Goal: Task Accomplishment & Management: Manage account settings

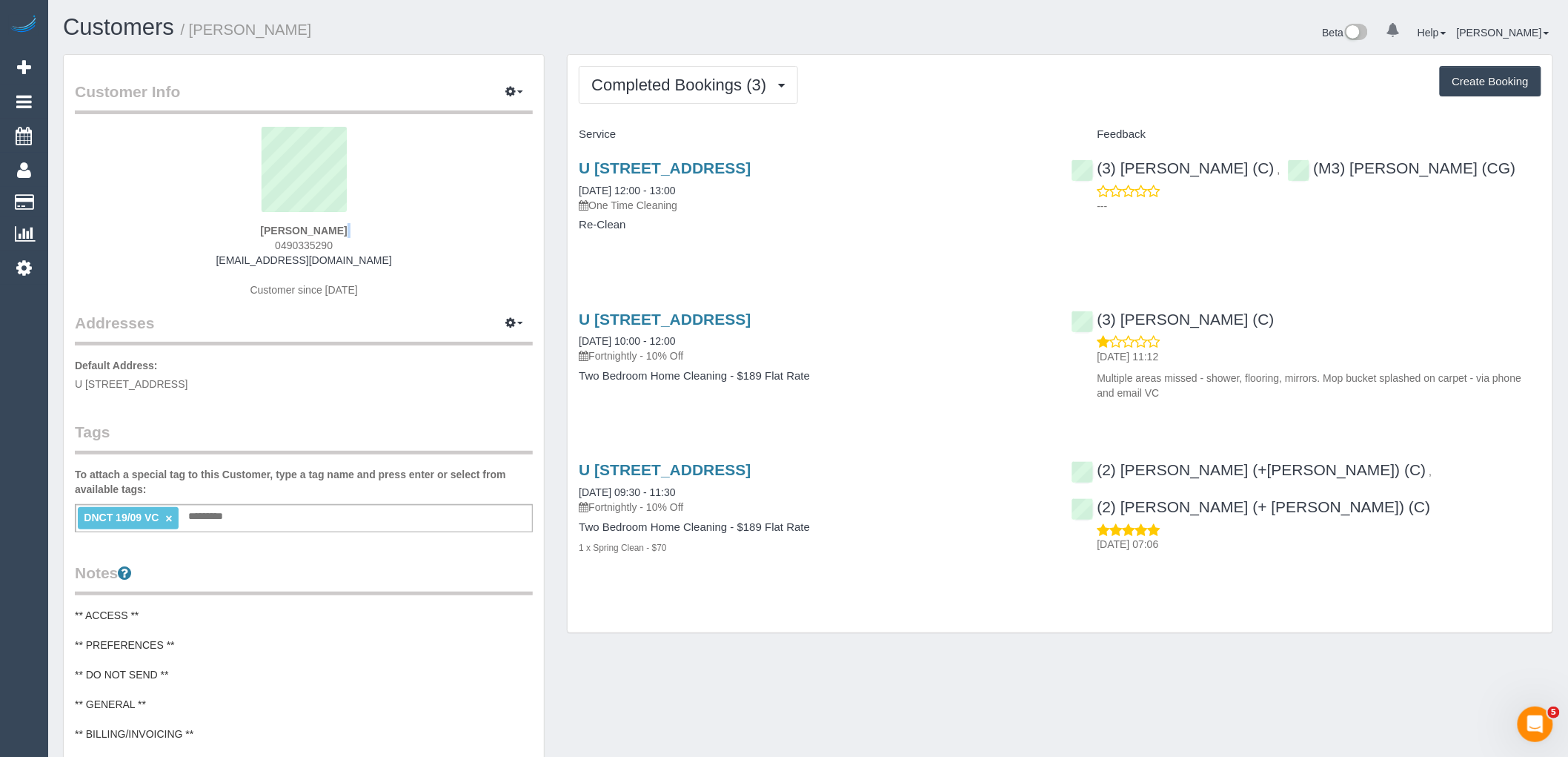
drag, startPoint x: 348, startPoint y: 238, endPoint x: 231, endPoint y: 251, distance: 117.7
click at [231, 251] on div "Trudy Thompson 0490335290 trudythompson6@gmail.com Customer since 2025" at bounding box center [304, 219] width 458 height 185
click at [433, 208] on sui-profile-pic at bounding box center [304, 175] width 436 height 97
click at [237, 244] on div "Trudy Thompson 0490335290 trudythompson6@gmail.com Customer since 2025" at bounding box center [304, 219] width 458 height 185
copy span "0490335290"
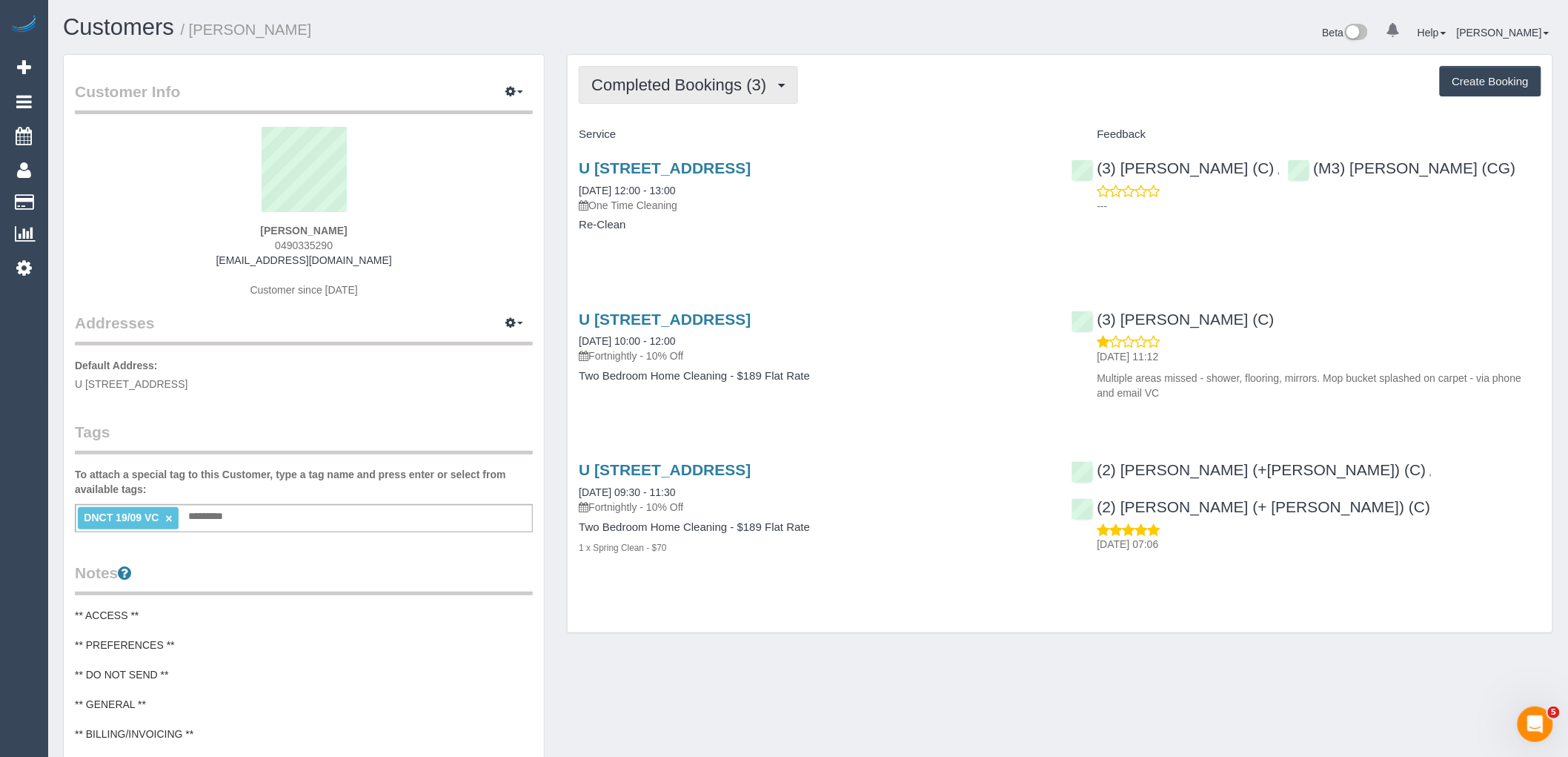
click at [739, 98] on button "Completed Bookings (3)" at bounding box center [688, 85] width 220 height 38
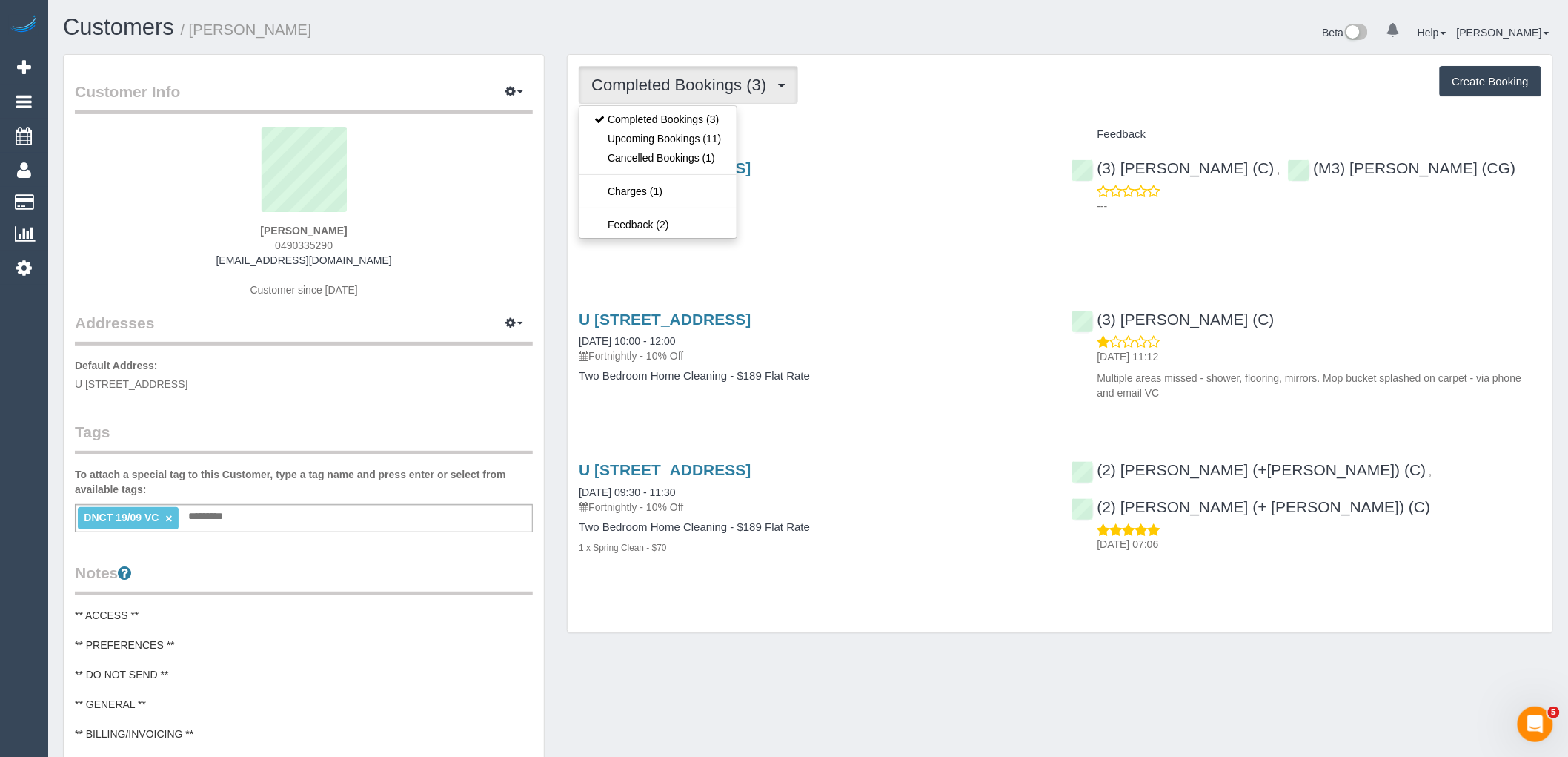
click at [893, 109] on div "Completed Bookings (3) Completed Bookings (3) Upcoming Bookings (11) Cancelled …" at bounding box center [1060, 344] width 985 height 577
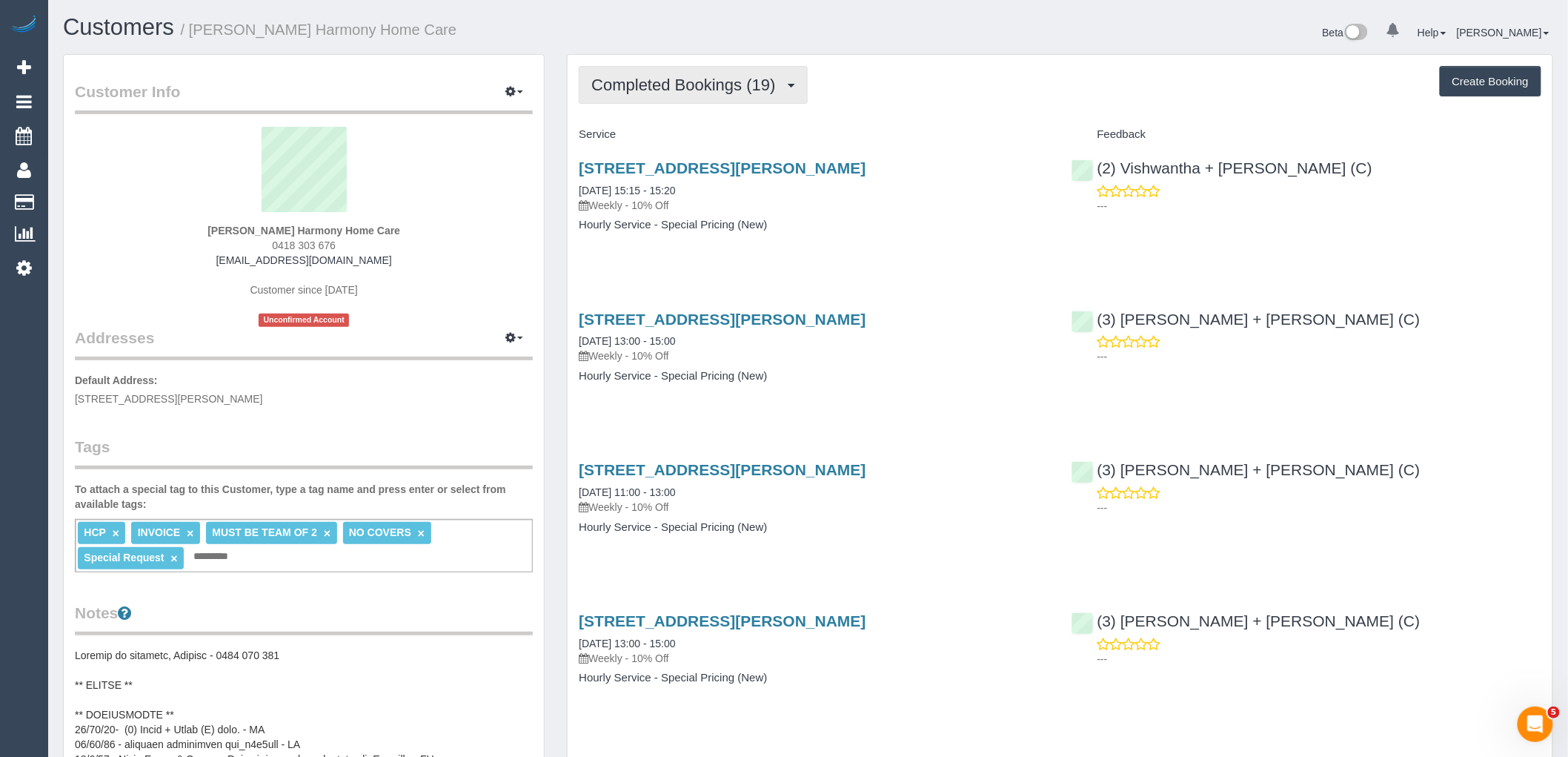
click at [742, 71] on button "Completed Bookings (19)" at bounding box center [693, 85] width 228 height 38
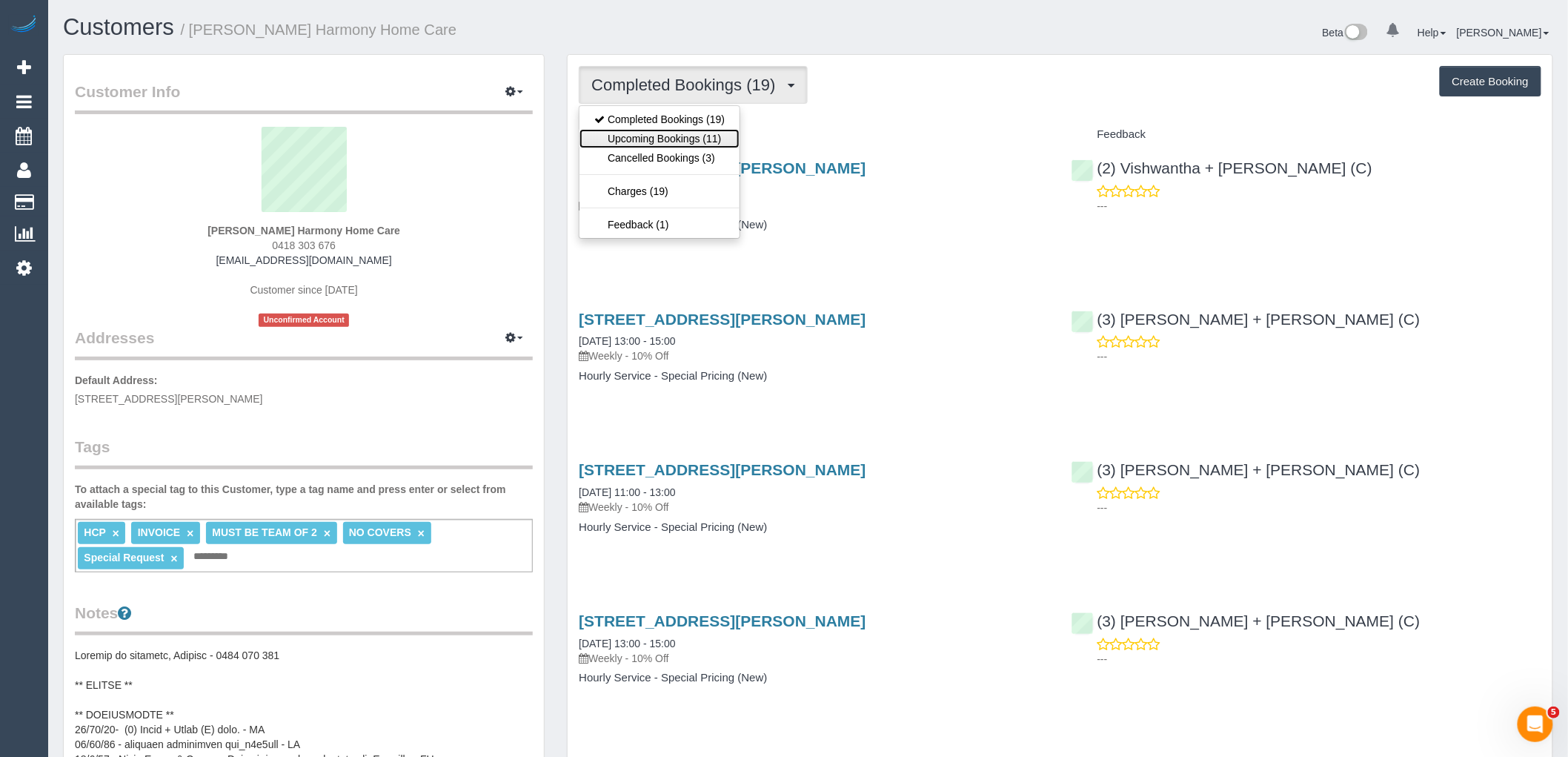
click at [713, 138] on link "Upcoming Bookings (11)" at bounding box center [659, 138] width 160 height 19
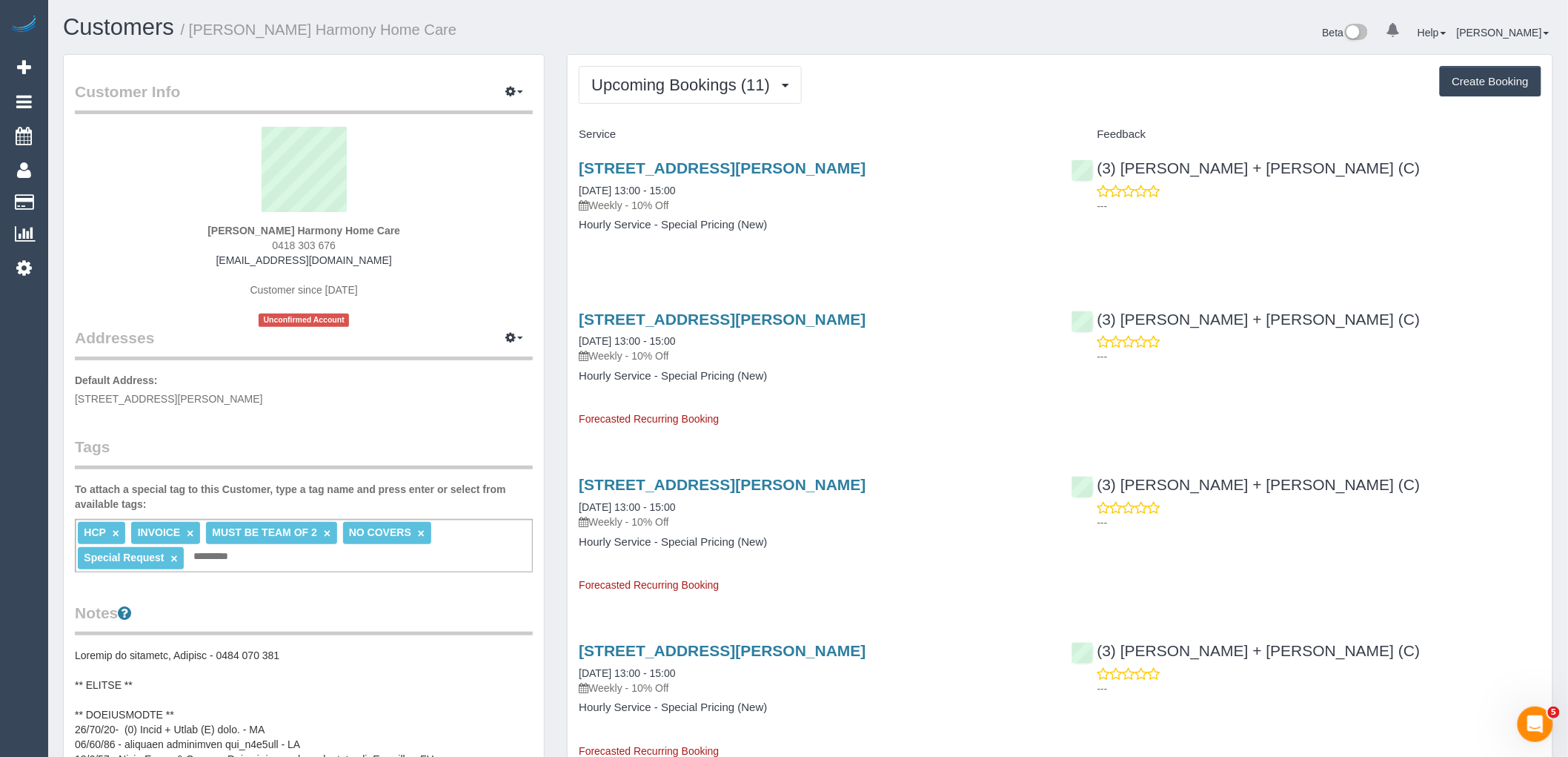
drag, startPoint x: 346, startPoint y: 243, endPoint x: 230, endPoint y: 245, distance: 116.0
click at [230, 245] on div "Guiseppe Lombardo Harmony Home Care 0418 303 676 blombardo97@outlook.com Custom…" at bounding box center [304, 226] width 458 height 200
drag, startPoint x: 301, startPoint y: 227, endPoint x: 202, endPoint y: 232, distance: 99.1
click at [207, 232] on strong "[PERSON_NAME] Harmony Home Care" at bounding box center [303, 230] width 193 height 12
copy strong "Guiseppe Lombardo"
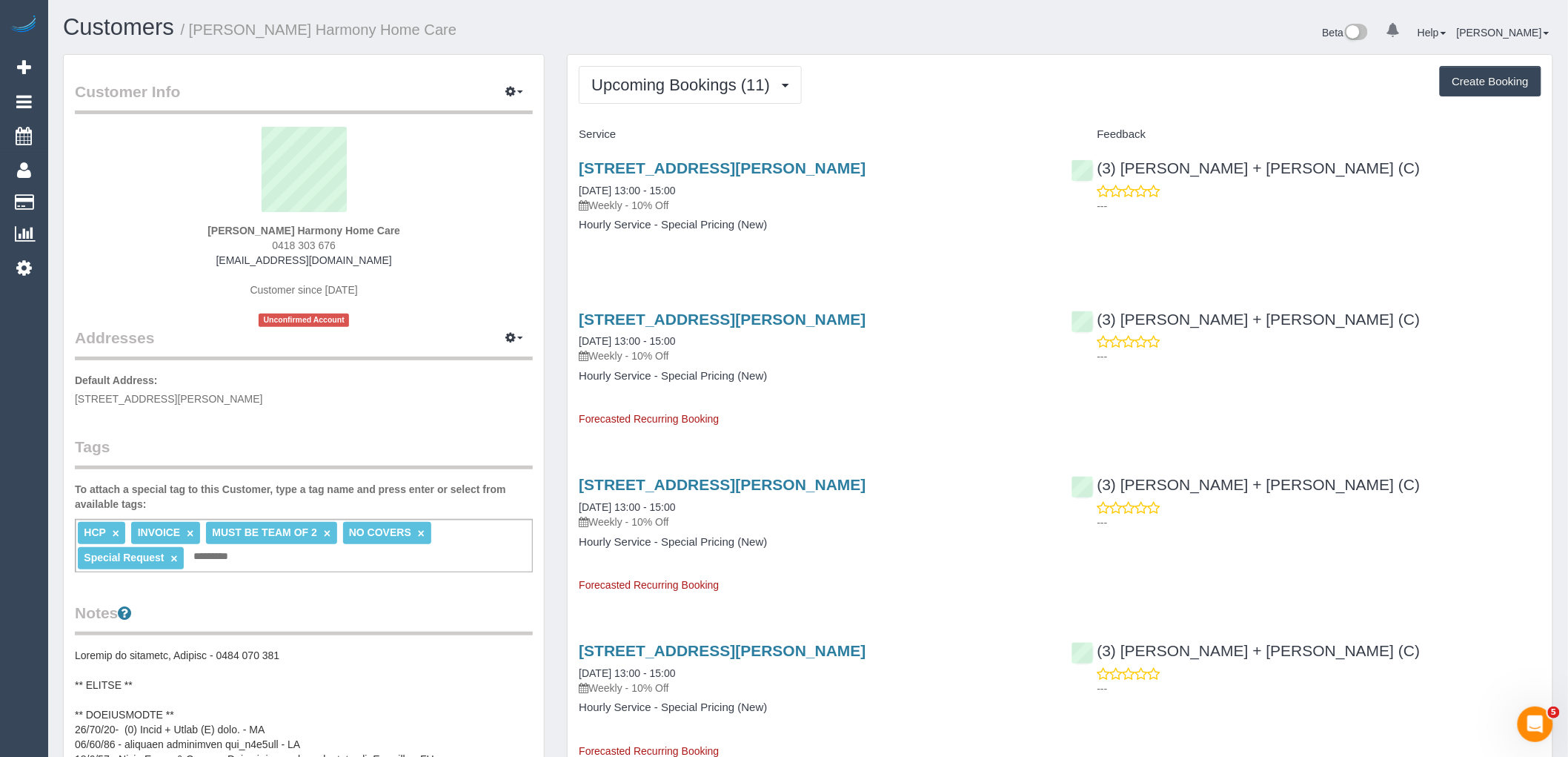
click at [493, 283] on div "Guiseppe Lombardo Harmony Home Care 0418 303 676 blombardo97@outlook.com Custom…" at bounding box center [304, 226] width 458 height 200
click at [890, 247] on div "97 Porter Rd, Heidelberg Heights, VIC 3081 09/10/2025 13:00 - 15:00 Weekly - 10…" at bounding box center [814, 203] width 492 height 114
click at [706, 75] on button "Upcoming Bookings (11)" at bounding box center [690, 85] width 223 height 38
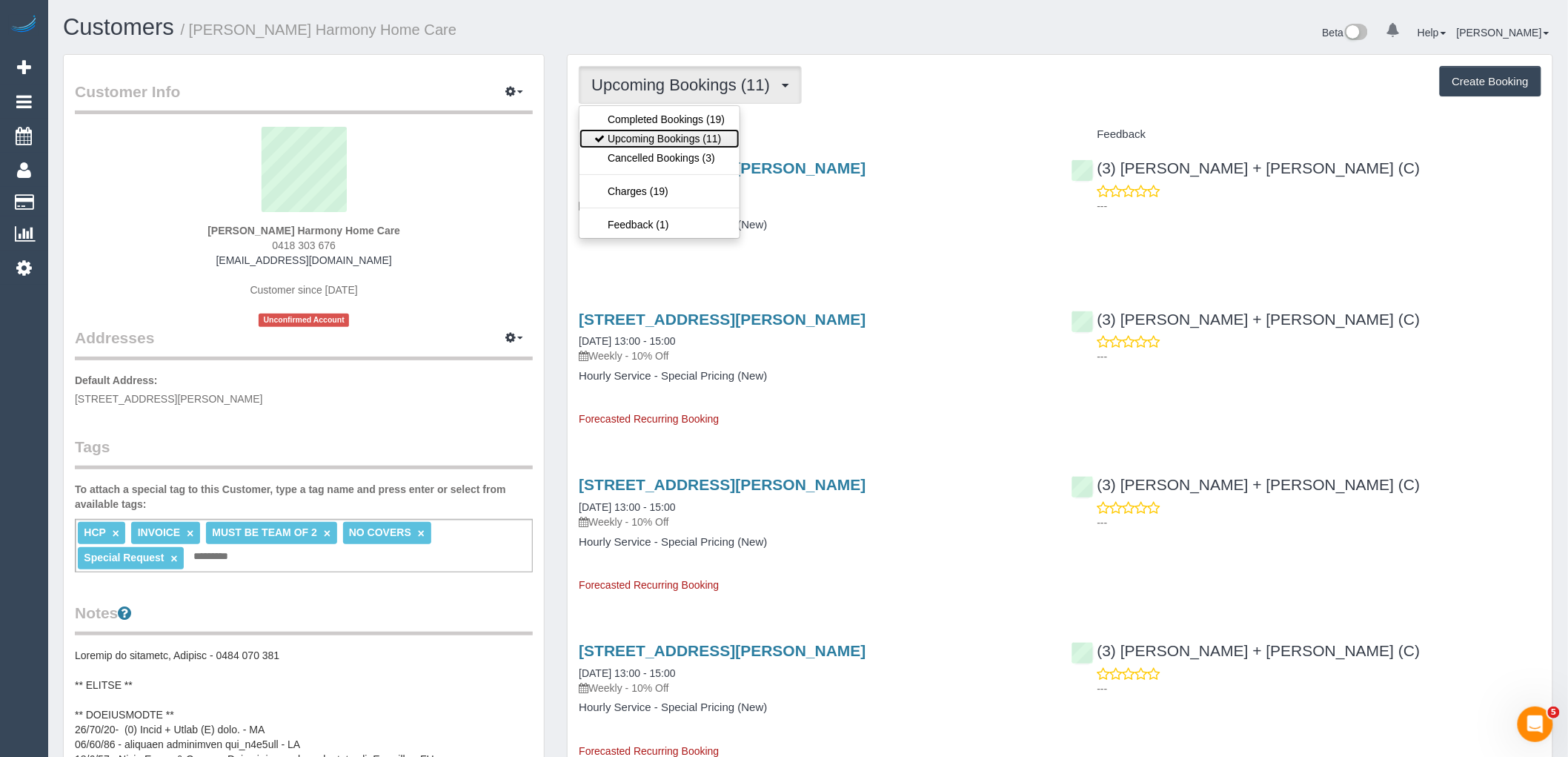
click at [696, 129] on link "Upcoming Bookings (11)" at bounding box center [659, 138] width 160 height 19
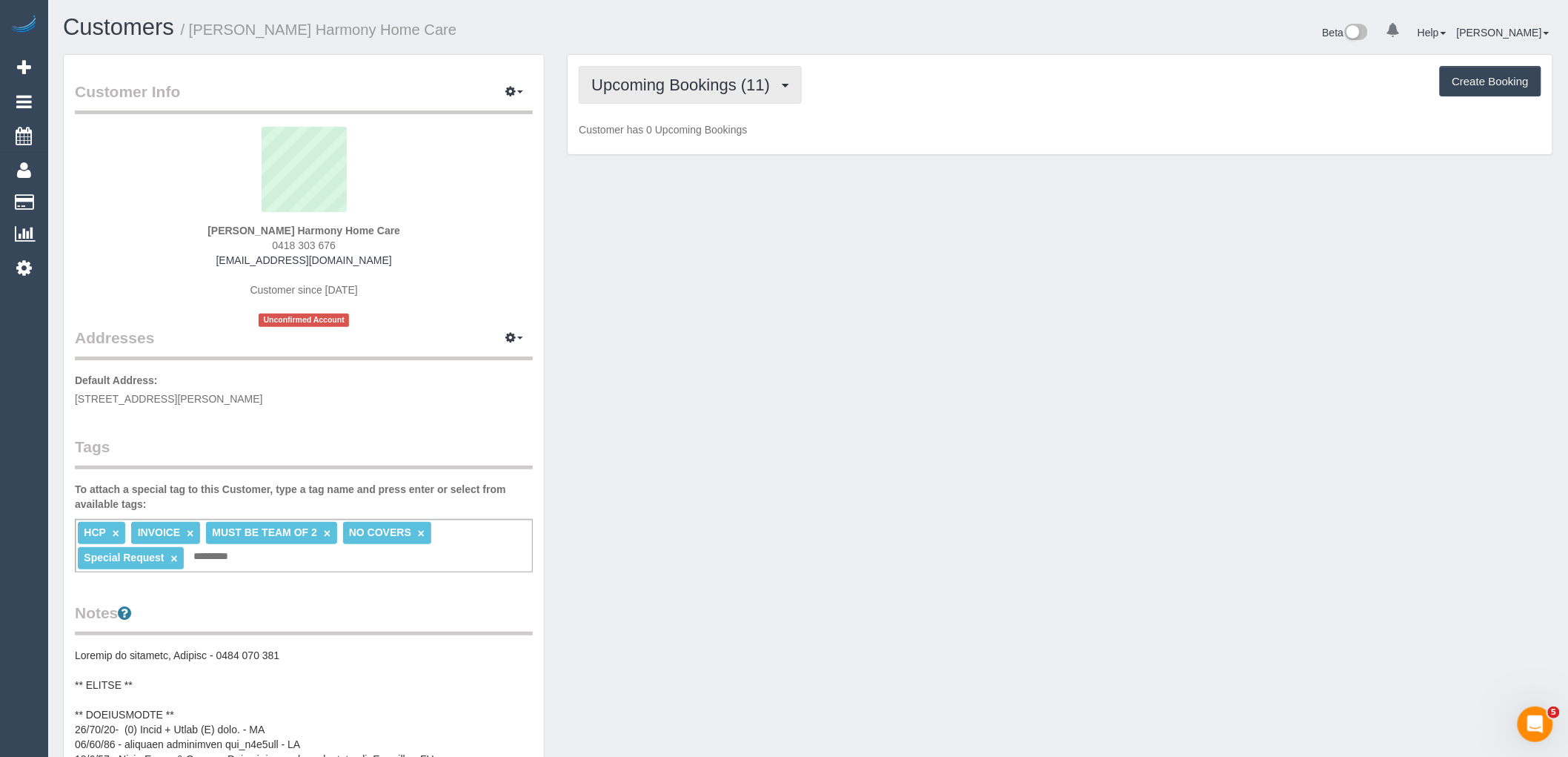
click at [708, 82] on span "Upcoming Bookings (11)" at bounding box center [685, 85] width 186 height 18
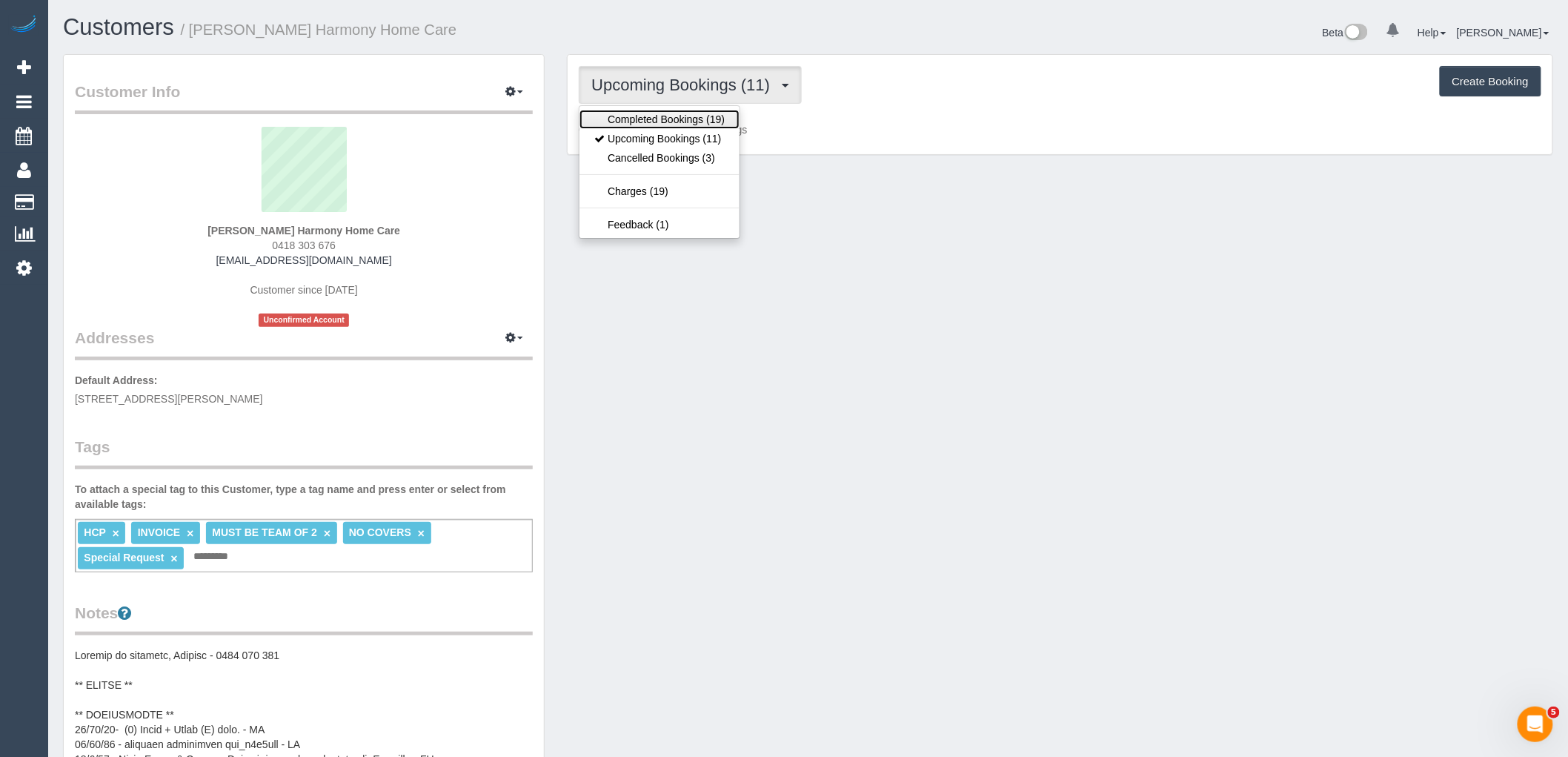
click at [699, 115] on link "Completed Bookings (19)" at bounding box center [659, 118] width 160 height 19
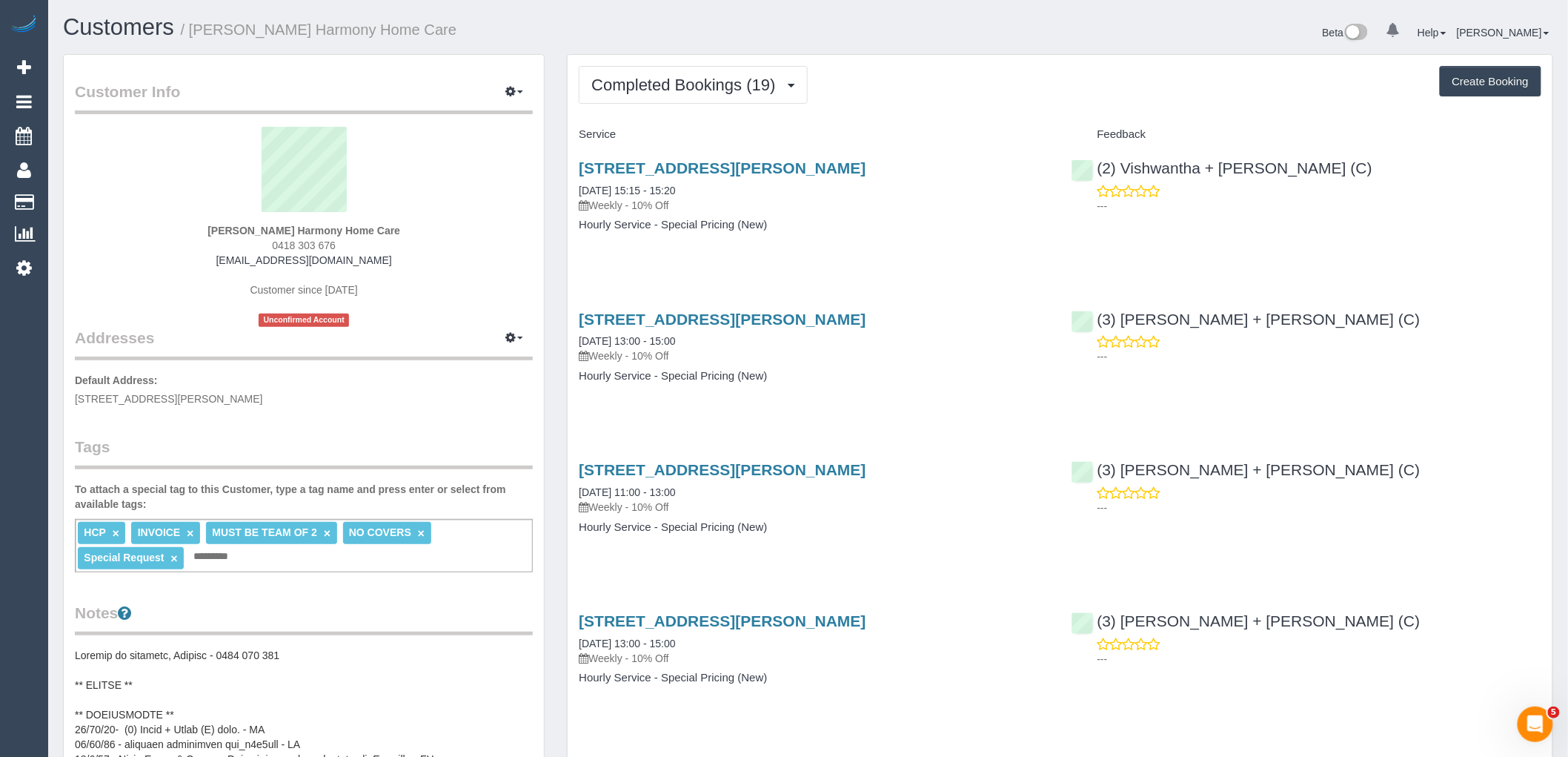
drag, startPoint x: 939, startPoint y: 166, endPoint x: 576, endPoint y: 162, distance: 363.0
click at [576, 162] on div "97 Porter Rd, Heidelberg Heights, VIC 3081 02/10/2025 15:15 - 15:20 Weekly - 10…" at bounding box center [814, 203] width 492 height 114
copy link "[STREET_ADDRESS][PERSON_NAME]"
click at [947, 203] on p "Weekly - 10% Off" at bounding box center [814, 205] width 470 height 14
click at [701, 92] on span "Completed Bookings (19)" at bounding box center [686, 85] width 191 height 18
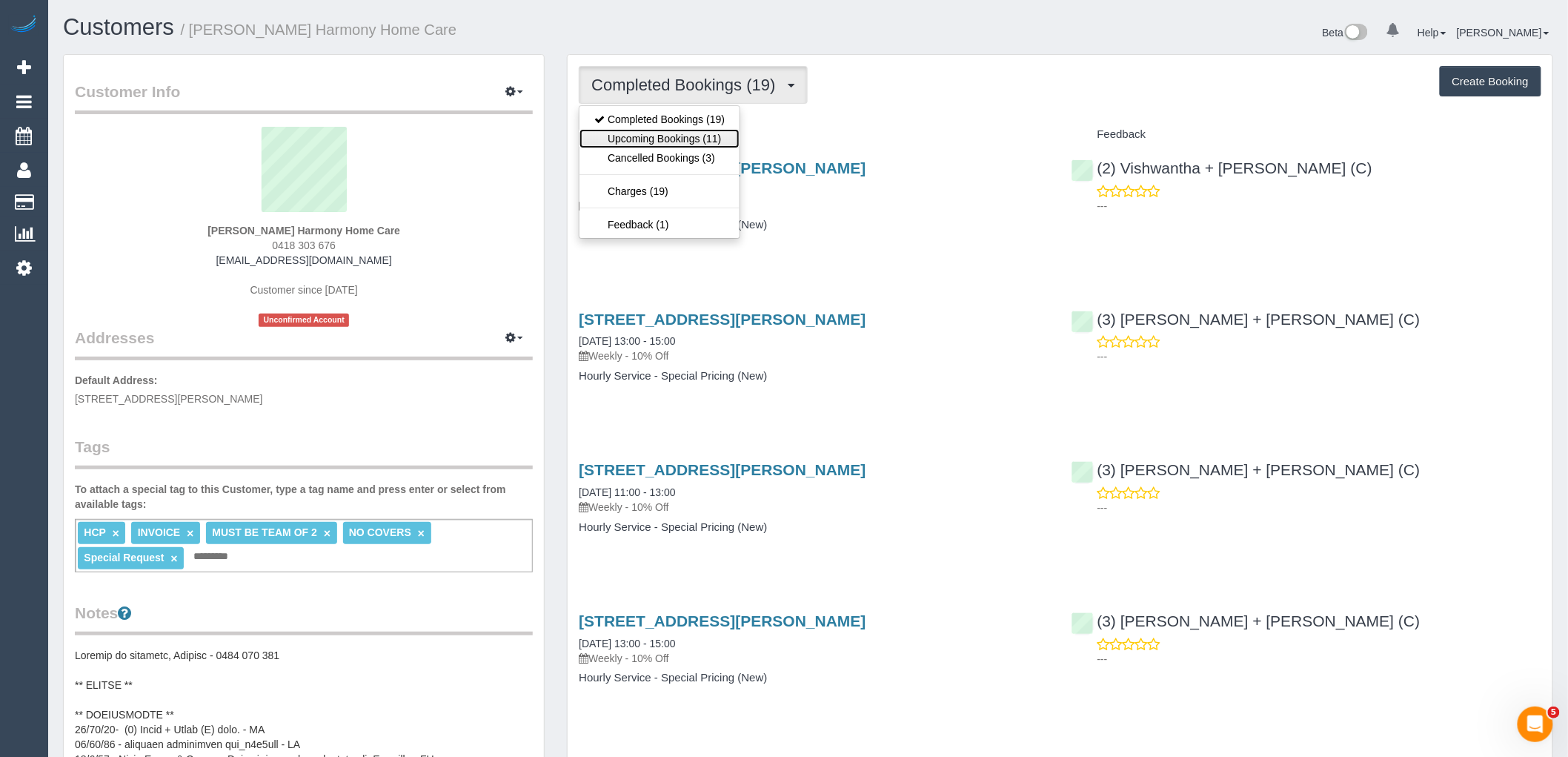
click at [702, 137] on link "Upcoming Bookings (11)" at bounding box center [659, 138] width 160 height 19
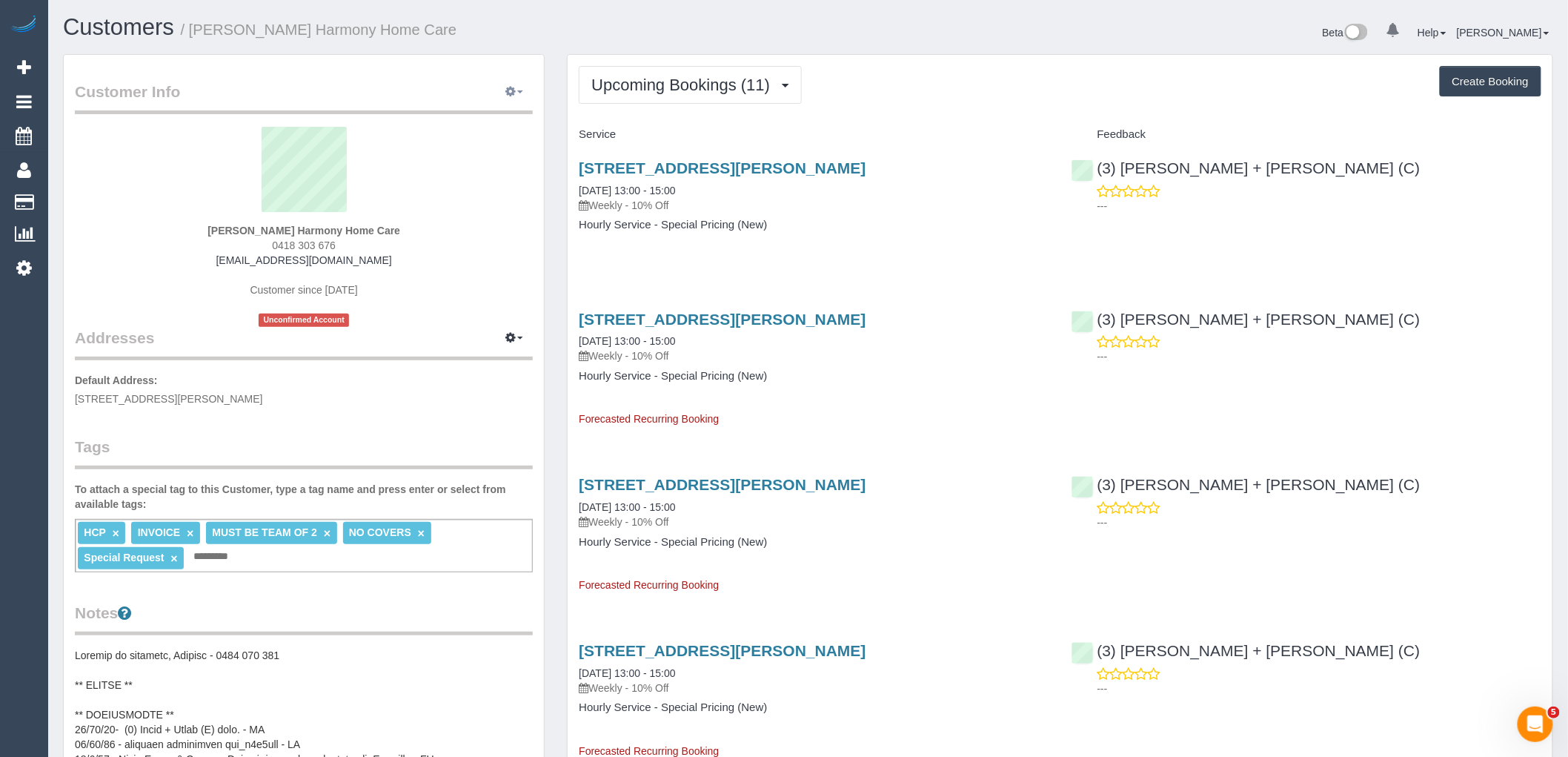
click at [522, 95] on button "button" at bounding box center [514, 91] width 37 height 23
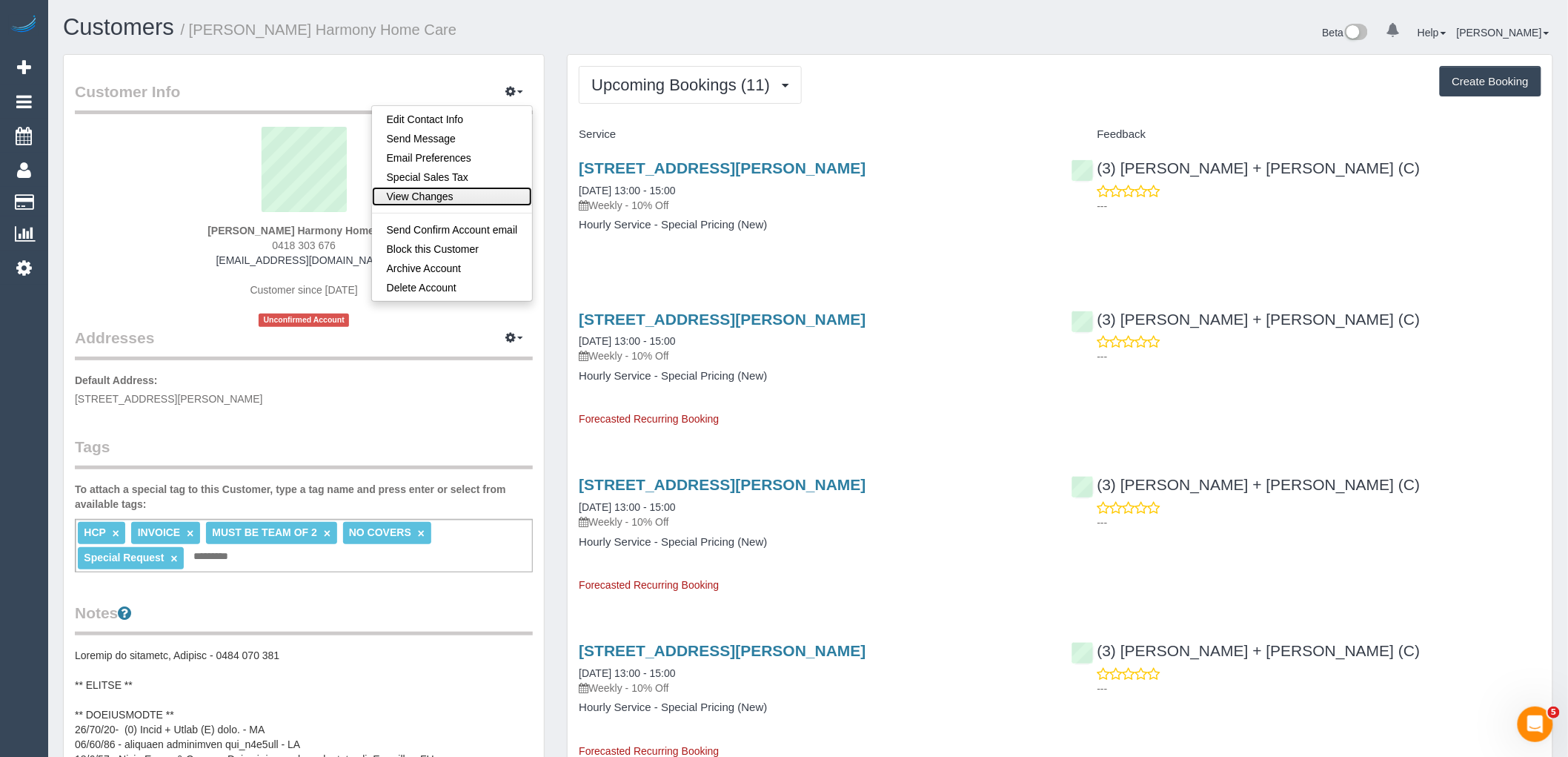
click at [469, 202] on link "View Changes" at bounding box center [452, 196] width 161 height 19
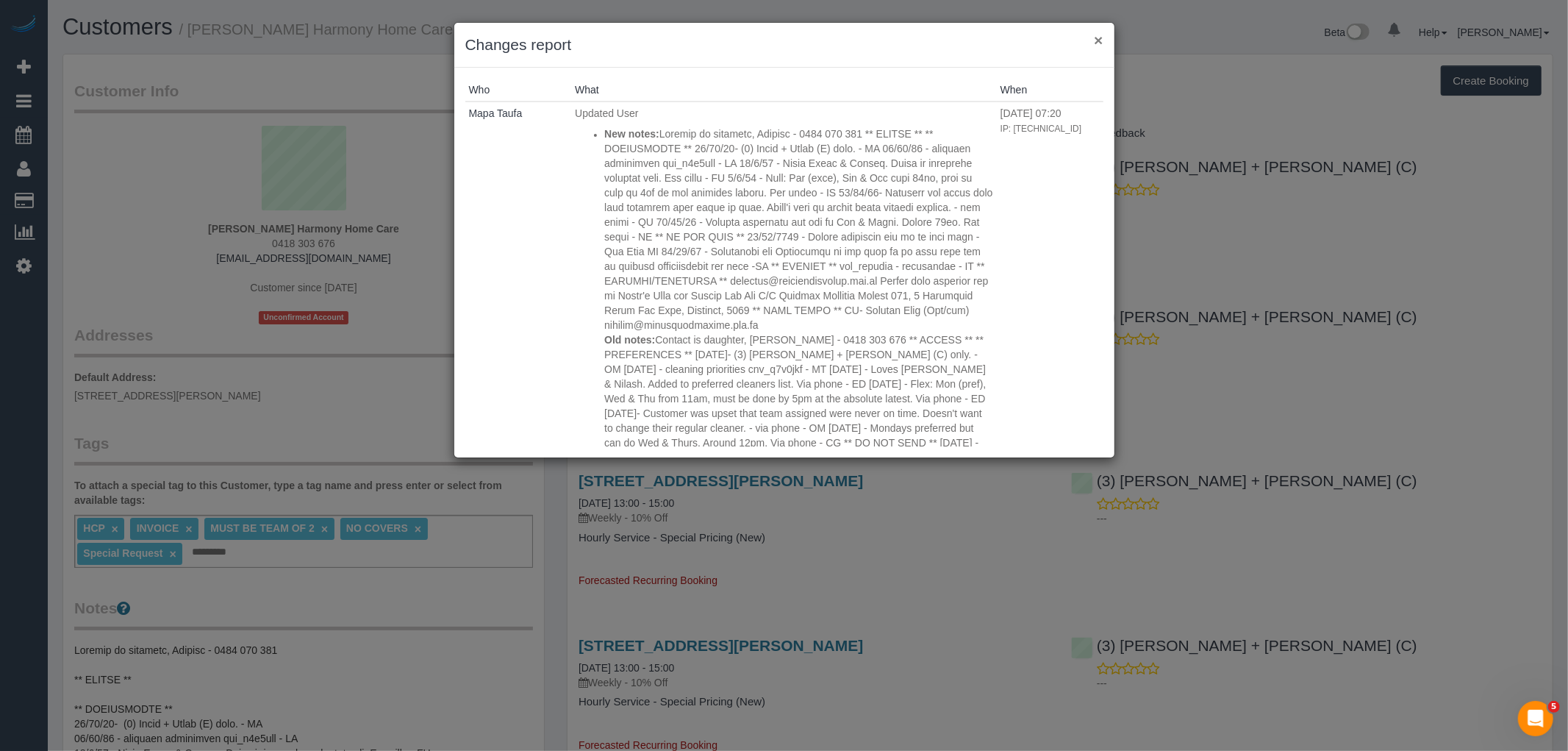
click at [1096, 44] on button "×" at bounding box center [1098, 39] width 9 height 15
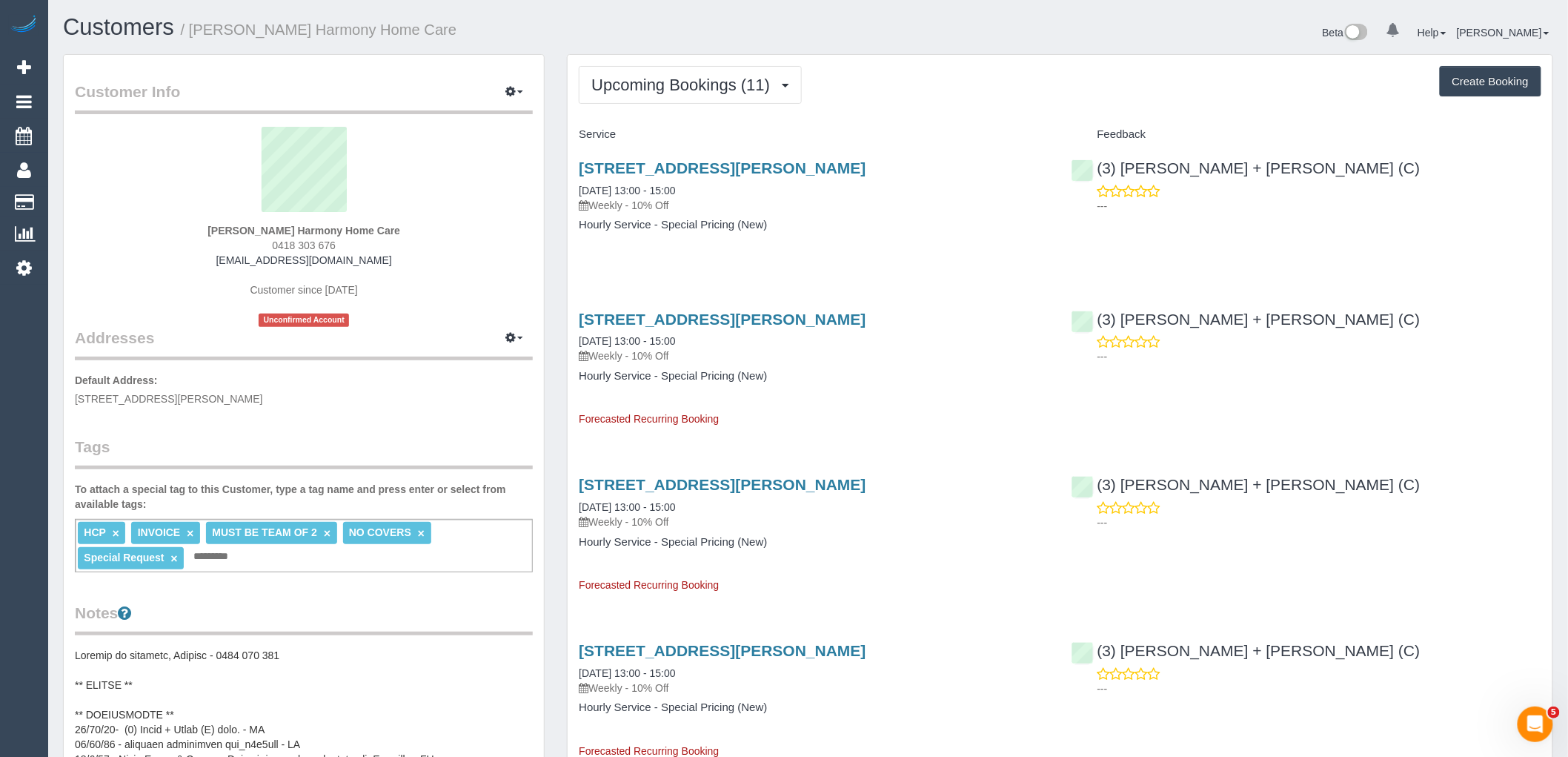
click at [856, 376] on h4 "Hourly Service - Special Pricing (New)" at bounding box center [814, 376] width 470 height 13
drag, startPoint x: 396, startPoint y: 294, endPoint x: 420, endPoint y: 274, distance: 31.2
click at [396, 294] on div "Guiseppe Lombardo Harmony Home Care 0418 303 676 blombardo97@outlook.com Custom…" at bounding box center [304, 226] width 458 height 200
click at [692, 80] on span "Upcoming Bookings (11)" at bounding box center [685, 85] width 186 height 18
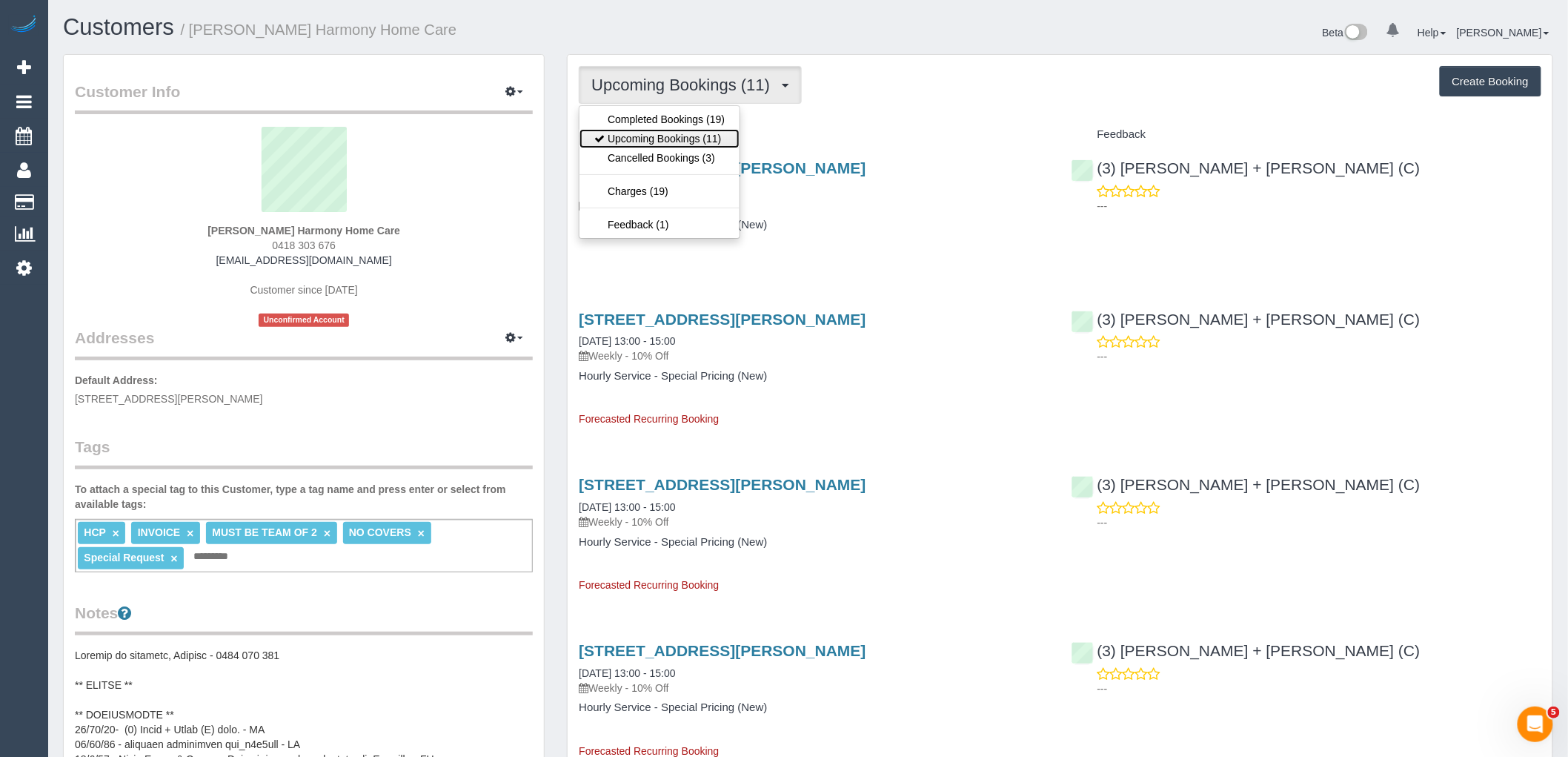
click at [703, 134] on link "Upcoming Bookings (11)" at bounding box center [659, 138] width 160 height 19
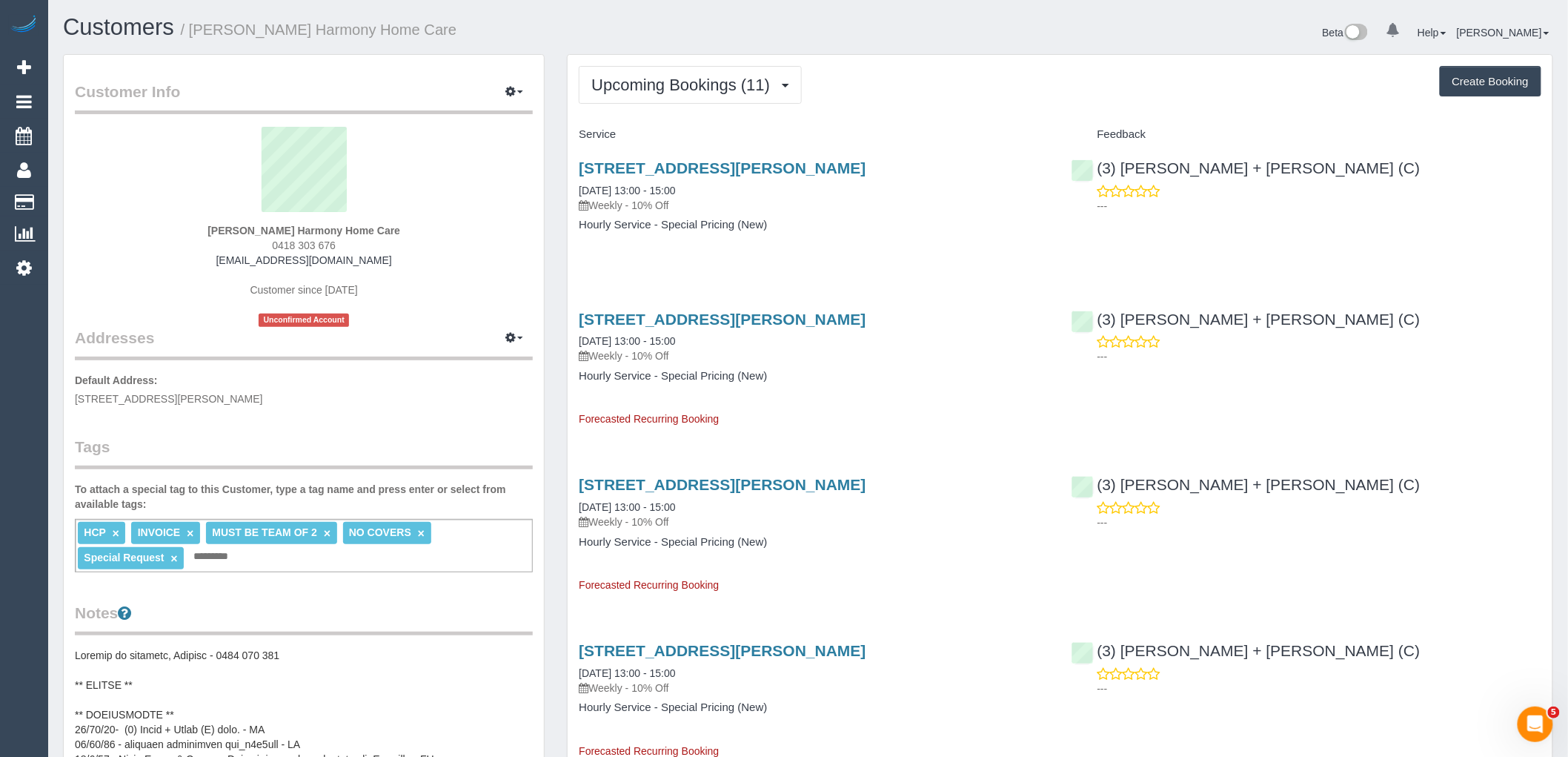
click at [827, 227] on h4 "Hourly Service - Special Pricing (New)" at bounding box center [814, 225] width 470 height 13
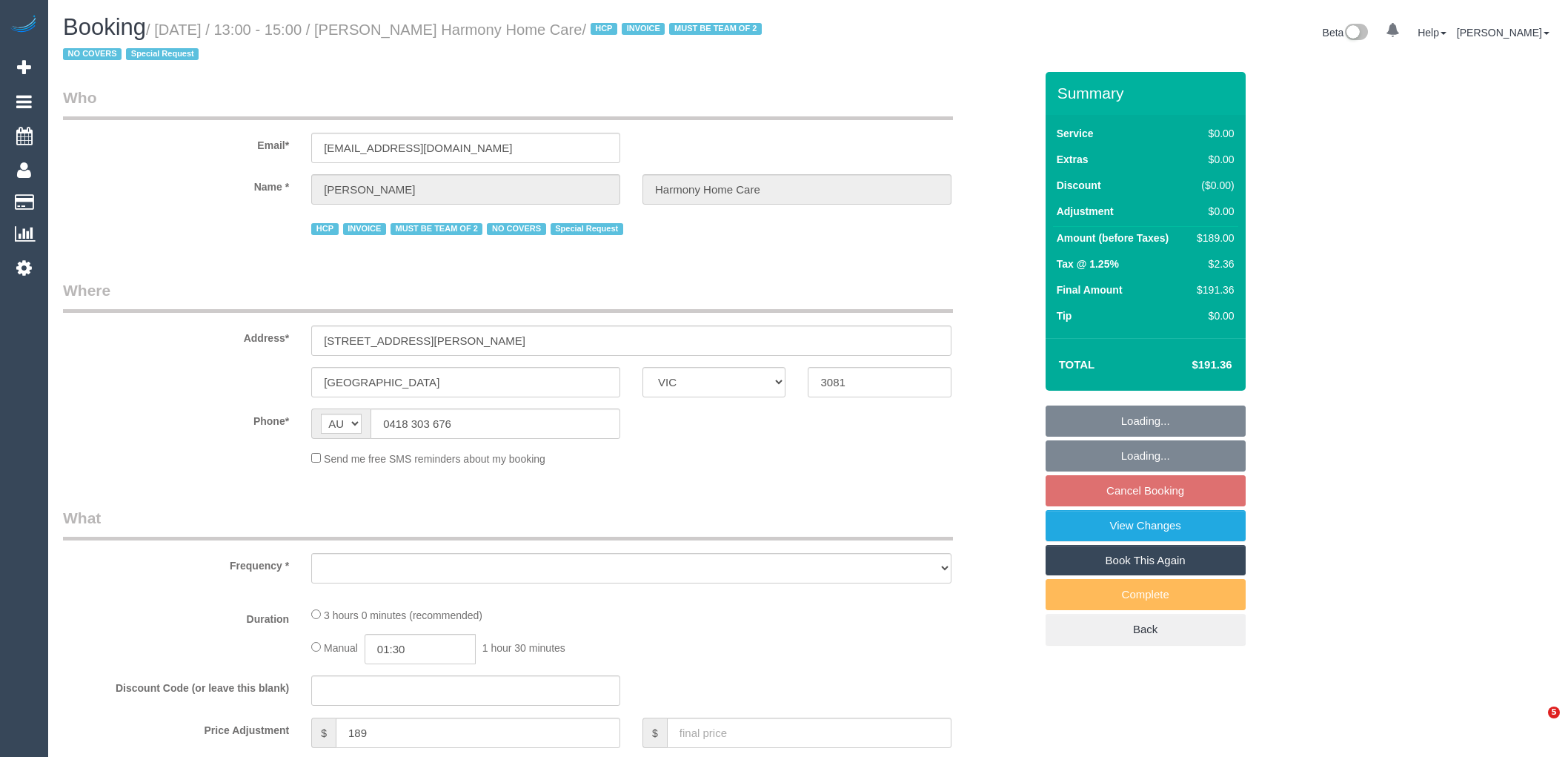
select select "VIC"
select select "180"
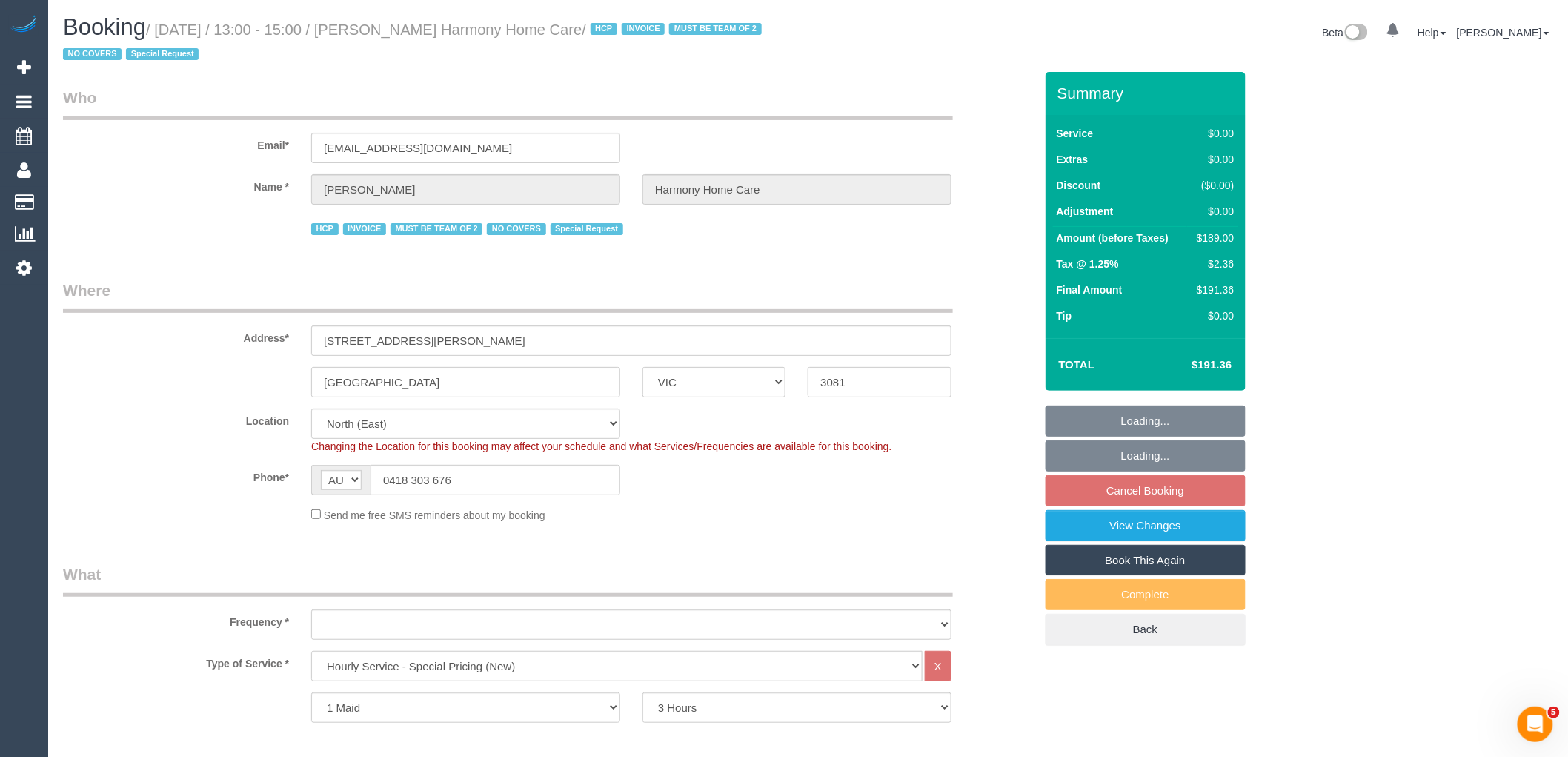
select select "object:658"
select select "number:28"
select select "number:14"
select select "number:19"
select select "number:36"
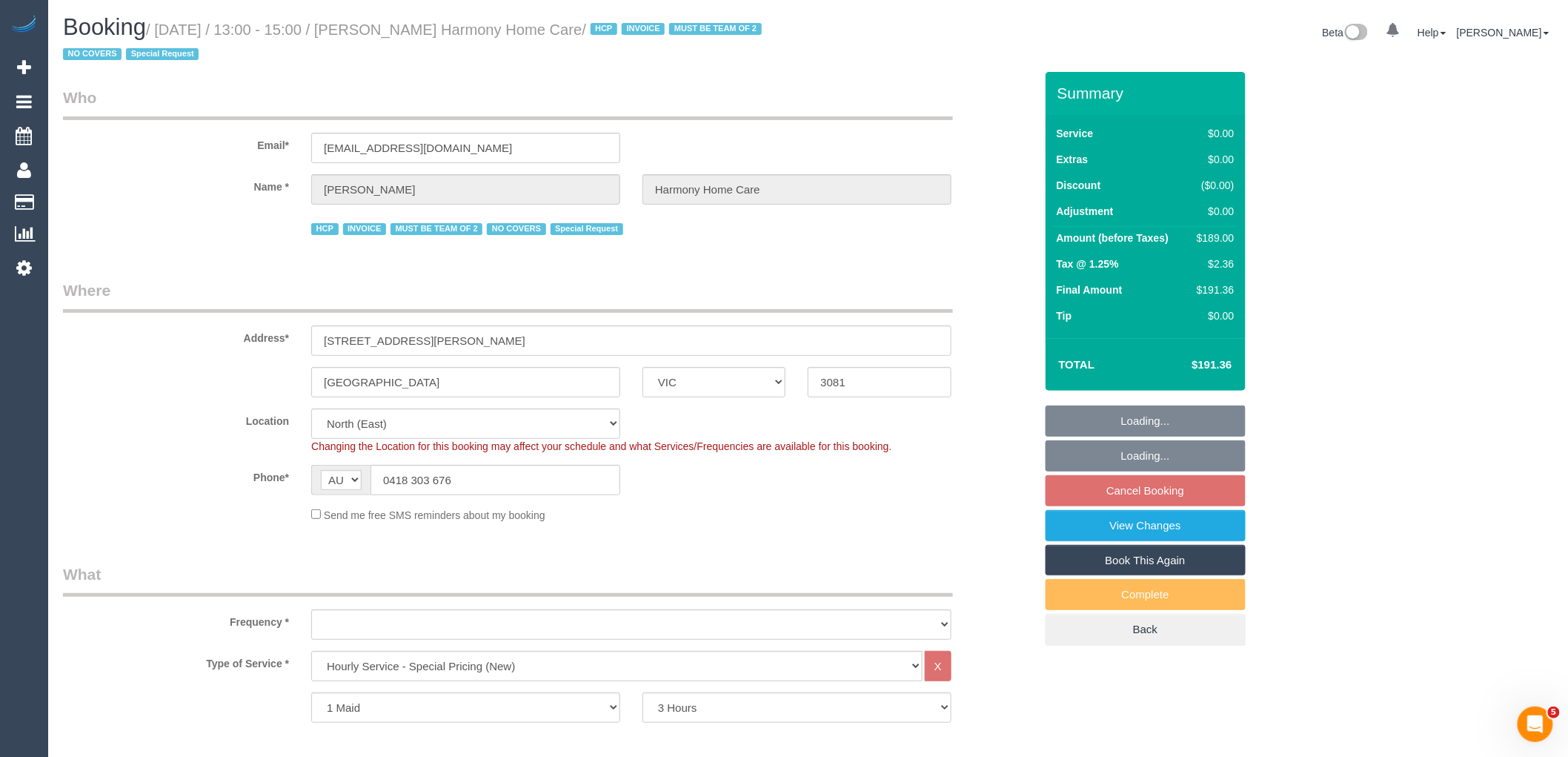
select select "number:35"
select select "object:809"
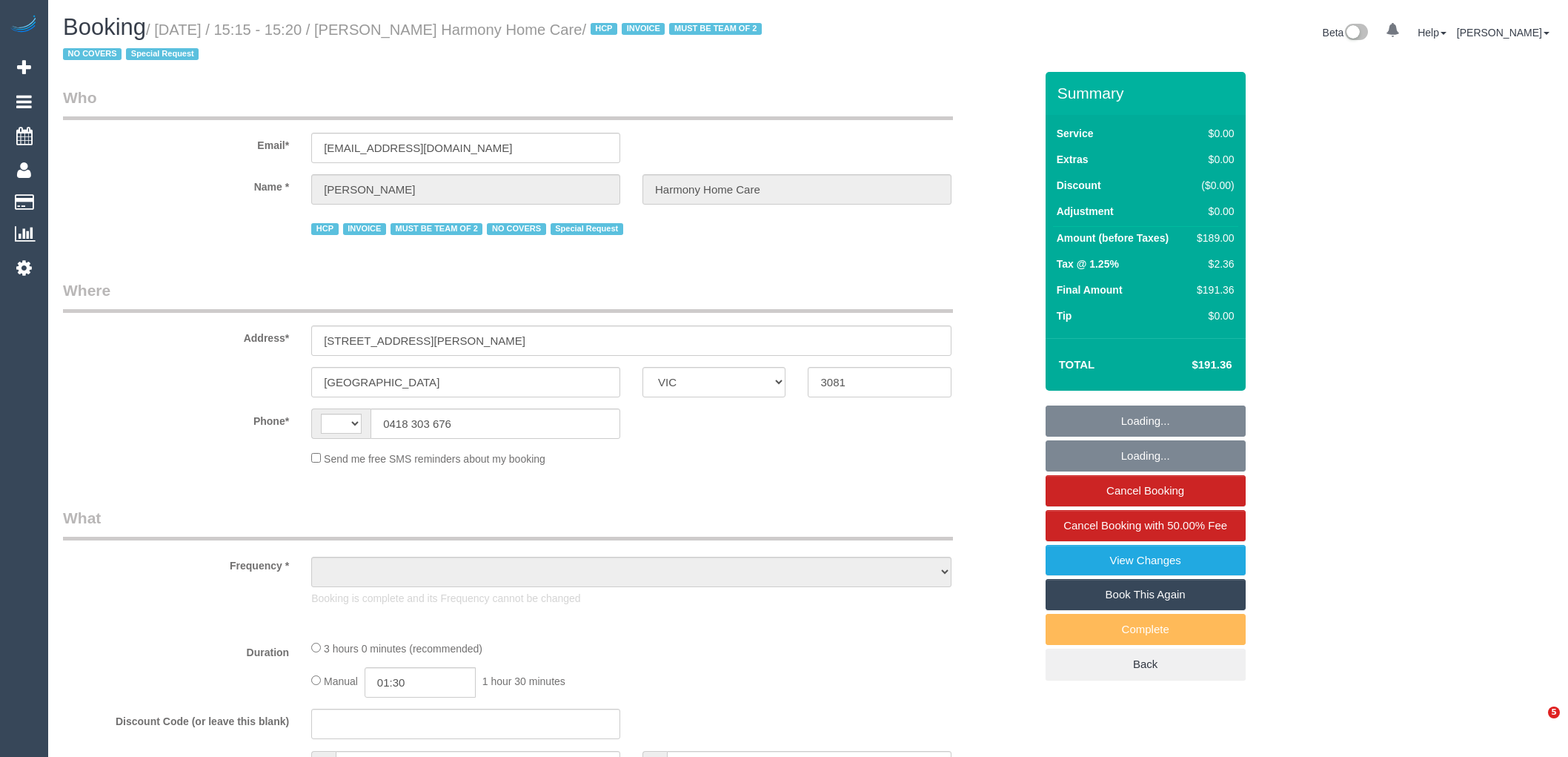
select select "VIC"
select select "string:AU"
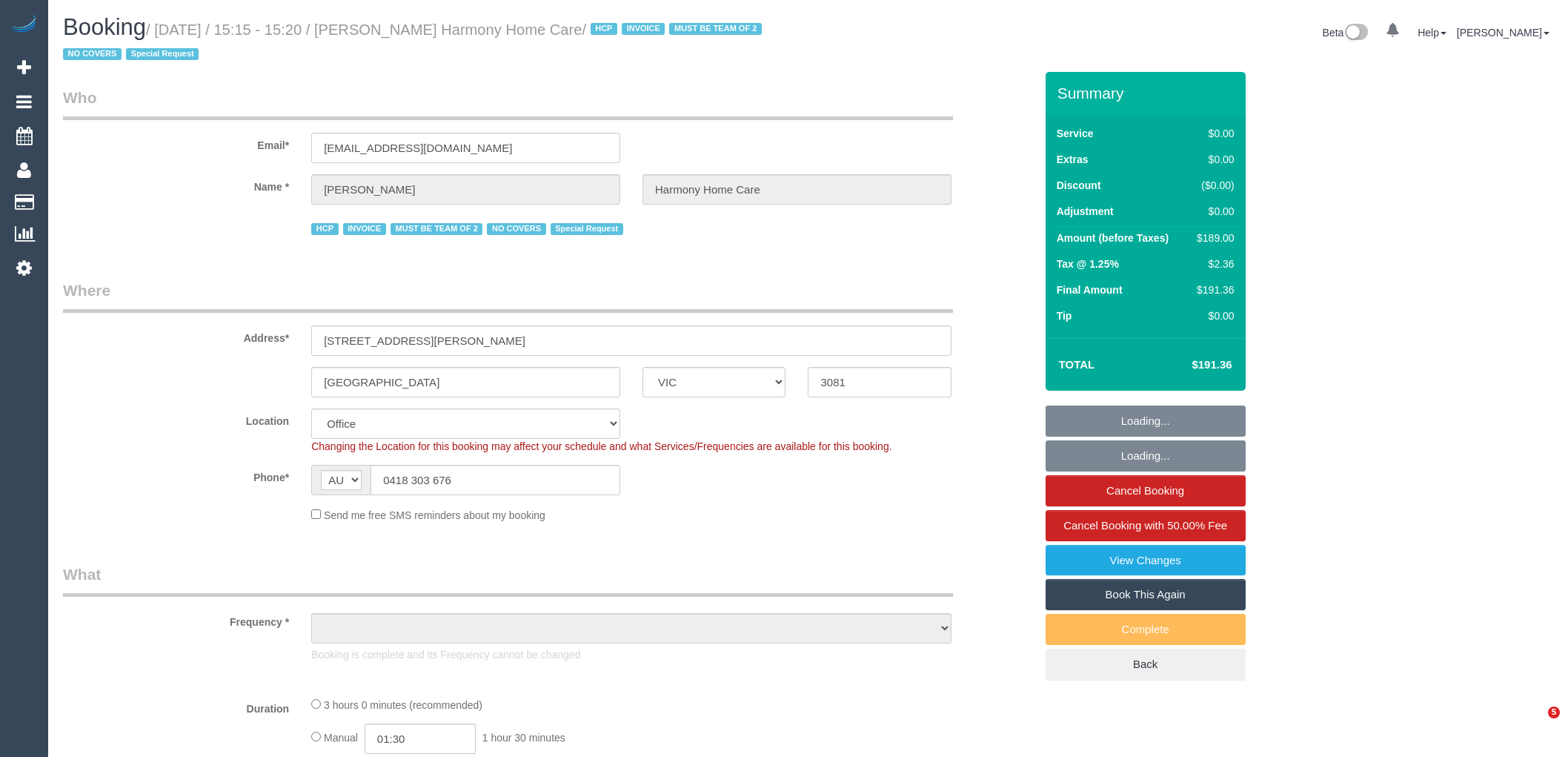
select select "number:28"
select select "number:14"
select select "number:19"
select select "number:36"
select select "number:35"
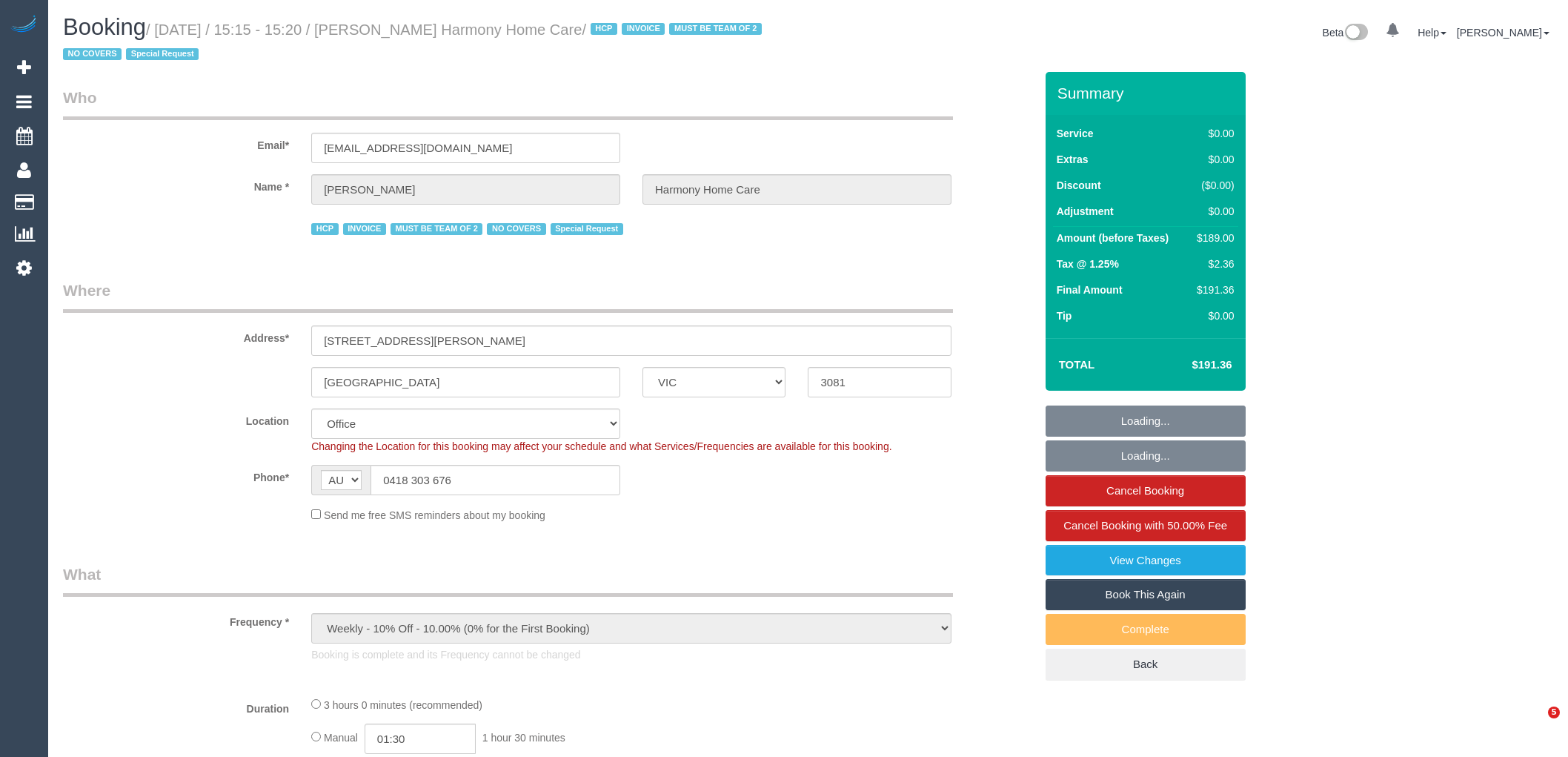
select select "object:715"
select select "180"
select select "object:2218"
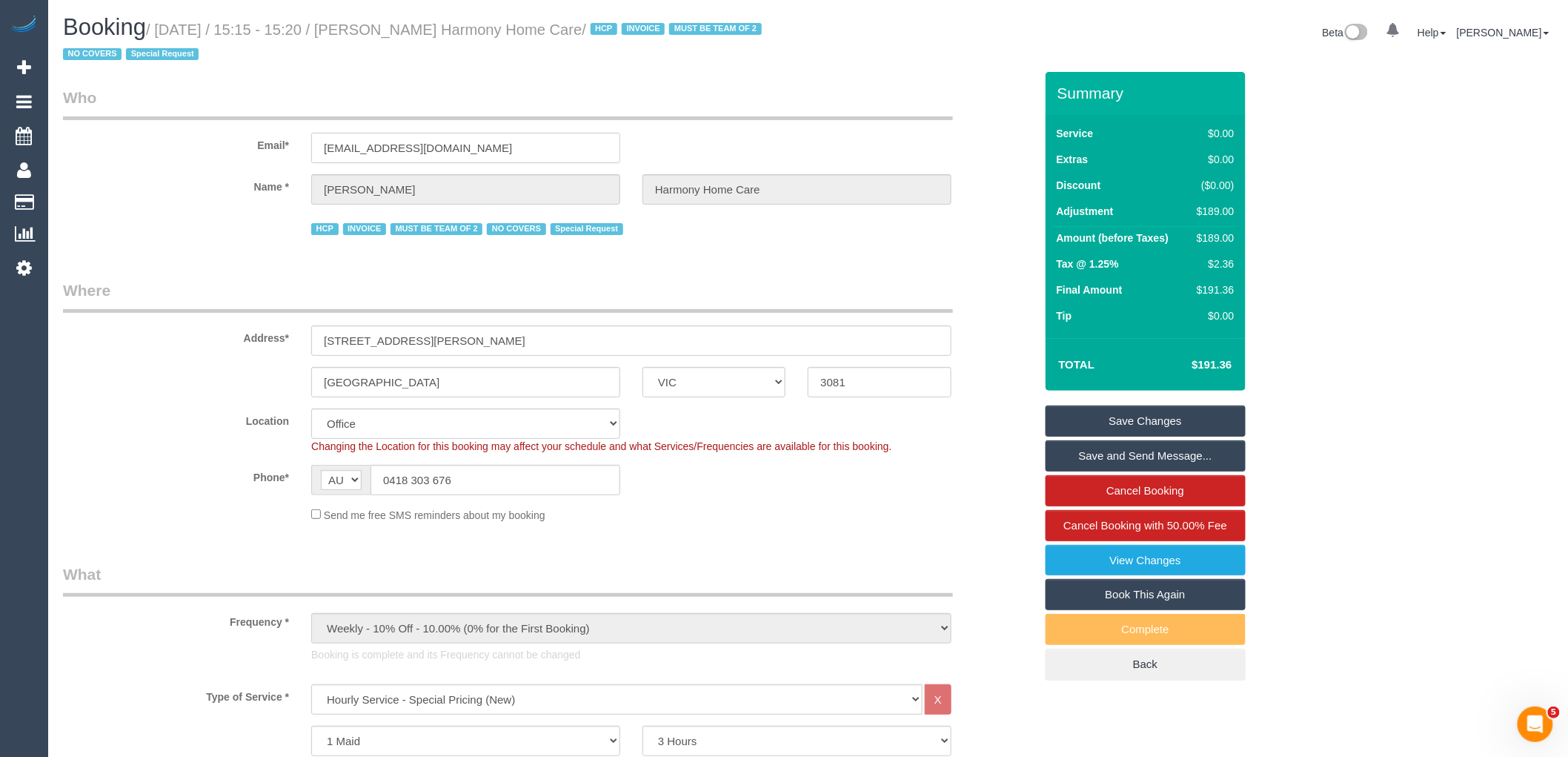
drag, startPoint x: 534, startPoint y: 150, endPoint x: 212, endPoint y: 151, distance: 322.0
click at [225, 150] on div "Email* blombardo97@outlook.com" at bounding box center [548, 125] width 994 height 76
click at [707, 499] on sui-booking-location "Location Office City East (North) East (South) Inner East Inner North (East) In…" at bounding box center [549, 466] width 971 height 114
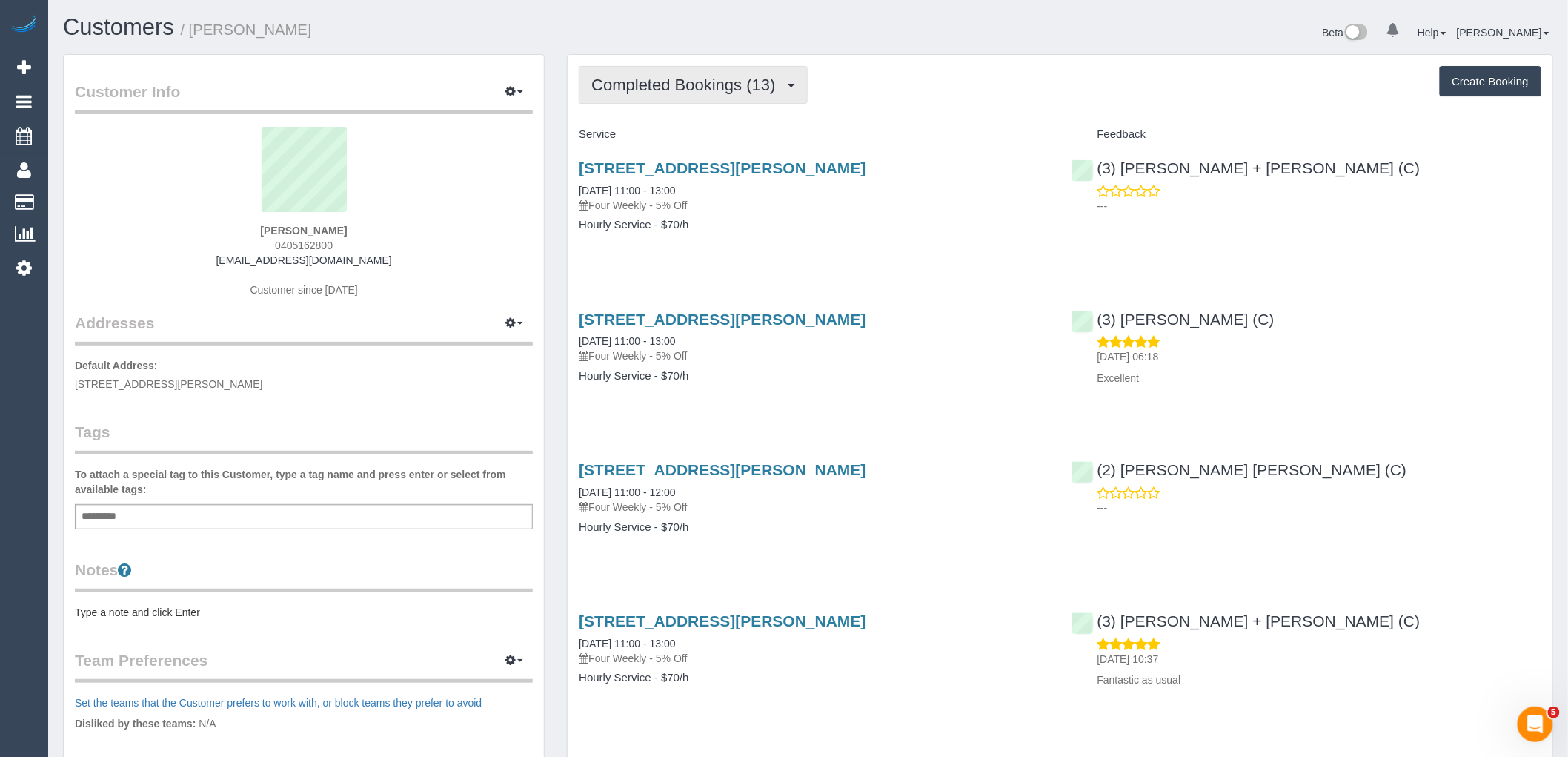
click at [742, 92] on span "Completed Bookings (13)" at bounding box center [686, 85] width 191 height 18
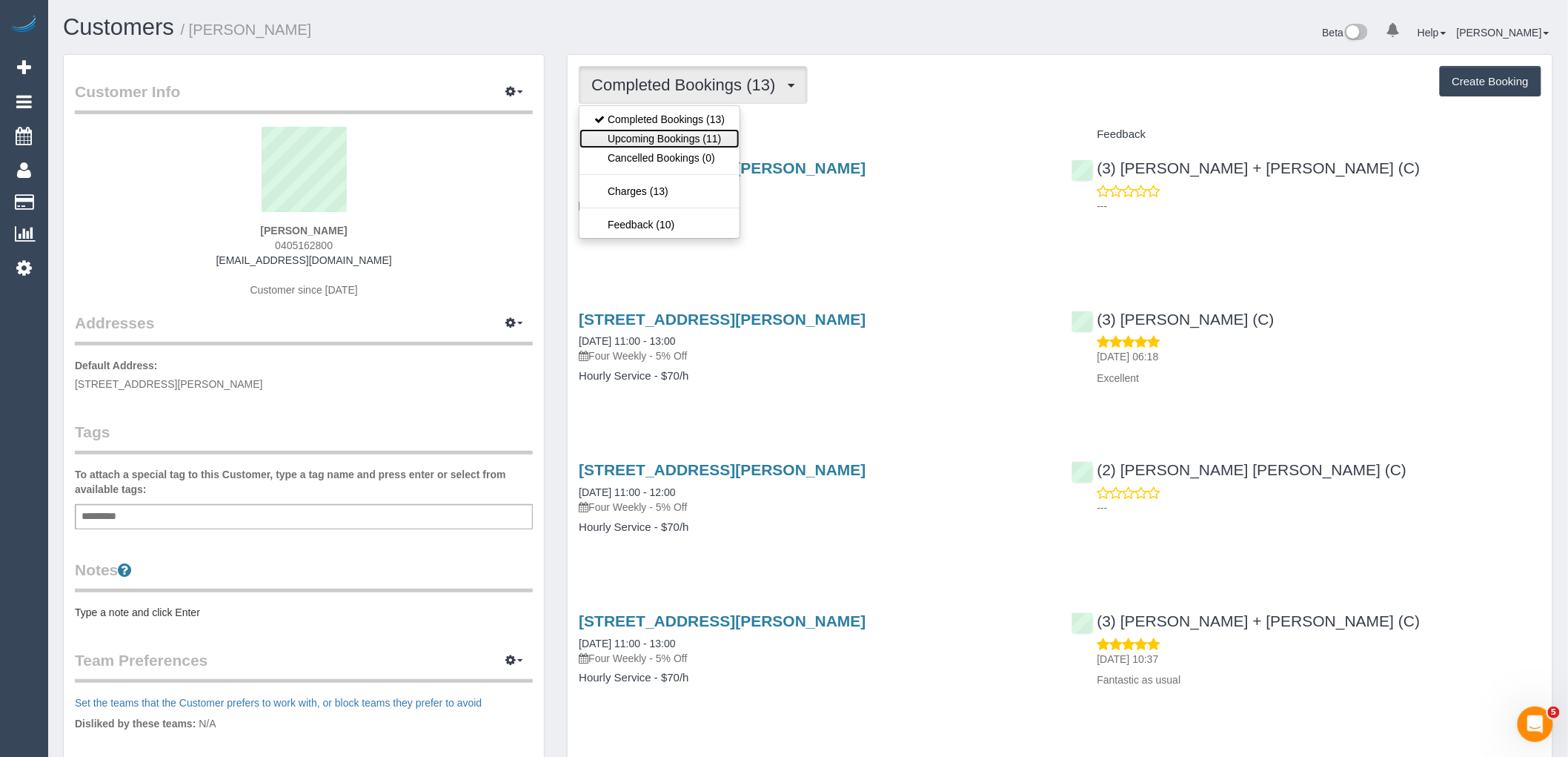
click at [726, 145] on link "Upcoming Bookings (11)" at bounding box center [659, 138] width 160 height 19
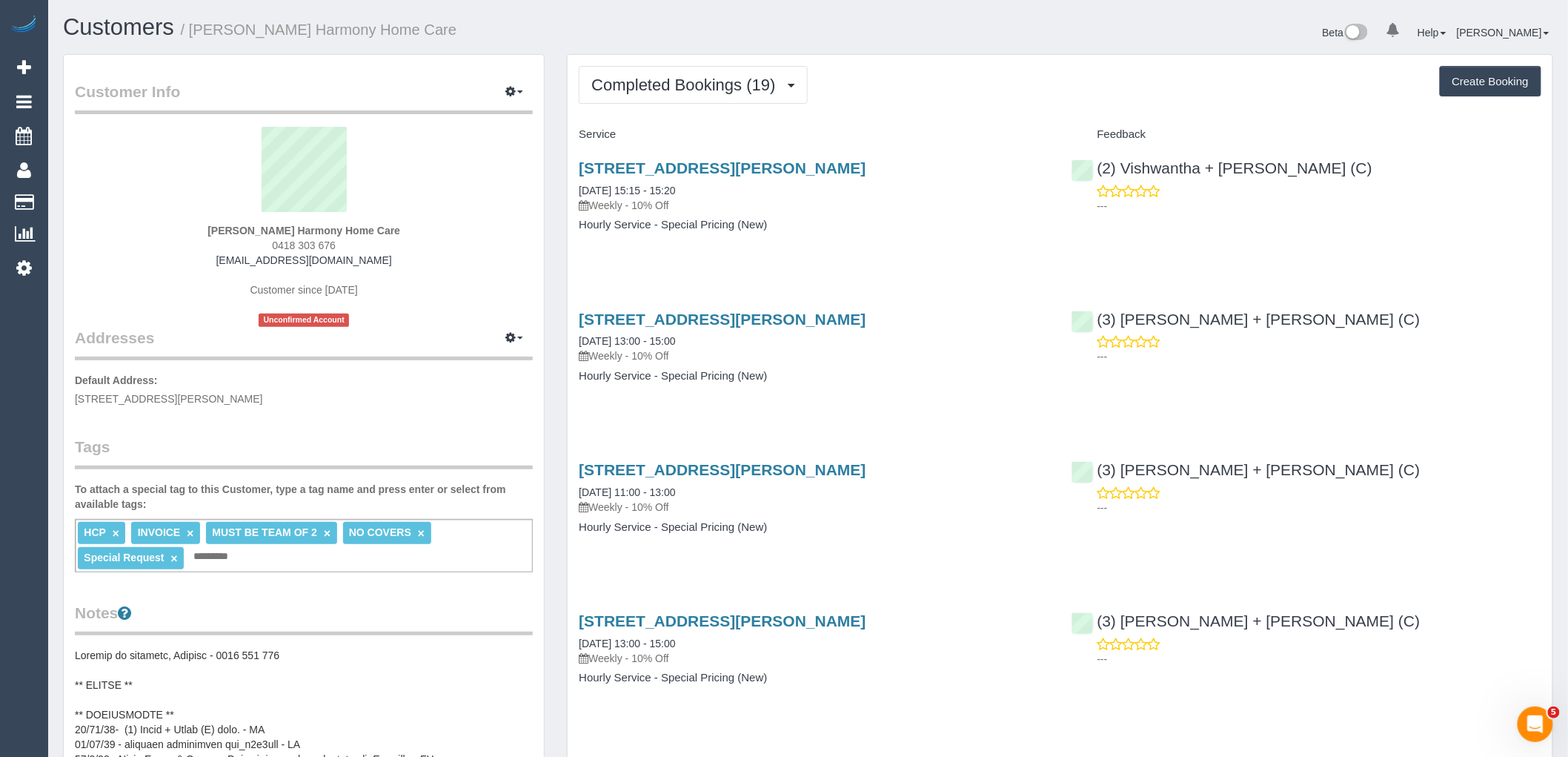
click at [244, 552] on div "HCP × INVOICE × MUST BE TEAM OF 2 × NO COVERS × Special Request × Add a tag" at bounding box center [304, 545] width 458 height 53
type input "*********"
type input "*"
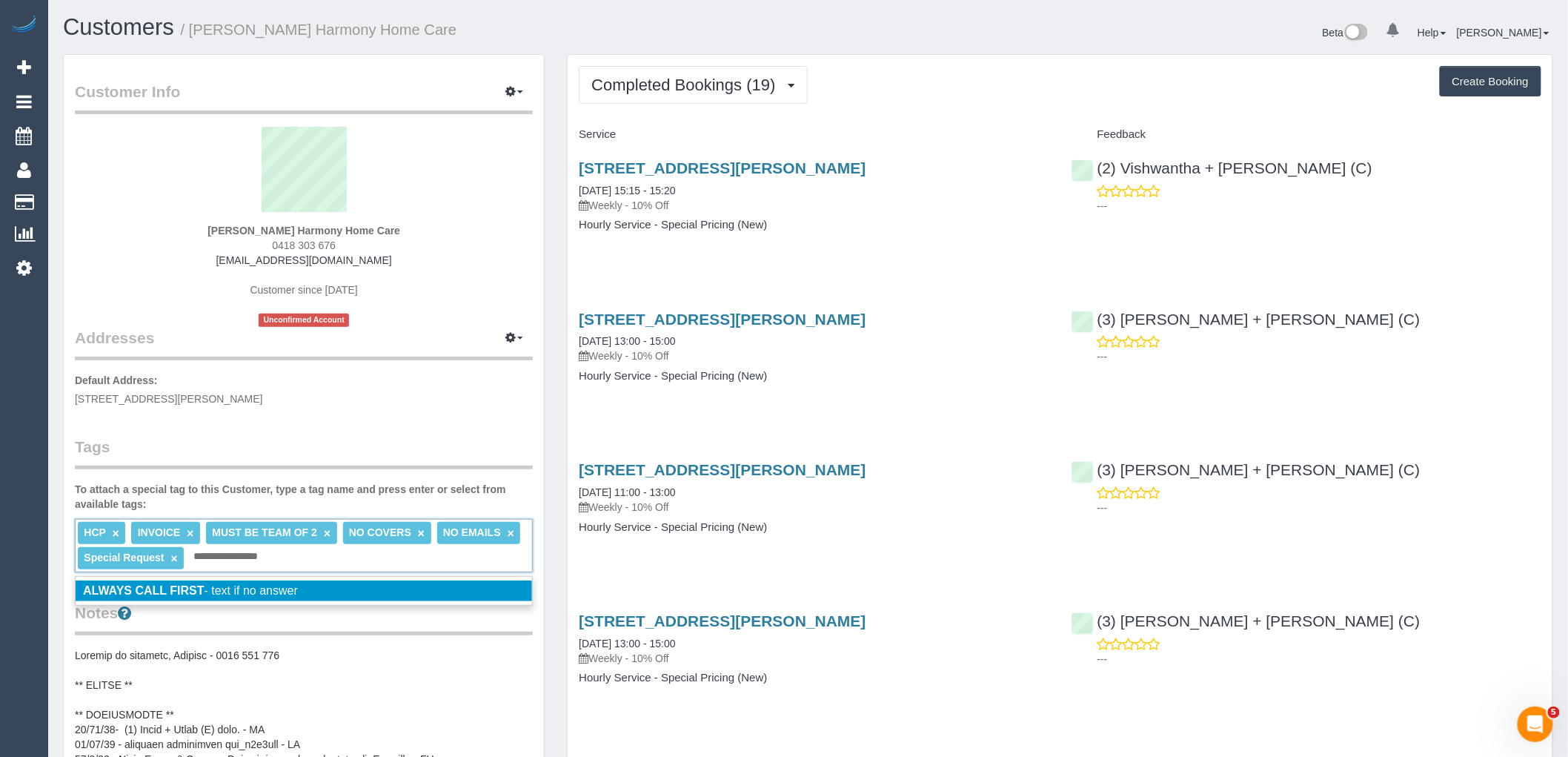
type input "**********"
click at [248, 590] on span "ALWAYS CALL FIRST - text if no answer" at bounding box center [191, 591] width 215 height 13
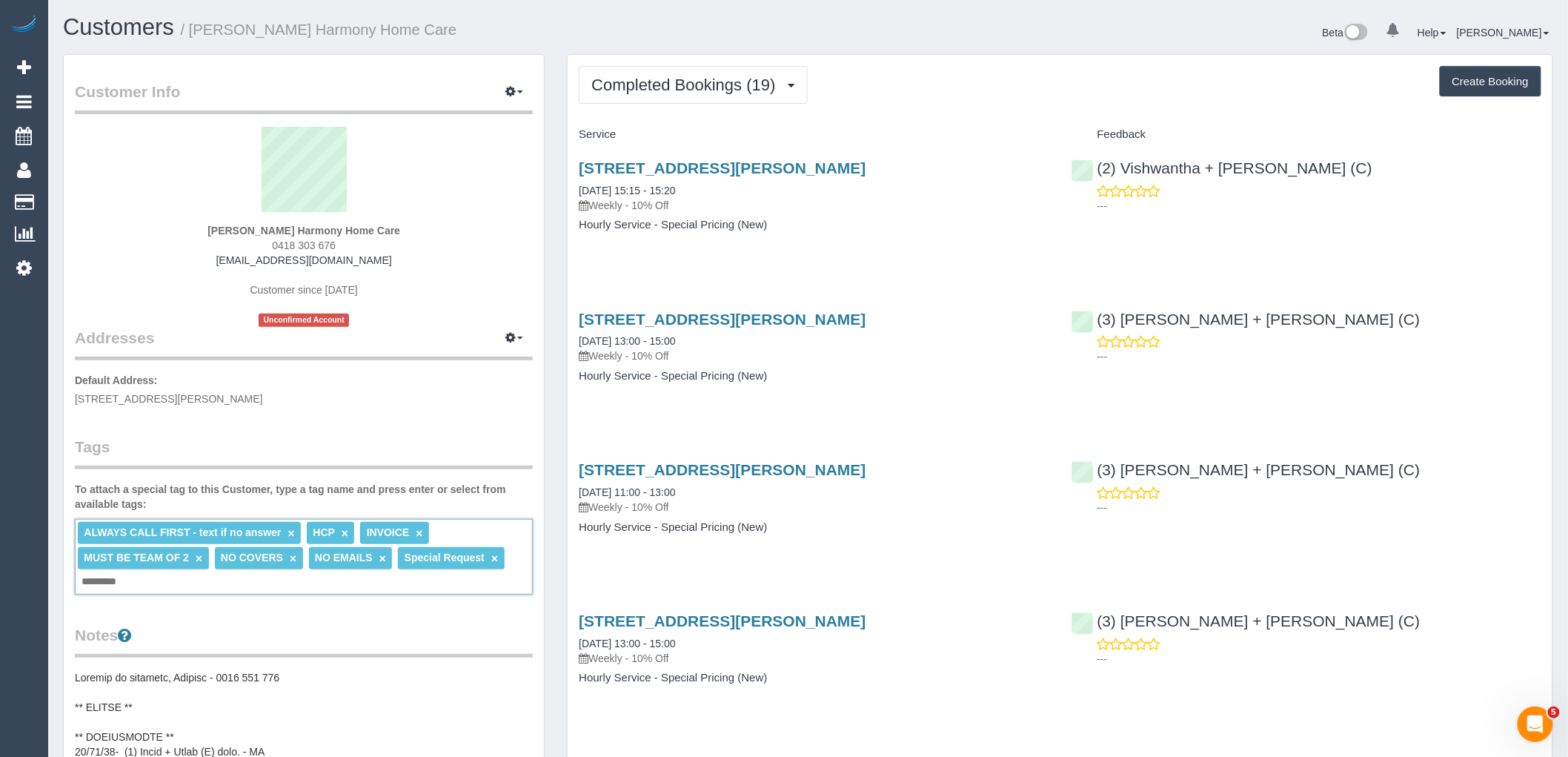
click at [379, 311] on div "Guiseppe Lombardo Harmony Home Care 0418 303 676 blombardo97@outlook.com Custom…" at bounding box center [304, 226] width 458 height 200
click at [689, 90] on span "Completed Bookings (19)" at bounding box center [686, 85] width 191 height 18
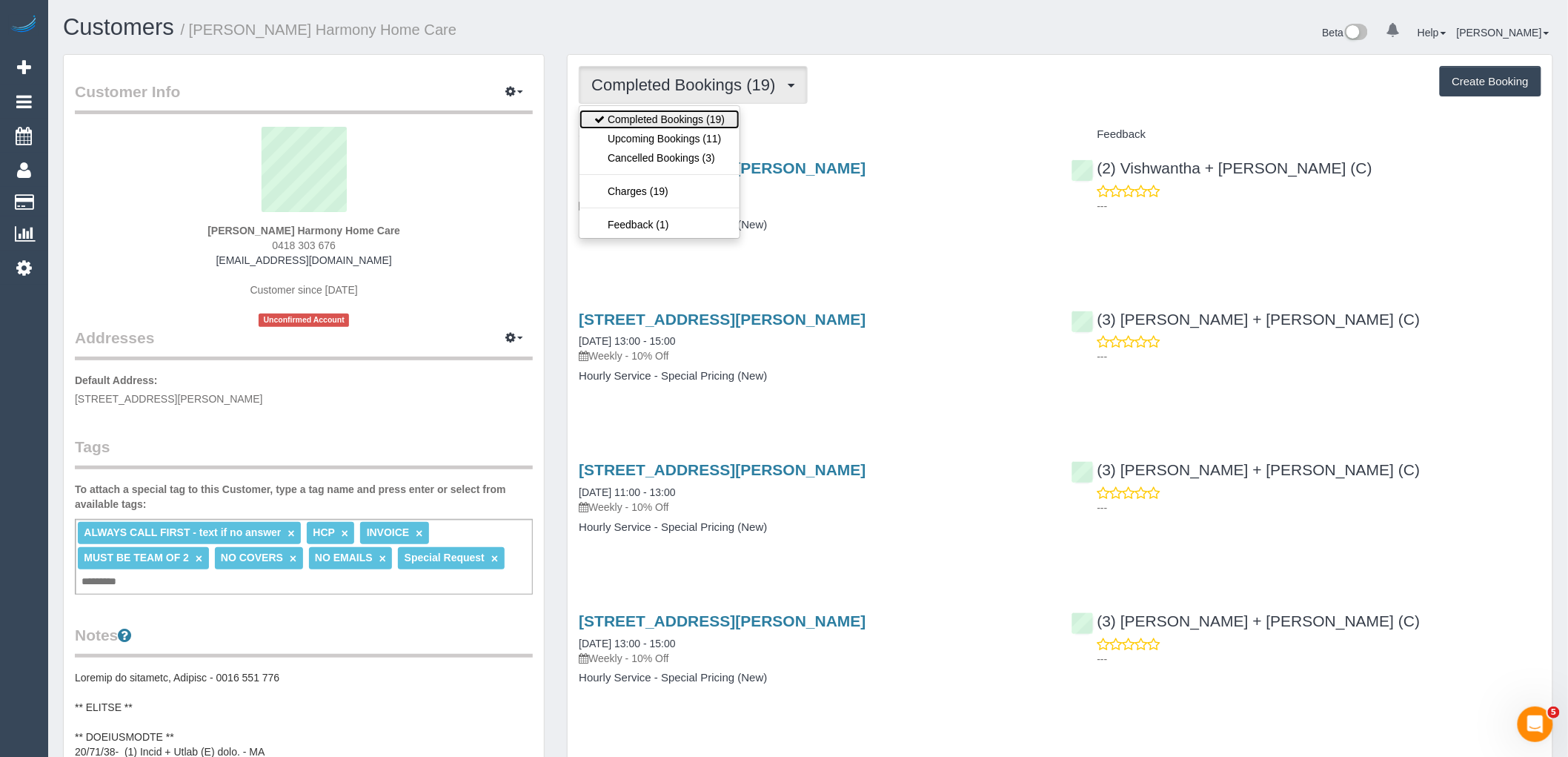
click at [692, 115] on link "Completed Bookings (19)" at bounding box center [659, 118] width 160 height 19
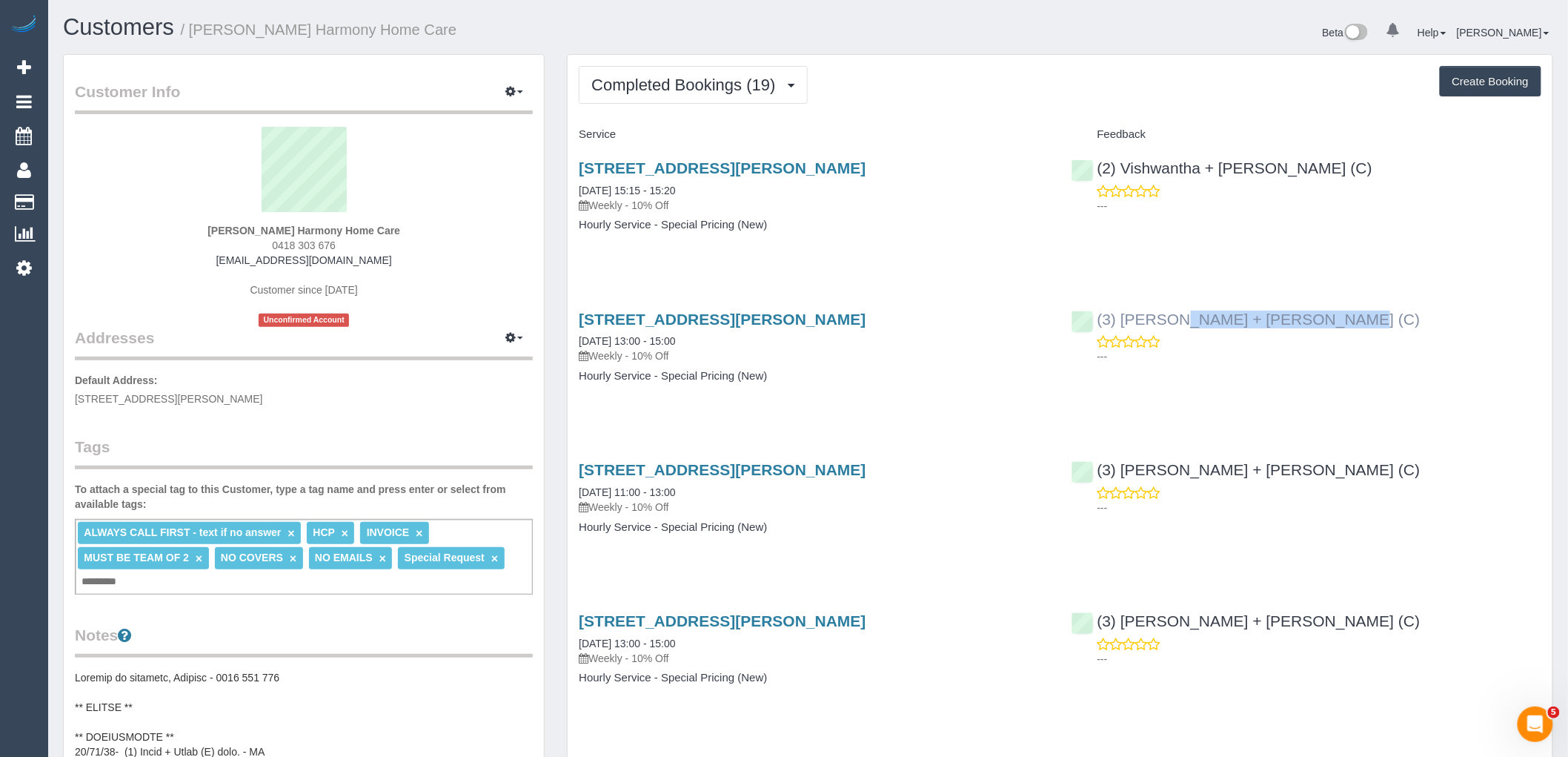
drag, startPoint x: 1152, startPoint y: 320, endPoint x: 1098, endPoint y: 316, distance: 54.1
click at [1098, 316] on div "(3) Denis + Kaira (C) ---" at bounding box center [1307, 334] width 492 height 72
copy link "(3) [PERSON_NAME] + [PERSON_NAME] (C)"
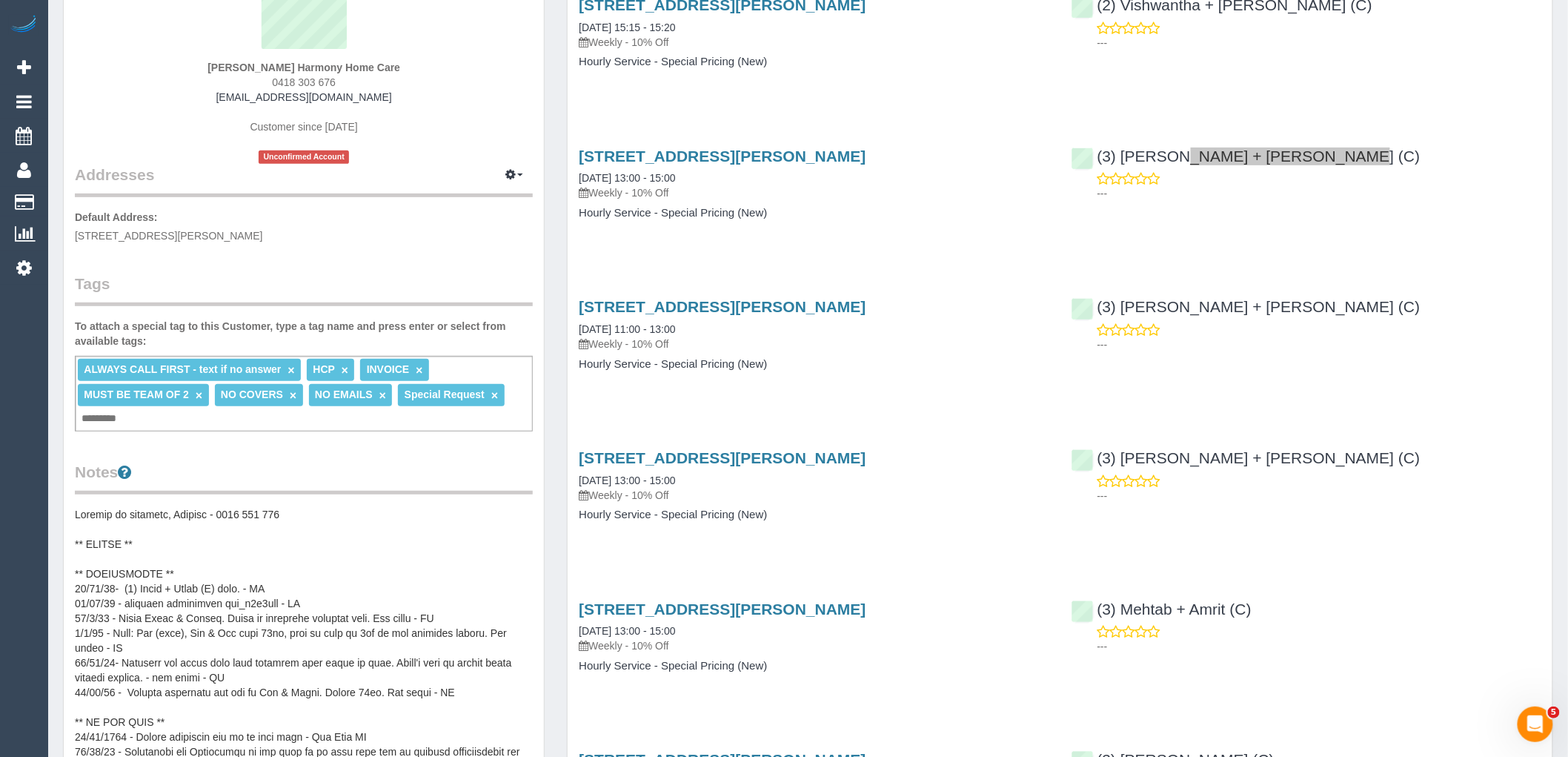
scroll to position [165, 0]
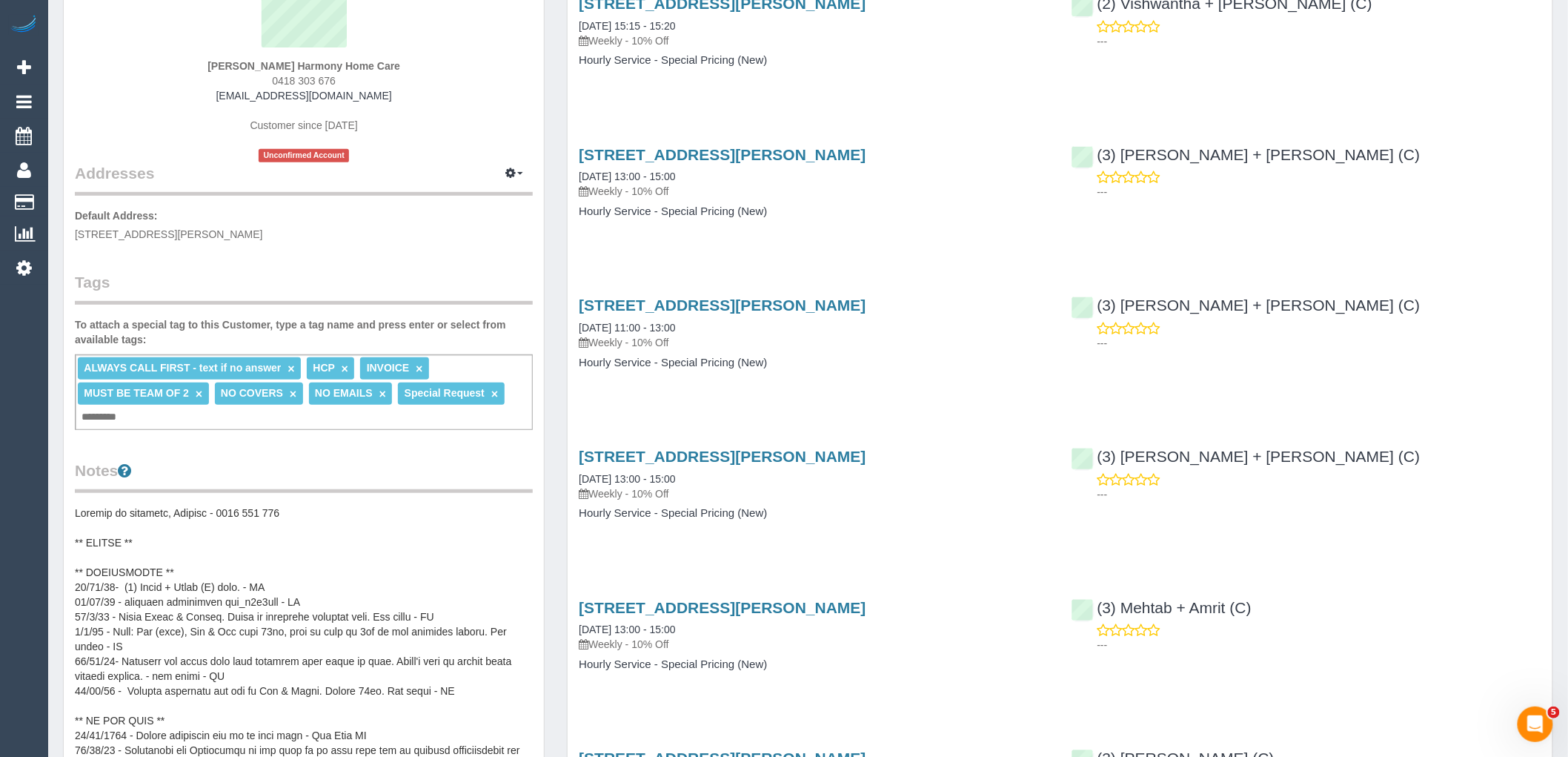
click at [135, 522] on pre at bounding box center [304, 654] width 458 height 297
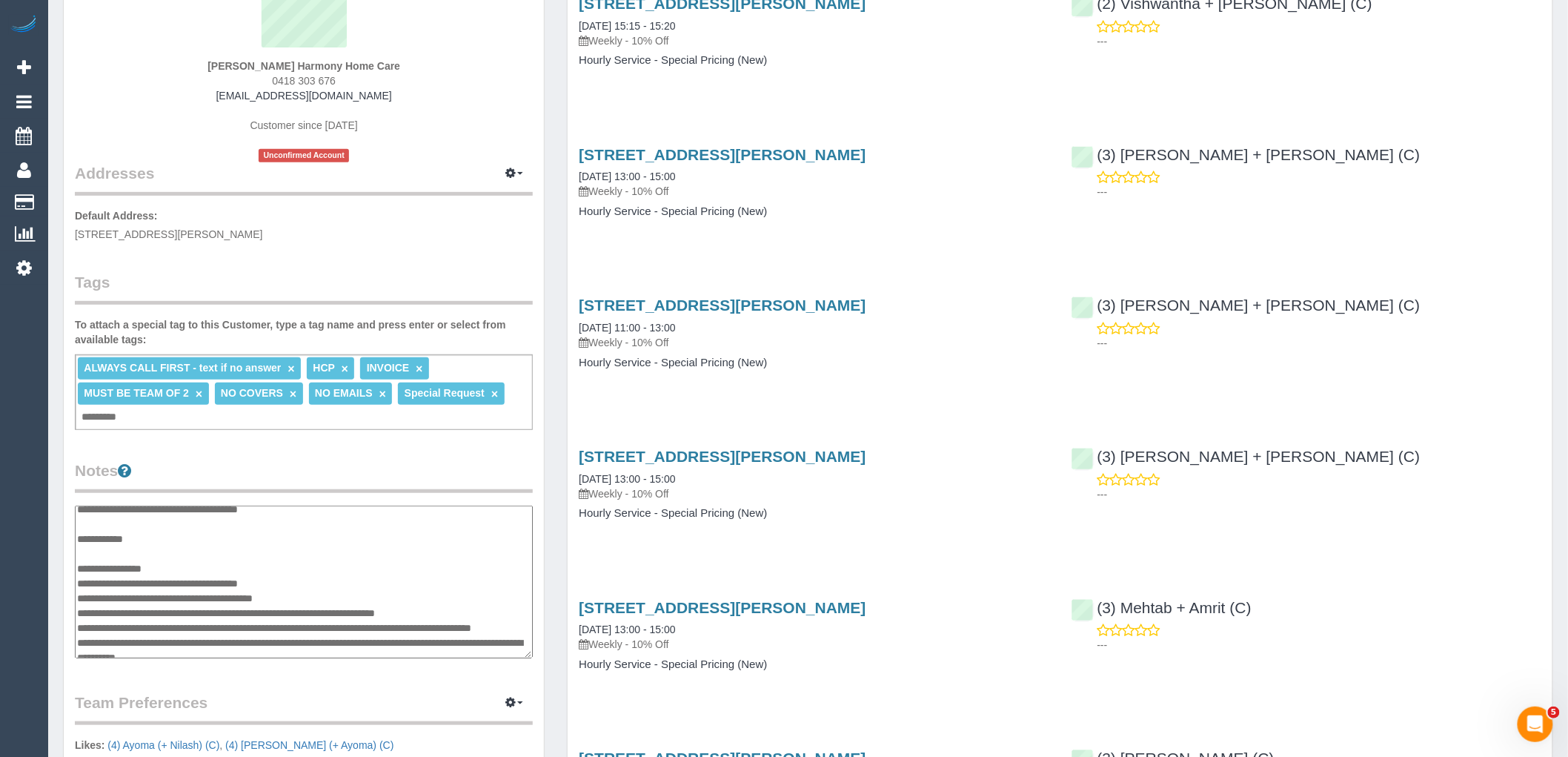
scroll to position [0, 0]
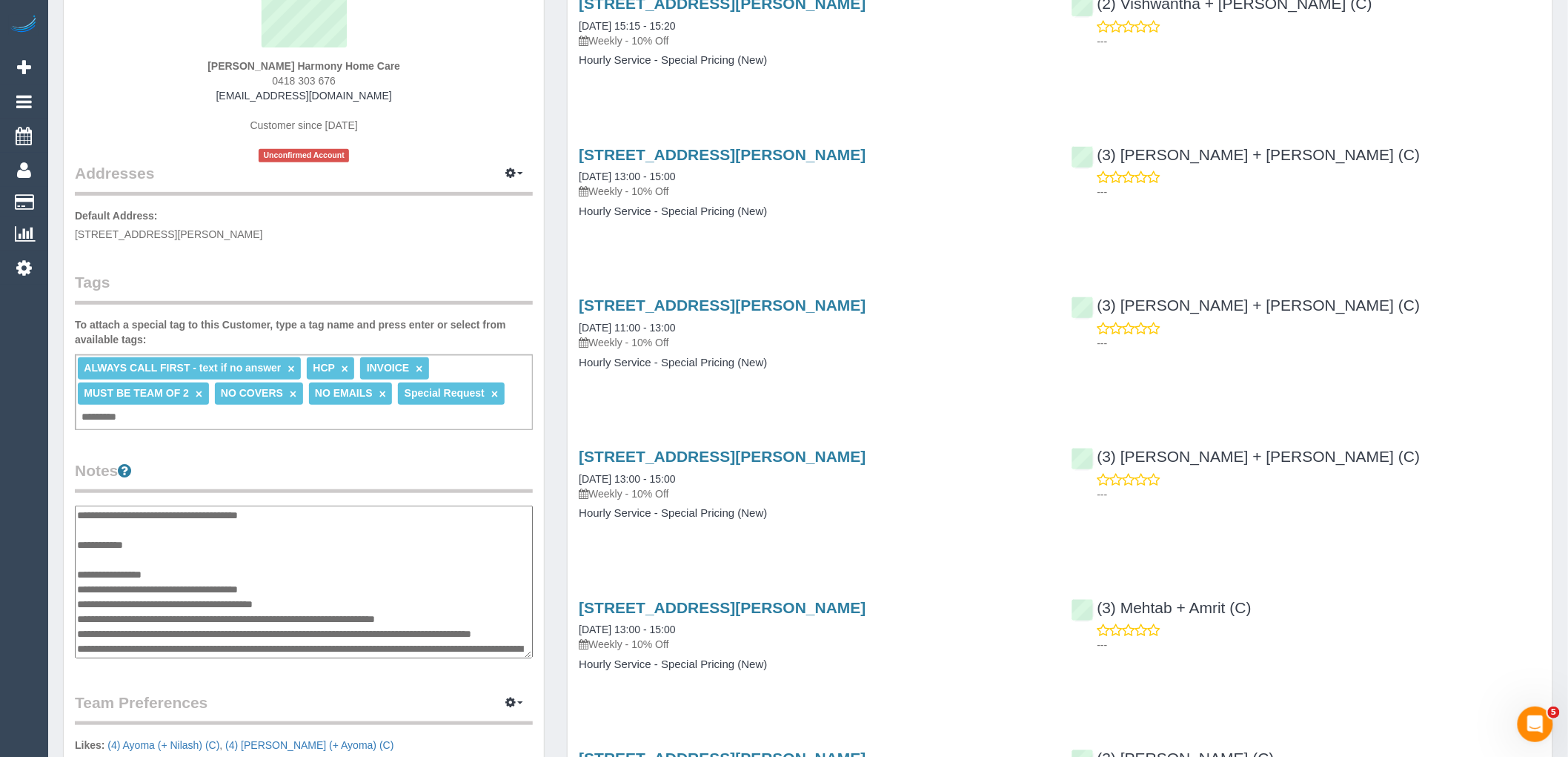
click at [77, 511] on textarea at bounding box center [304, 582] width 458 height 153
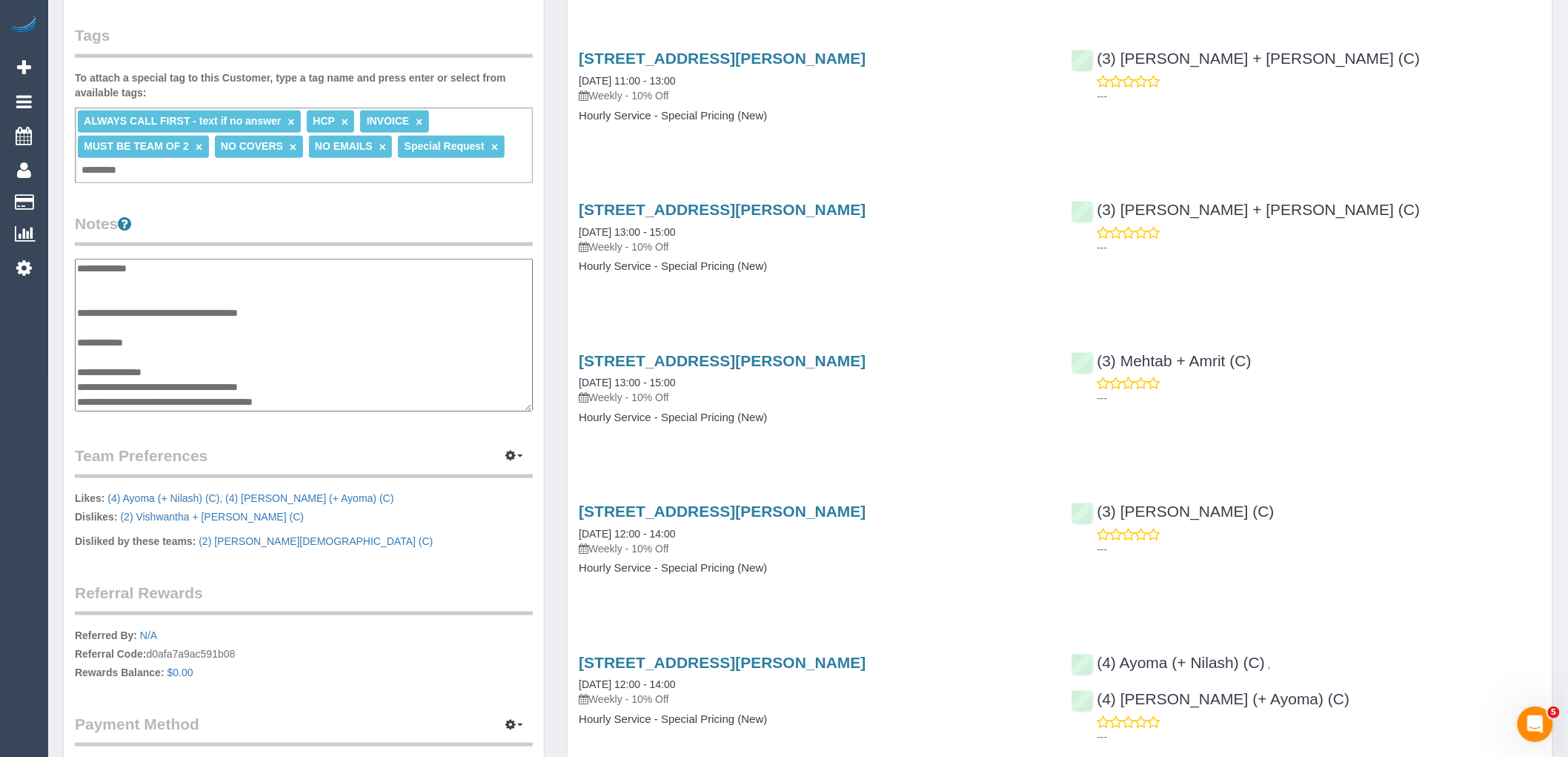
click at [76, 306] on textarea at bounding box center [304, 335] width 458 height 153
type textarea "**********"
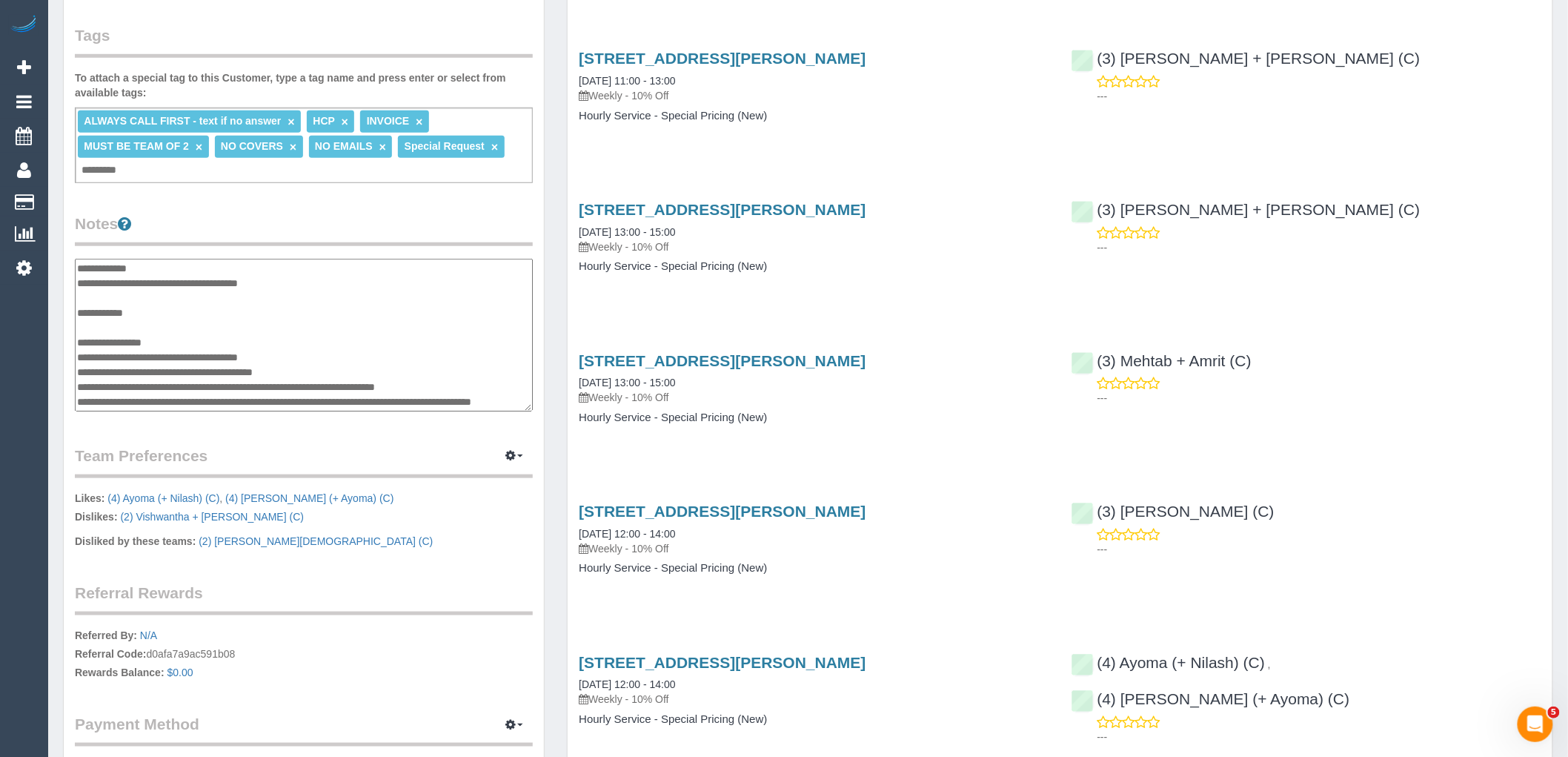
click at [289, 283] on textarea at bounding box center [304, 335] width 458 height 153
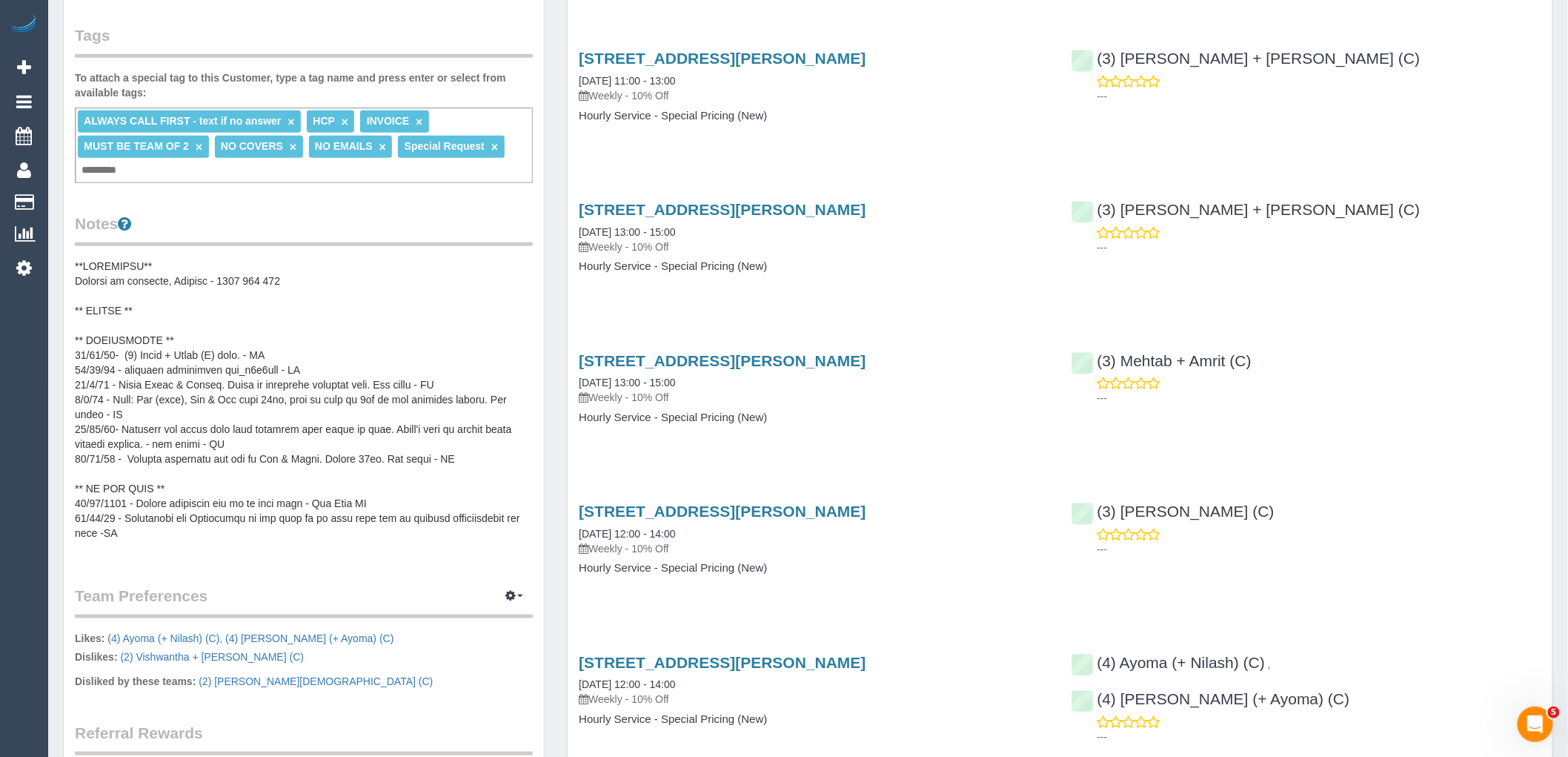
click at [289, 283] on pre at bounding box center [304, 407] width 458 height 297
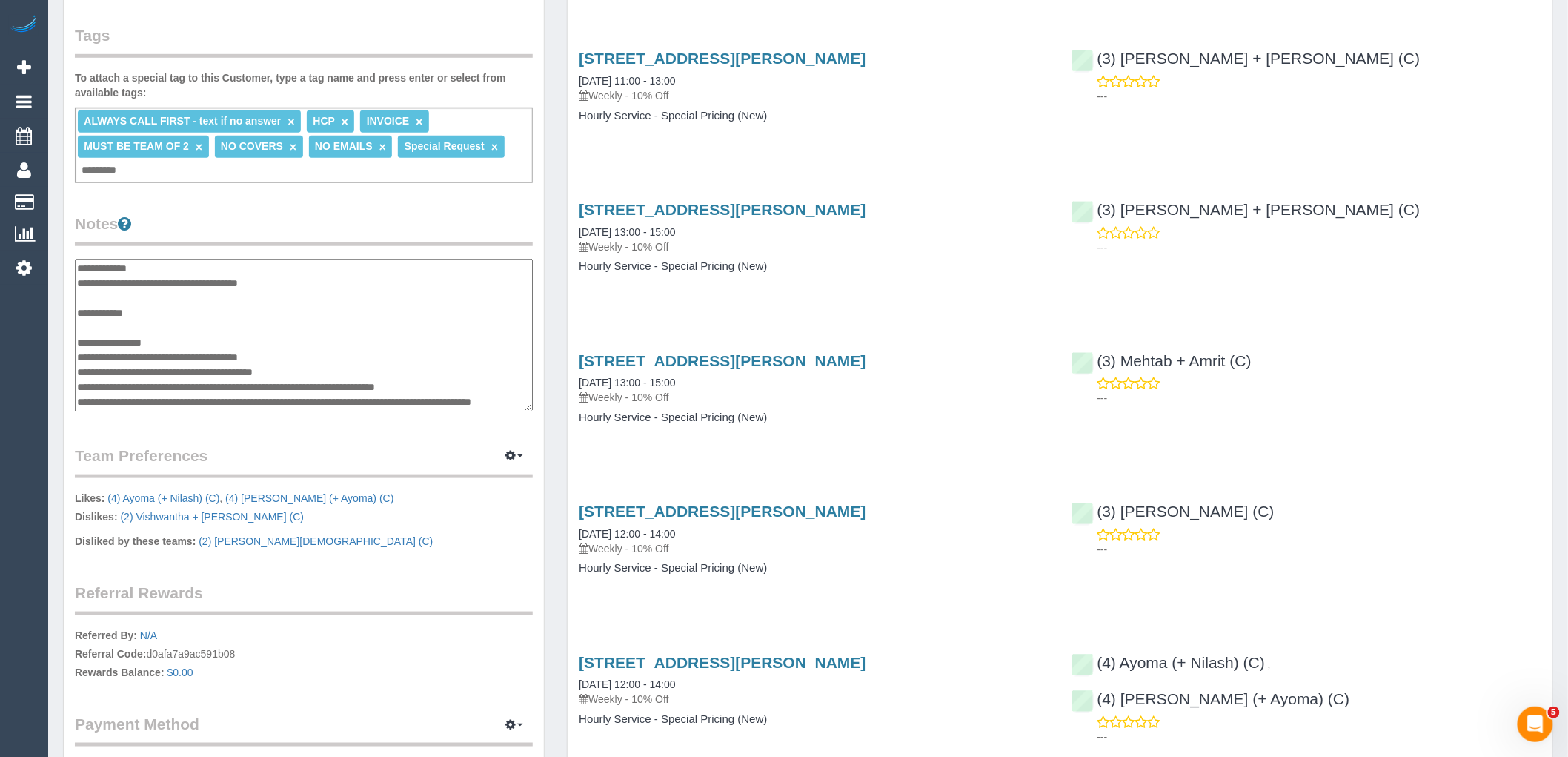
click at [336, 287] on textarea at bounding box center [304, 335] width 458 height 153
type textarea "**********"
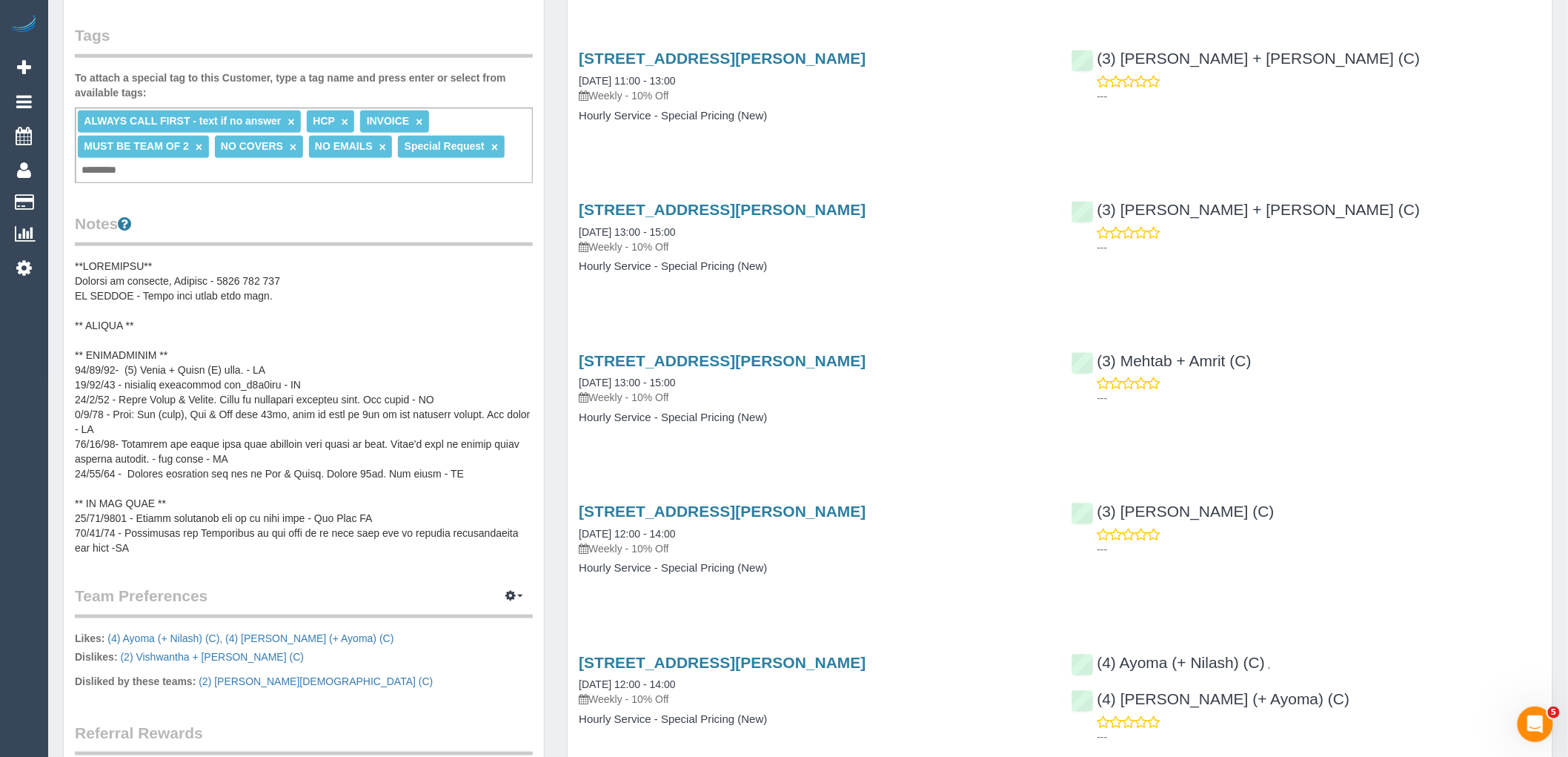
click at [354, 286] on pre at bounding box center [304, 407] width 458 height 297
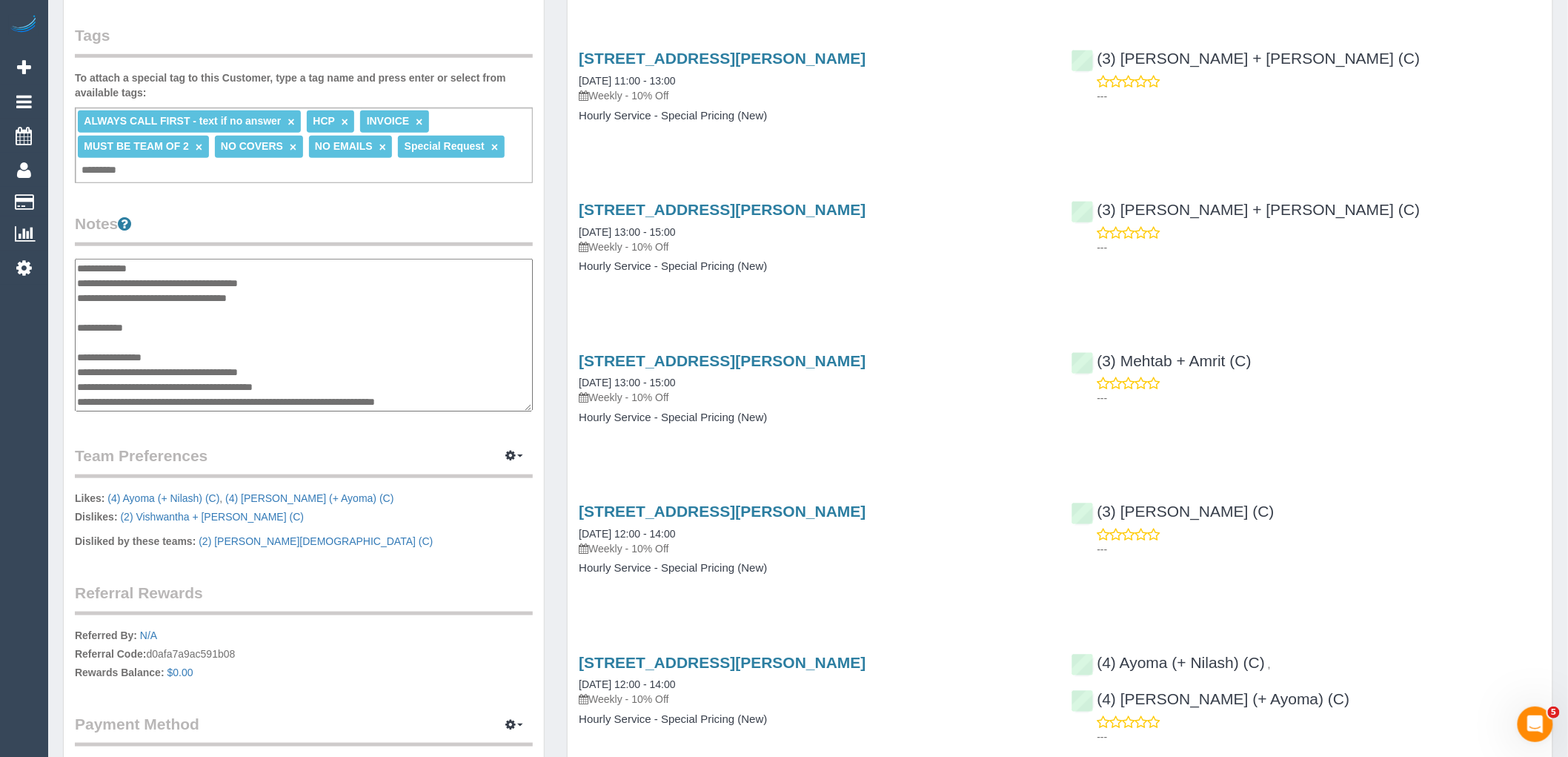
click at [316, 291] on textarea at bounding box center [304, 335] width 458 height 153
type textarea "**********"
drag, startPoint x: 1273, startPoint y: 206, endPoint x: 1099, endPoint y: 215, distance: 174.2
click at [1099, 215] on div "(3) Denis + Kaira (C) ---" at bounding box center [1307, 224] width 492 height 72
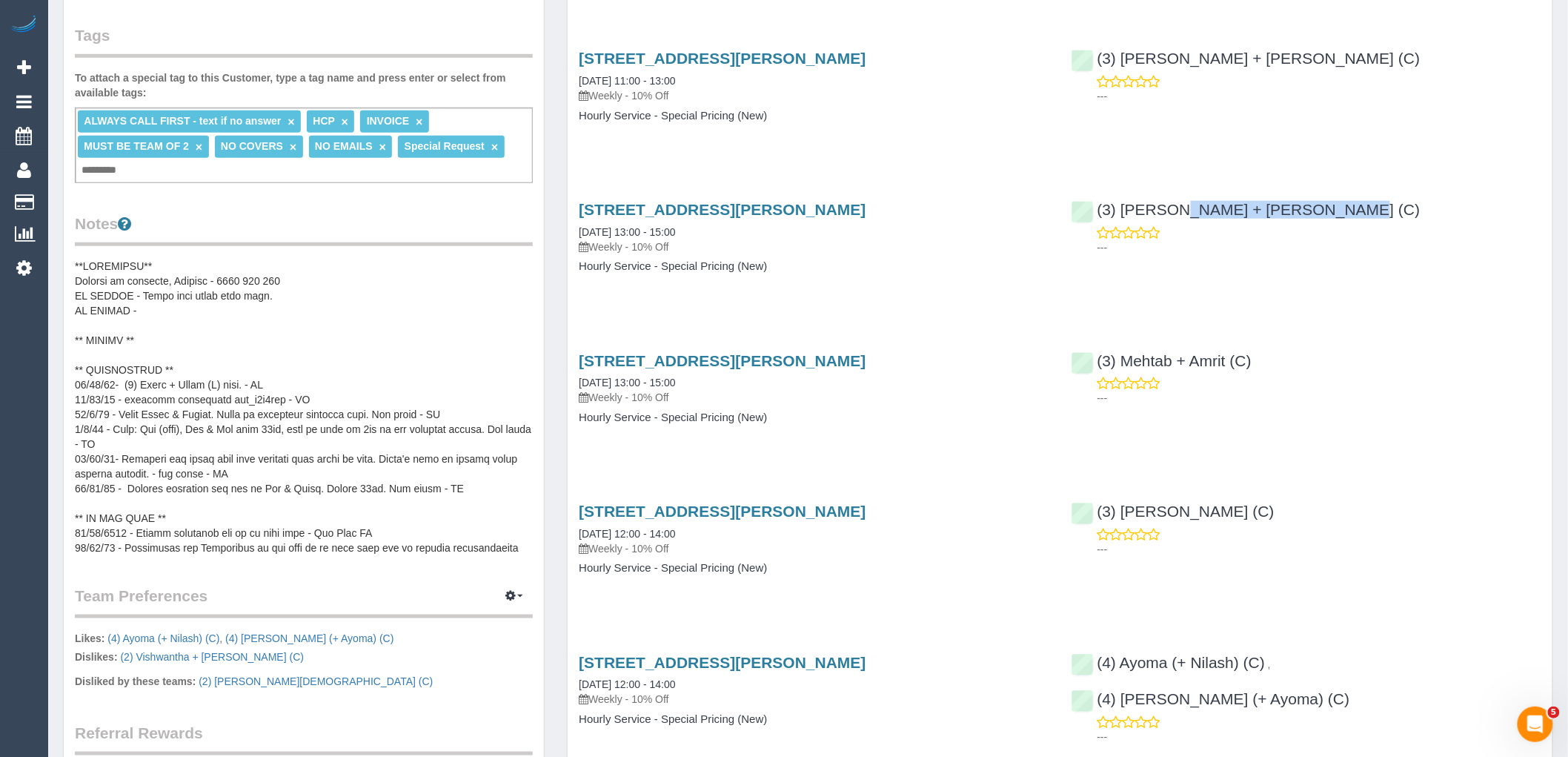
copy link "(3) [PERSON_NAME] + [PERSON_NAME] (C)"
click at [166, 306] on pre at bounding box center [304, 407] width 458 height 297
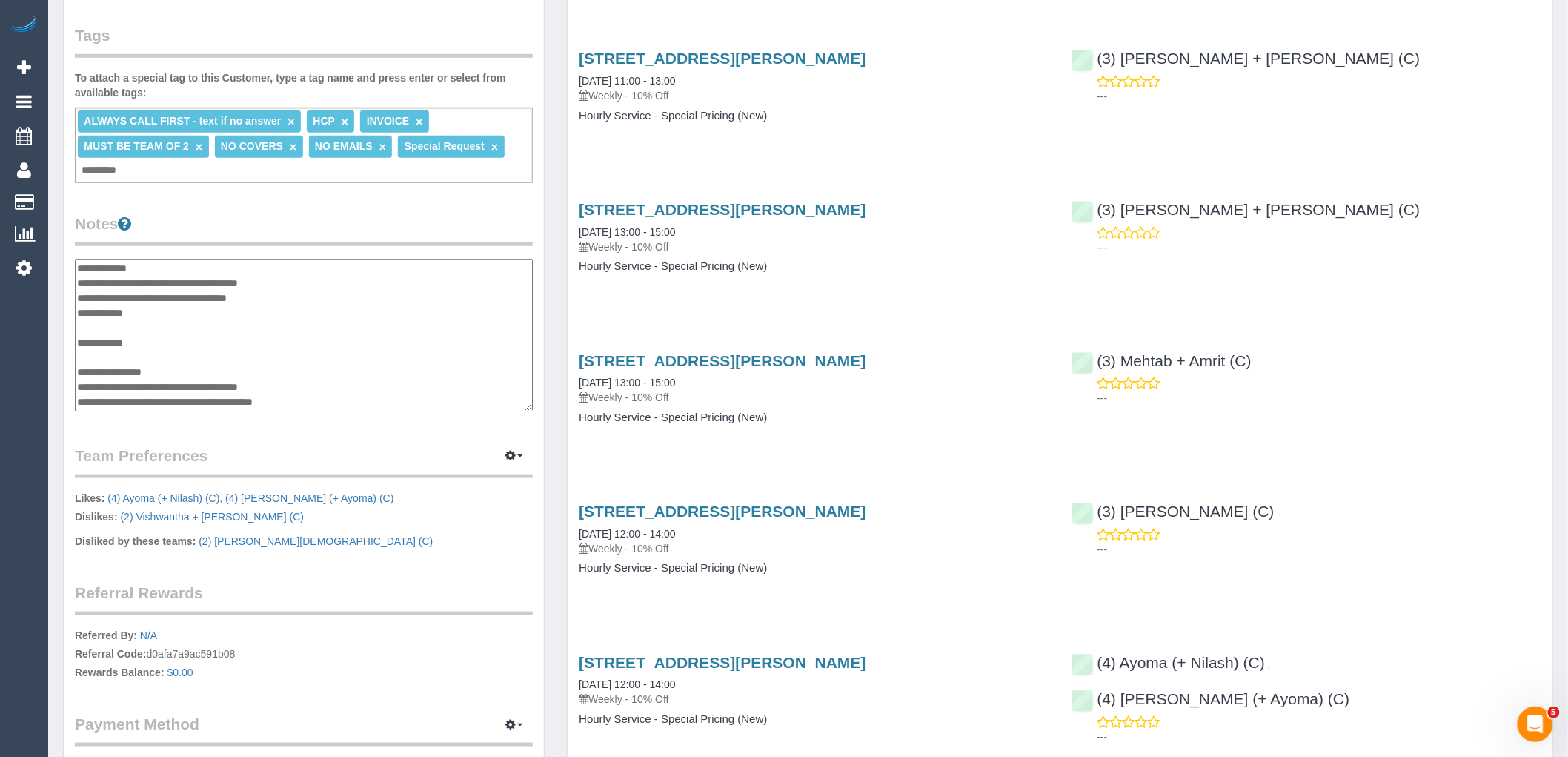
click at [210, 311] on textarea at bounding box center [304, 335] width 458 height 153
click at [79, 294] on textarea at bounding box center [304, 335] width 458 height 153
type textarea "**********"
drag, startPoint x: 128, startPoint y: 290, endPoint x: 74, endPoint y: 298, distance: 54.6
click at [74, 298] on div "Customer Info Edit Contact Info Send Message Email Preferences Special Sales Ta…" at bounding box center [303, 230] width 480 height 1172
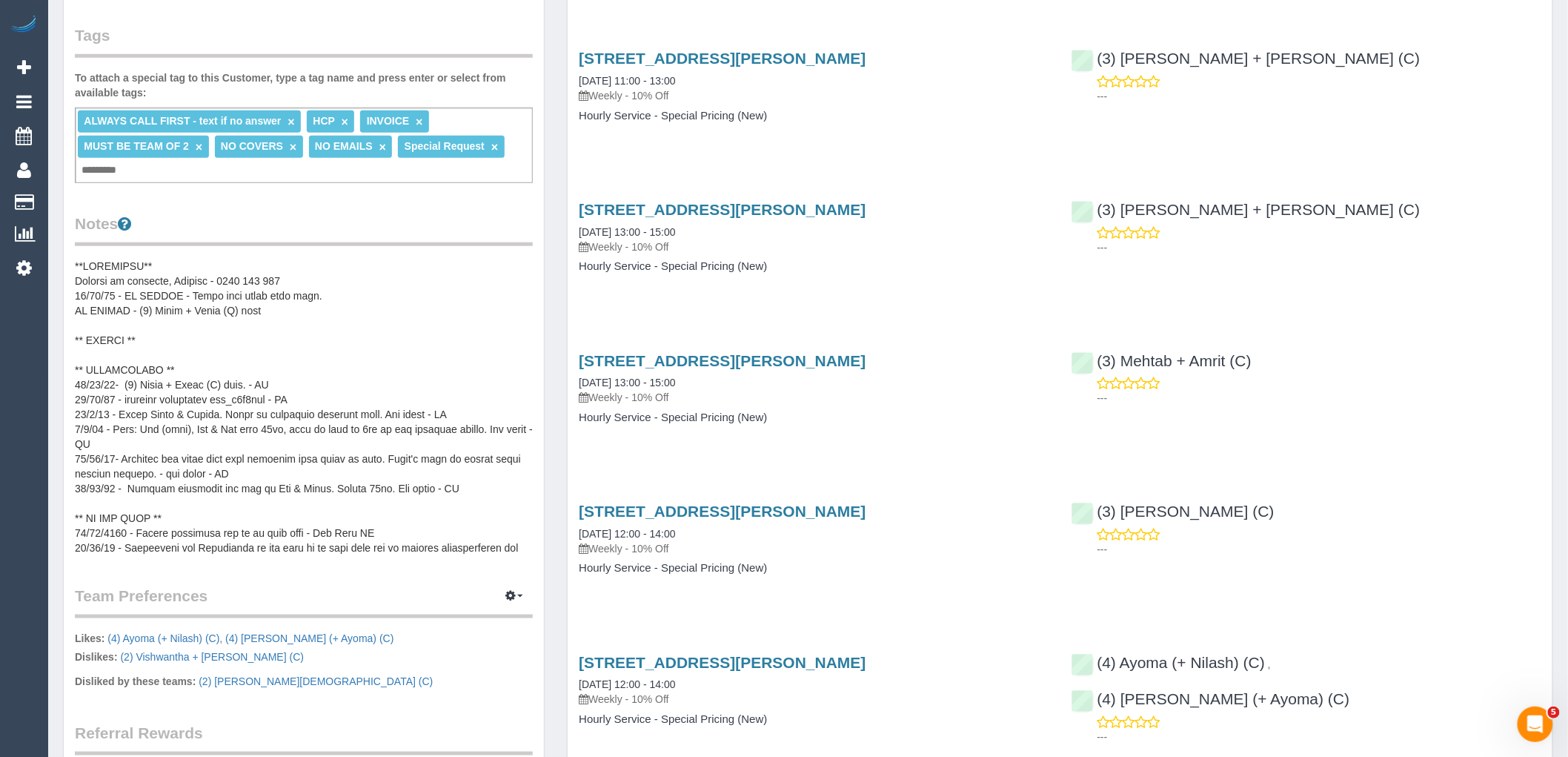
click at [132, 294] on pre at bounding box center [304, 407] width 458 height 297
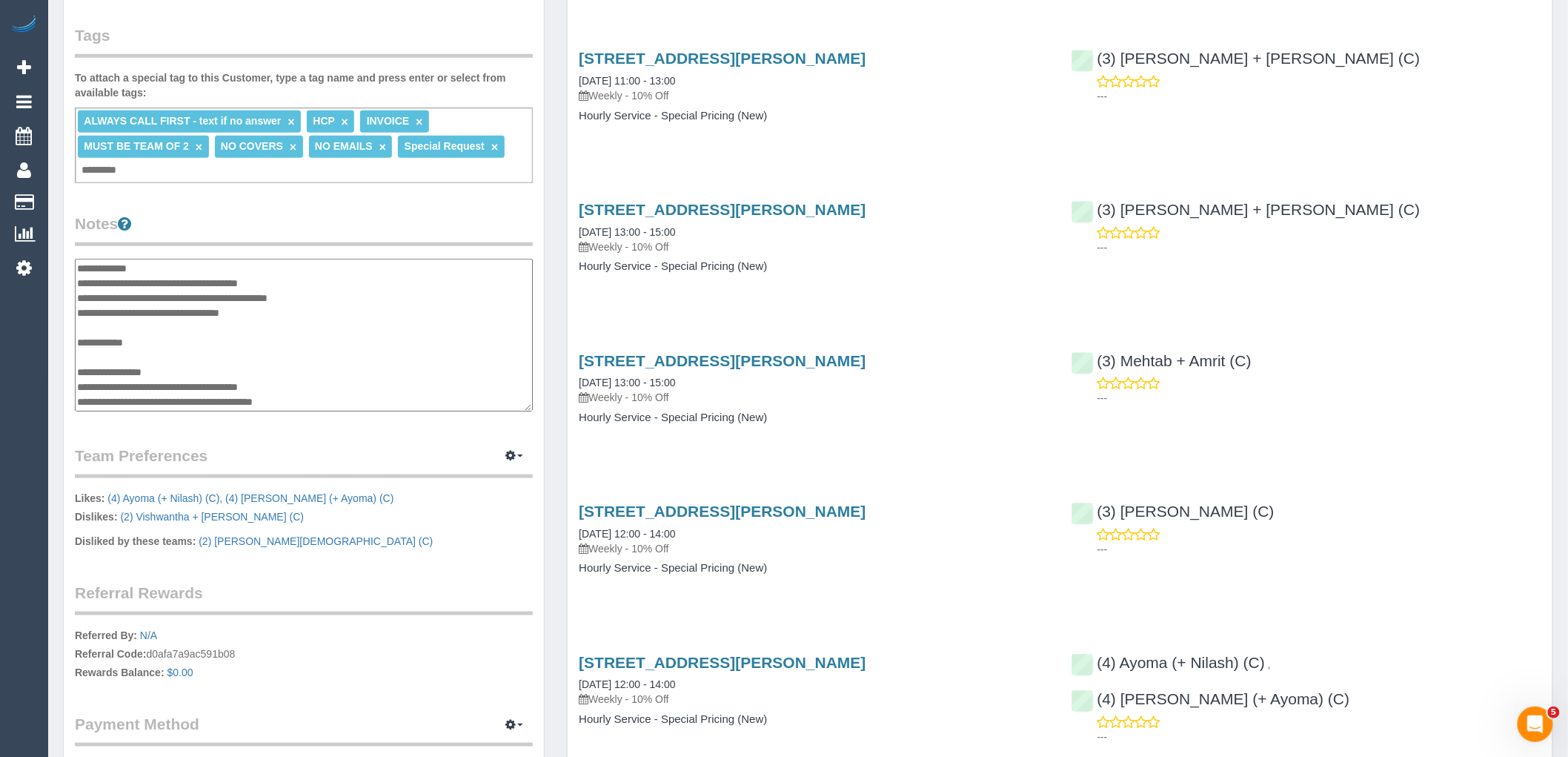
drag, startPoint x: 129, startPoint y: 292, endPoint x: 79, endPoint y: 298, distance: 50.4
click at [79, 298] on textarea at bounding box center [304, 335] width 458 height 153
click at [121, 314] on textarea at bounding box center [304, 335] width 458 height 153
click at [81, 309] on textarea at bounding box center [304, 335] width 458 height 153
click at [80, 308] on textarea at bounding box center [304, 335] width 458 height 153
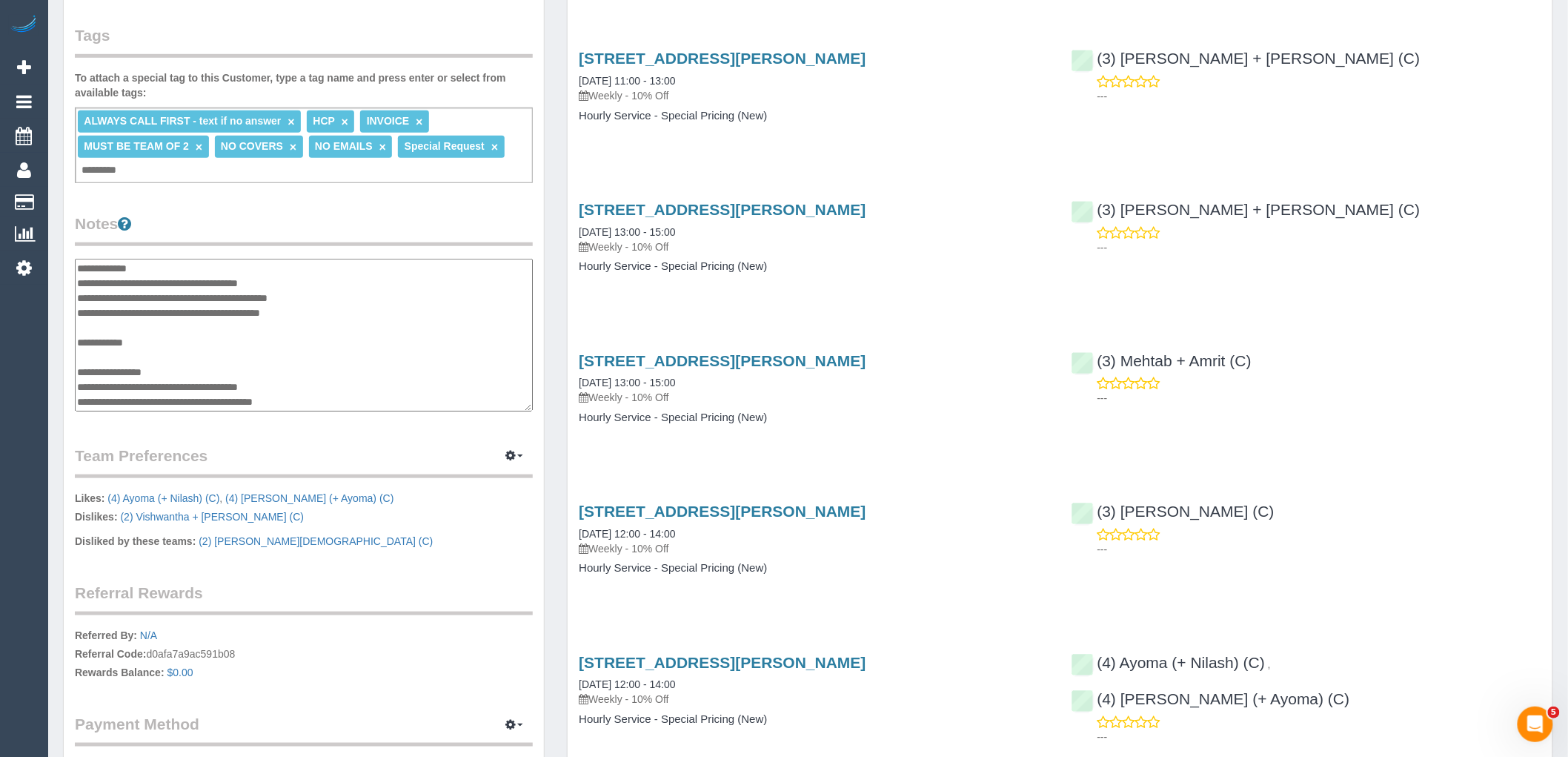
click at [346, 304] on textarea at bounding box center [304, 335] width 458 height 153
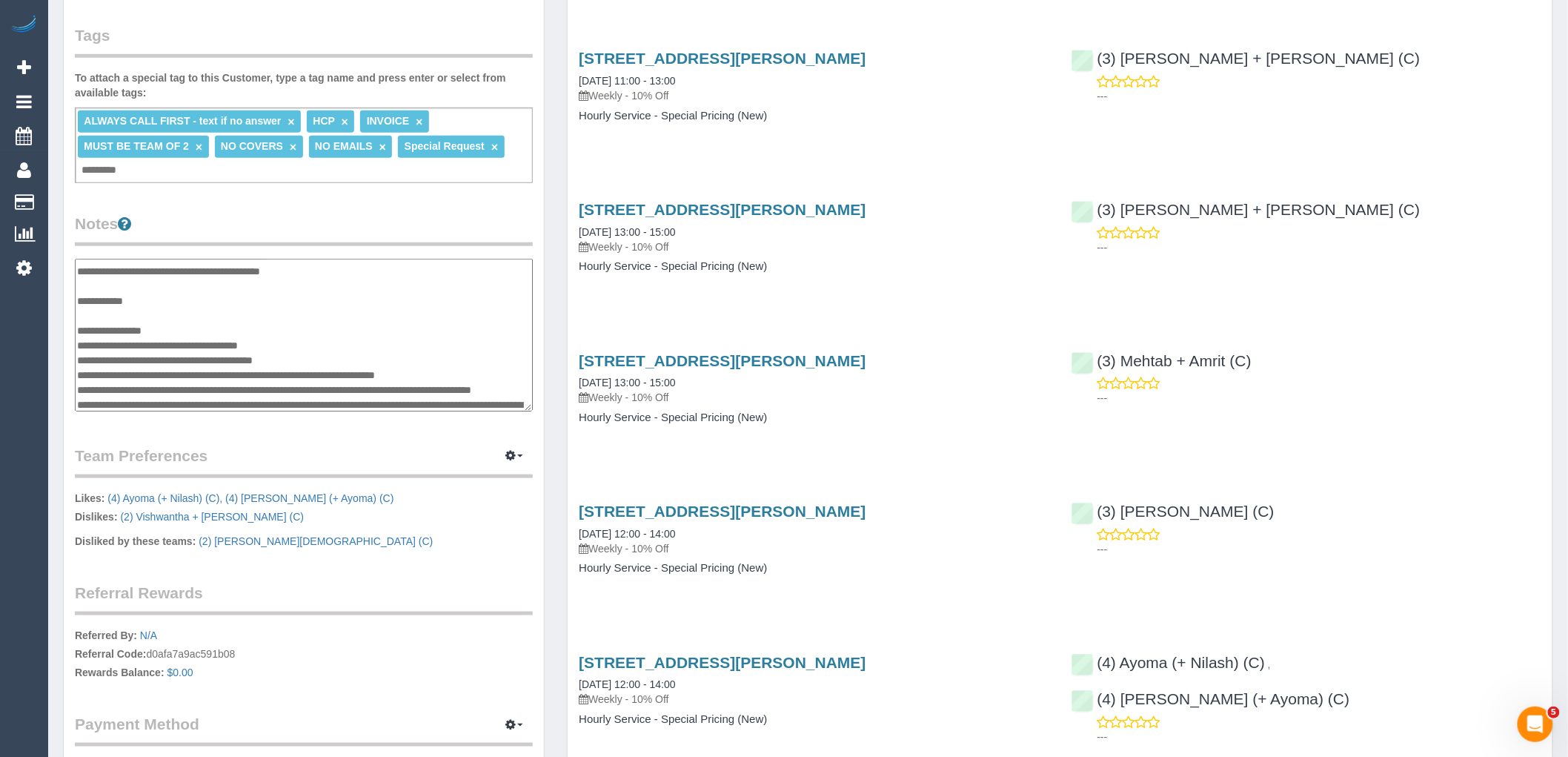
scroll to position [82, 0]
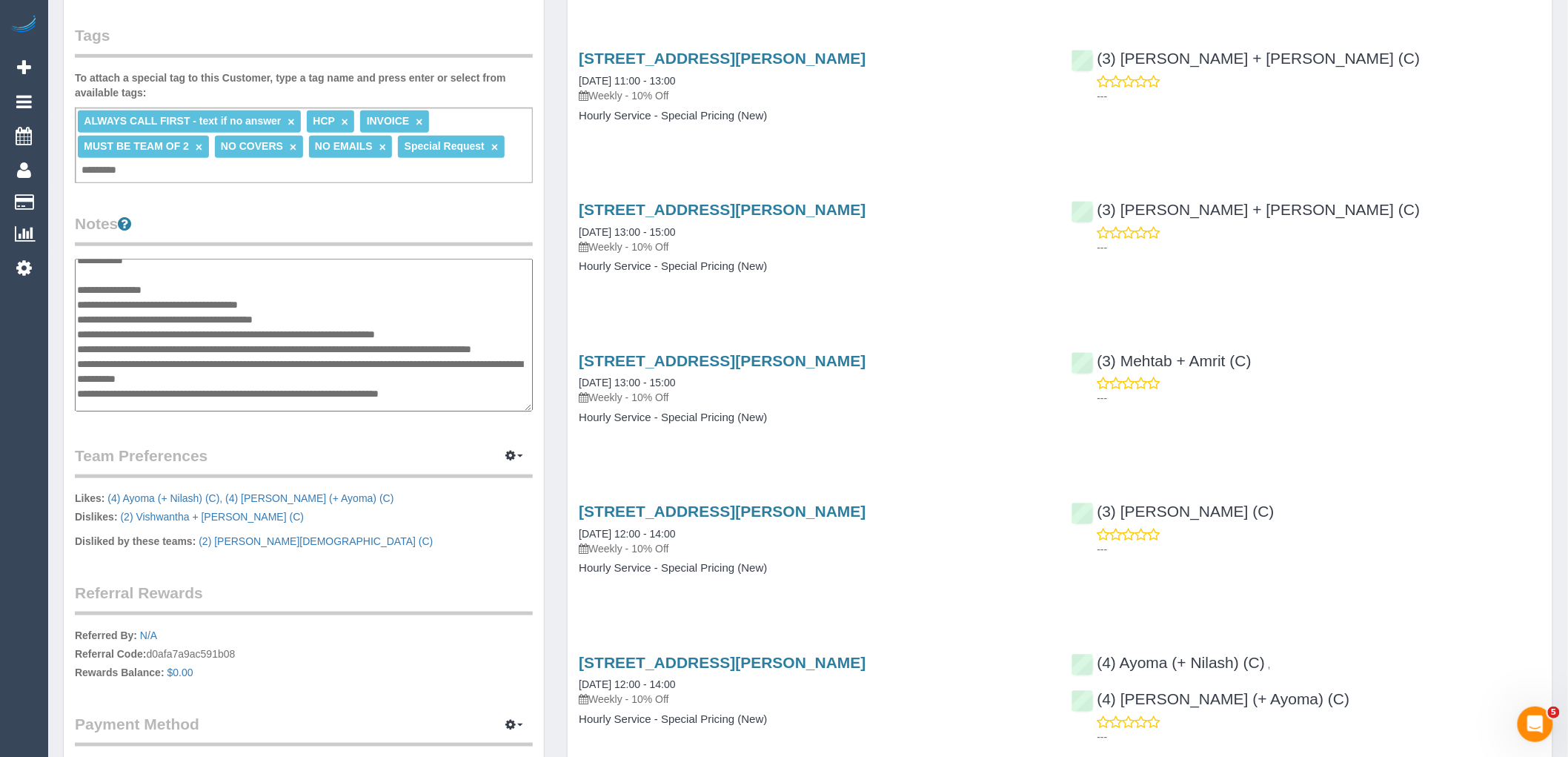
click at [215, 285] on textarea at bounding box center [304, 335] width 458 height 153
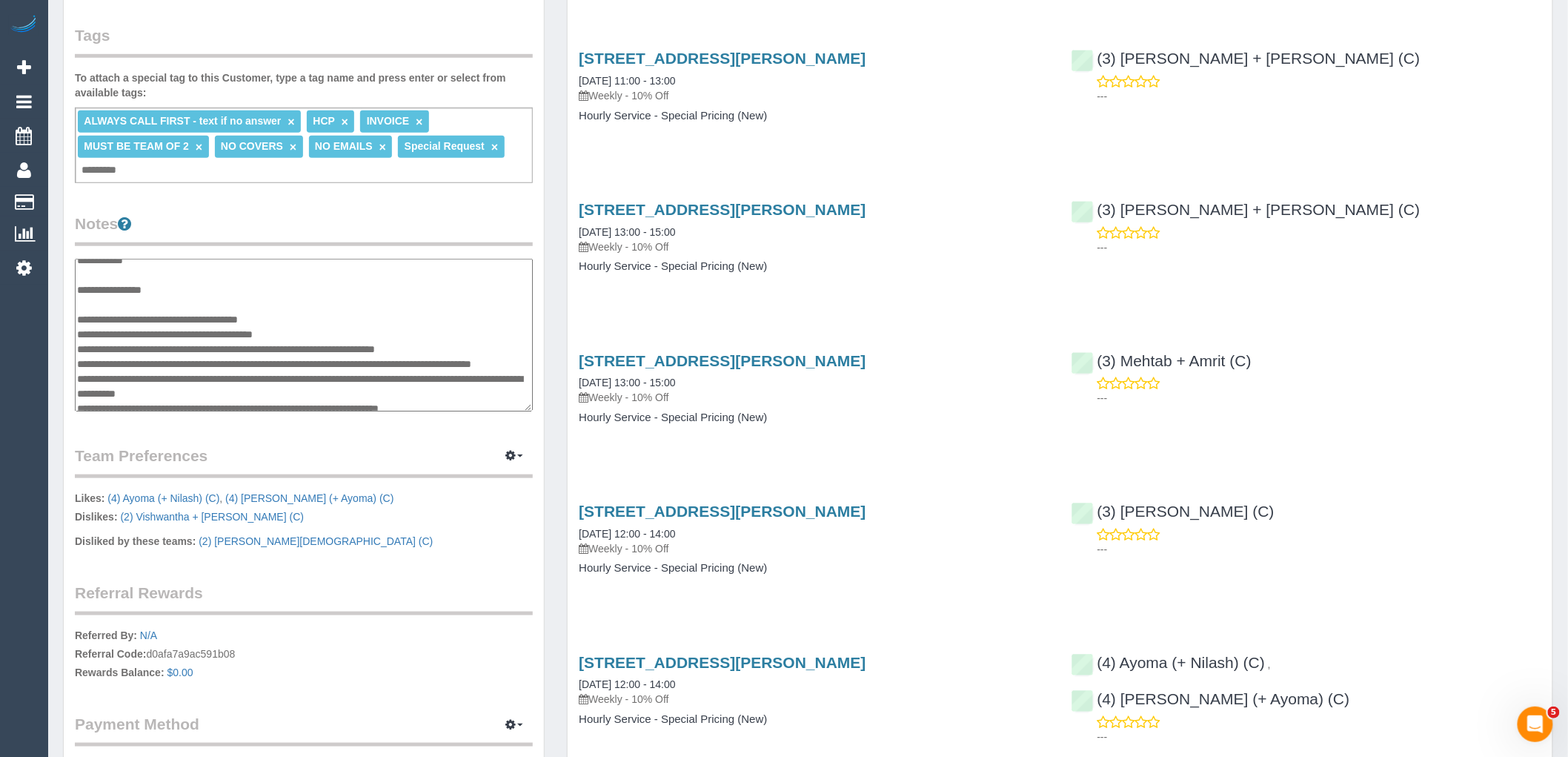
drag, startPoint x: 305, startPoint y: 315, endPoint x: 77, endPoint y: 317, distance: 228.0
click at [77, 317] on textarea at bounding box center [304, 335] width 458 height 153
click at [113, 306] on textarea at bounding box center [304, 335] width 458 height 153
paste textarea "**********"
click at [77, 345] on textarea at bounding box center [304, 335] width 458 height 153
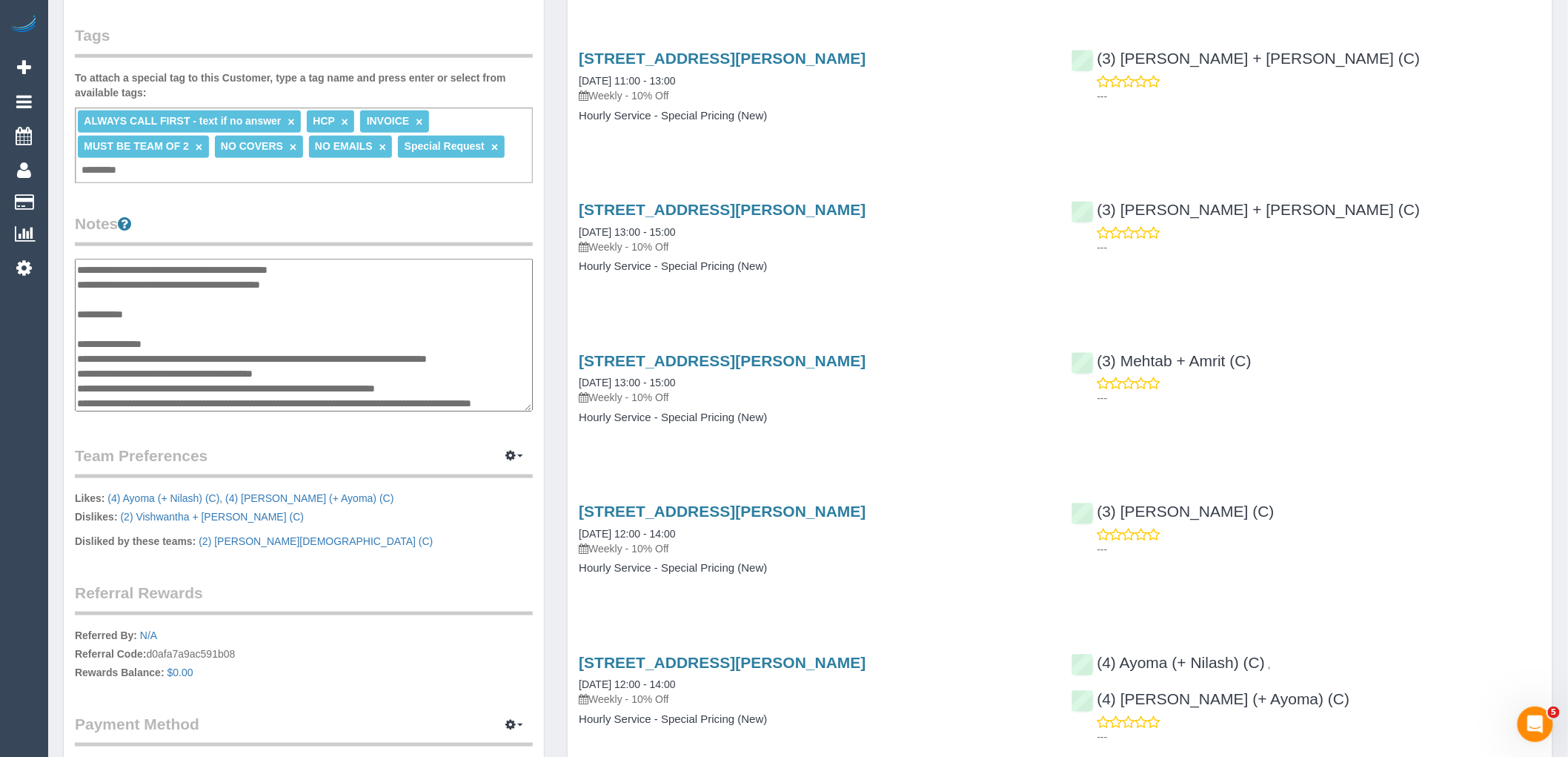
scroll to position [0, 0]
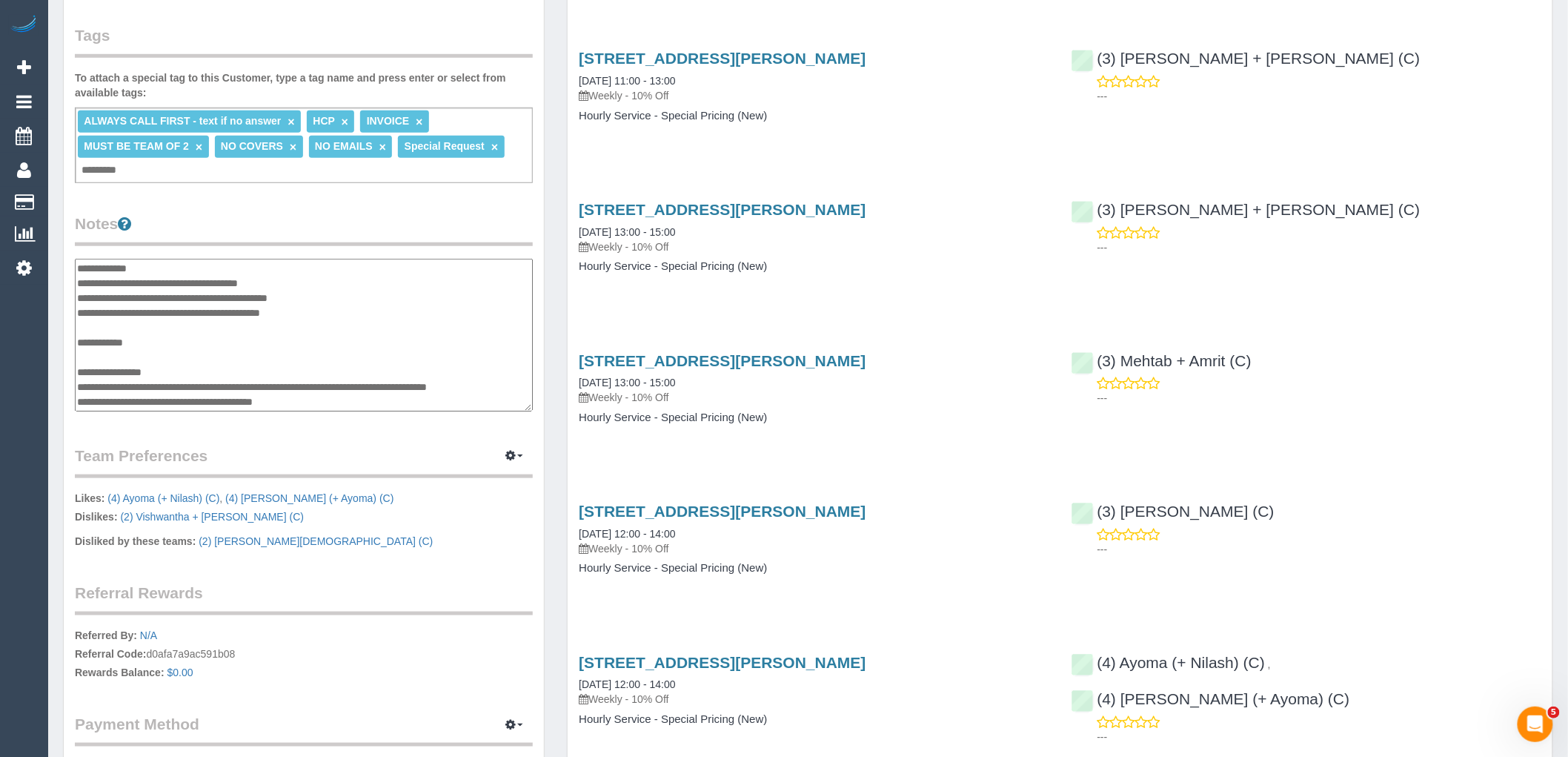
click at [364, 291] on textarea at bounding box center [304, 335] width 458 height 153
drag, startPoint x: 395, startPoint y: 298, endPoint x: 304, endPoint y: 294, distance: 91.1
click at [304, 294] on textarea at bounding box center [304, 335] width 458 height 153
click at [337, 308] on textarea at bounding box center [304, 335] width 458 height 153
paste textarea "**********"
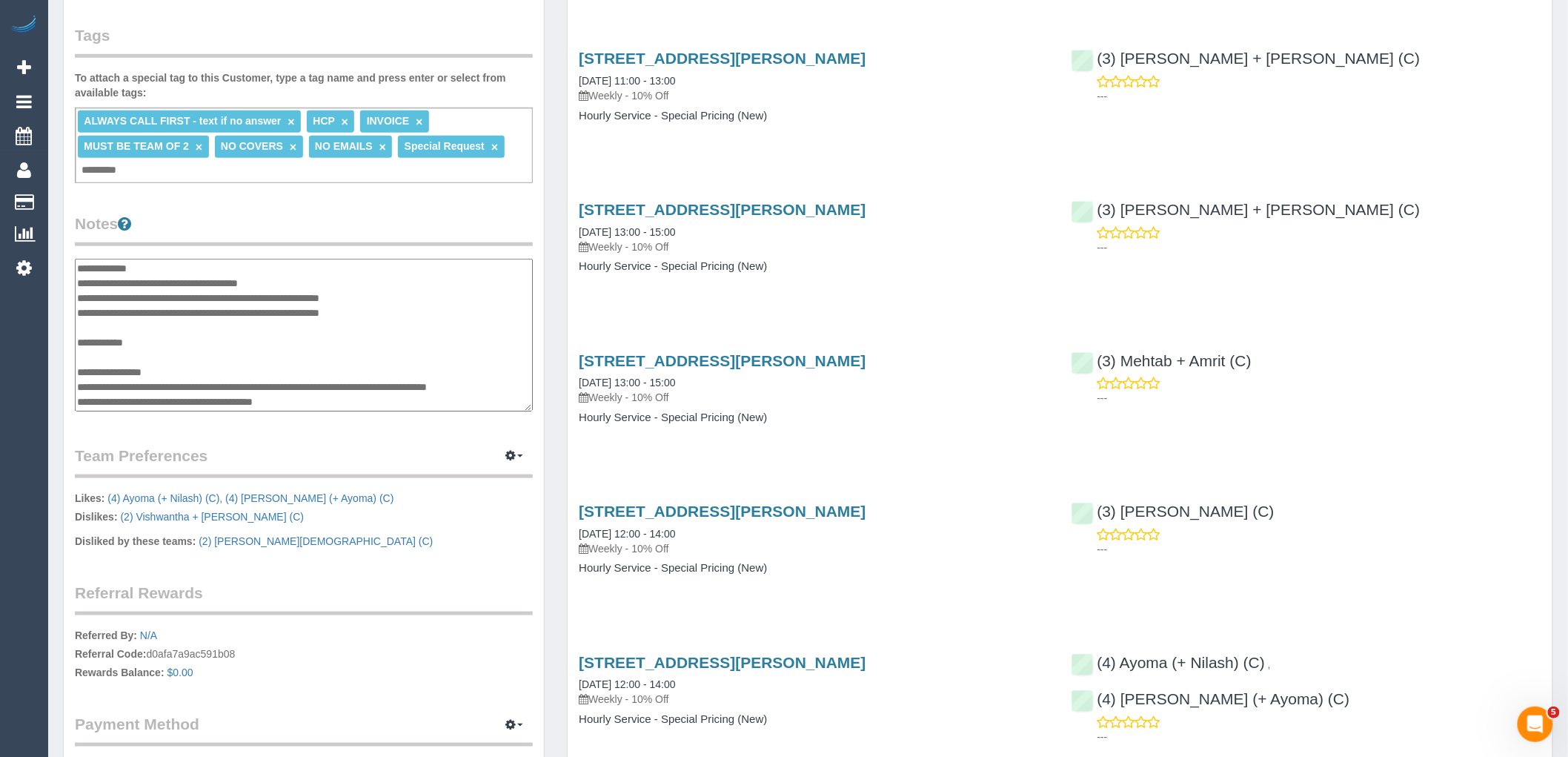
click at [458, 311] on textarea at bounding box center [304, 335] width 458 height 153
type textarea "**********"
click at [461, 256] on div "Notes" at bounding box center [304, 314] width 458 height 203
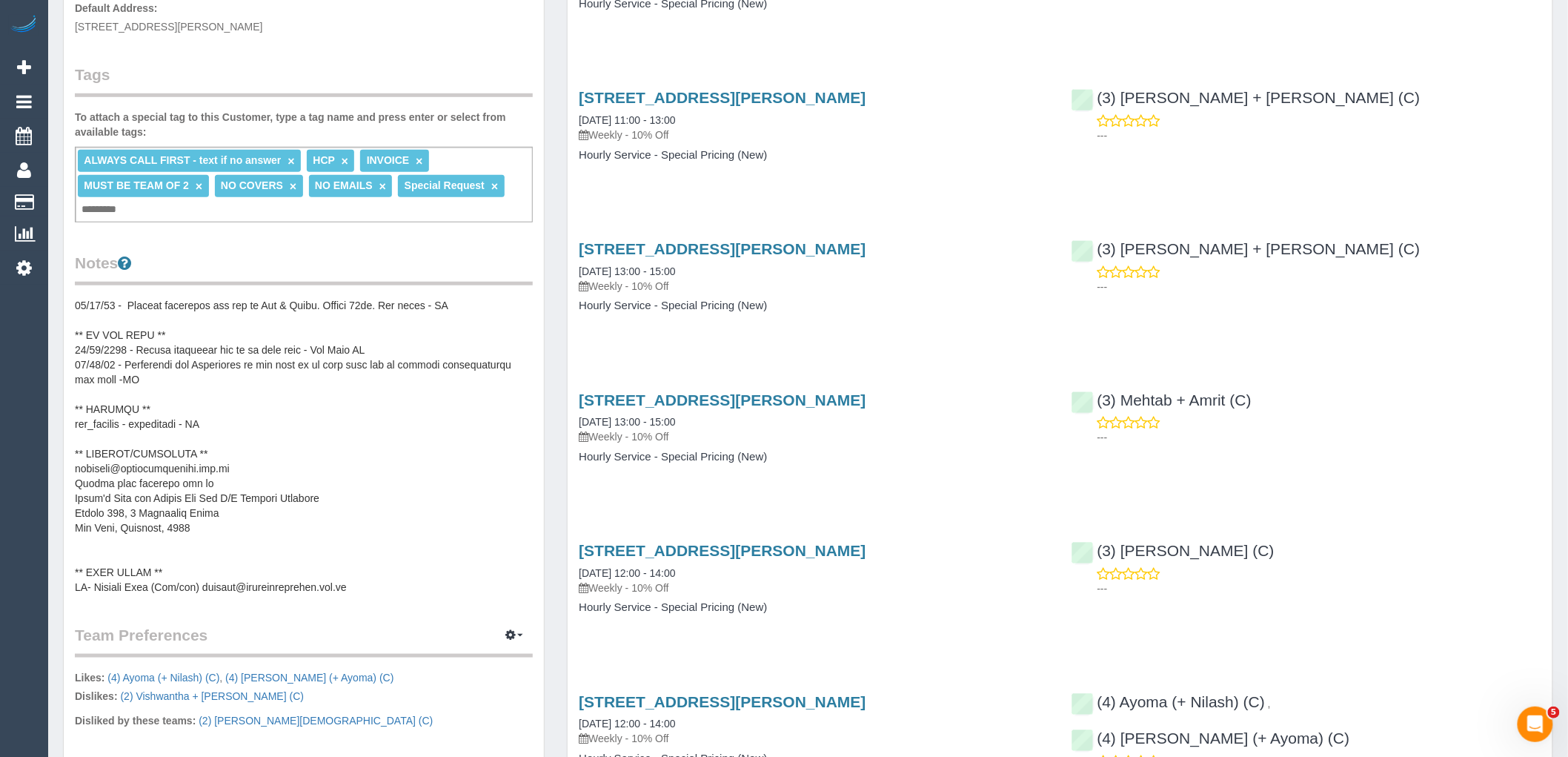
scroll to position [412, 0]
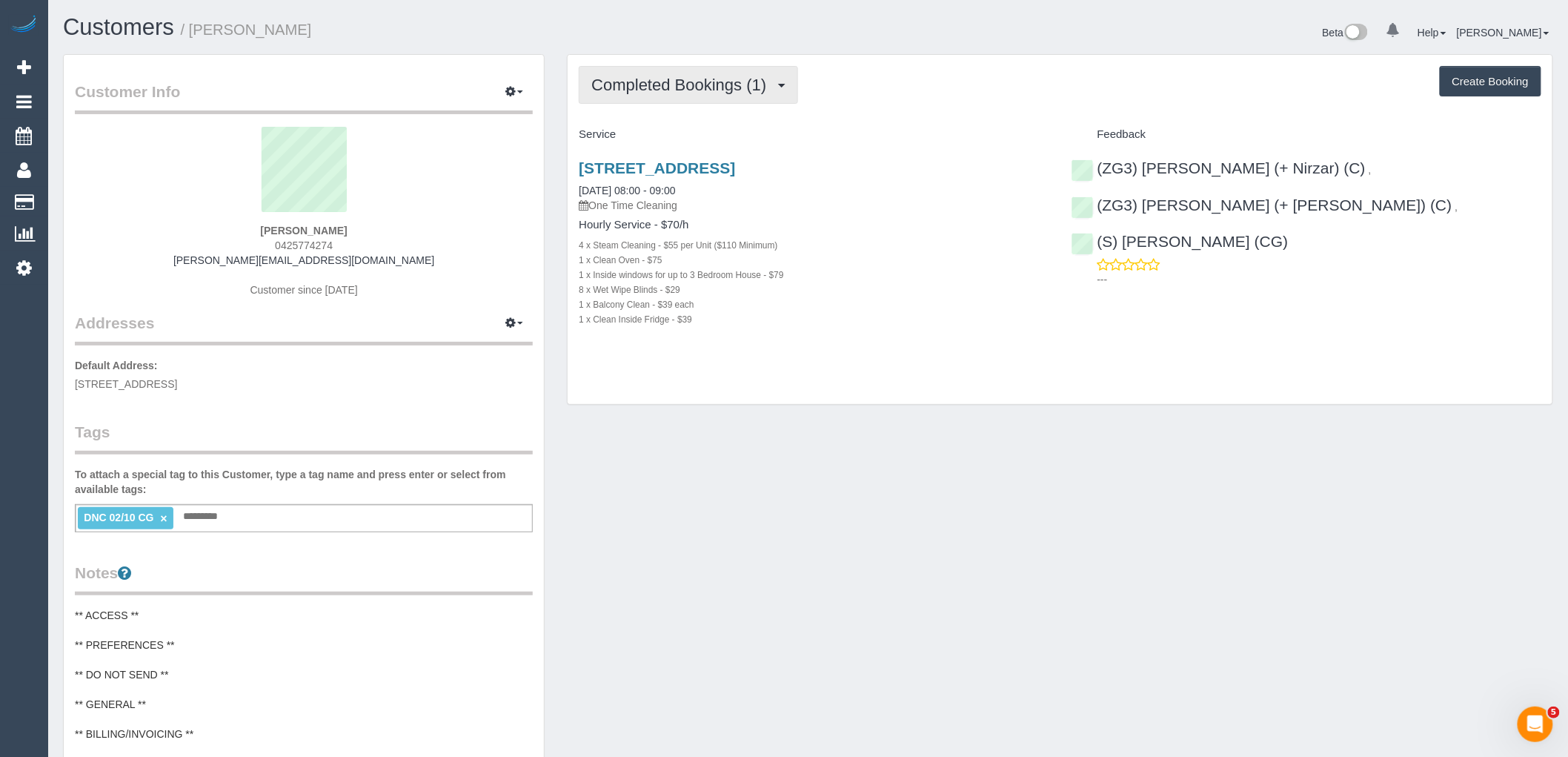
click at [680, 78] on span "Completed Bookings (1)" at bounding box center [683, 85] width 183 height 18
click at [959, 94] on div "Completed Bookings (1) Completed Bookings (1) Upcoming Bookings (0) Cancelled B…" at bounding box center [1060, 85] width 963 height 38
drag, startPoint x: 360, startPoint y: 227, endPoint x: 223, endPoint y: 231, distance: 137.1
click at [223, 231] on div "Karyn Connors 0425774274 karyn@owfc.com.au Customer since 2025" at bounding box center [304, 219] width 458 height 185
copy strong "[PERSON_NAME]"
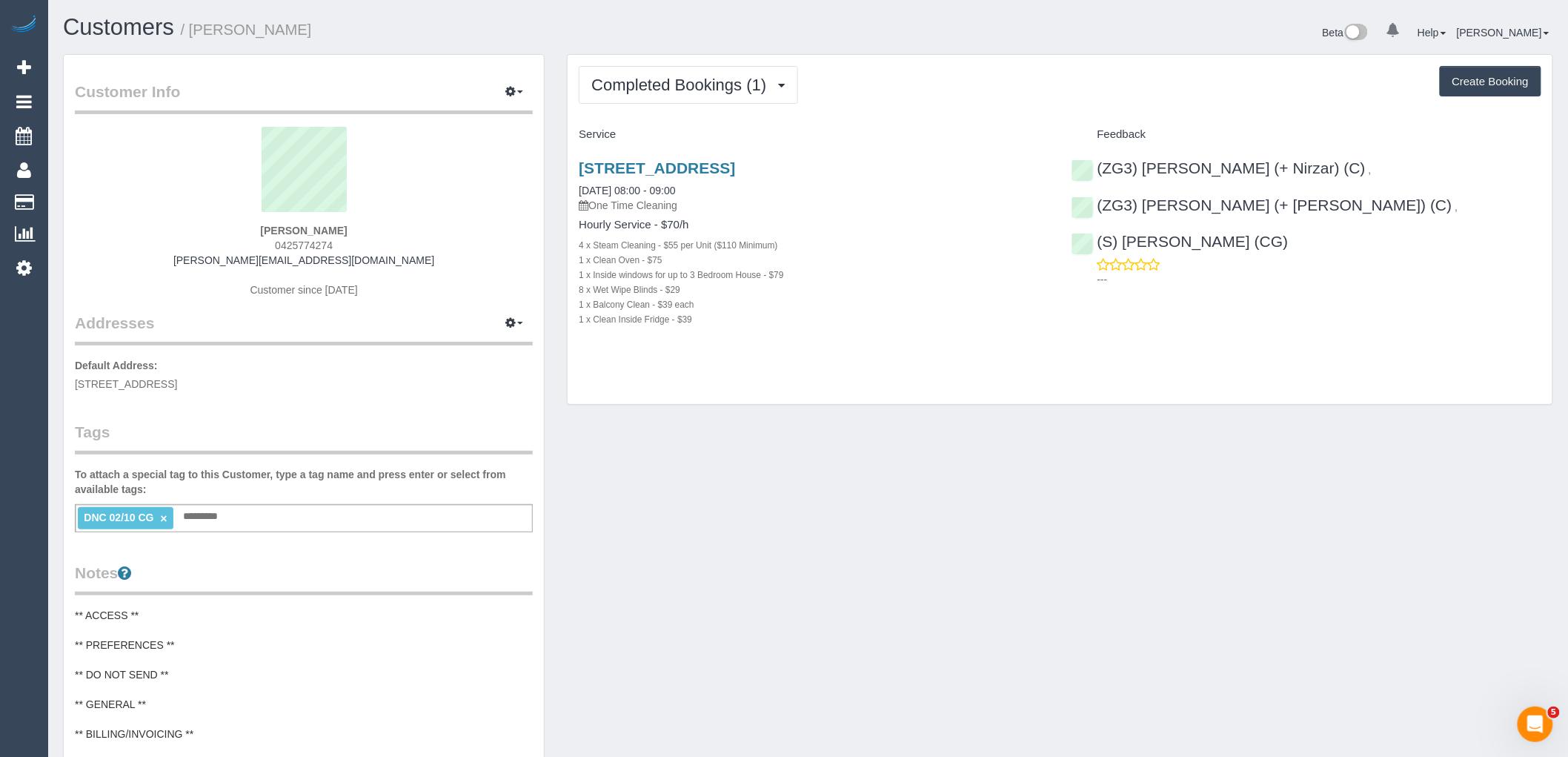
click at [159, 519] on ng-include "DNC 02/10 CG ×" at bounding box center [126, 516] width 83 height 12
click at [160, 519] on link "×" at bounding box center [163, 518] width 6 height 13
click at [179, 516] on div "Add a tag" at bounding box center [304, 516] width 458 height 25
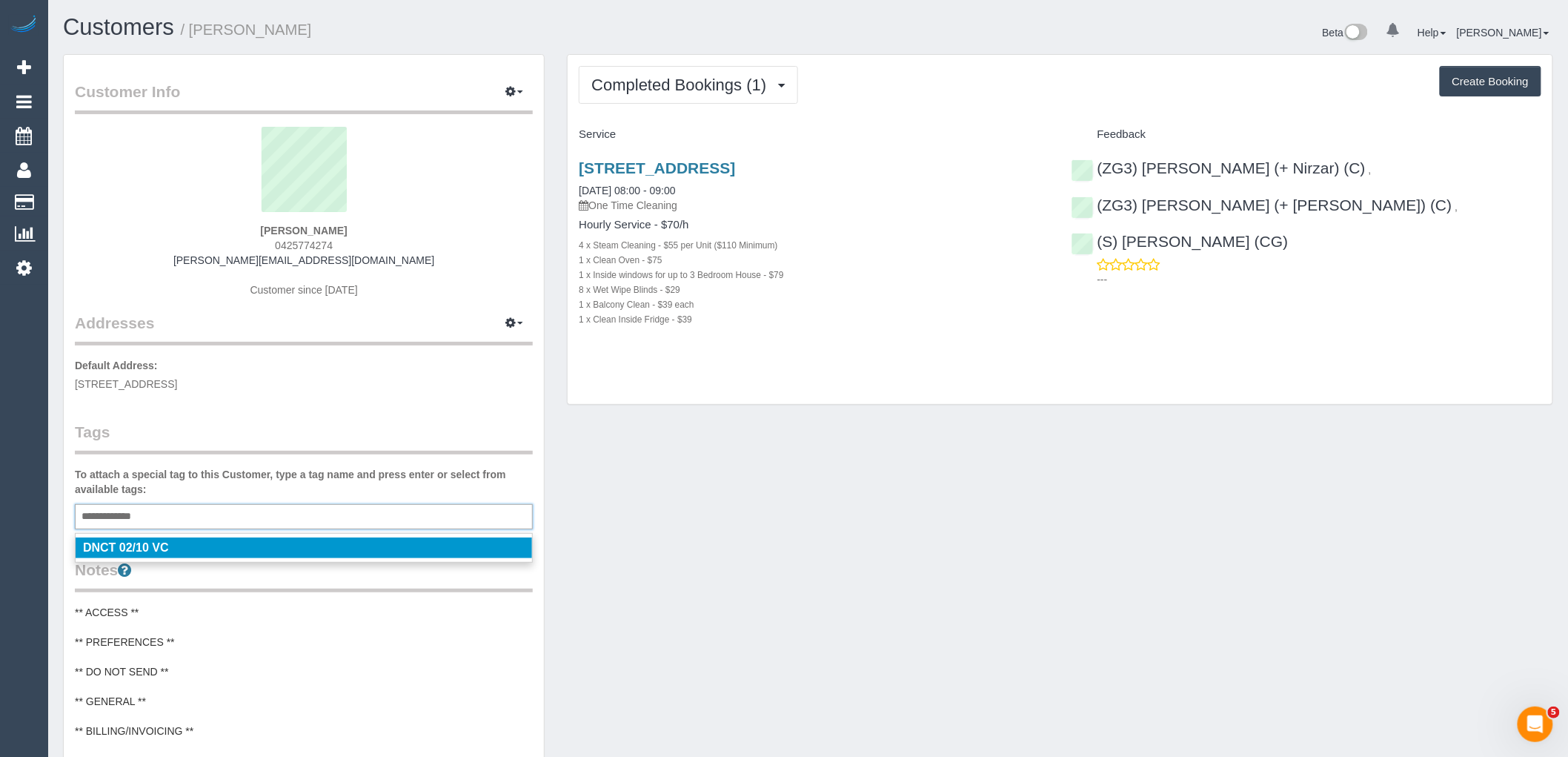
type input "**********"
click at [223, 446] on legend "Tags" at bounding box center [304, 437] width 458 height 33
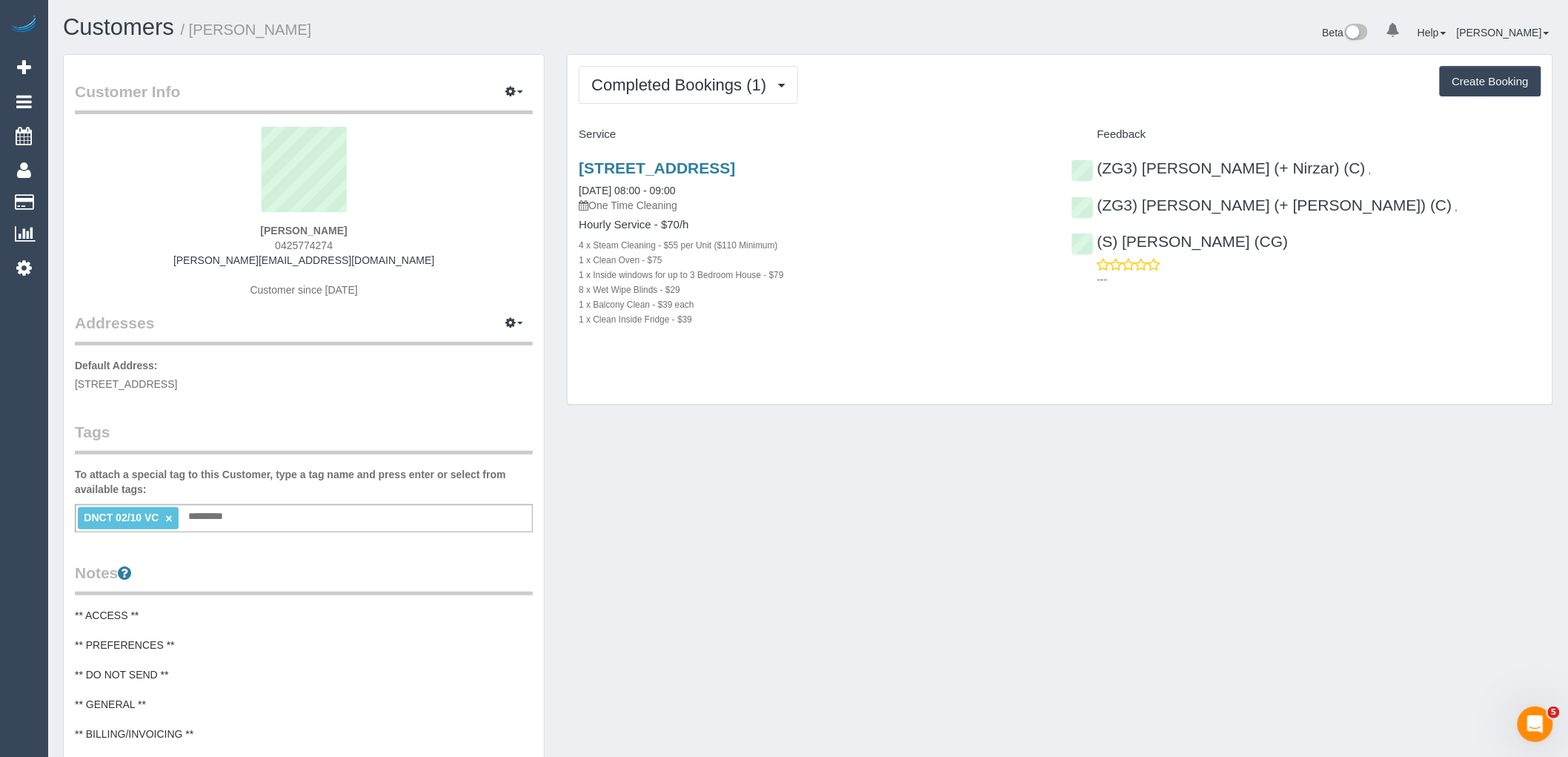
drag, startPoint x: 354, startPoint y: 243, endPoint x: 216, endPoint y: 249, distance: 138.1
click at [216, 249] on div "[PERSON_NAME] 0425774274 [PERSON_NAME][EMAIL_ADDRESS][DOMAIN_NAME] Customer sin…" at bounding box center [304, 219] width 458 height 185
copy span "0425774274"
click at [1473, 76] on button "Create Booking" at bounding box center [1490, 81] width 101 height 31
select select "VIC"
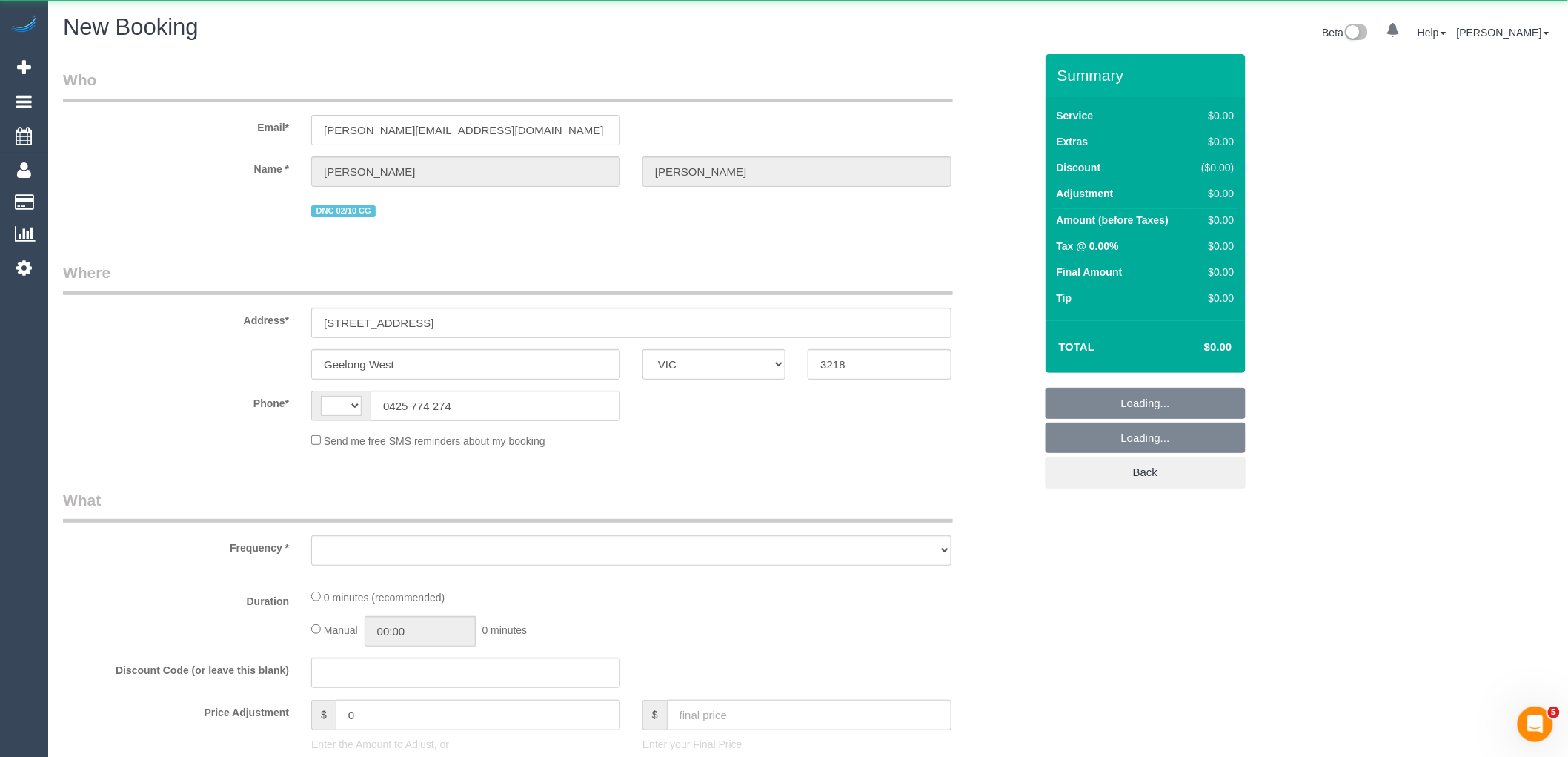
select select "string:AU"
select select "string:stripe-pm_1SBq7G2GScqysDRVu3NOUJl8"
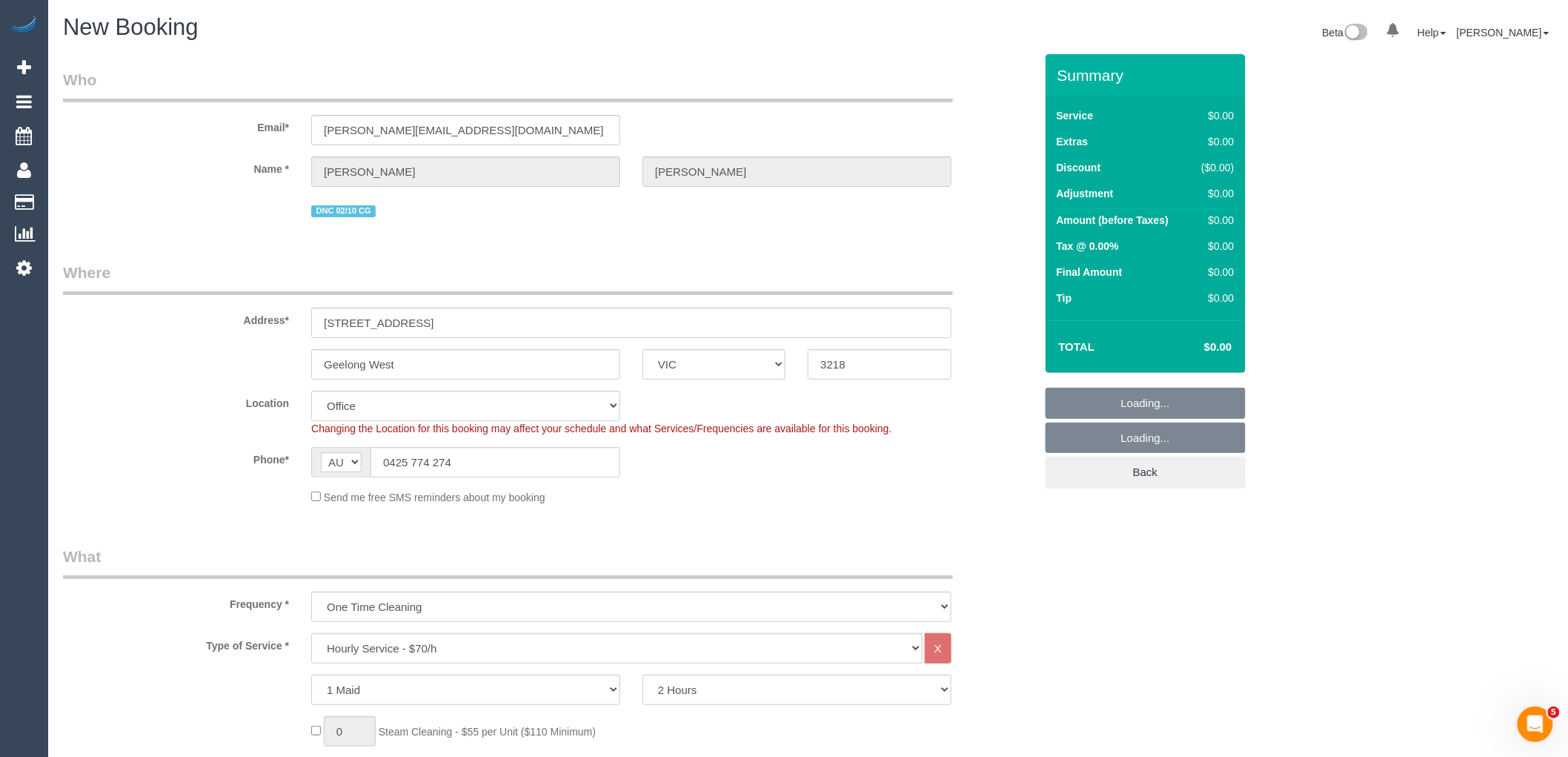
select select "object:2930"
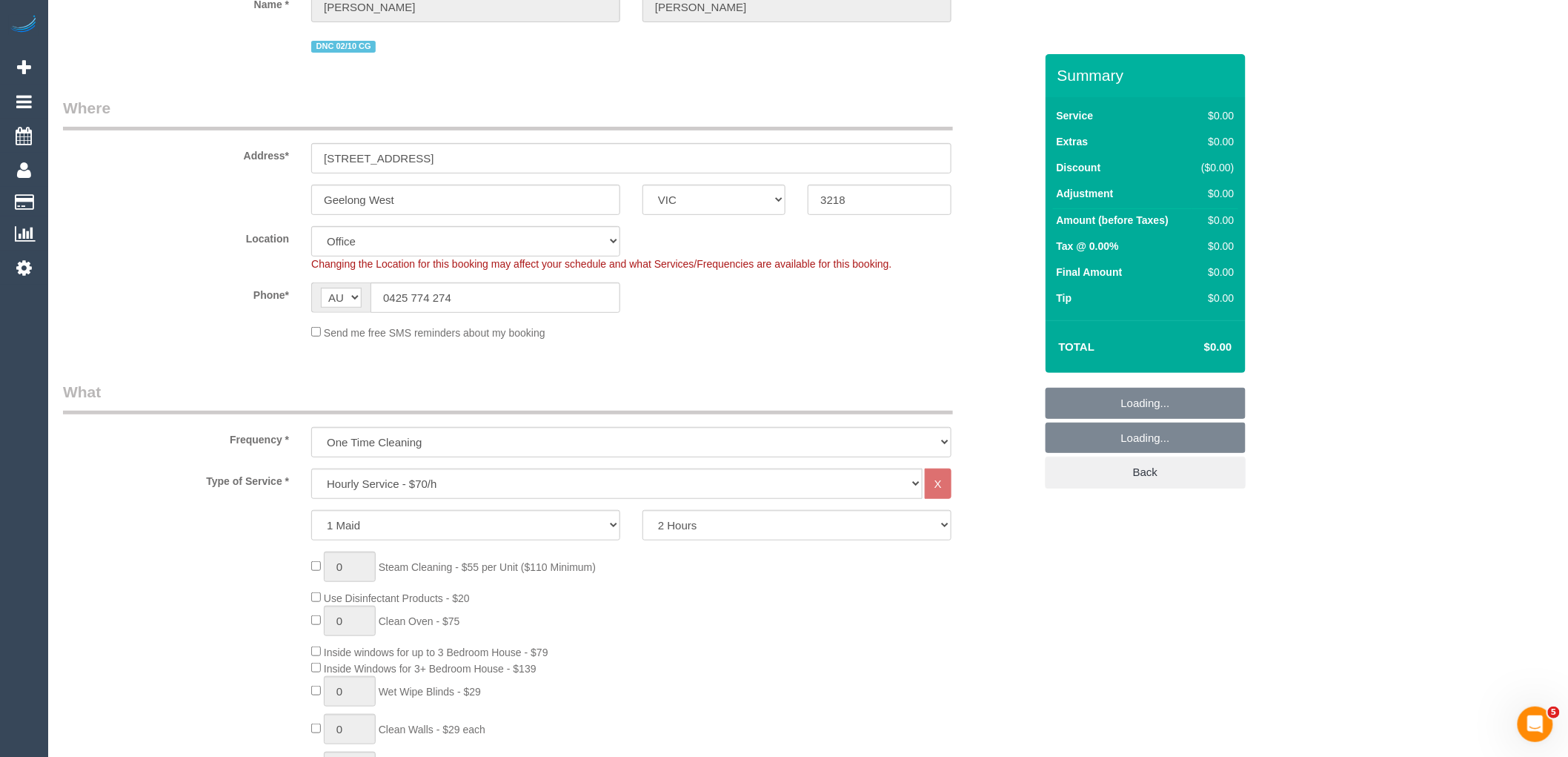
select select "121"
click at [454, 433] on select "One Time Cleaning Weekly - 10% Off - 10.00% (0% for the First Booking) Fortnigh…" at bounding box center [631, 442] width 640 height 31
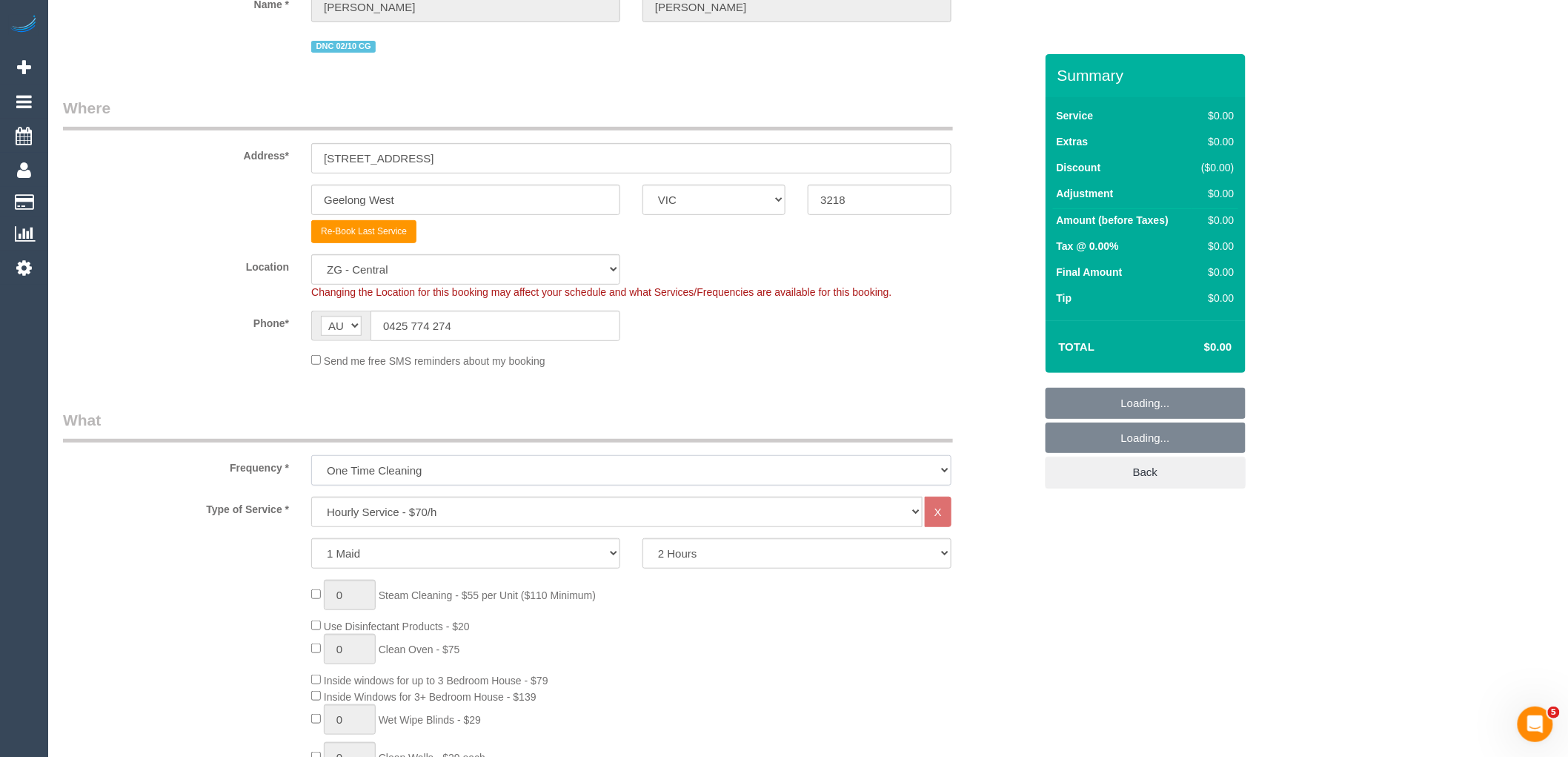
select select "object:2940"
click at [457, 419] on legend "What" at bounding box center [508, 425] width 890 height 33
click at [460, 263] on select "Office City East (North) East (South) Inner East Inner North (East) Inner North…" at bounding box center [466, 270] width 309 height 31
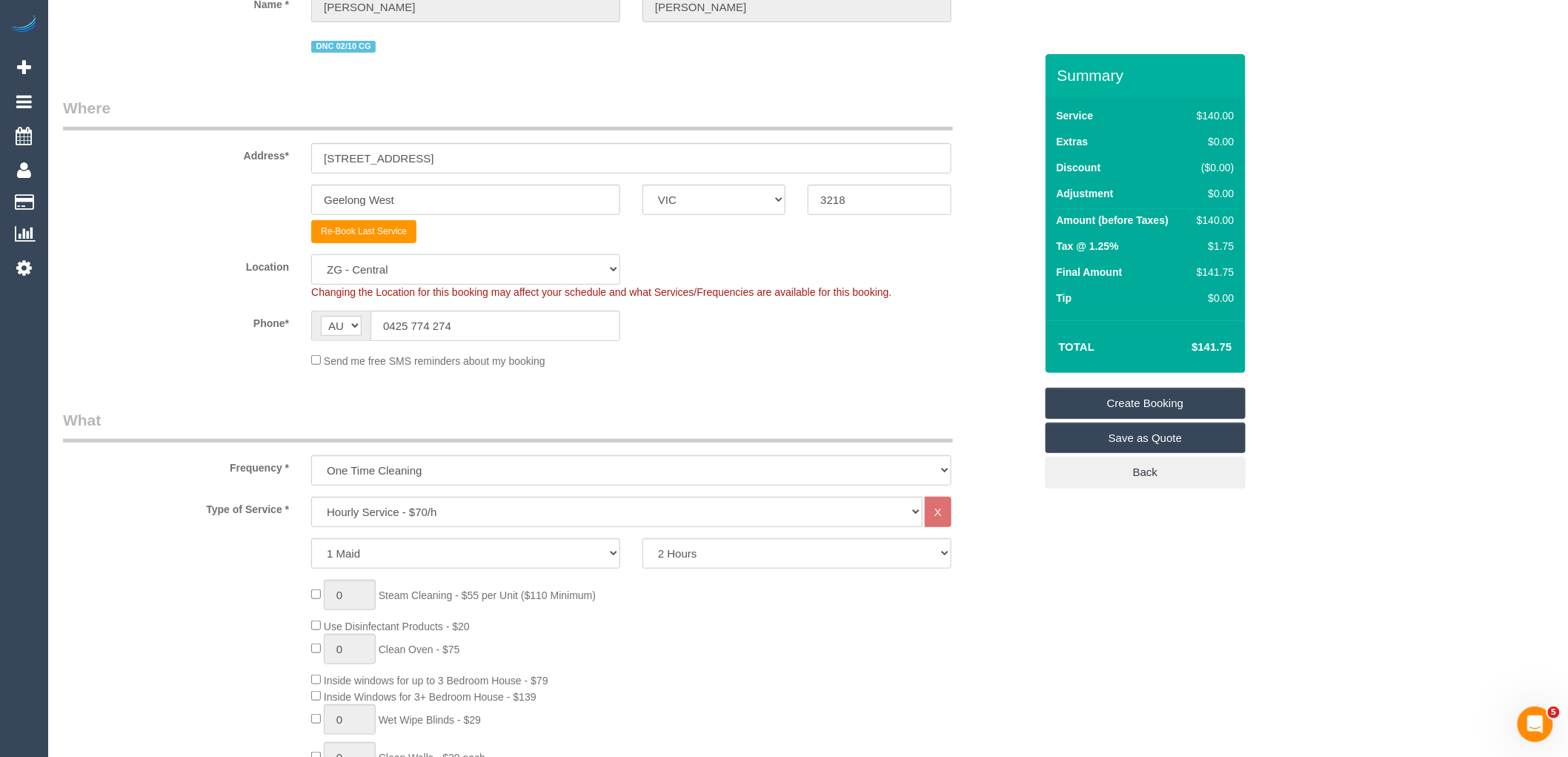
select select "50"
click at [311, 256] on select "Office City East (North) East (South) Inner East Inner North (East) Inner North…" at bounding box center [466, 270] width 309 height 31
select select "object:3016"
click at [509, 430] on legend "What" at bounding box center [508, 425] width 890 height 33
click at [463, 514] on select "Hourly Service - $70/h Hourly Service - $65/h Hourly Service - $60/h Hourly Ser…" at bounding box center [617, 512] width 611 height 31
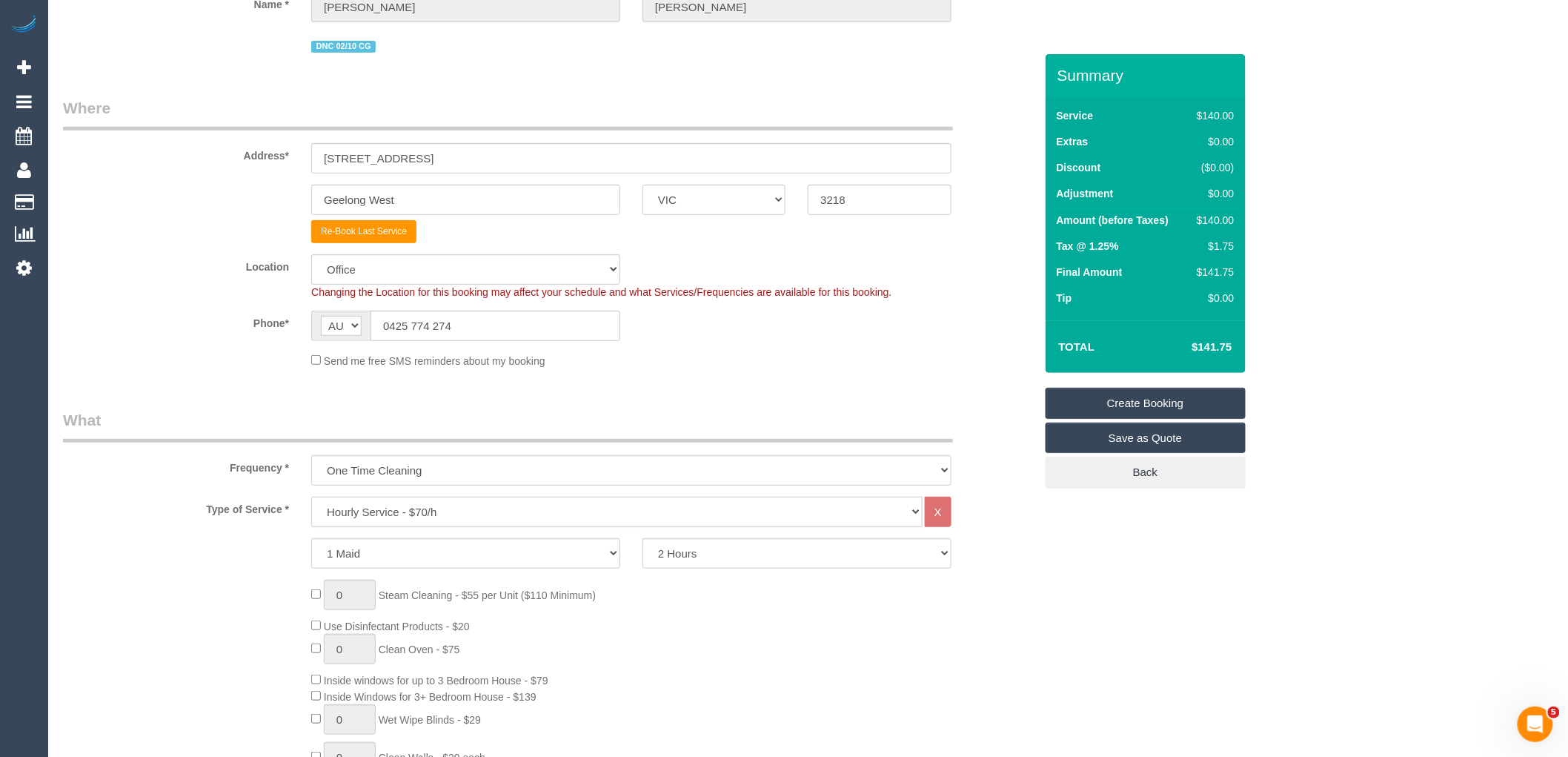
select select "28"
click at [311, 499] on select "Hourly Service - $70/h Hourly Service - $65/h Hourly Service - $60/h Hourly Ser…" at bounding box center [617, 512] width 611 height 31
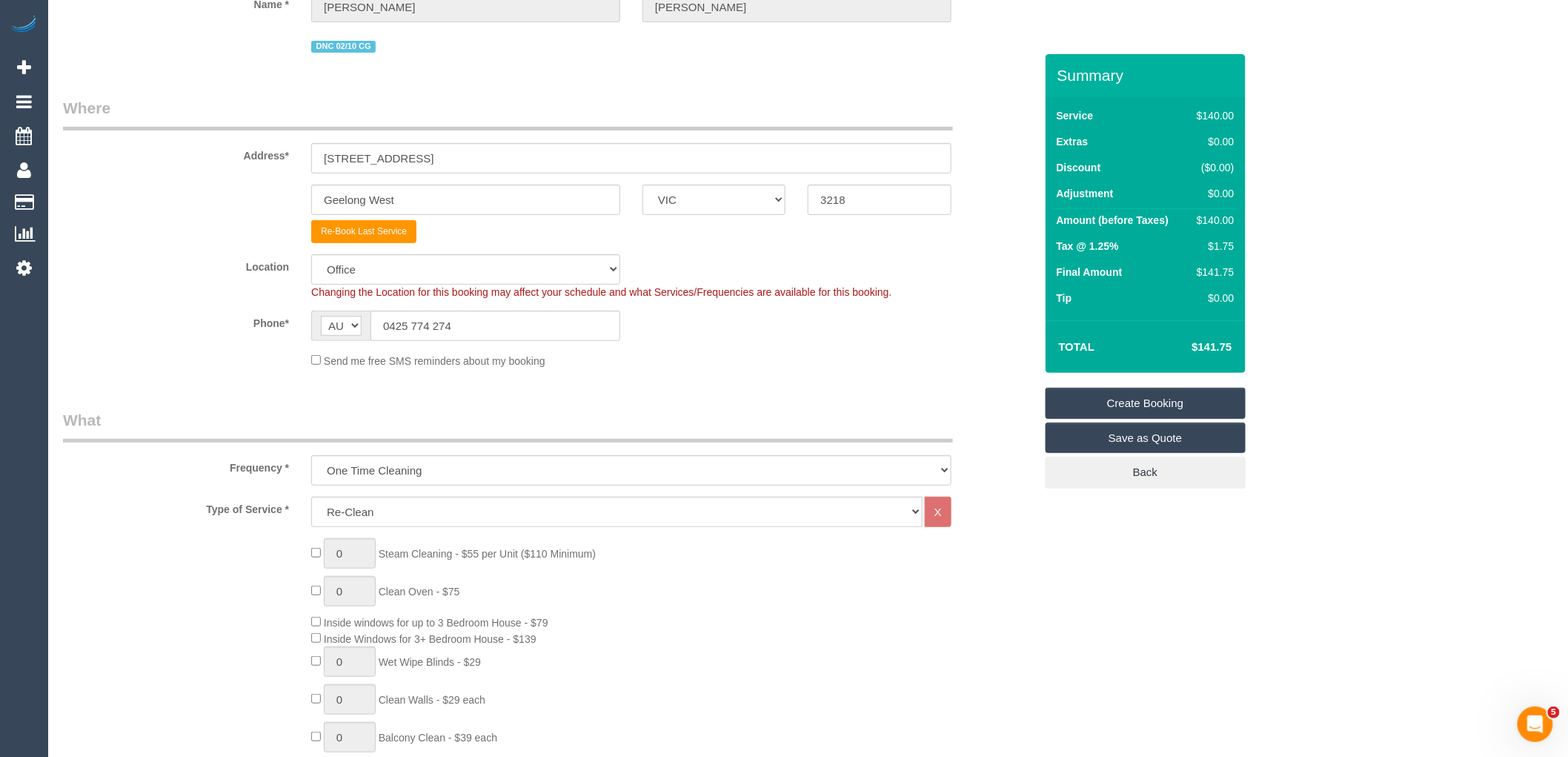
click at [459, 412] on legend "What" at bounding box center [508, 425] width 890 height 33
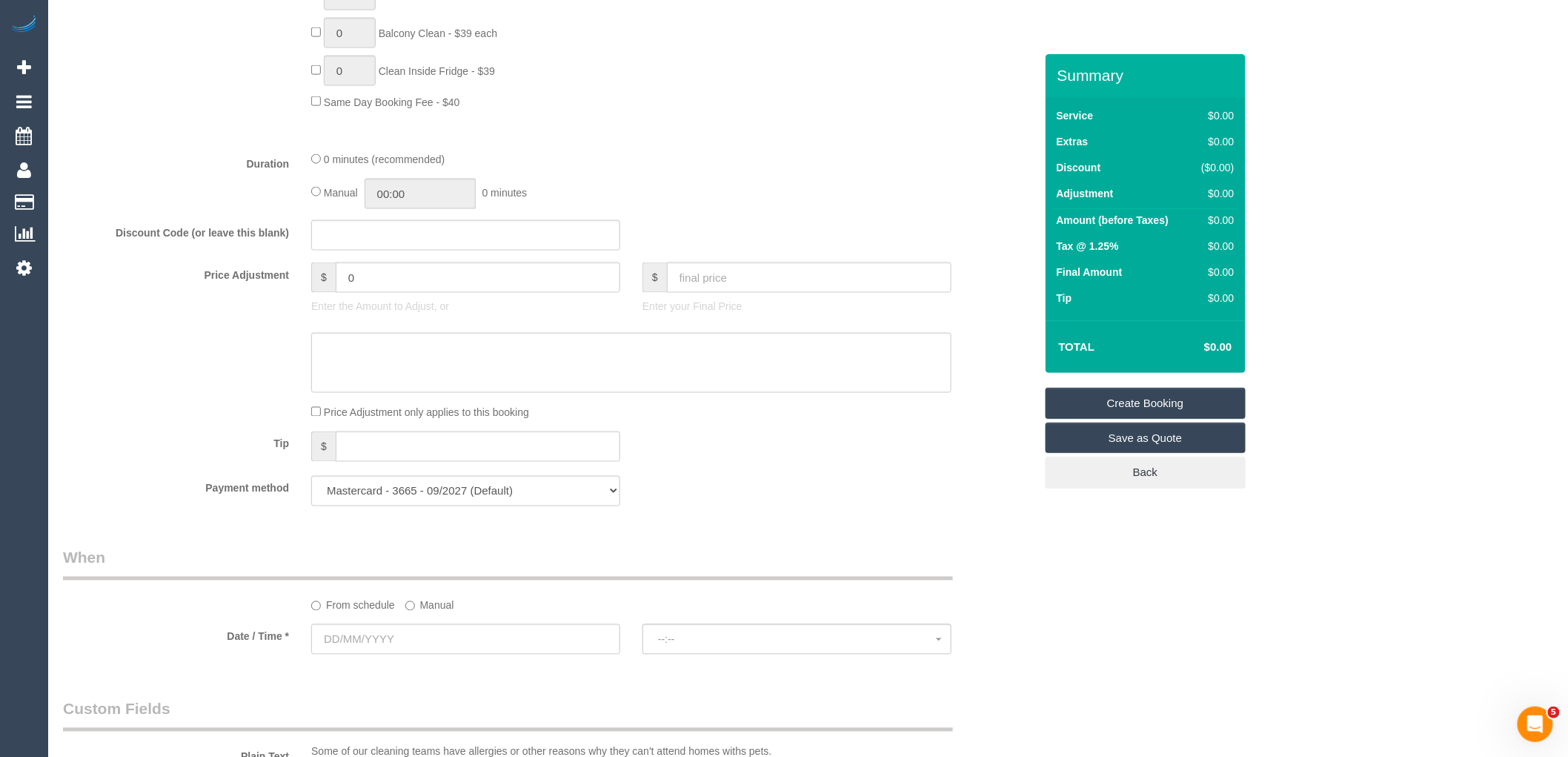
scroll to position [905, 0]
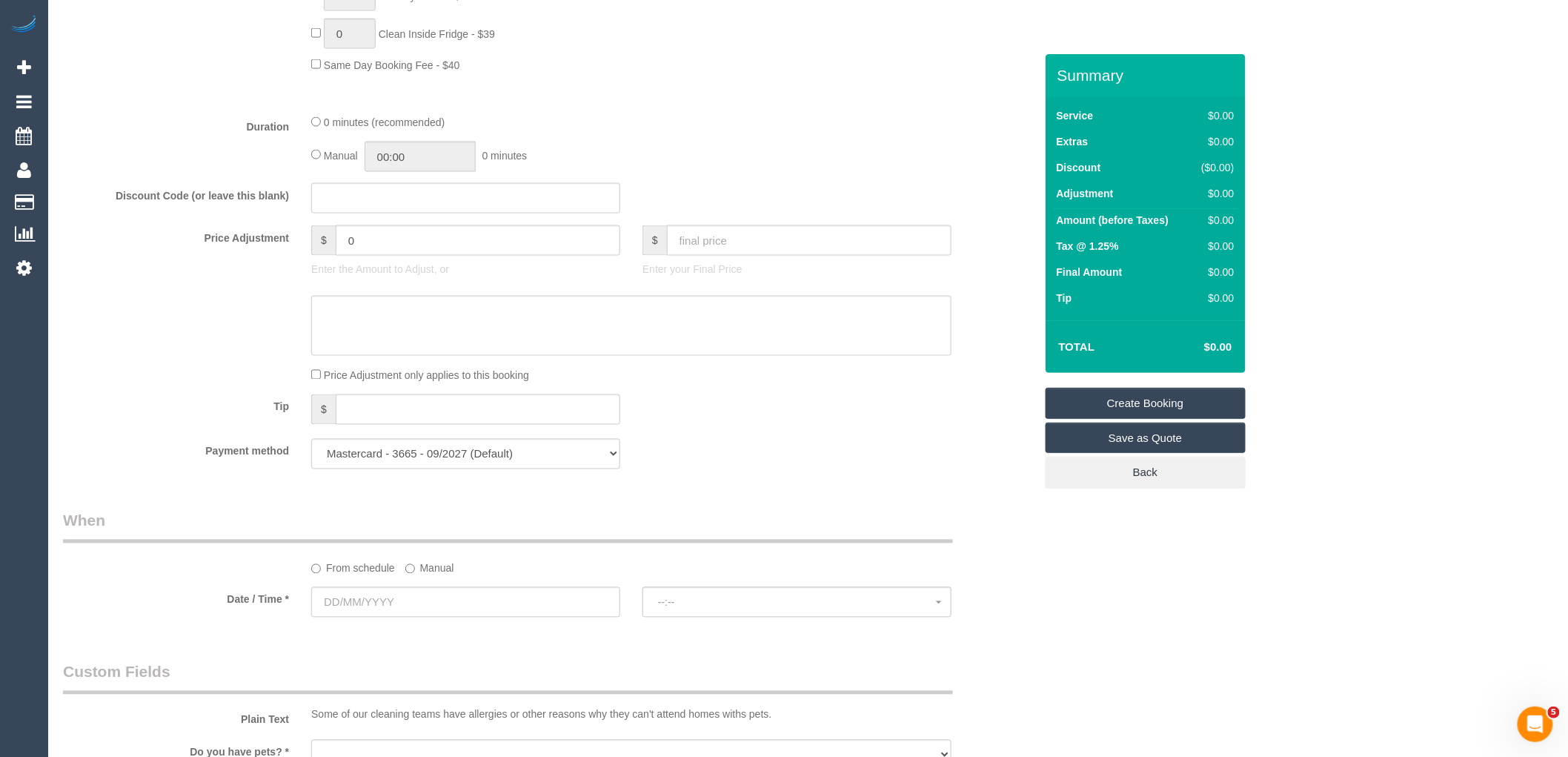
click at [438, 575] on label "Manual" at bounding box center [430, 566] width 49 height 20
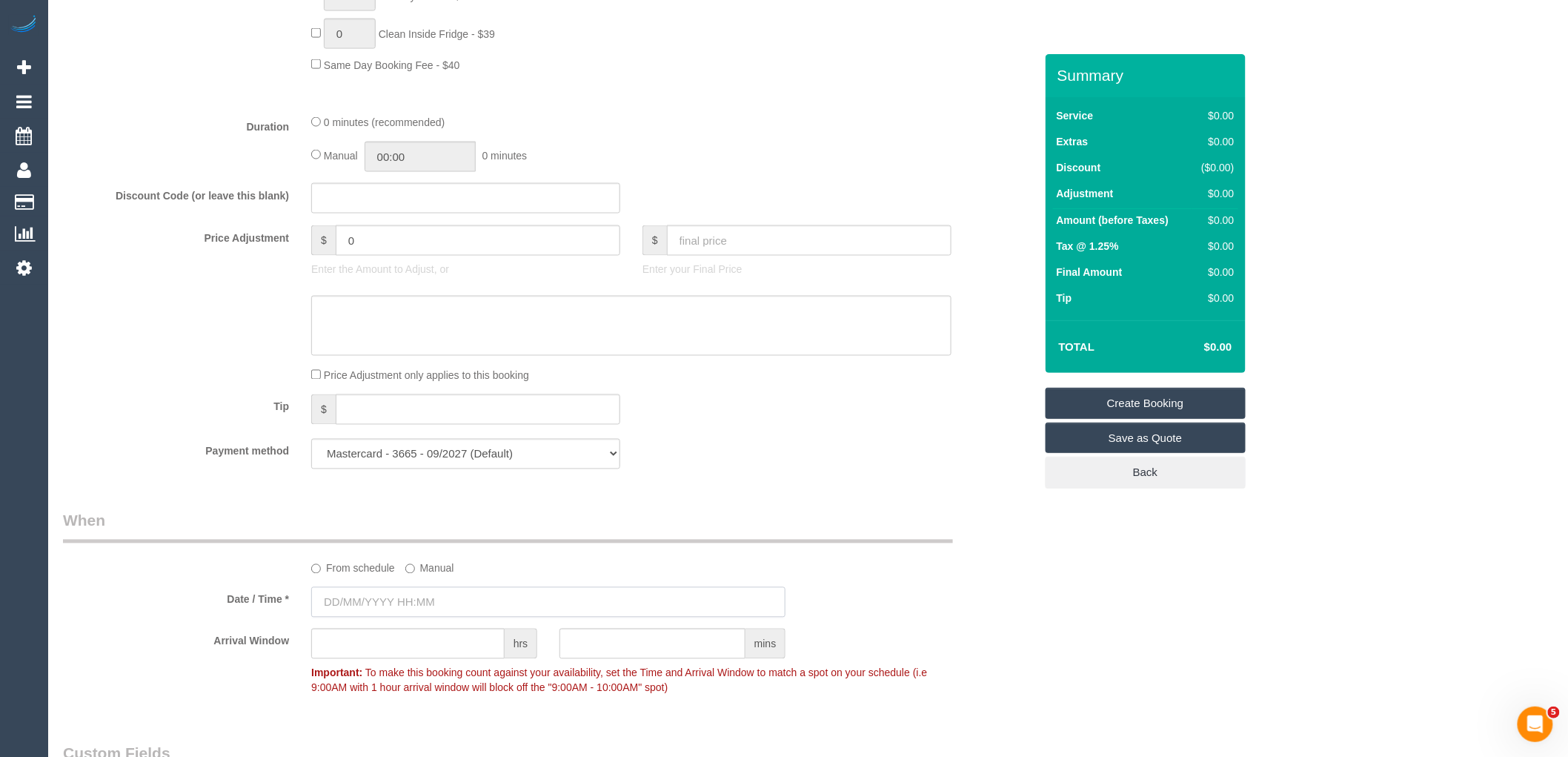
click at [438, 604] on input "text" at bounding box center [548, 602] width 474 height 31
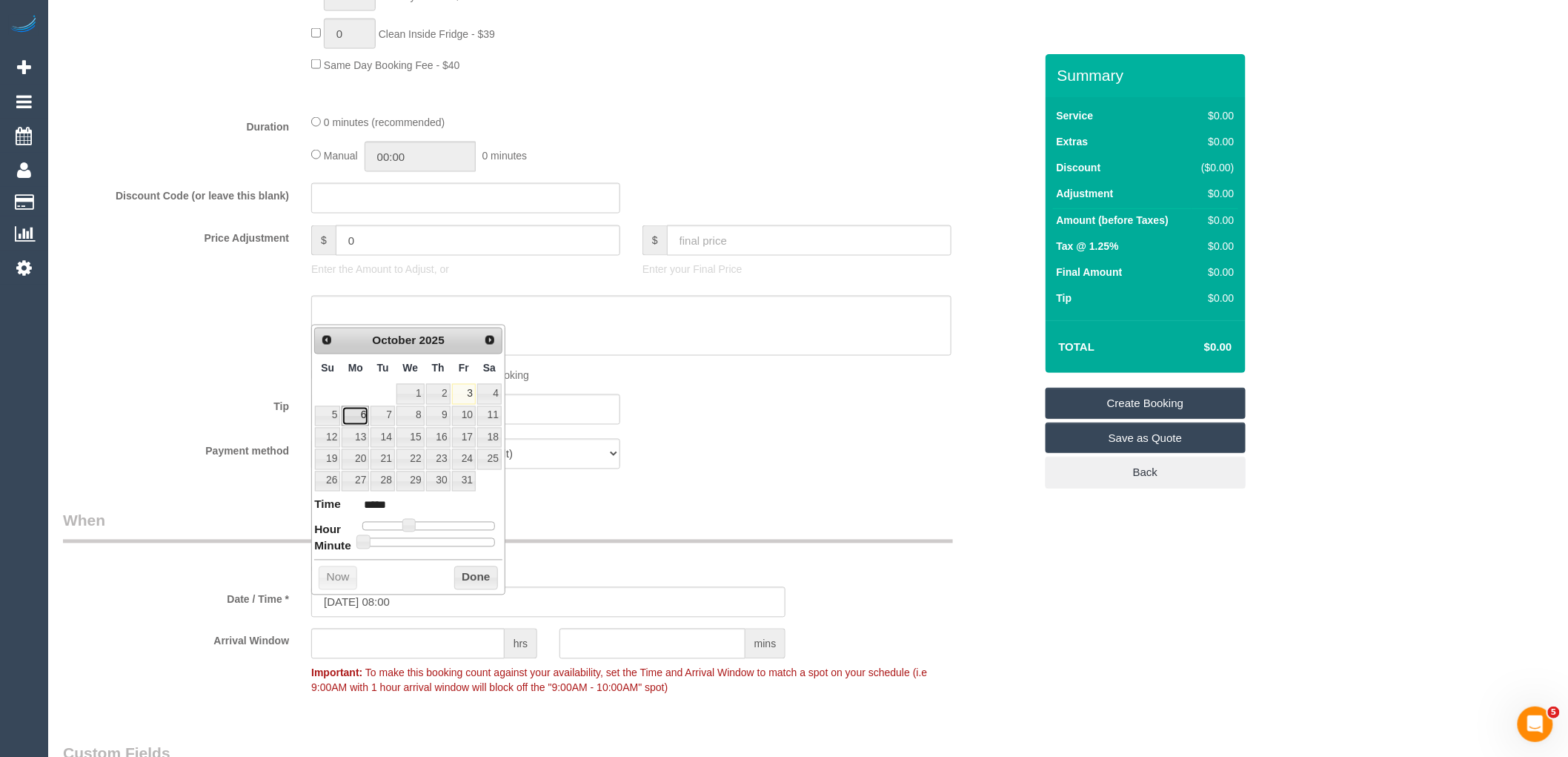
click at [352, 418] on link "6" at bounding box center [355, 416] width 27 height 20
click at [473, 572] on button "Done" at bounding box center [476, 578] width 43 height 24
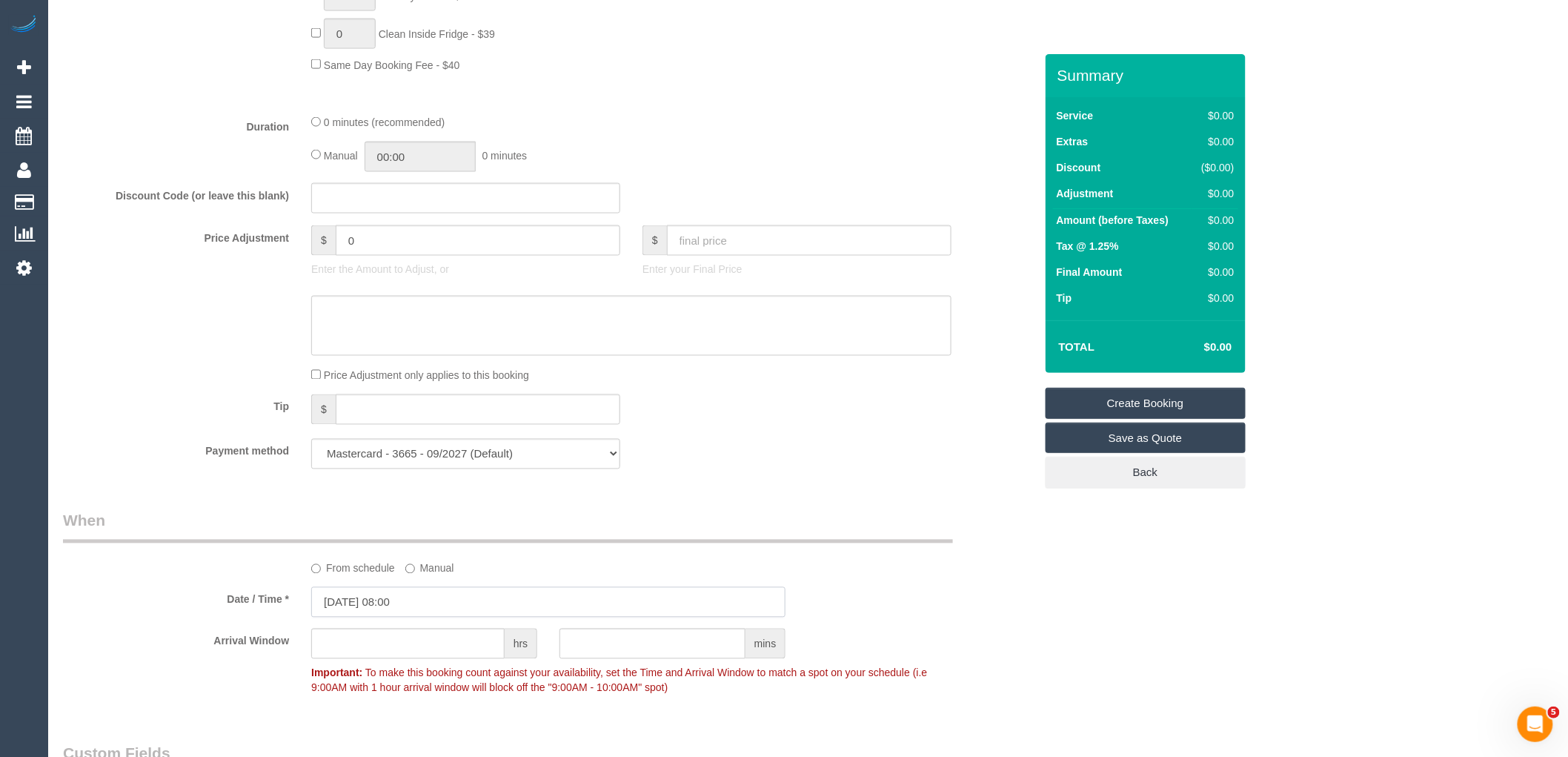
click at [427, 608] on input "06/10/2025 08:00" at bounding box center [548, 602] width 474 height 31
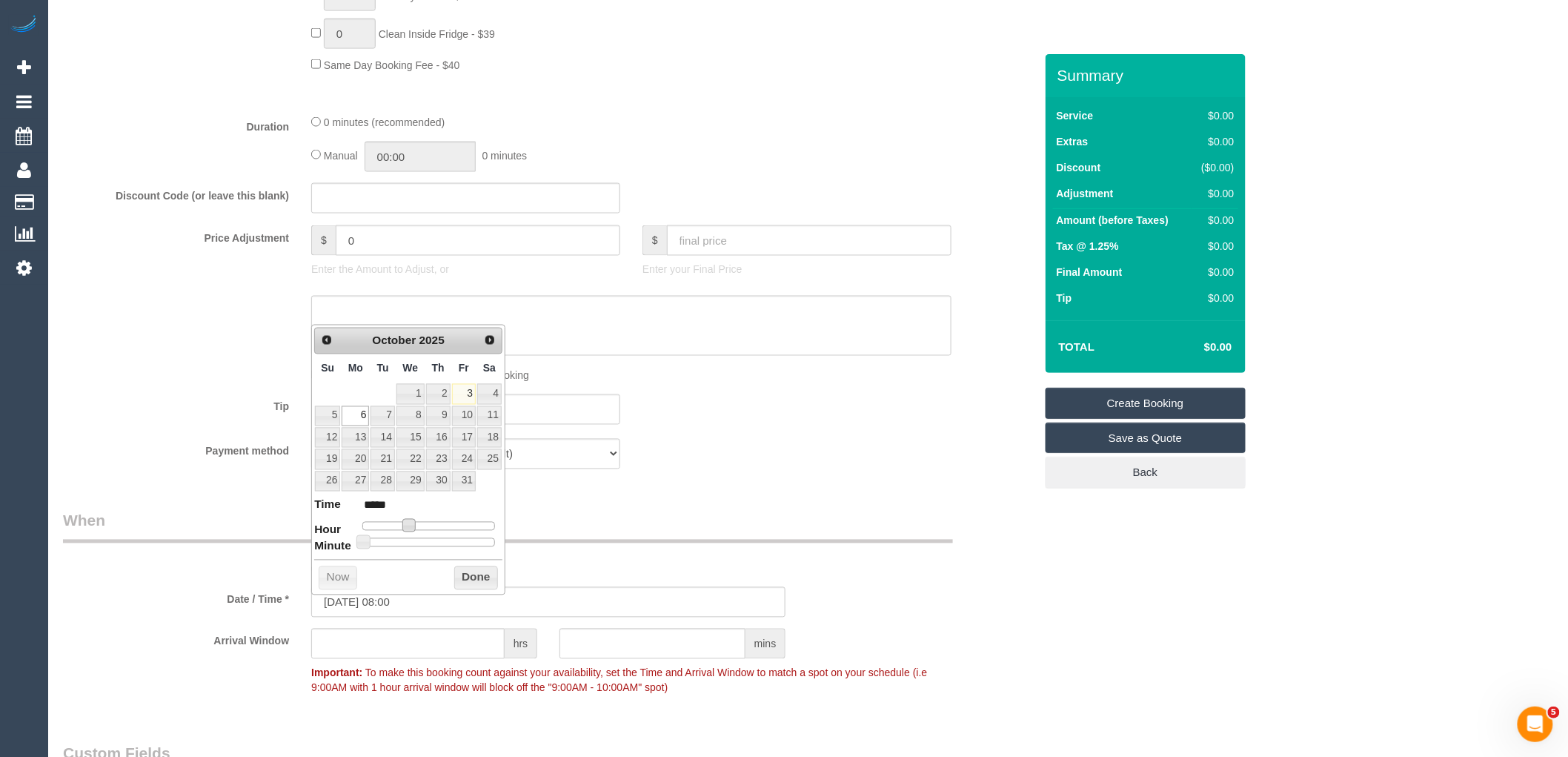
type input "[DATE] 07:00"
type input "*****"
type input "06/10/2025 06:00"
type input "*****"
type input "06/10/2025 05:00"
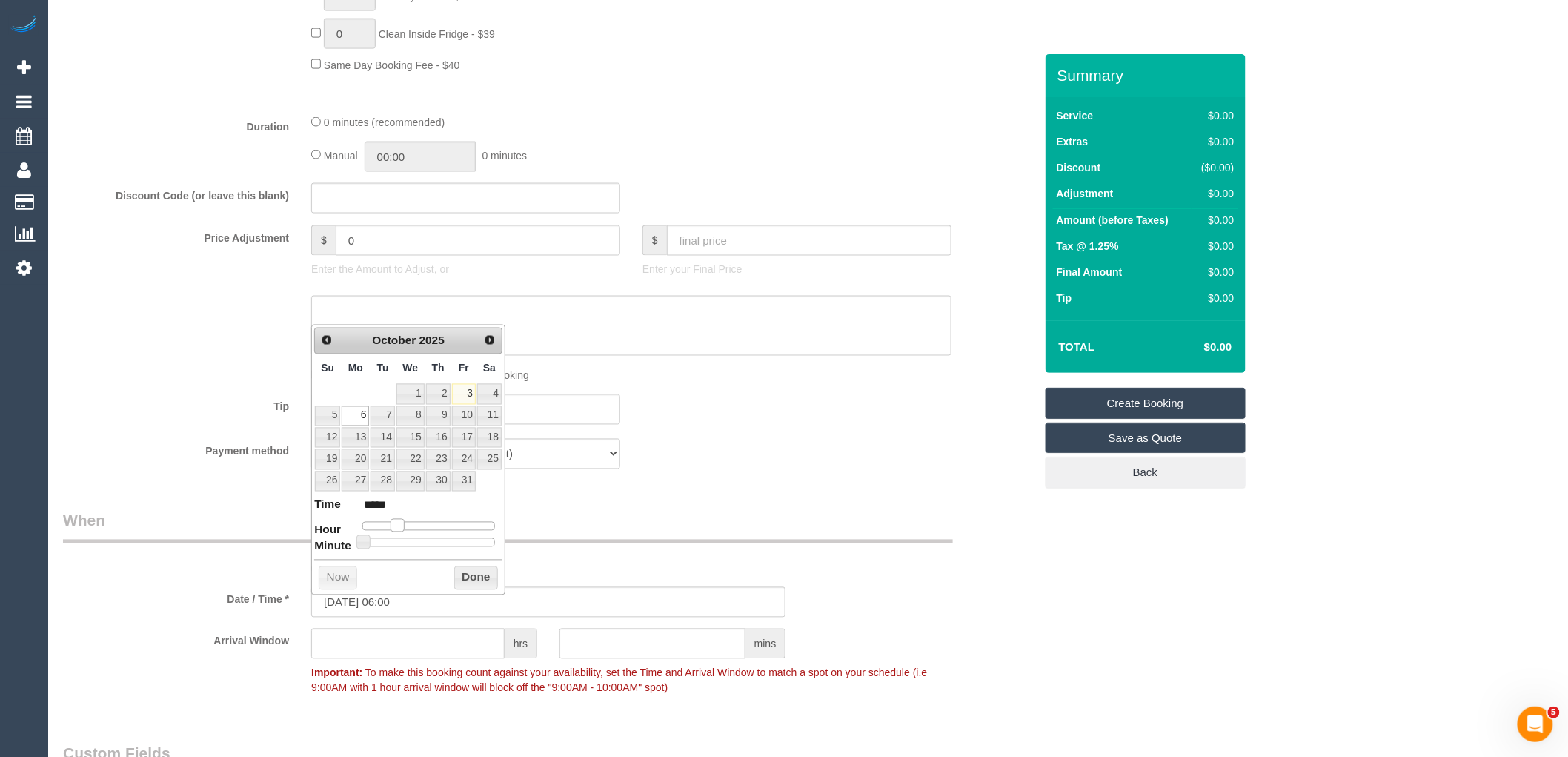
type input "*****"
type input "06/10/2025 06:00"
type input "*****"
type input "[DATE] 07:00"
type input "*****"
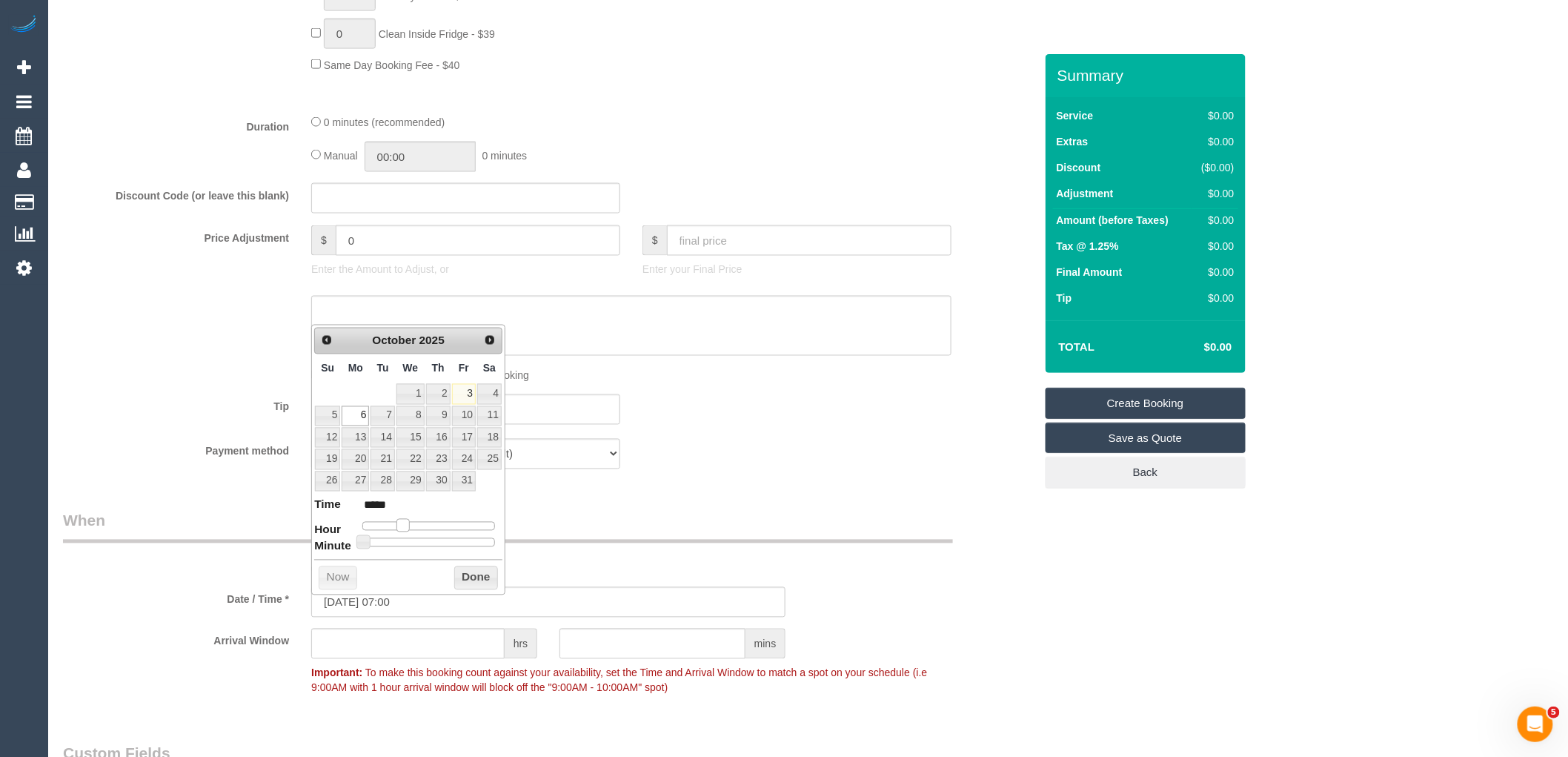
drag, startPoint x: 409, startPoint y: 529, endPoint x: 403, endPoint y: 524, distance: 7.8
click at [403, 524] on span at bounding box center [402, 525] width 14 height 14
click at [483, 582] on button "Done" at bounding box center [476, 578] width 43 height 24
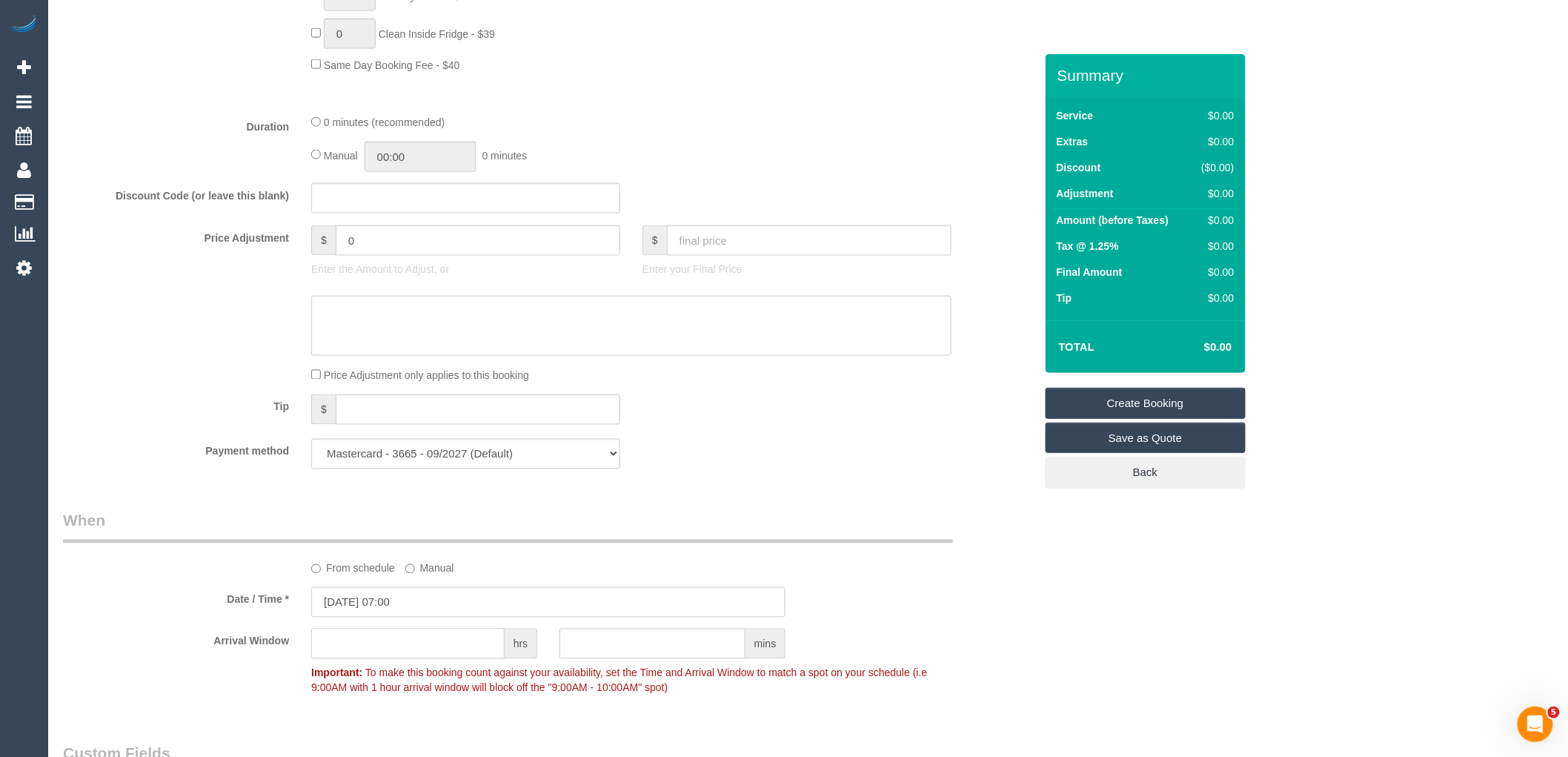
click at [439, 640] on input "text" at bounding box center [408, 644] width 194 height 31
type input "9"
click at [439, 654] on input "9" at bounding box center [408, 644] width 194 height 31
type input "5"
click at [571, 521] on legend "When" at bounding box center [508, 526] width 890 height 33
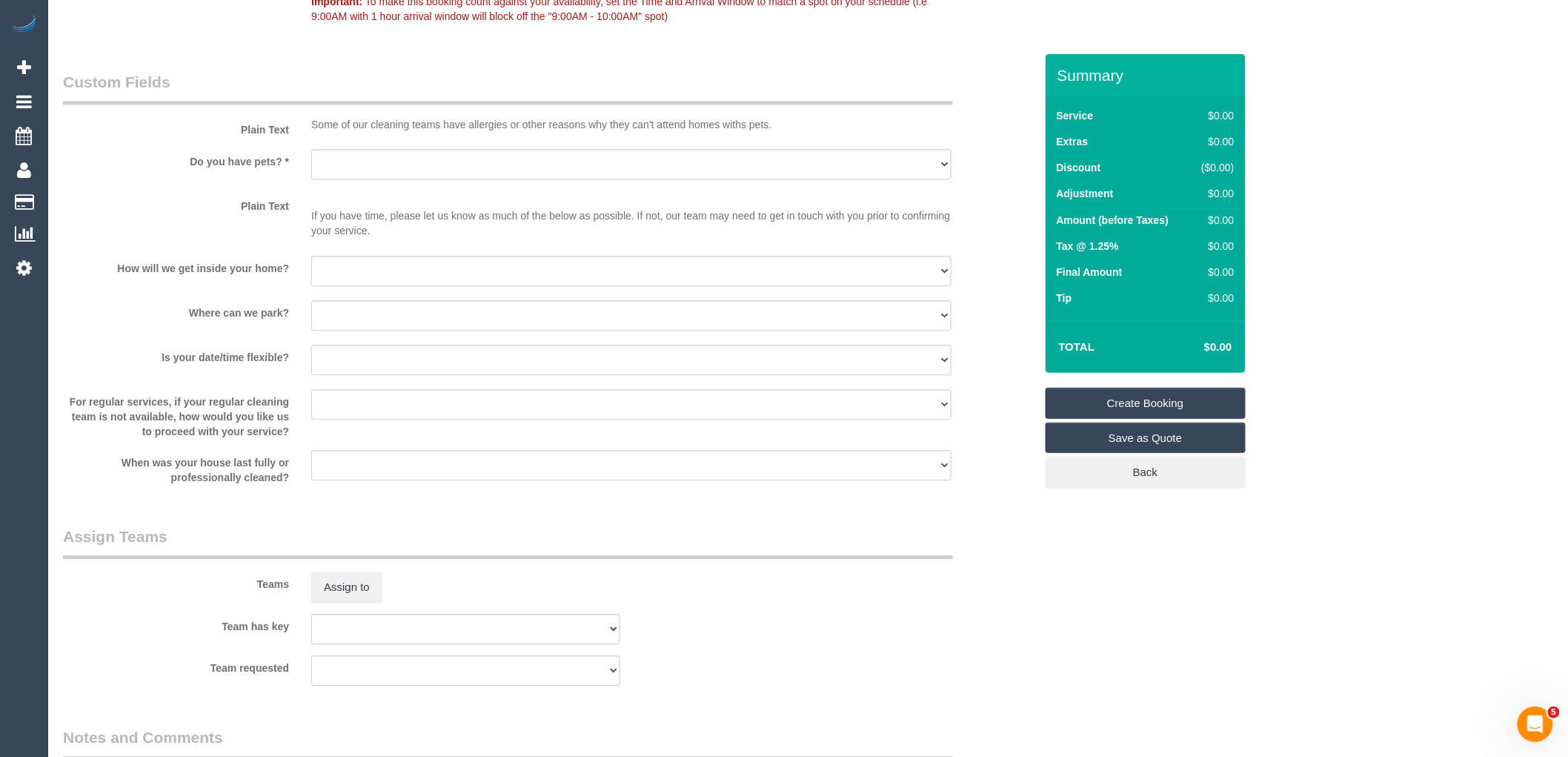
scroll to position [1565, 0]
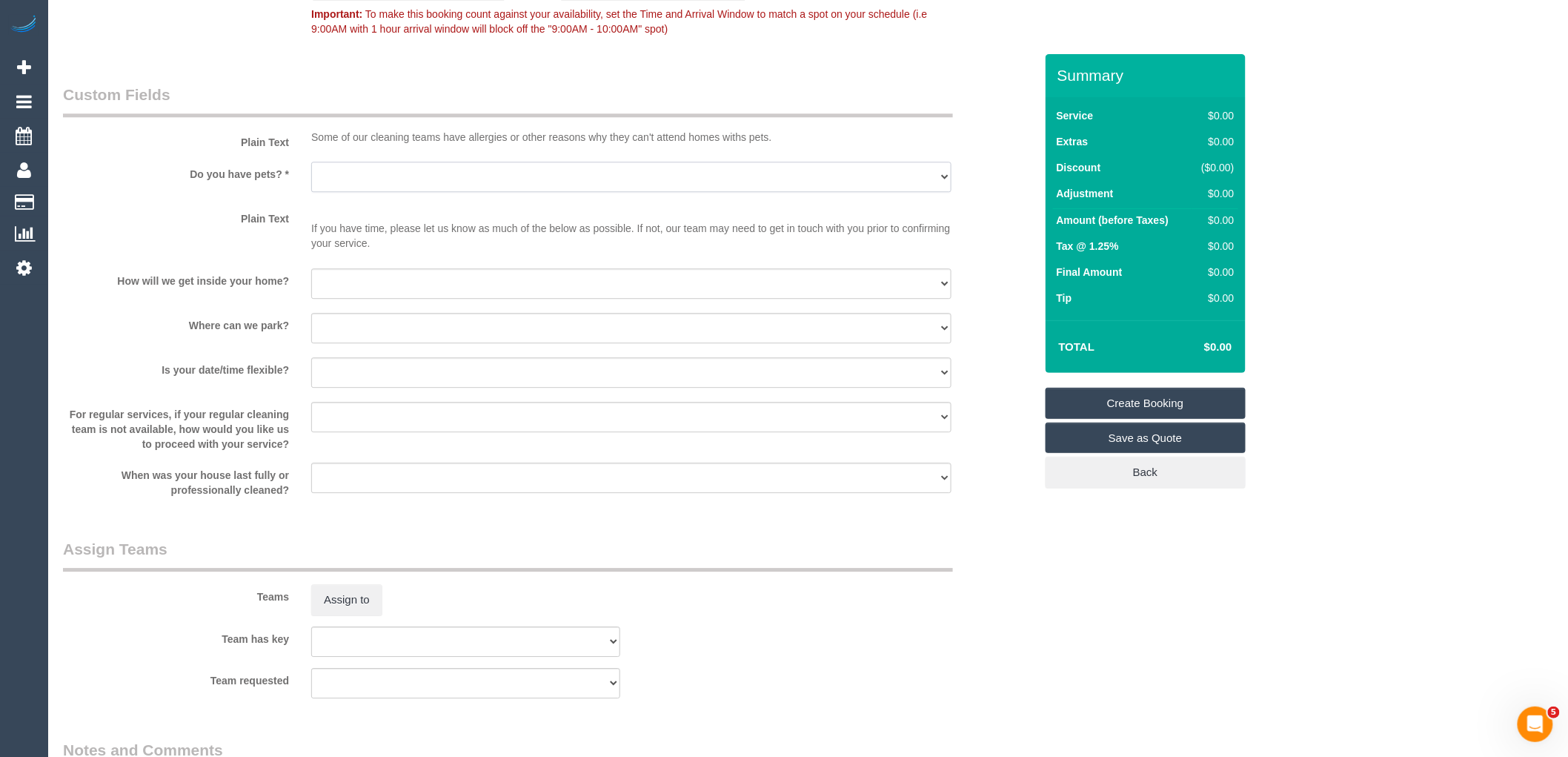
click at [373, 187] on select "Yes - Cats Yes - Dogs No pets Yes - Dogs and Cats Yes - Other" at bounding box center [631, 177] width 640 height 31
select select "number:28"
click at [311, 170] on select "Yes - Cats Yes - Dogs No pets Yes - Dogs and Cats Yes - Other" at bounding box center [631, 177] width 640 height 31
click at [374, 283] on select "I will be home Key will be left (please provide details below) Lock box/Access …" at bounding box center [631, 284] width 640 height 31
select select "number:15"
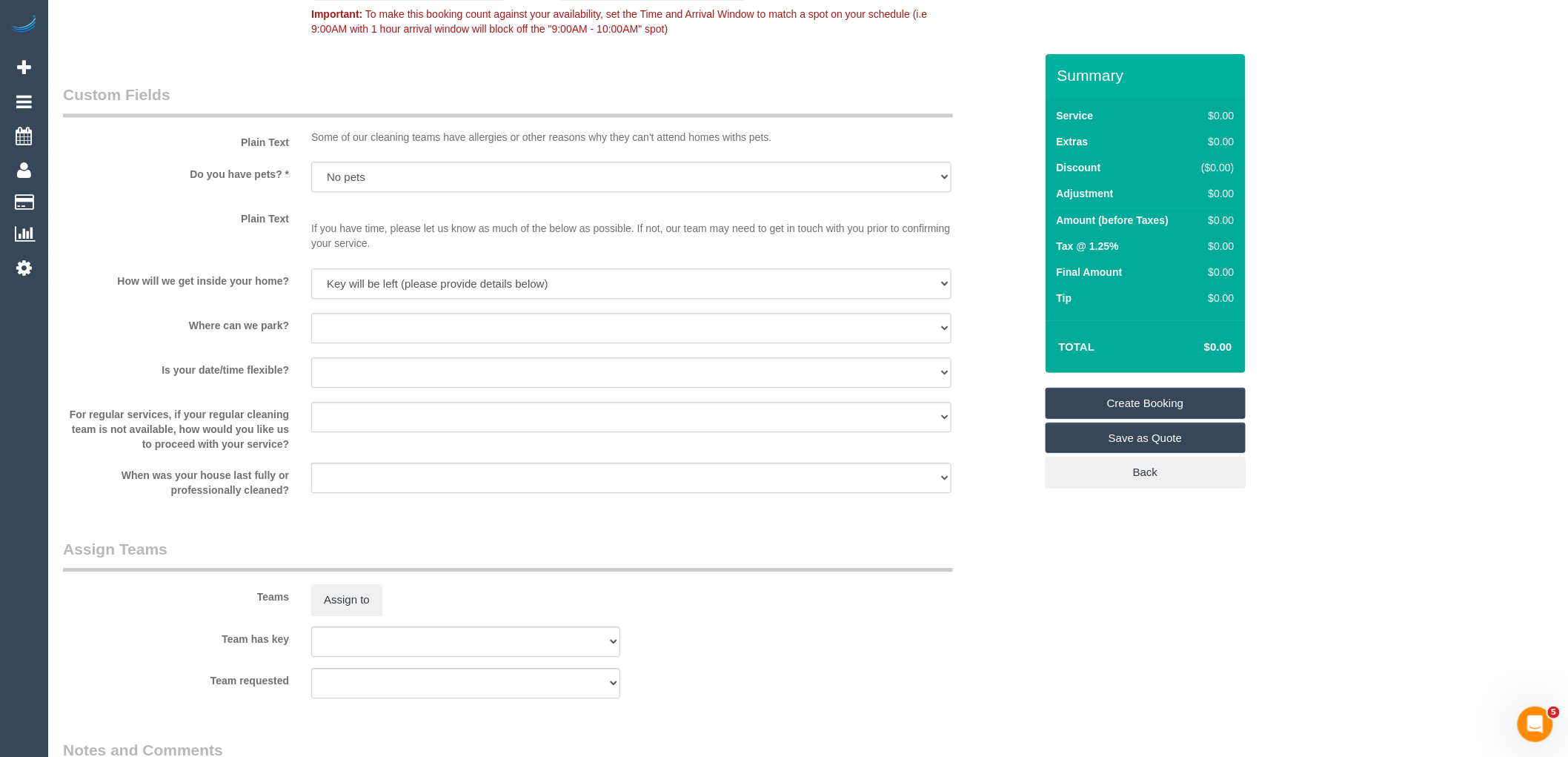
click at [311, 276] on select "I will be home Key will be left (please provide details below) Lock box/Access …" at bounding box center [631, 284] width 640 height 31
click at [376, 338] on select "I will provide parking on-site Free street parking Paid street parking (cost wi…" at bounding box center [631, 328] width 640 height 31
select select "number:19"
click at [311, 320] on select "I will provide parking on-site Free street parking Paid street parking (cost wi…" at bounding box center [631, 328] width 640 height 31
click at [380, 388] on select "Yes - date and time Yes - date but not time Yes - time but not date No - No fle…" at bounding box center [631, 373] width 640 height 31
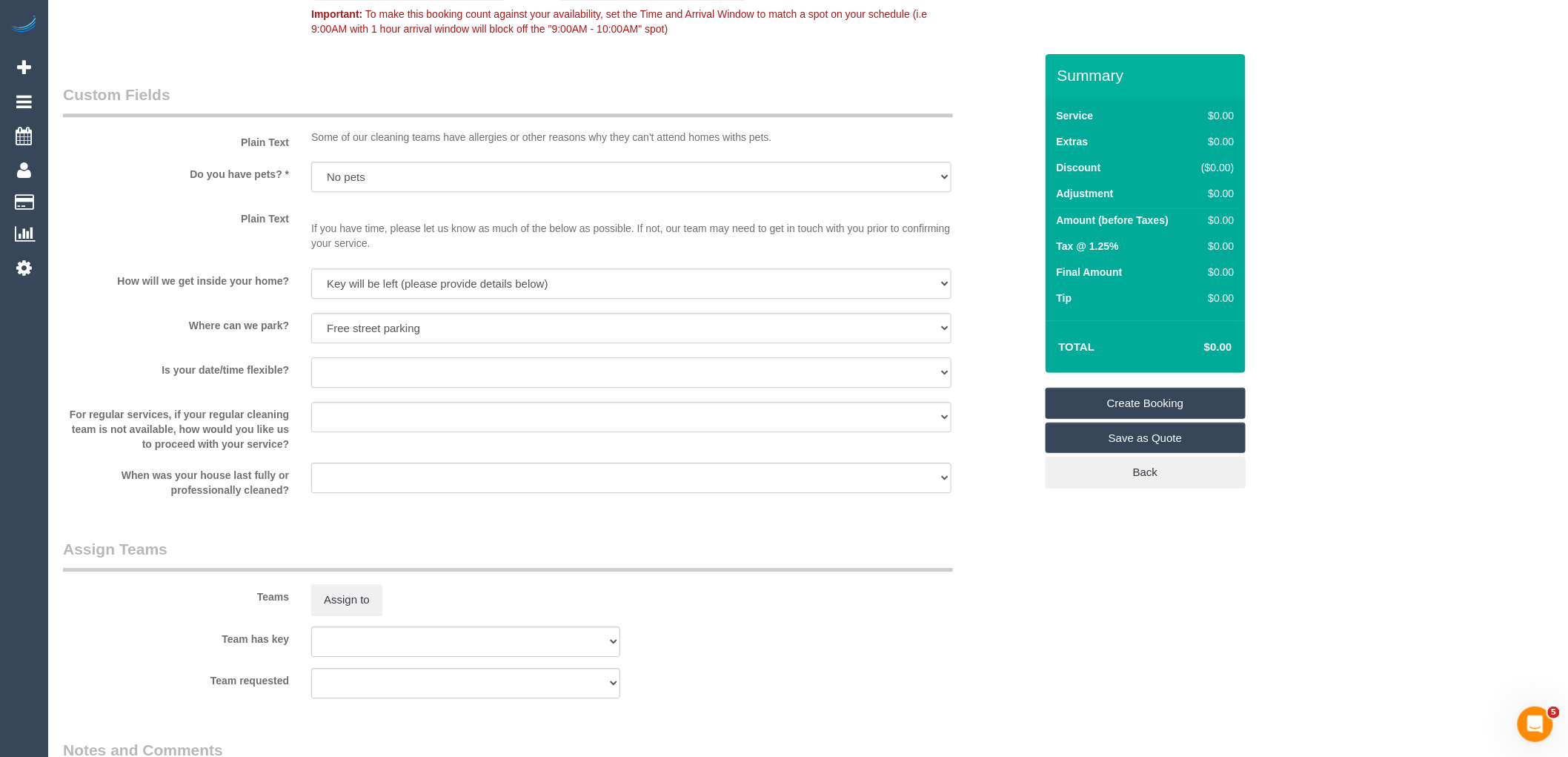
click at [311, 364] on select "Yes - date and time Yes - date but not time Yes - time but not date No - No fle…" at bounding box center [631, 373] width 640 height 31
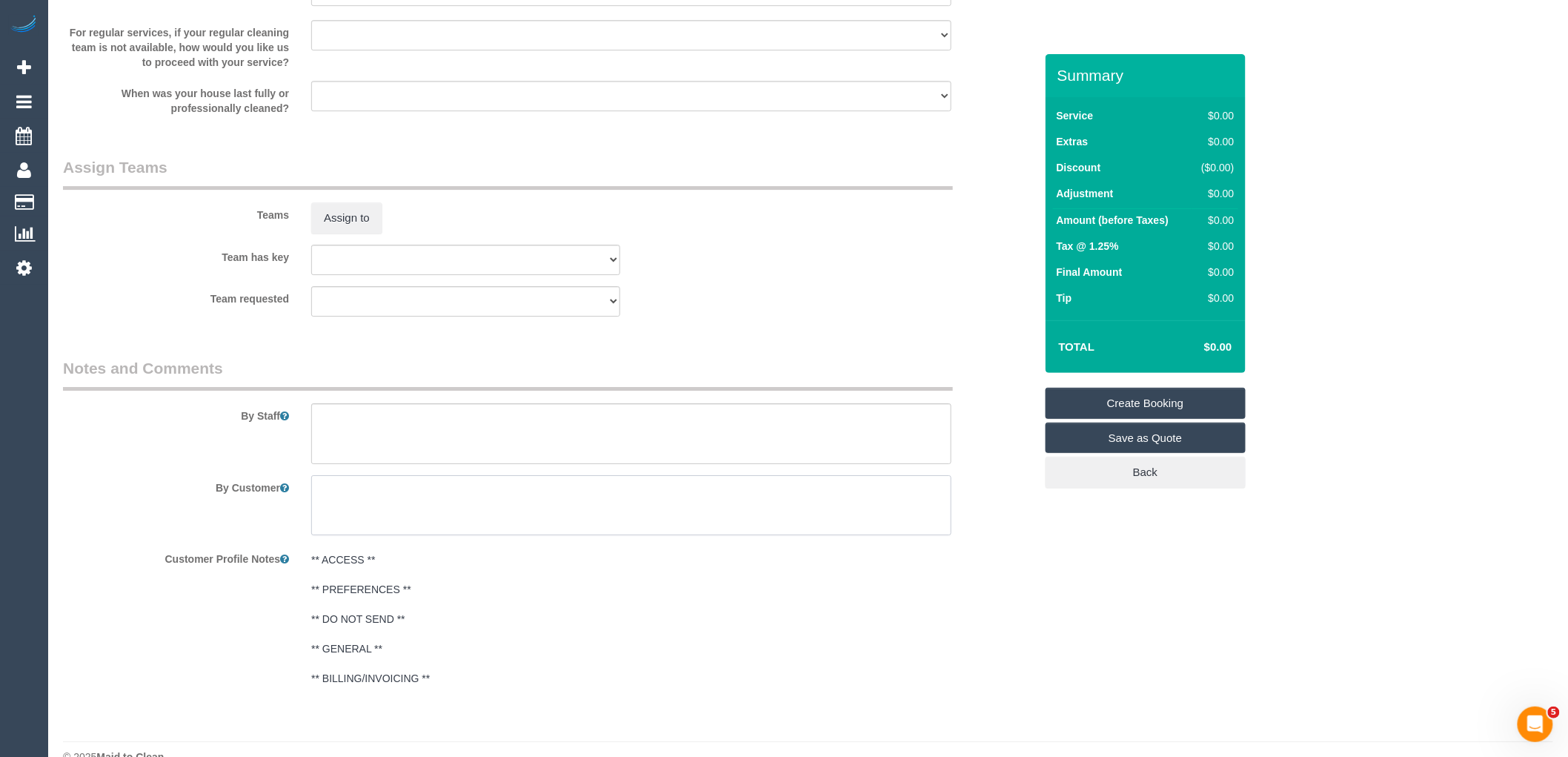
scroll to position [1976, 0]
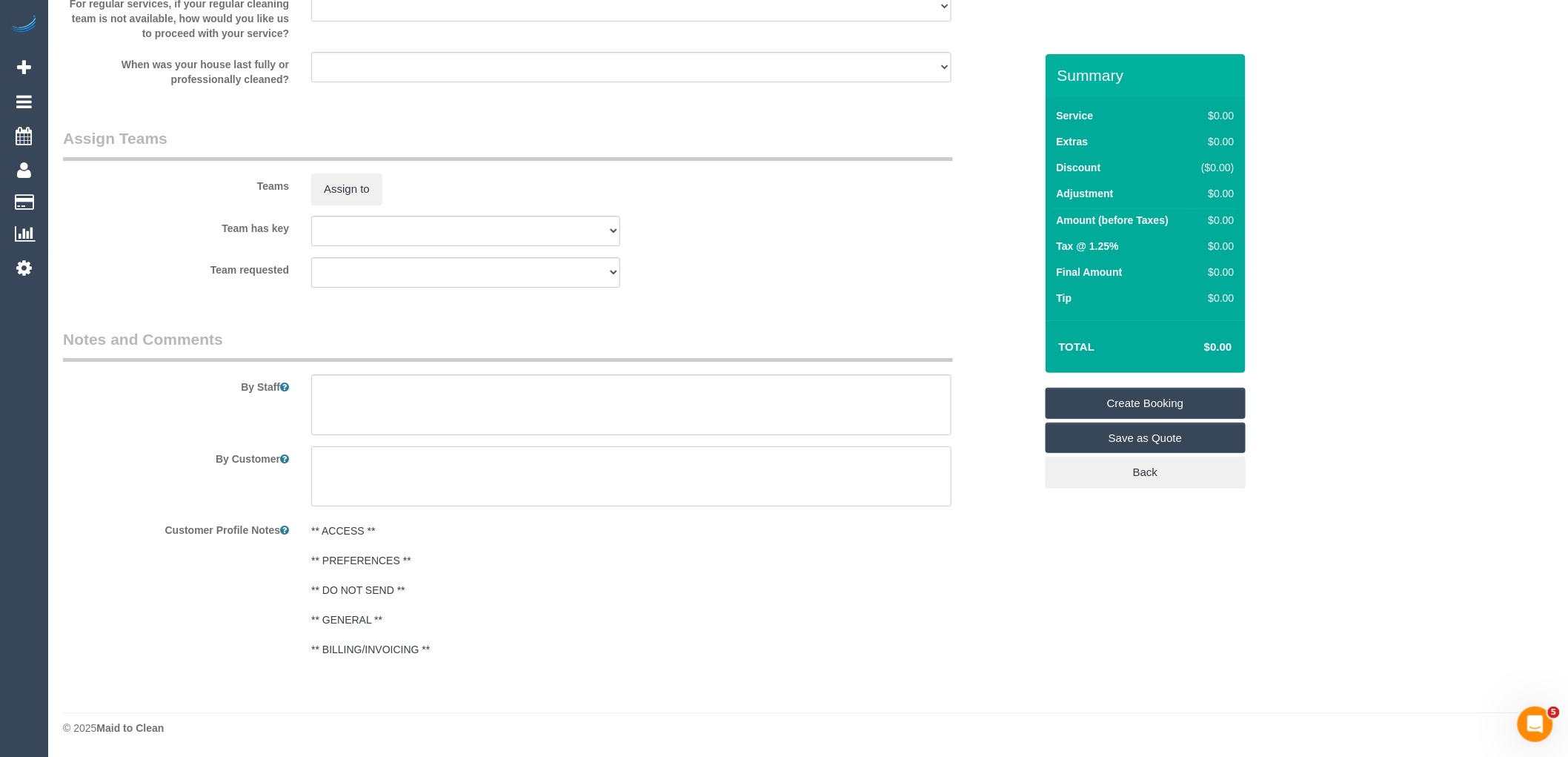
click at [498, 478] on textarea at bounding box center [631, 476] width 640 height 61
click at [439, 433] on textarea at bounding box center [631, 404] width 640 height 61
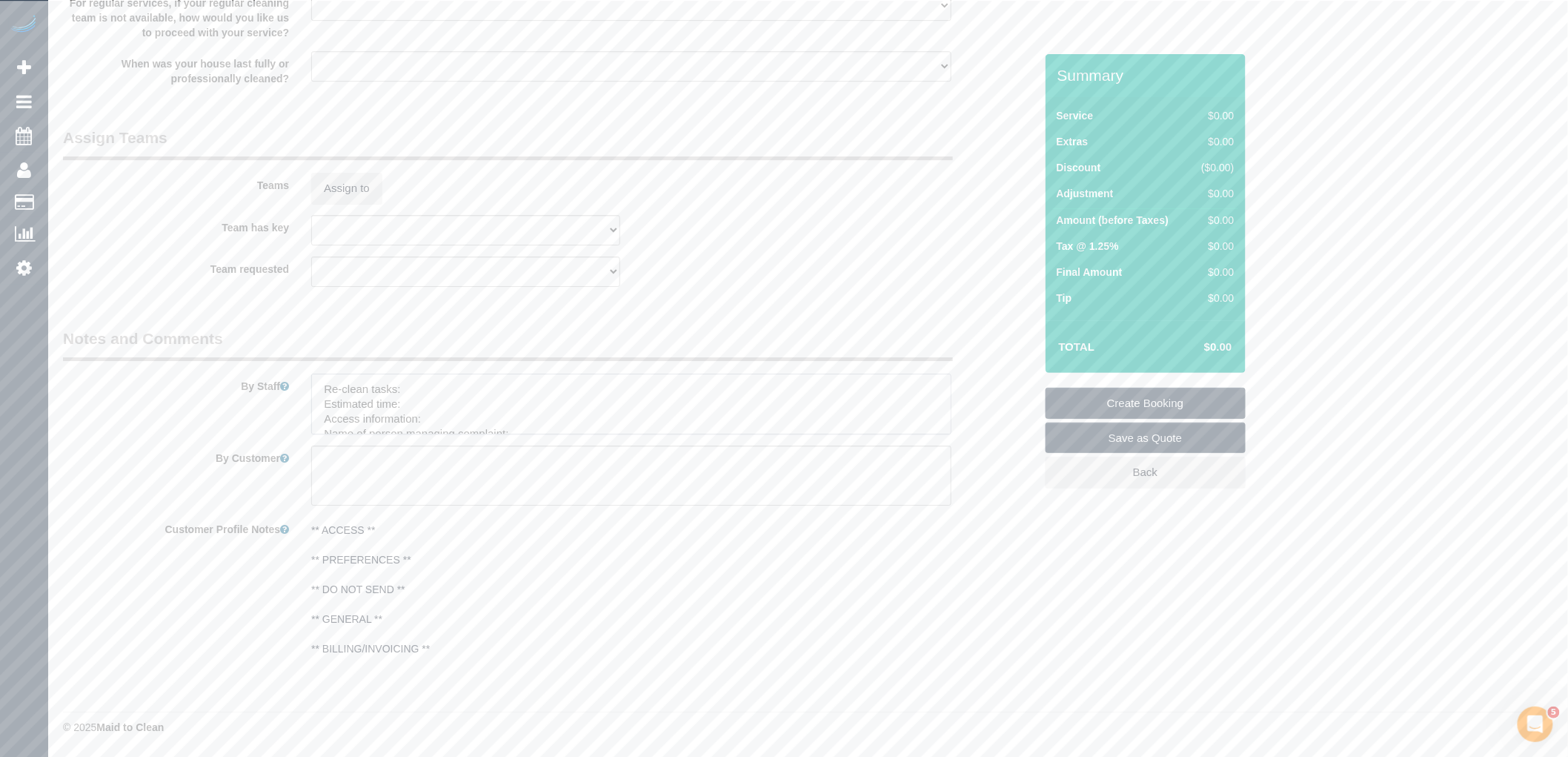
click at [460, 397] on textarea at bounding box center [631, 403] width 640 height 61
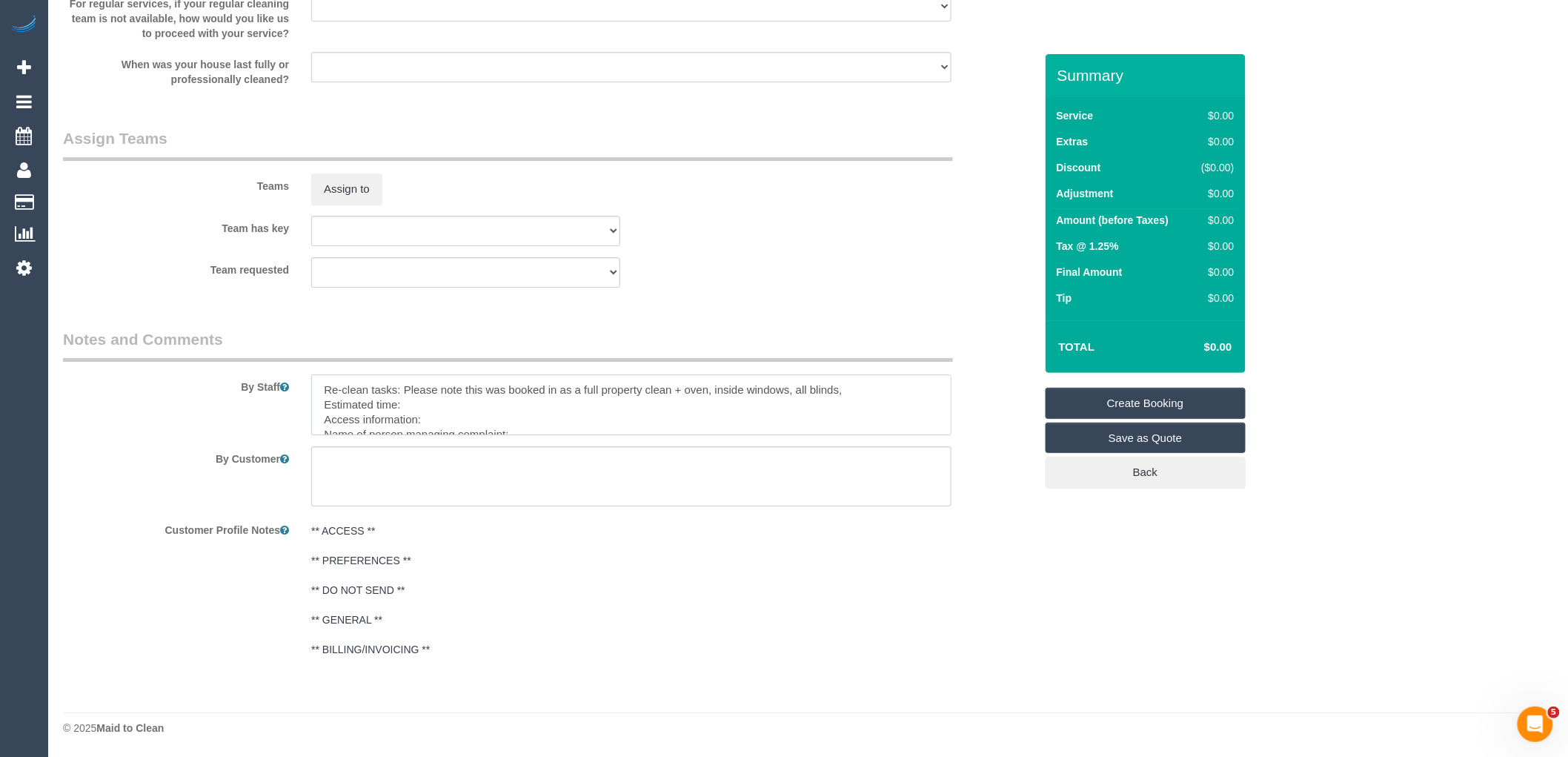
click at [798, 393] on textarea at bounding box center [631, 404] width 640 height 61
click at [849, 394] on textarea at bounding box center [631, 404] width 640 height 61
click at [745, 417] on textarea at bounding box center [631, 404] width 640 height 61
click at [643, 391] on textarea at bounding box center [631, 404] width 640 height 61
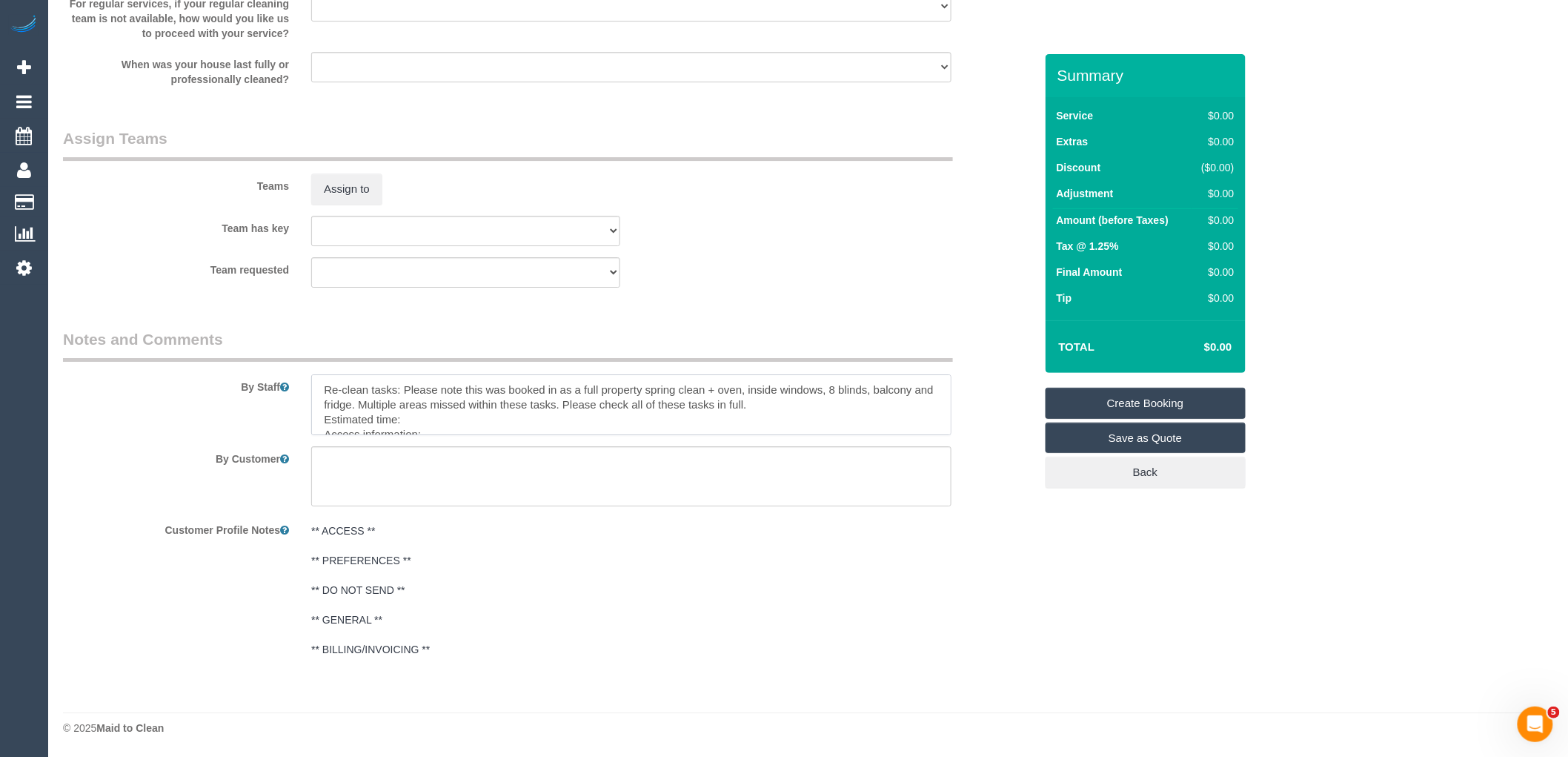
click at [472, 421] on textarea at bounding box center [631, 404] width 640 height 61
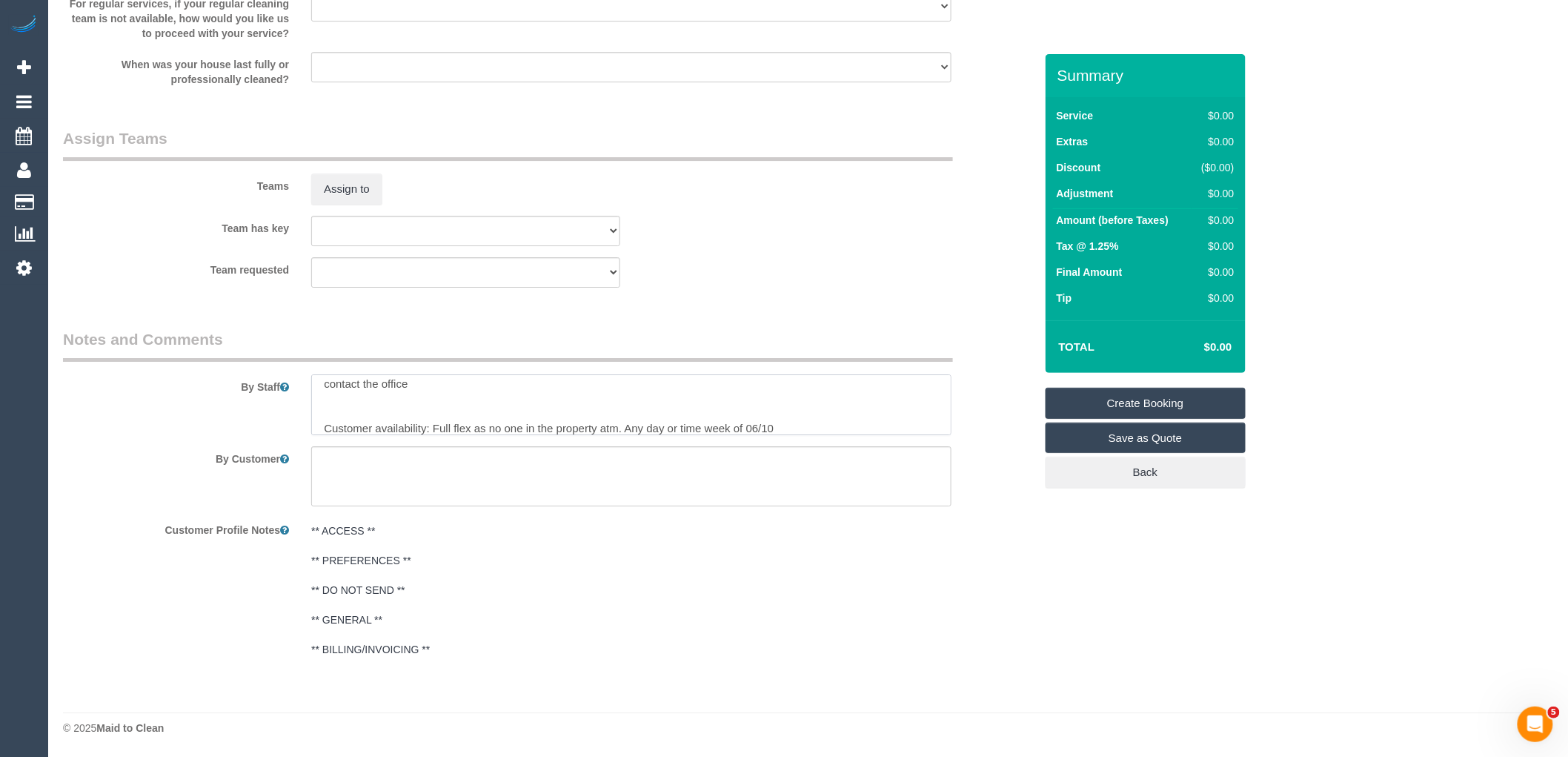
scroll to position [109, 0]
click at [446, 434] on textarea at bounding box center [631, 404] width 640 height 61
paste textarea "(ZG3) [PERSON_NAME] (+ Nirzar) (C)"
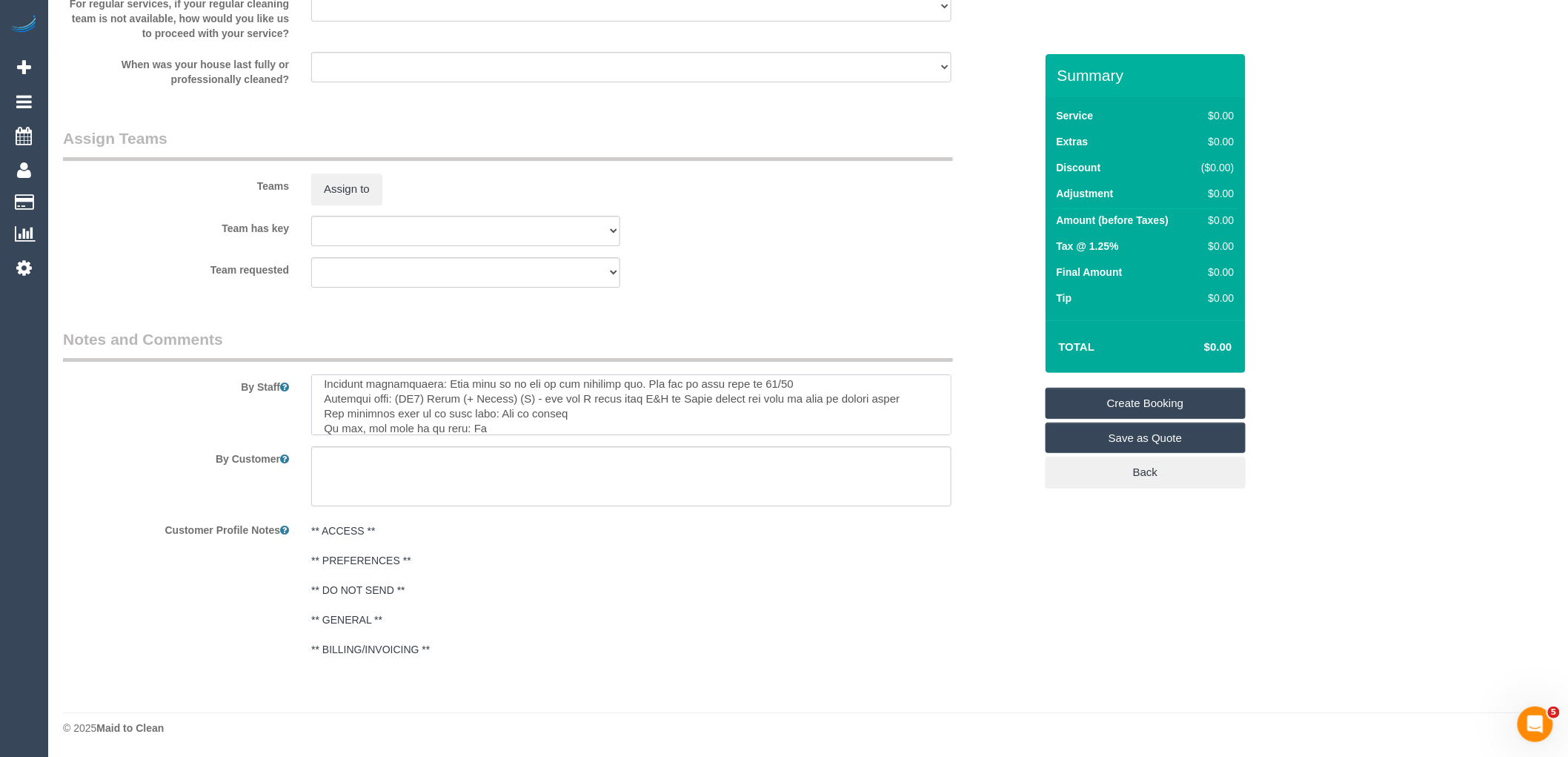
scroll to position [154, 0]
click at [582, 427] on textarea at bounding box center [631, 404] width 640 height 61
click at [664, 424] on textarea at bounding box center [631, 404] width 640 height 61
click at [618, 406] on textarea at bounding box center [631, 404] width 640 height 61
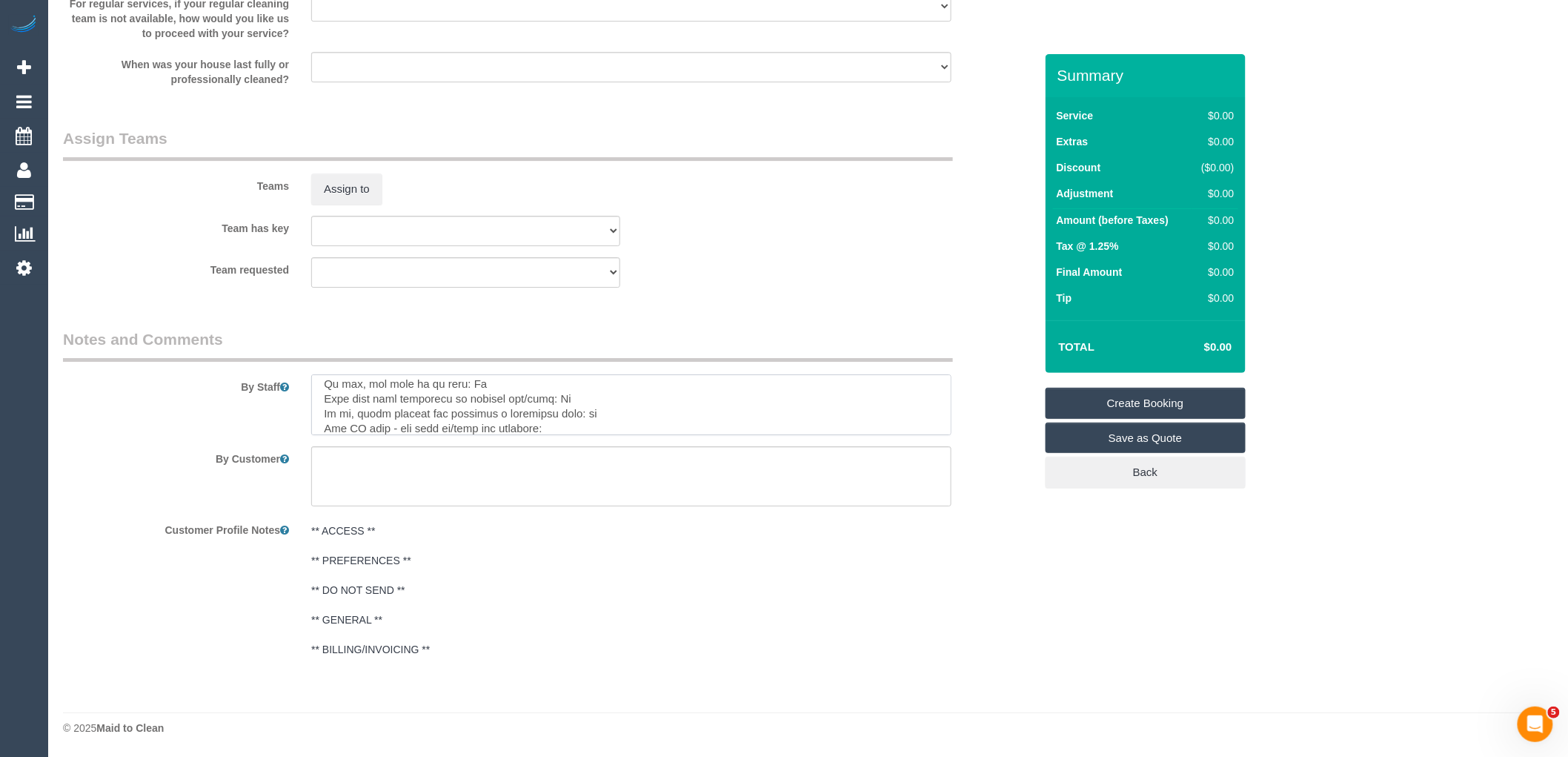
click at [601, 403] on textarea at bounding box center [631, 404] width 640 height 61
click at [430, 433] on textarea at bounding box center [631, 404] width 640 height 61
click at [462, 422] on textarea at bounding box center [631, 404] width 640 height 61
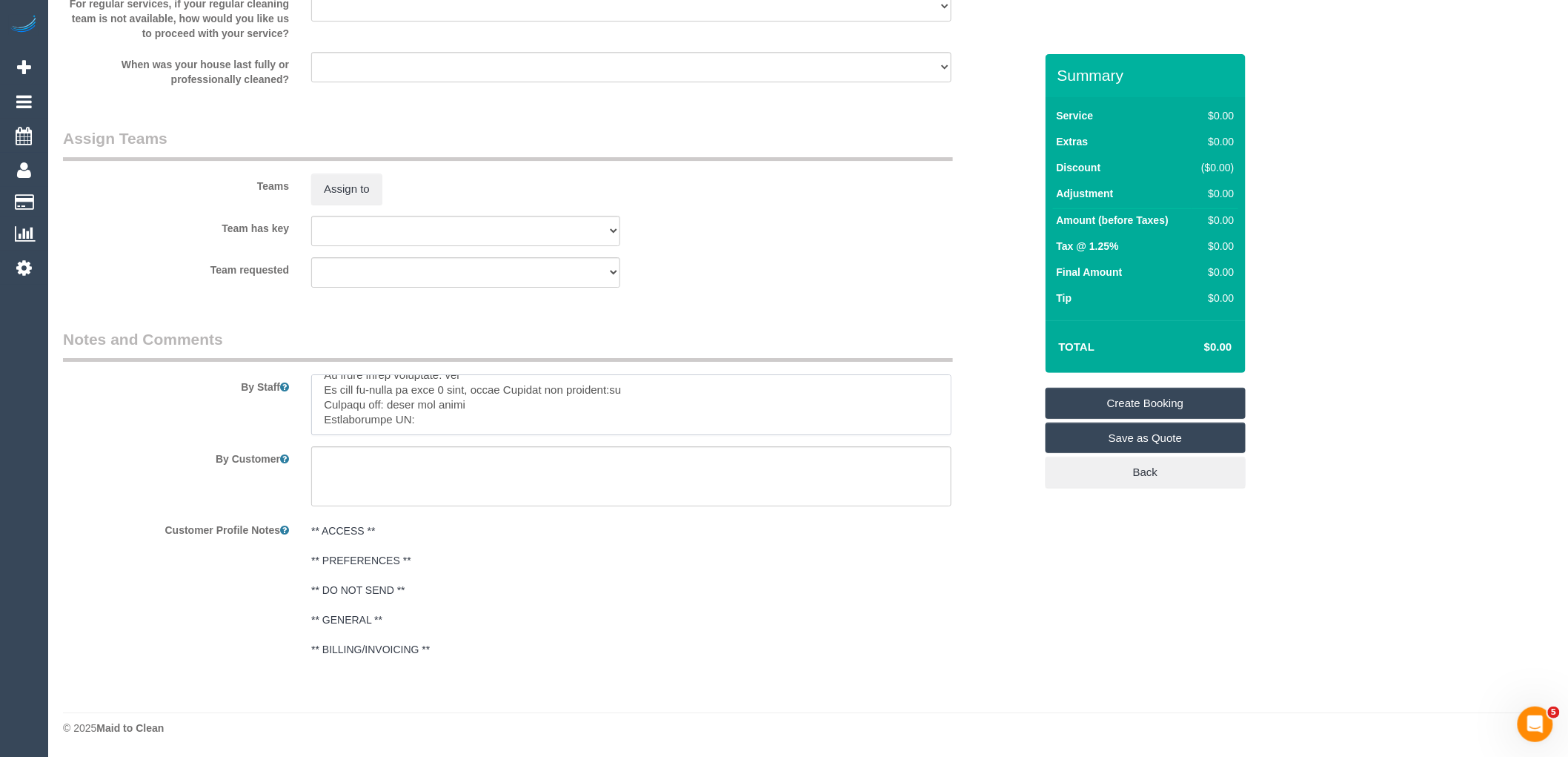
paste textarea "cnv_1figc4uw"
type textarea "Re-clean tasks: Please note this was booked in as a full property spring clean …"
drag, startPoint x: 811, startPoint y: 290, endPoint x: 876, endPoint y: 292, distance: 65.0
click at [811, 288] on div "Team requested (0) Account - Tech (0) Office (0) Raunak Test Account (1) Debbie…" at bounding box center [548, 272] width 994 height 31
click at [1195, 406] on link "Create Booking" at bounding box center [1145, 403] width 200 height 31
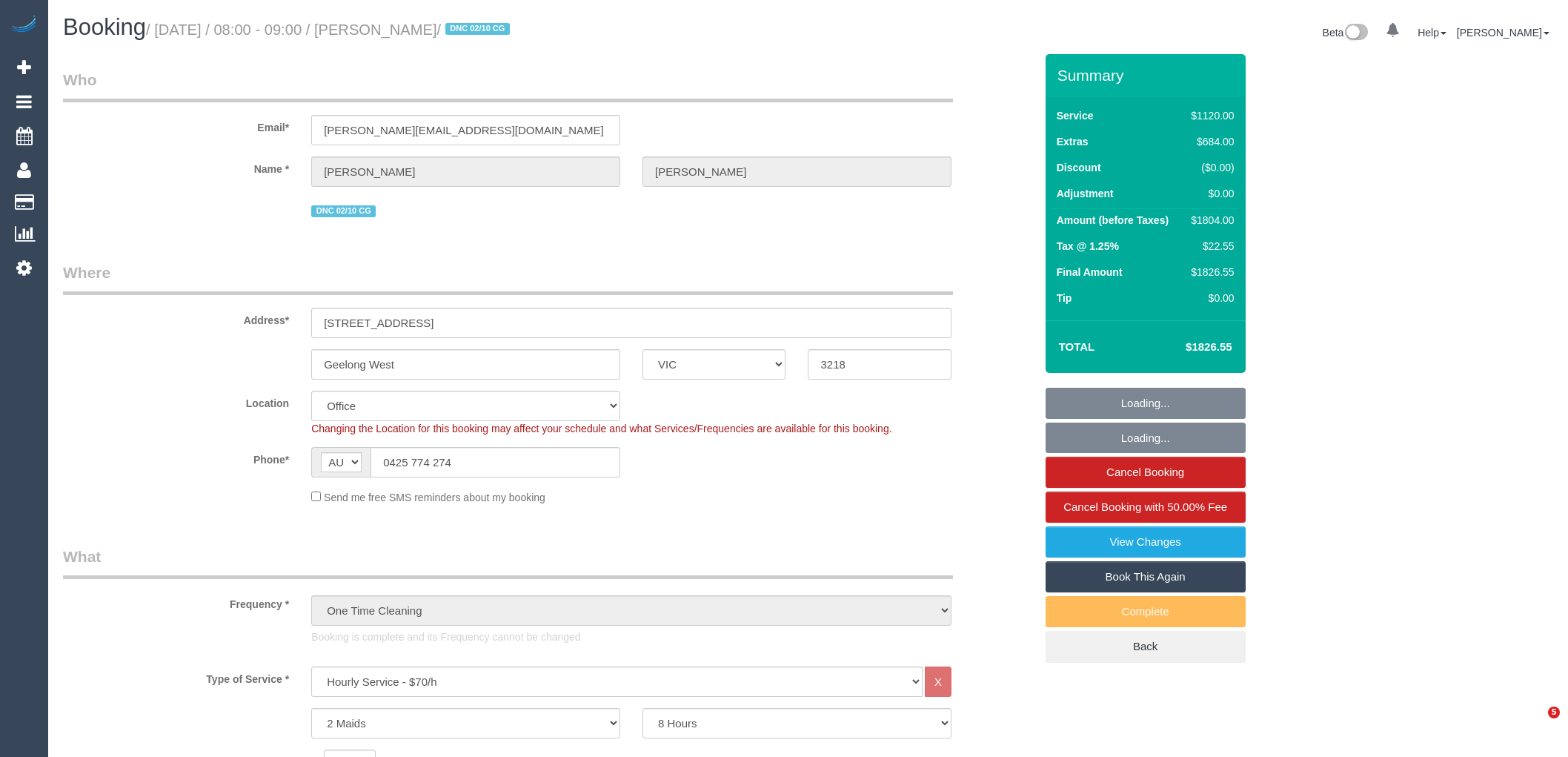
select select "VIC"
select select "2"
select select "480"
select select "number:28"
select select "number:14"
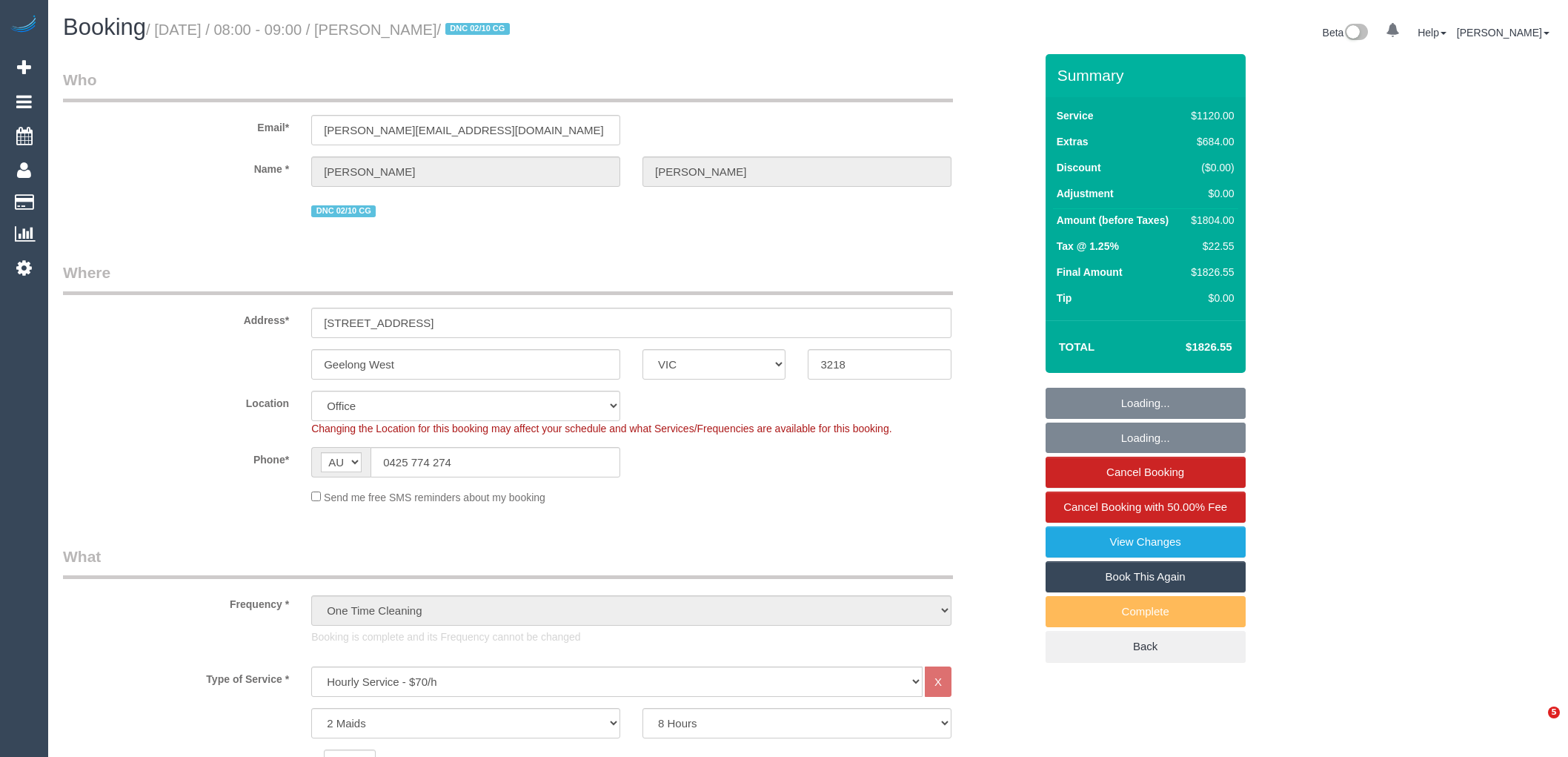
select select "number:19"
select select "number:25"
select select "number:26"
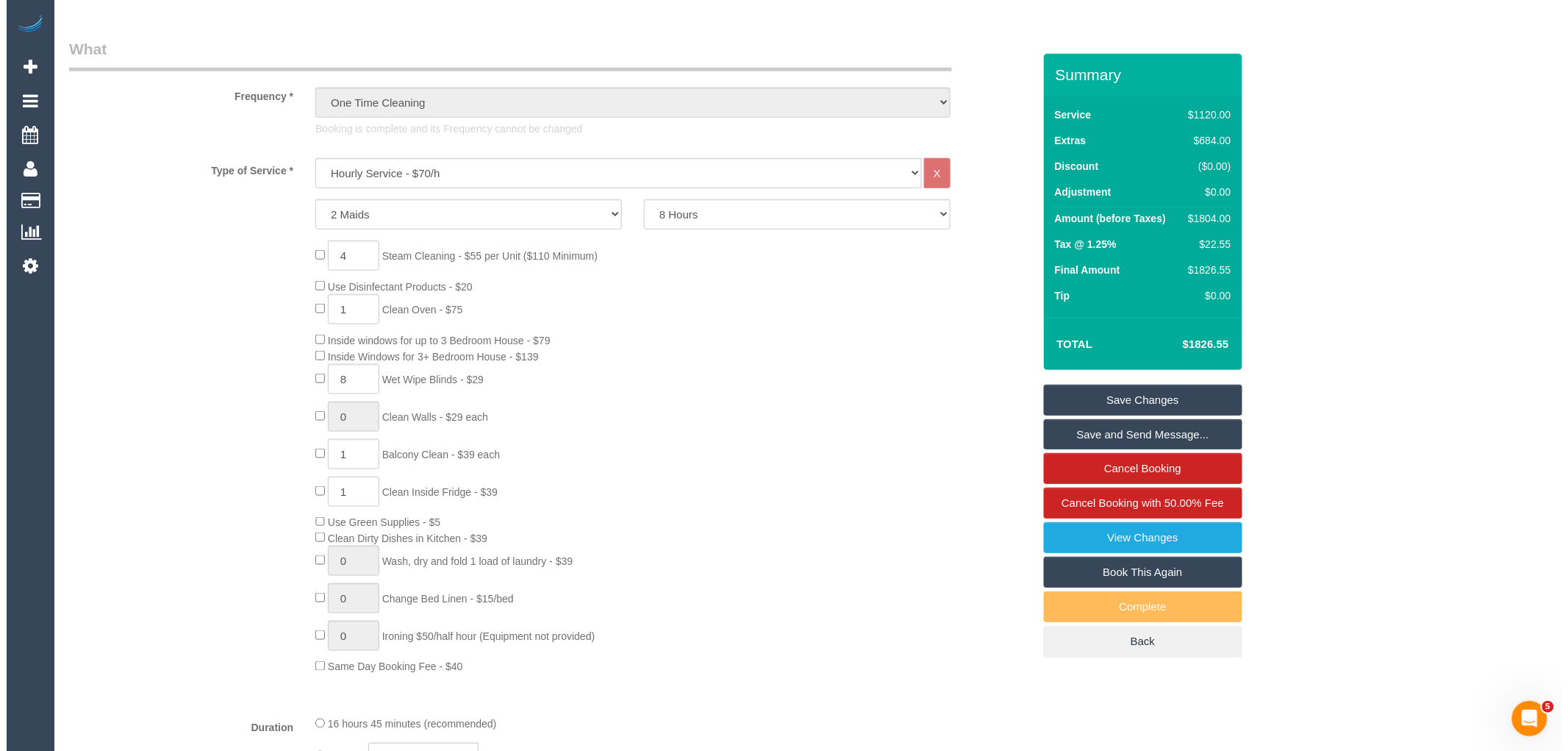
scroll to position [653, 0]
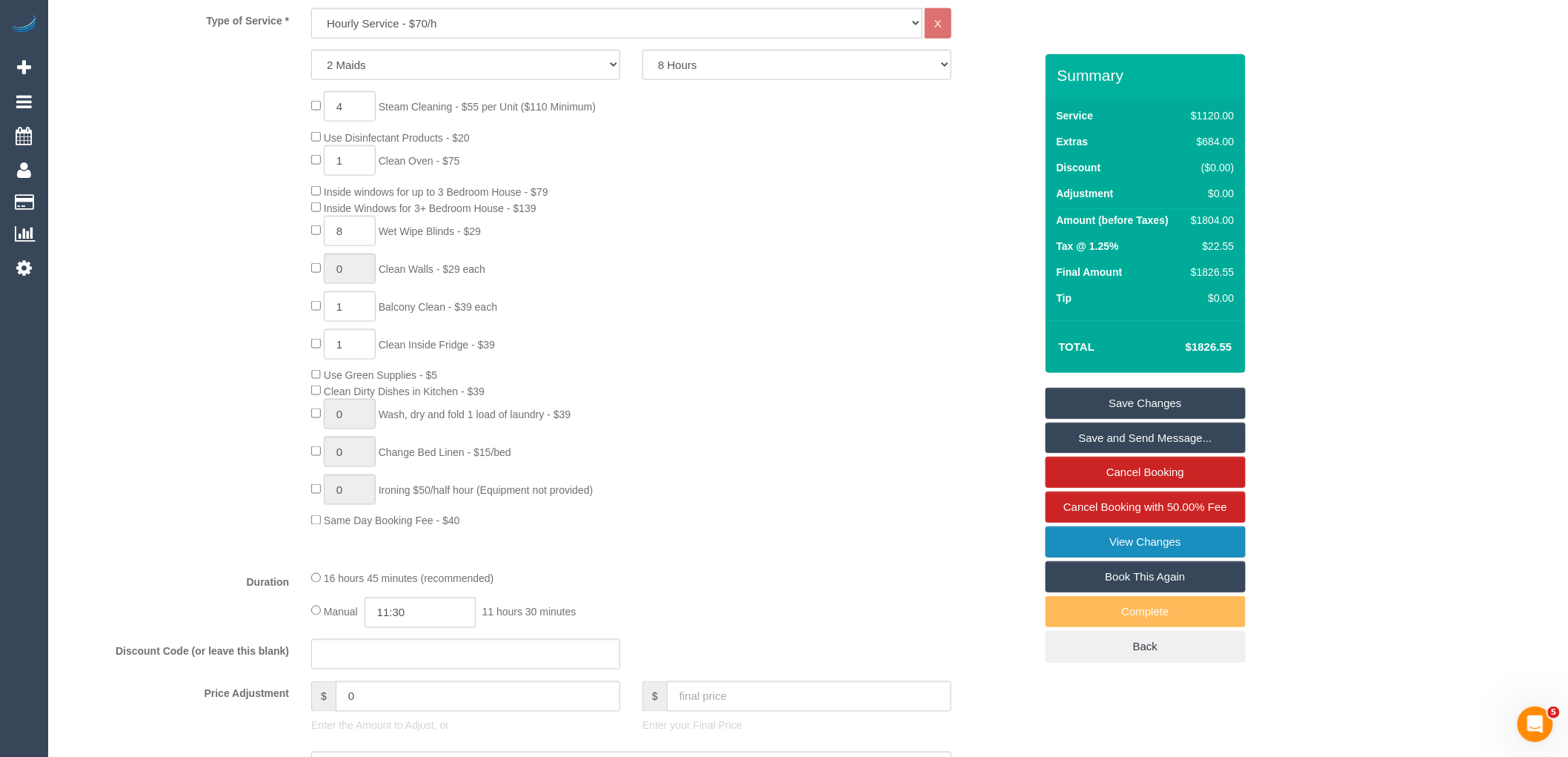
click at [1162, 549] on link "View Changes" at bounding box center [1145, 542] width 200 height 31
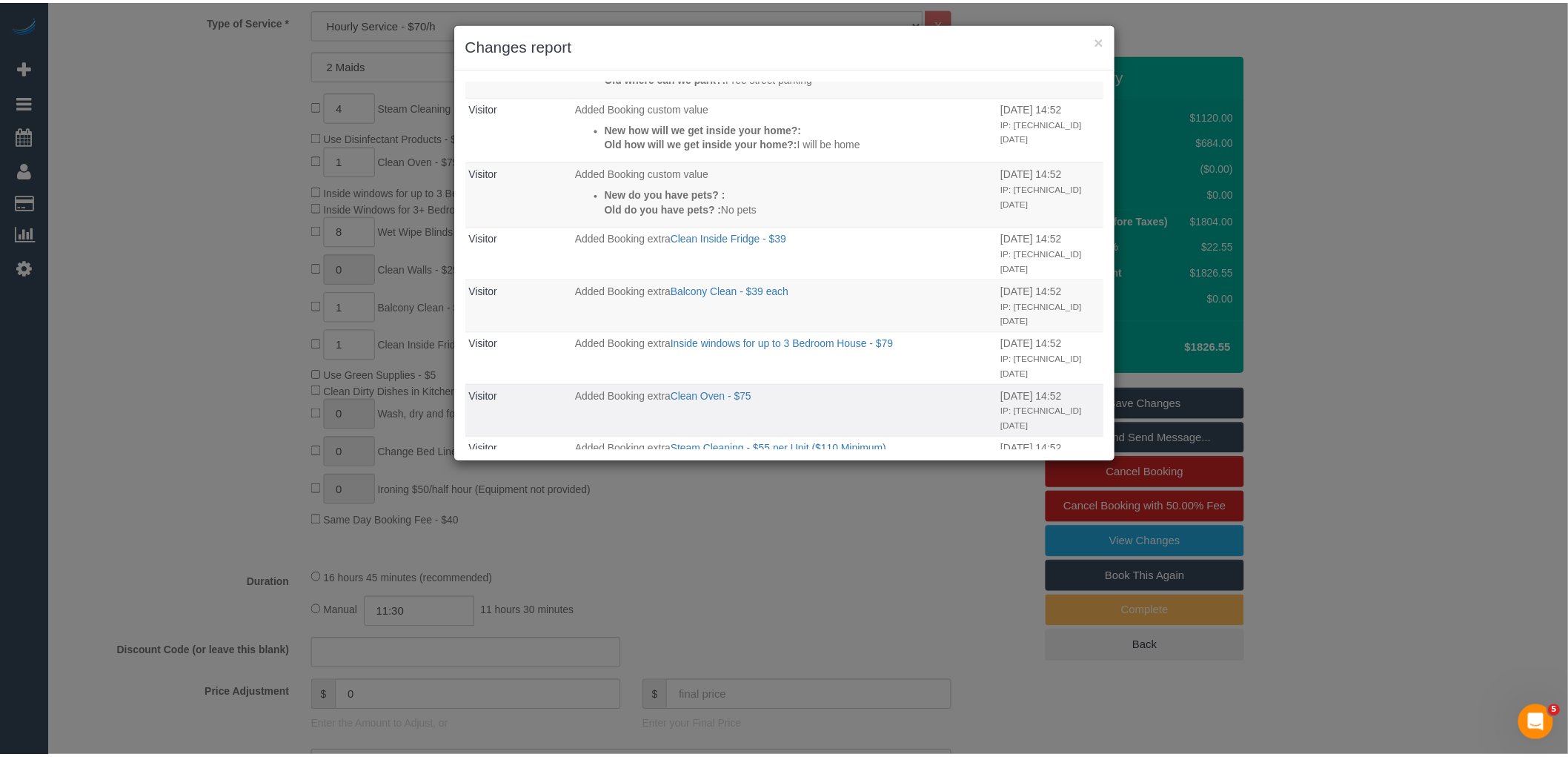
scroll to position [3433, 0]
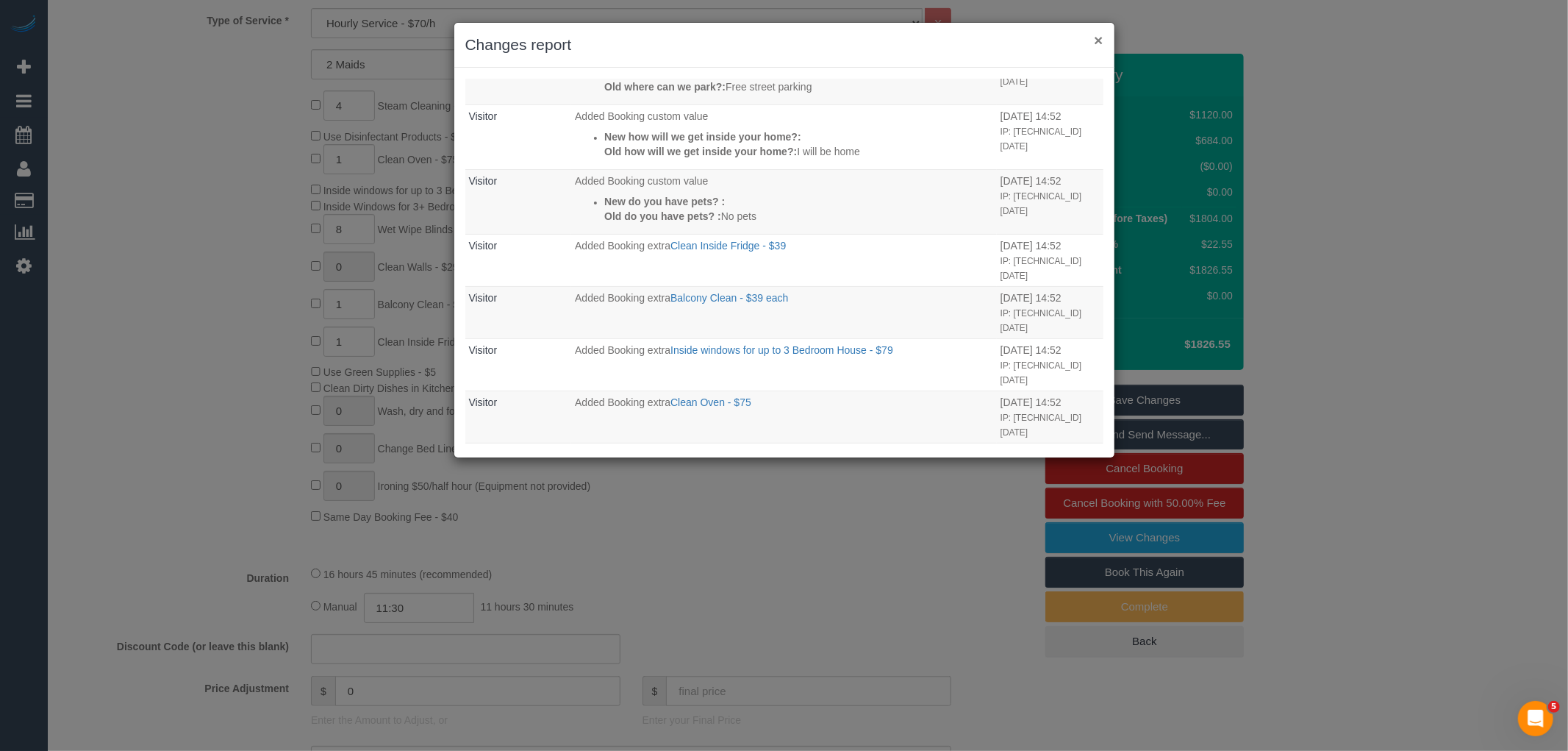
click at [1098, 39] on button "×" at bounding box center [1098, 39] width 9 height 15
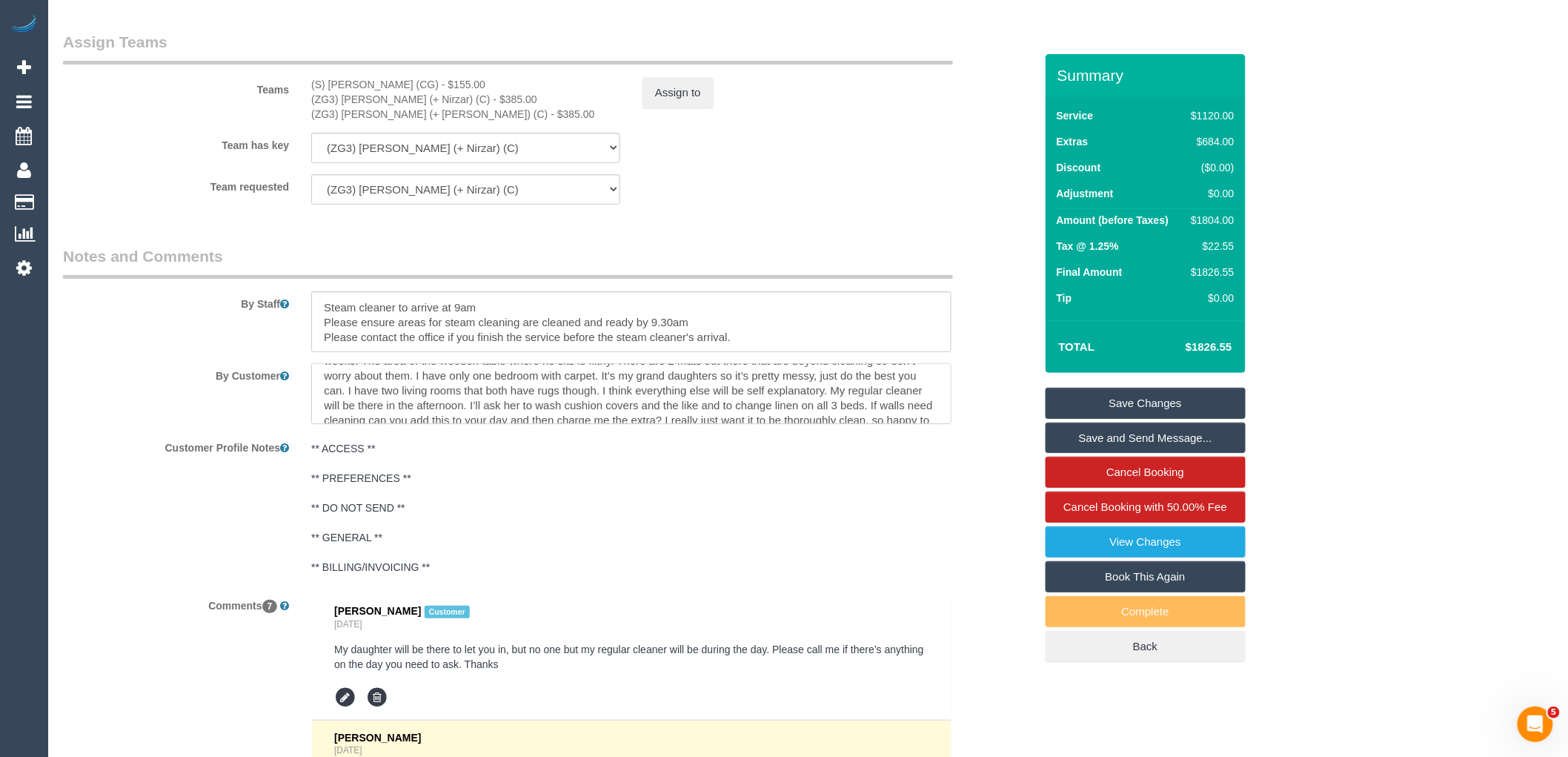
scroll to position [60, 0]
click at [729, 513] on pre "** ACCESS ** ** PREFERENCES ** ** DO NOT SEND ** ** GENERAL ** ** BILLING/INVOI…" at bounding box center [631, 508] width 640 height 134
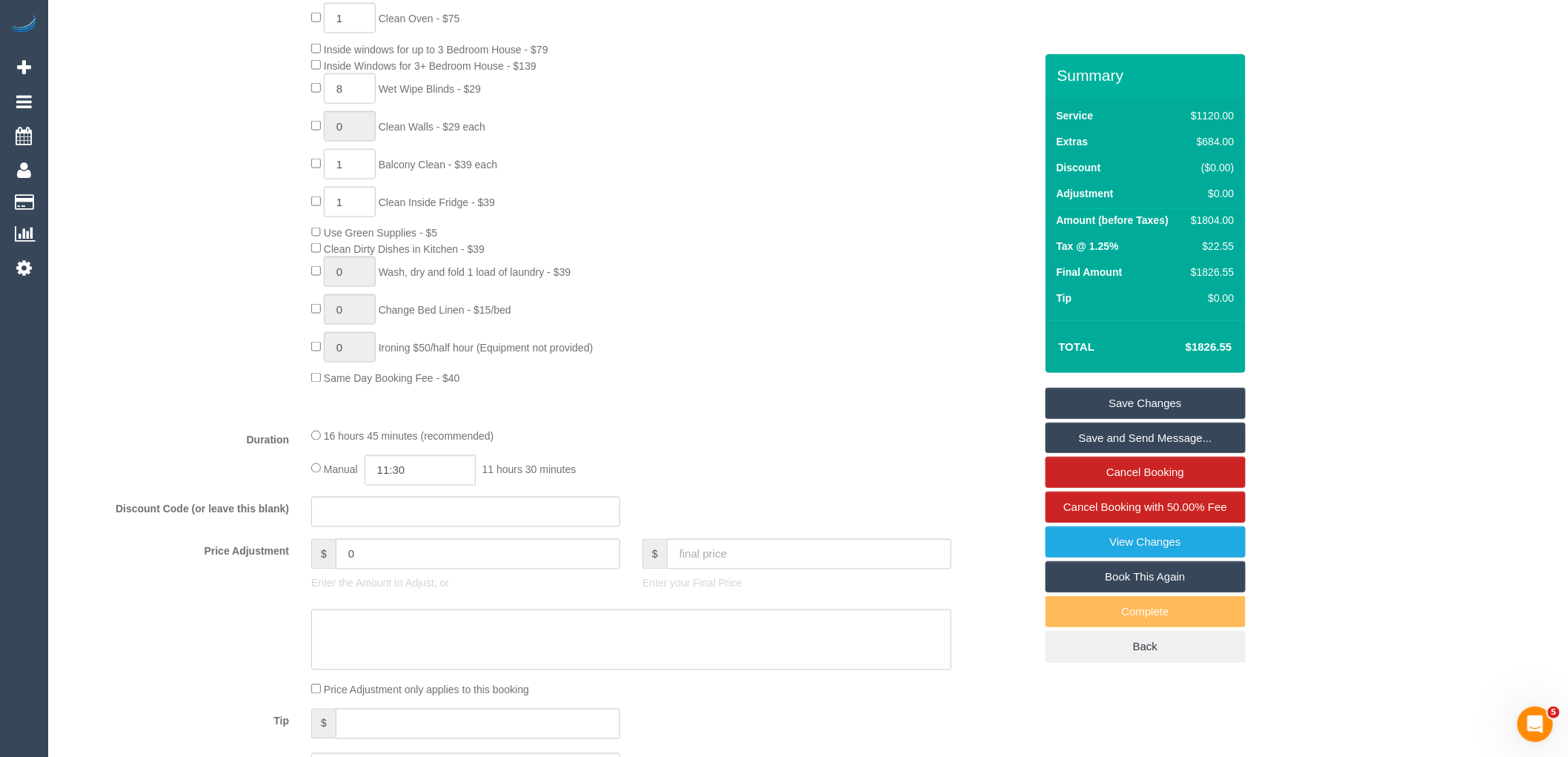
scroll to position [412, 0]
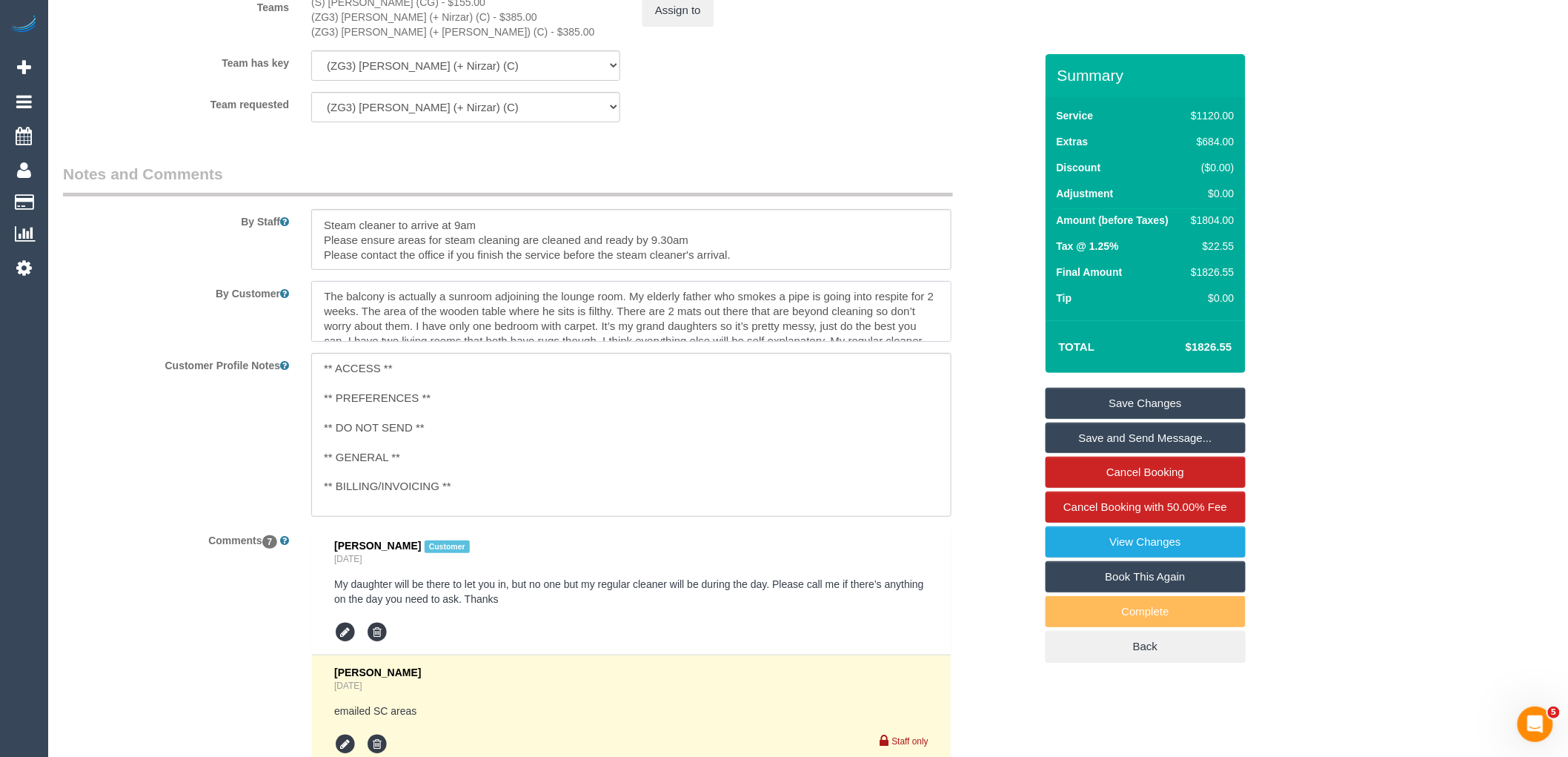
scroll to position [60, 0]
drag, startPoint x: 322, startPoint y: 298, endPoint x: 931, endPoint y: 396, distance: 616.8
click at [1018, 342] on div "By Customer" at bounding box center [548, 311] width 994 height 61
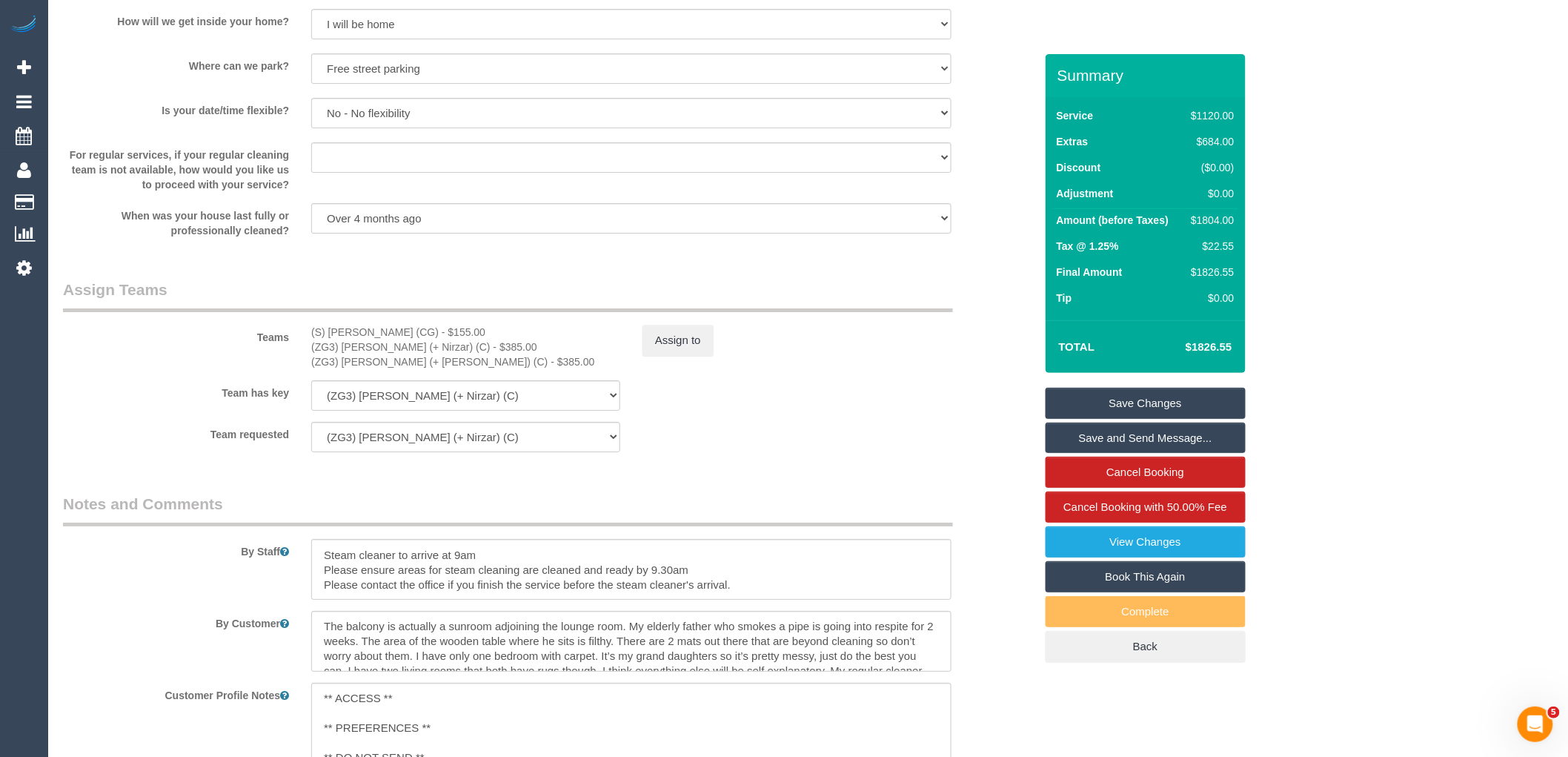
scroll to position [2141, 0]
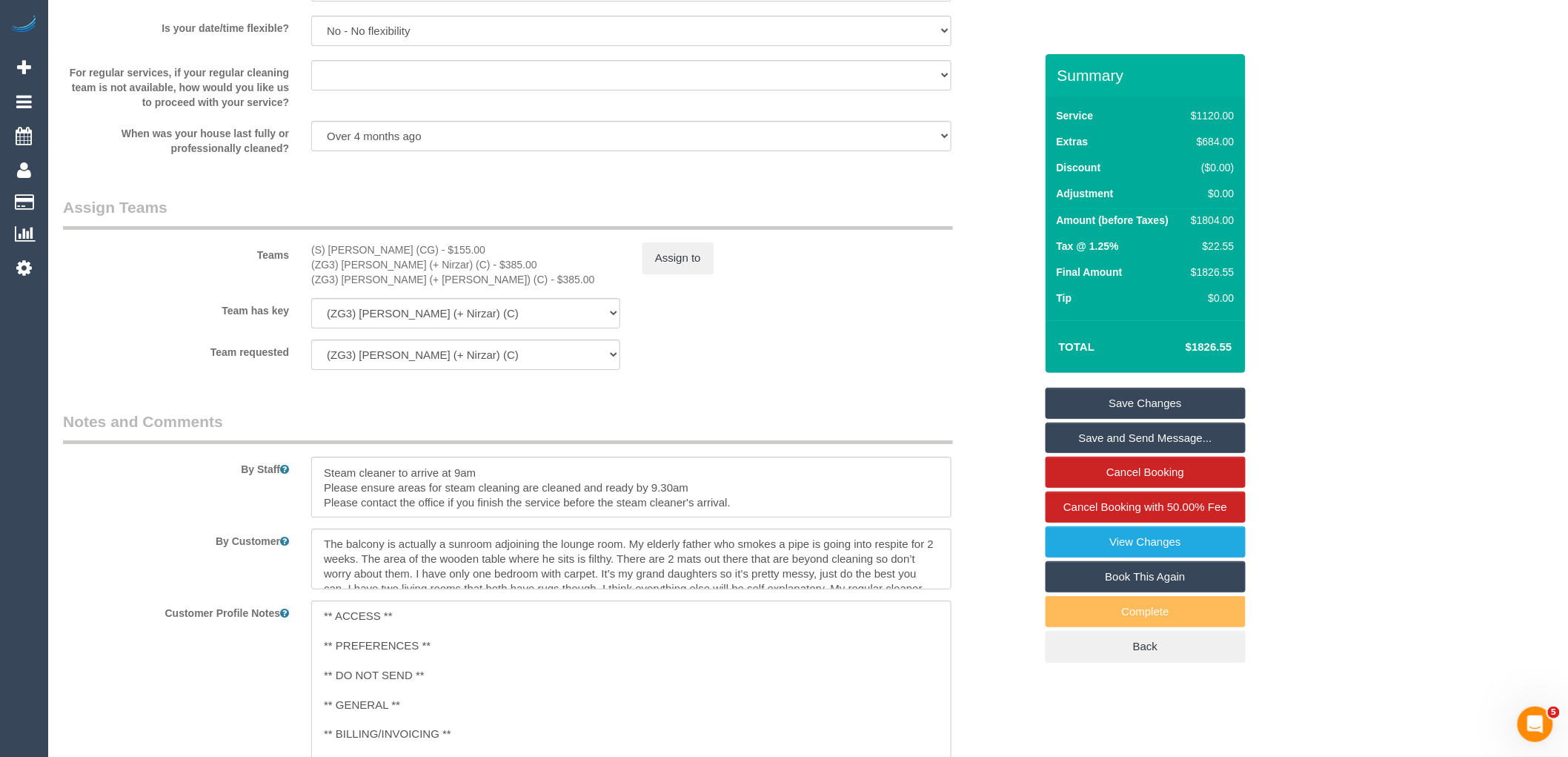
click at [987, 556] on div "By Customer" at bounding box center [548, 558] width 994 height 61
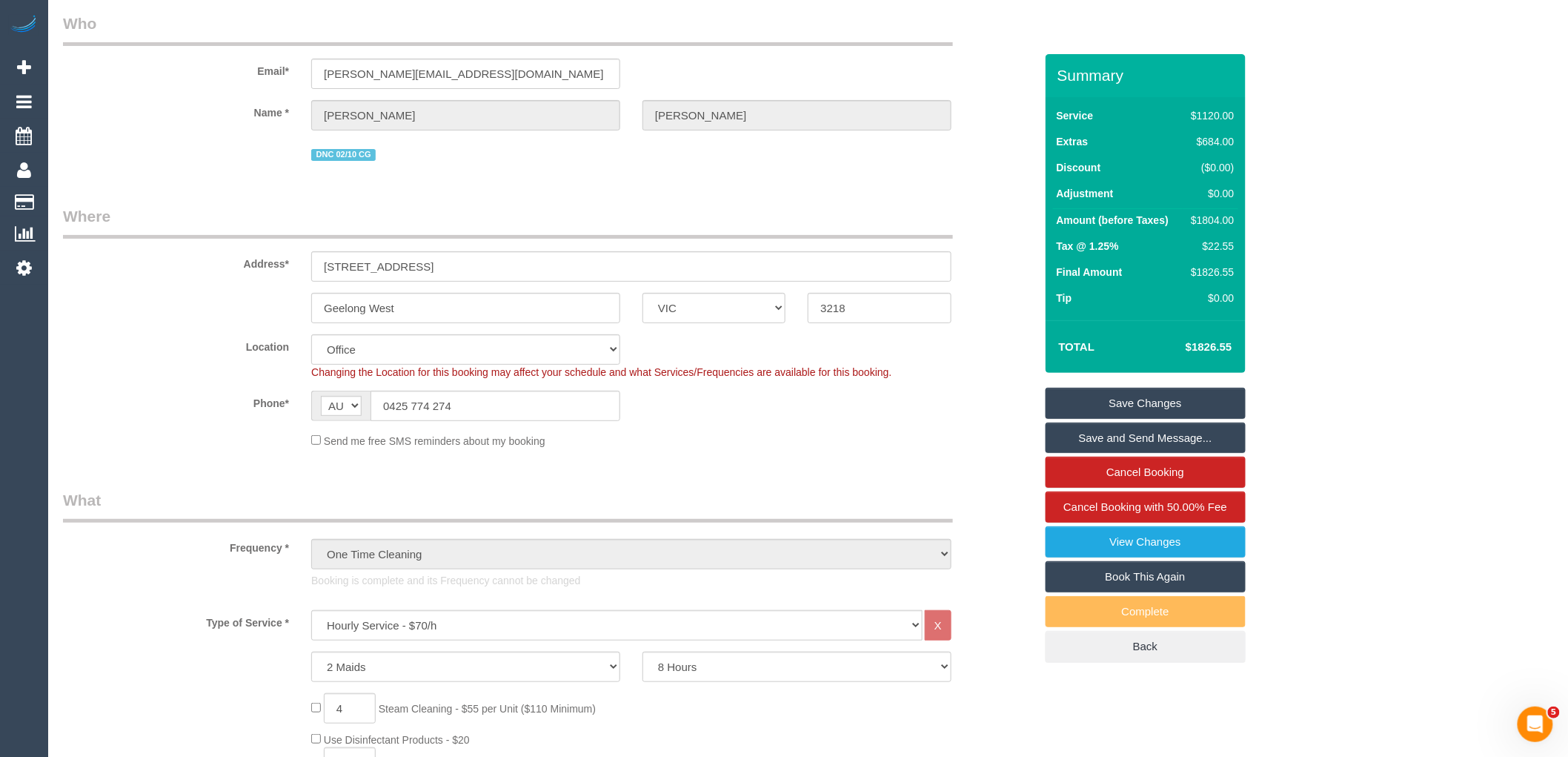
scroll to position [0, 0]
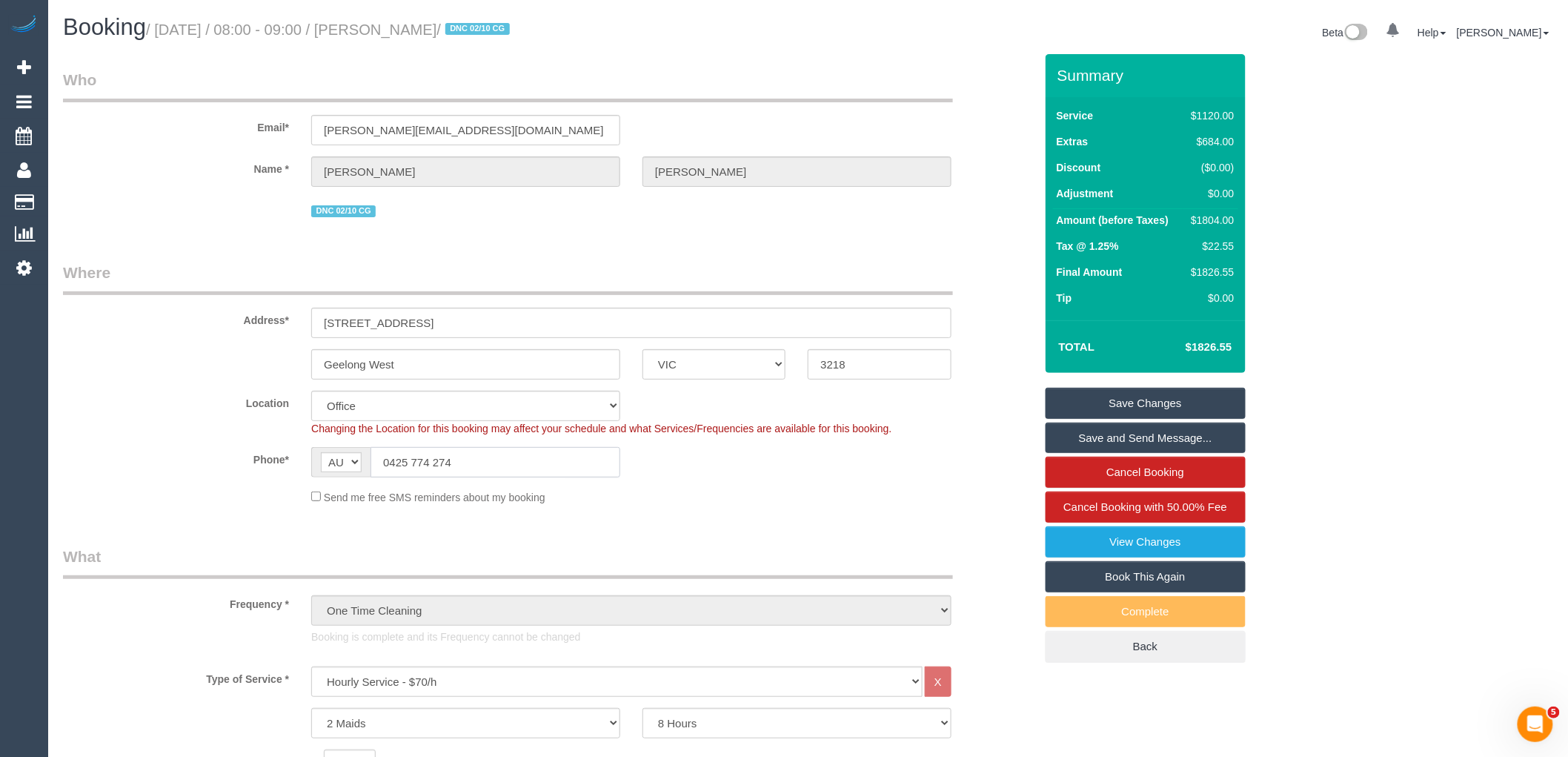
drag, startPoint x: 515, startPoint y: 458, endPoint x: 312, endPoint y: 479, distance: 204.1
click at [326, 461] on div "AF AL DZ AD AO AI AQ AG AR AM AW AU AT AZ BS BH BD BB BY BE BZ BJ BM BT BO BA B…" at bounding box center [466, 462] width 309 height 31
drag, startPoint x: 519, startPoint y: 128, endPoint x: 138, endPoint y: 129, distance: 381.0
click at [157, 128] on div "Email* [PERSON_NAME][EMAIL_ADDRESS][DOMAIN_NAME]" at bounding box center [548, 107] width 994 height 76
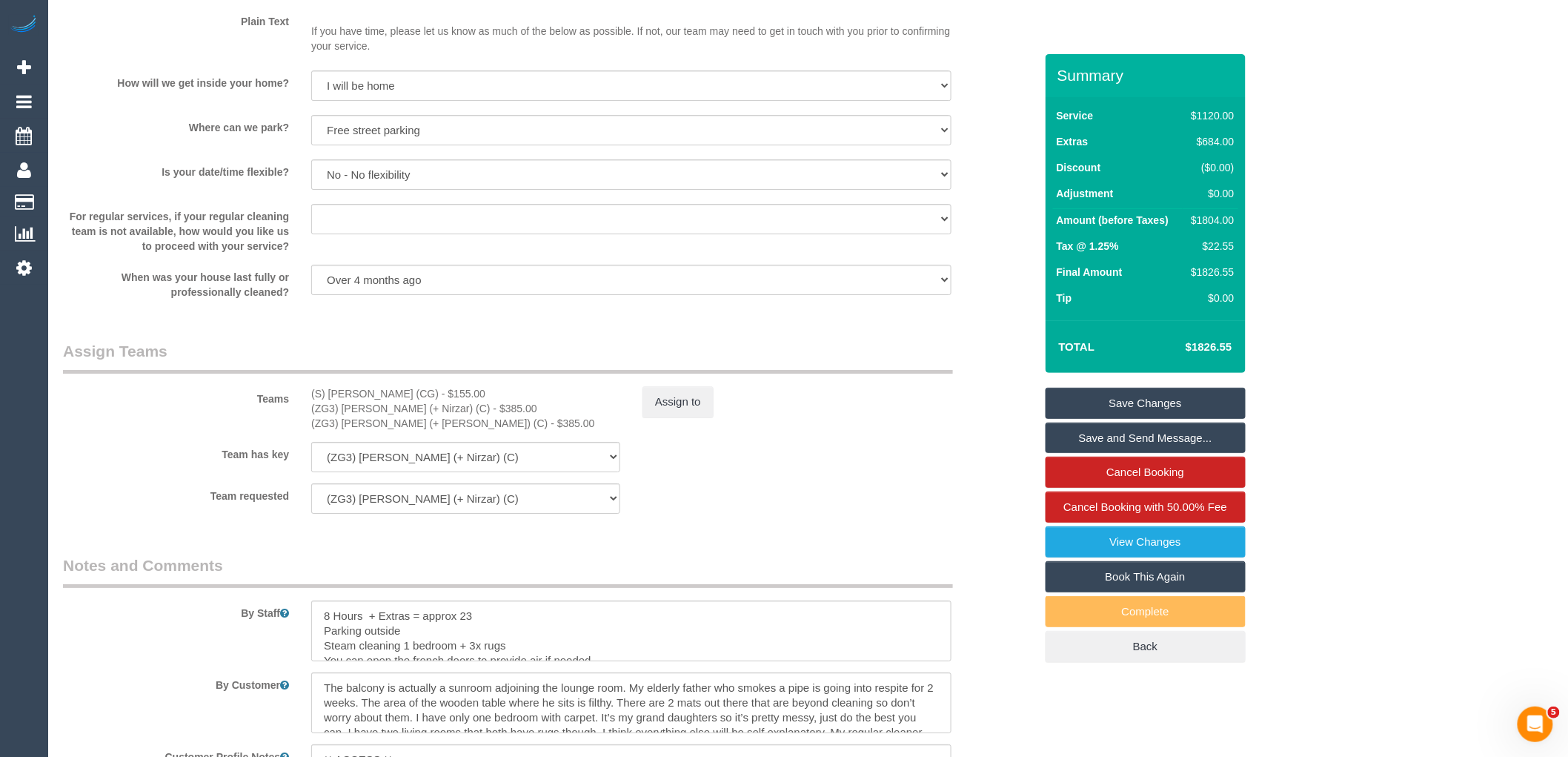
scroll to position [2141, 0]
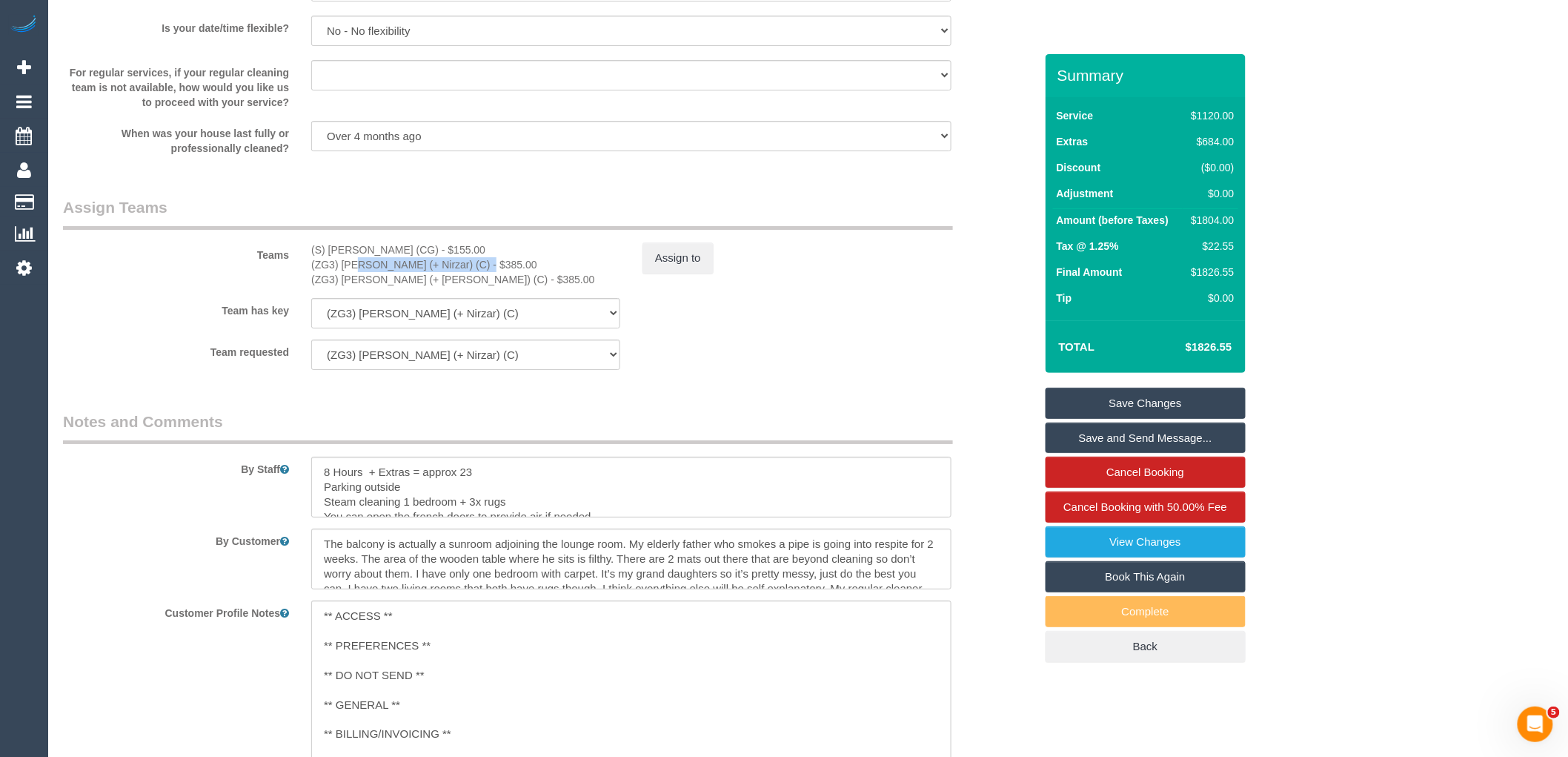
drag, startPoint x: 434, startPoint y: 271, endPoint x: 309, endPoint y: 278, distance: 125.2
click at [309, 278] on div "(S) Mark Yenimireddy (CG) - $155.00 (ZG3) Mansi (+ Nirzar) (C) - $385.00 (ZG3) …" at bounding box center [466, 264] width 331 height 44
copy div "(ZG3) Mansi (+ Nirzar) (C)"
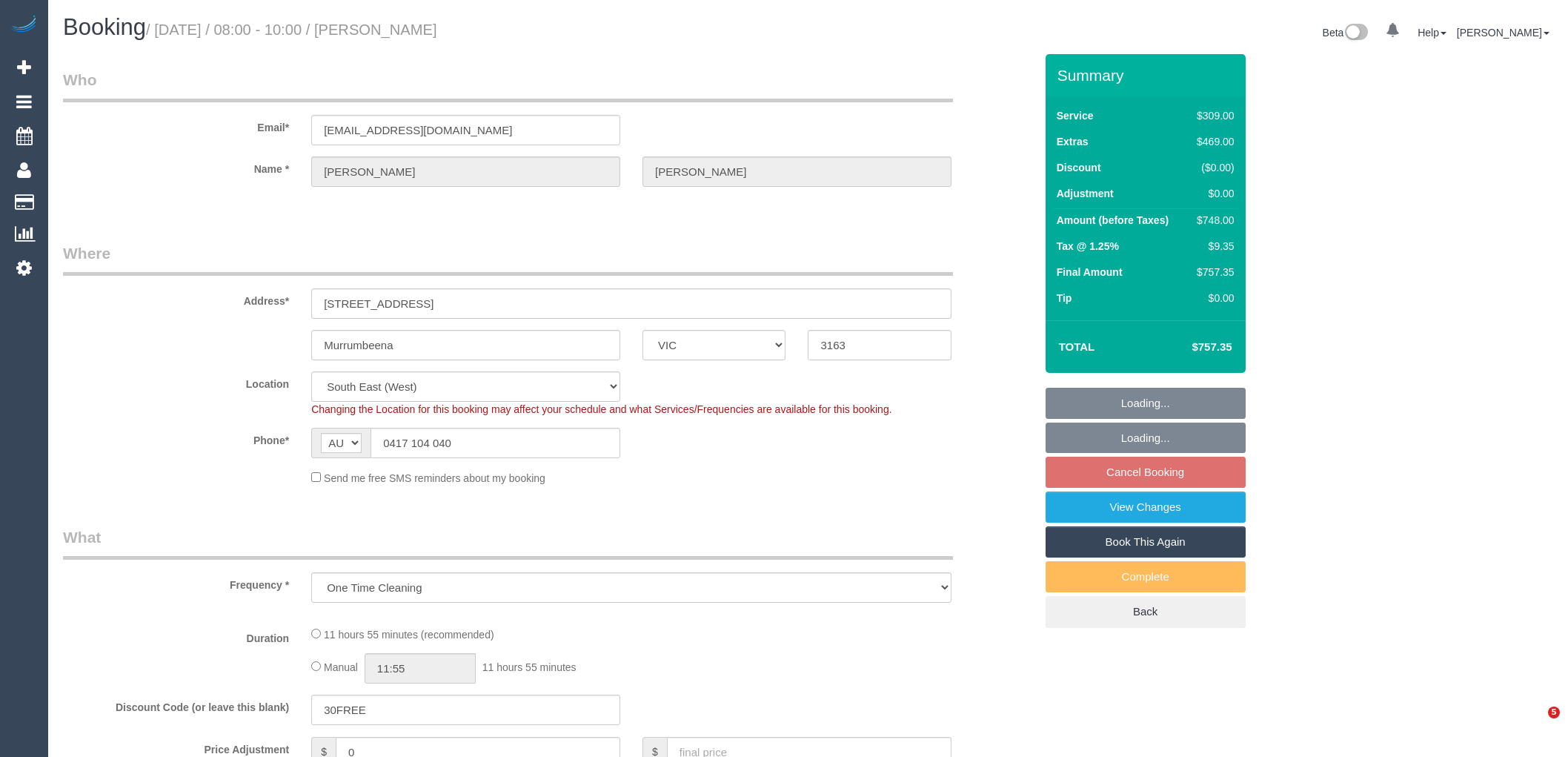
select select "VIC"
select select "object:813"
select select "string:stripe-pm_1S5yNp2GScqysDRVwdJibR5q"
select select "number:28"
select select "number:14"
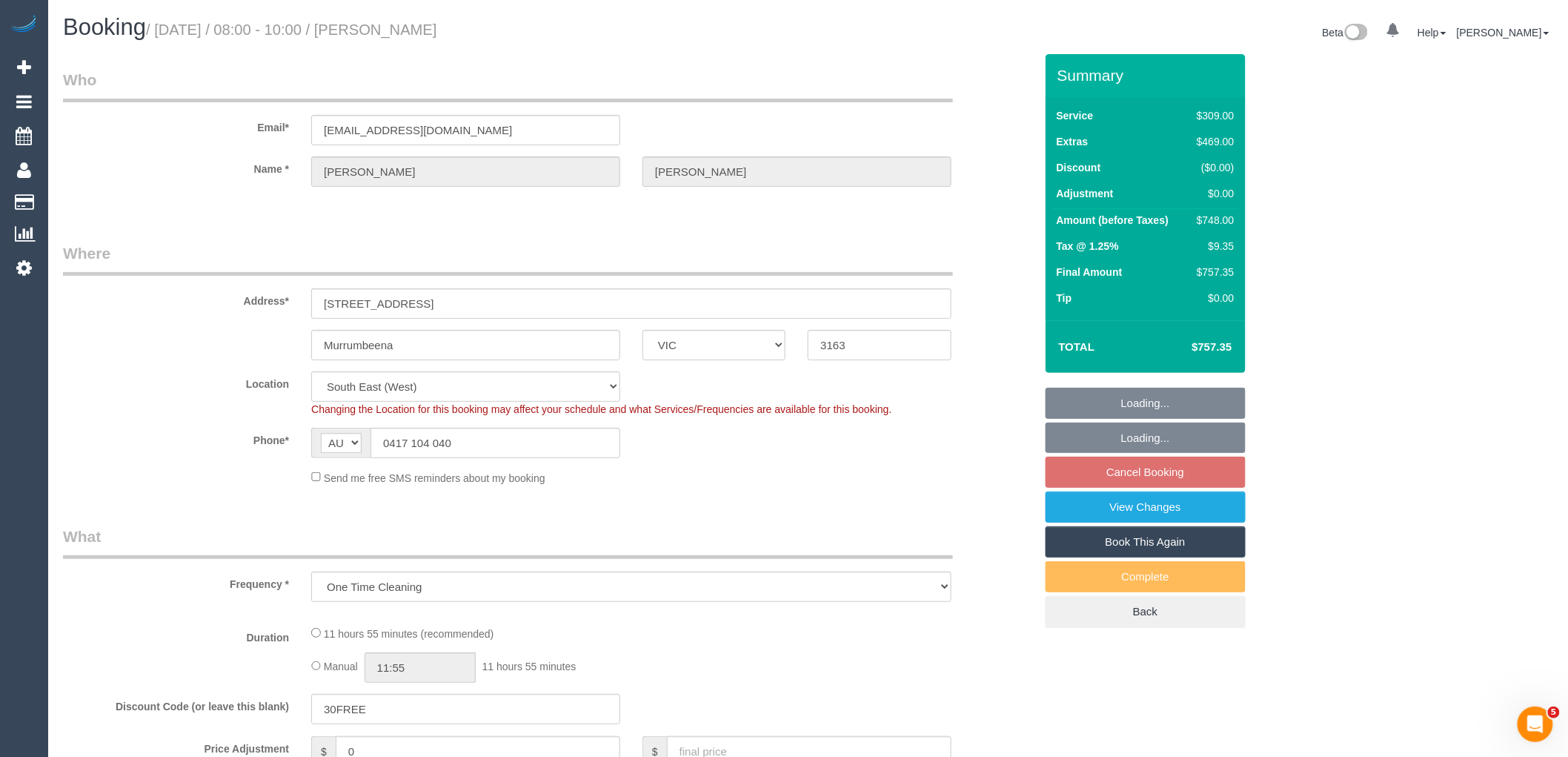
select select "number:19"
select select "number:22"
select select "number:12"
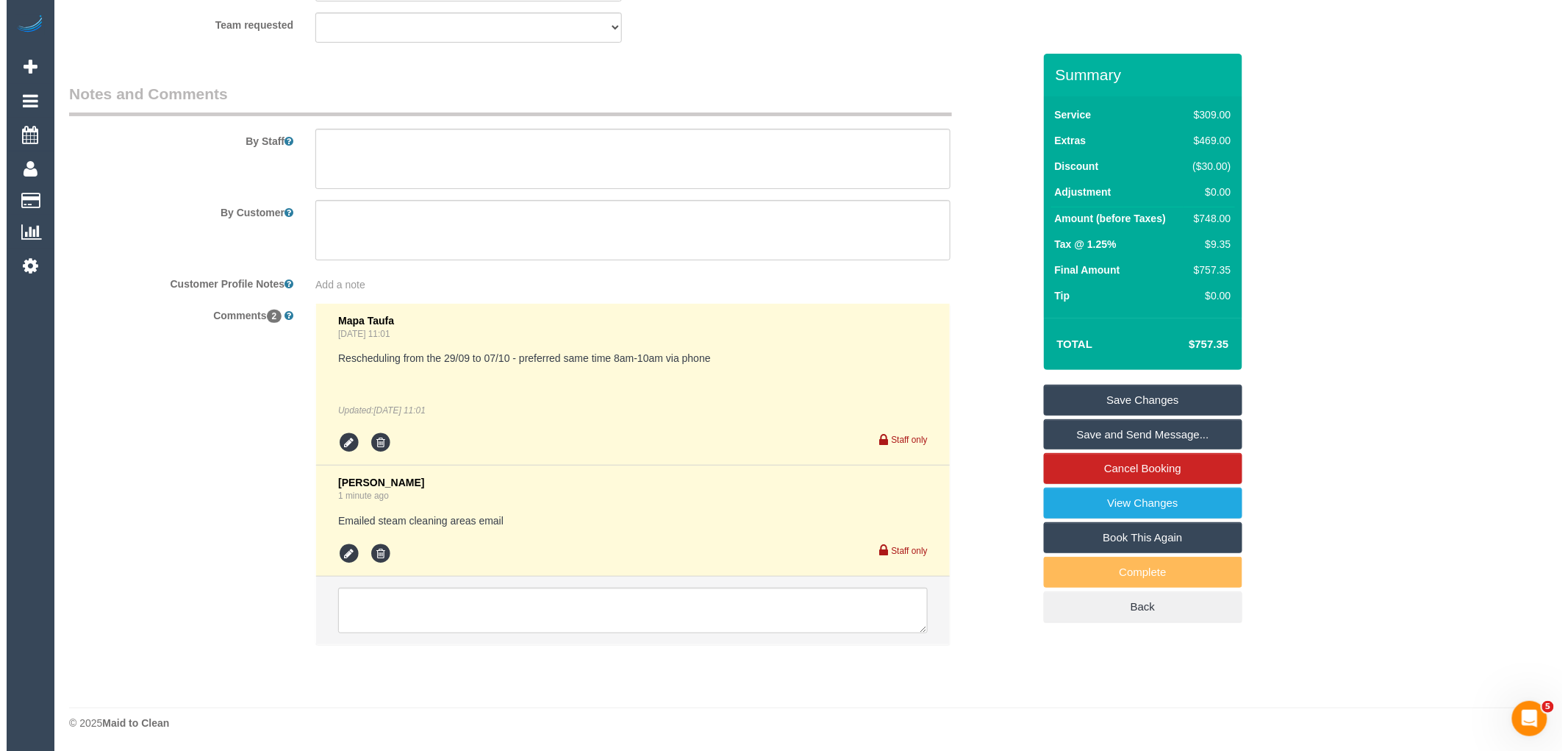
scroll to position [2412, 0]
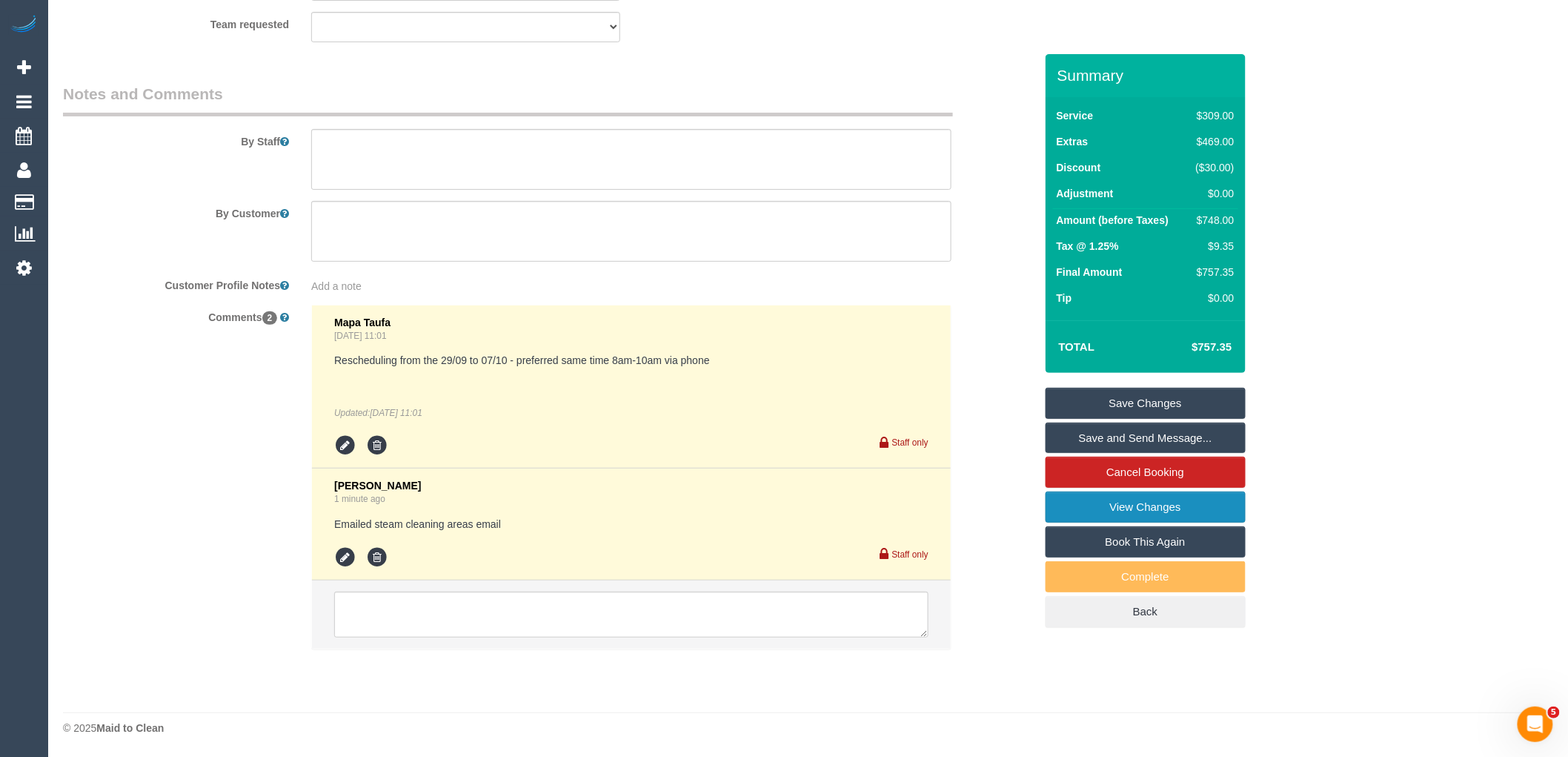
click at [1183, 503] on link "View Changes" at bounding box center [1145, 506] width 200 height 31
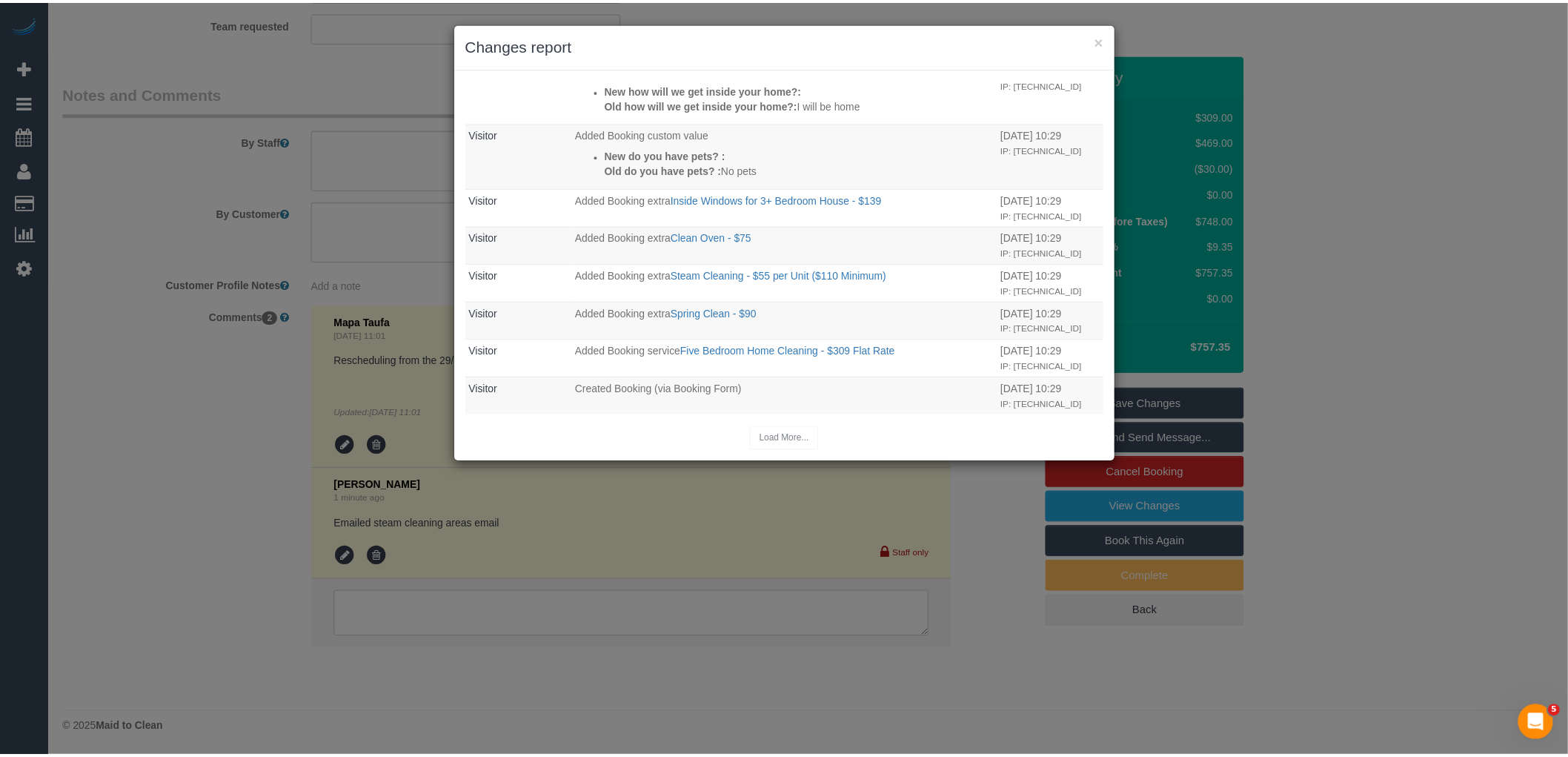
scroll to position [649, 0]
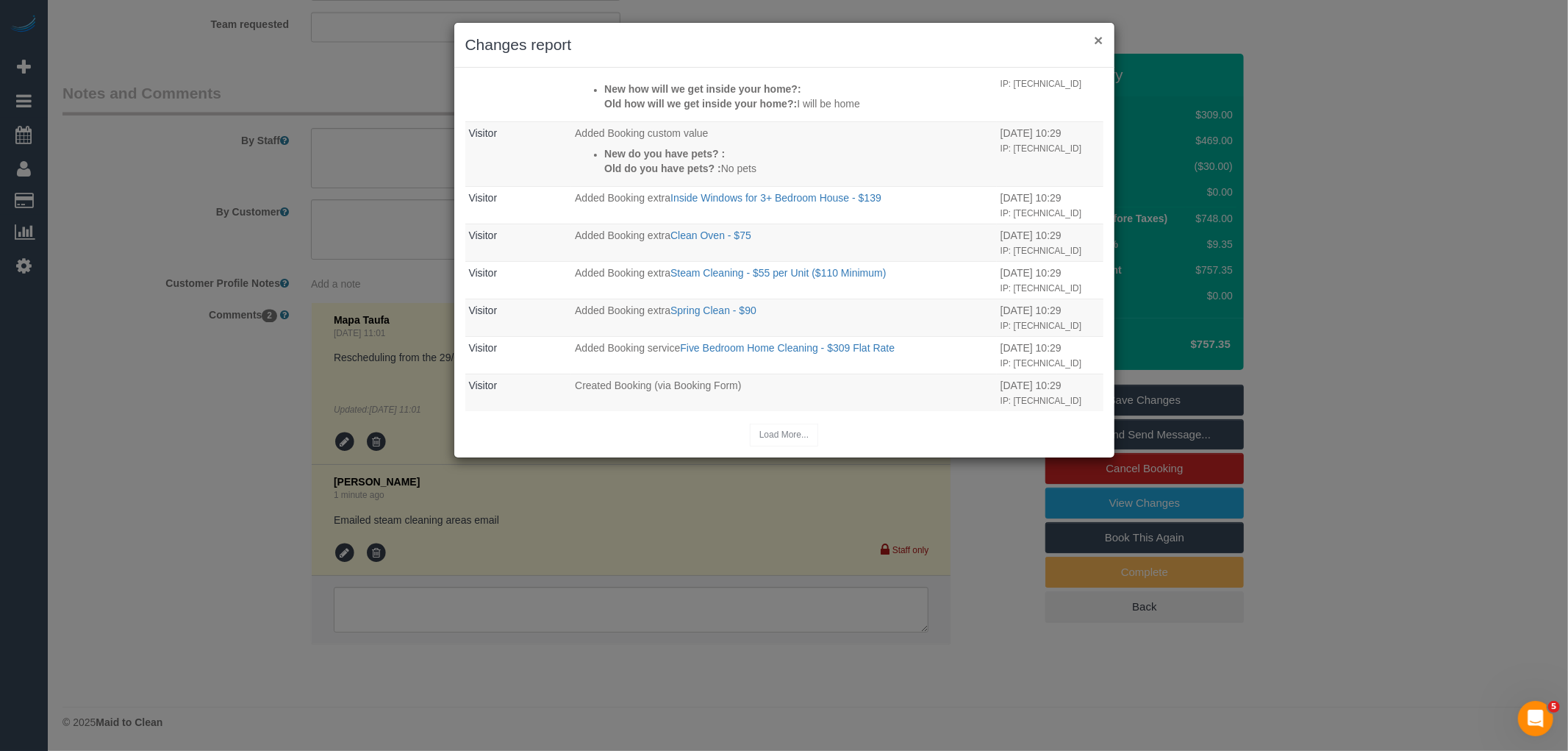
click at [1102, 39] on button "×" at bounding box center [1098, 39] width 9 height 15
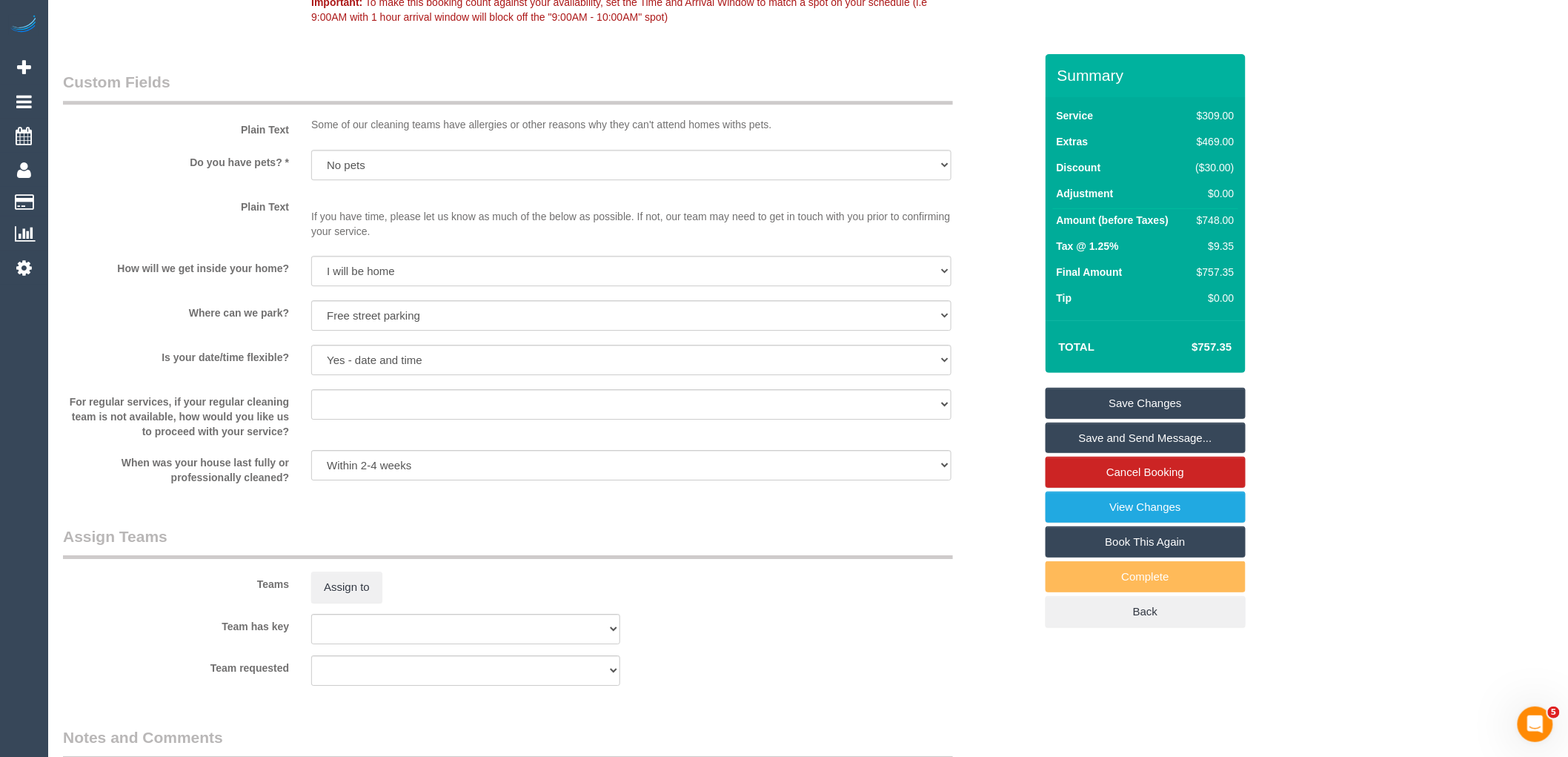
scroll to position [1196, 0]
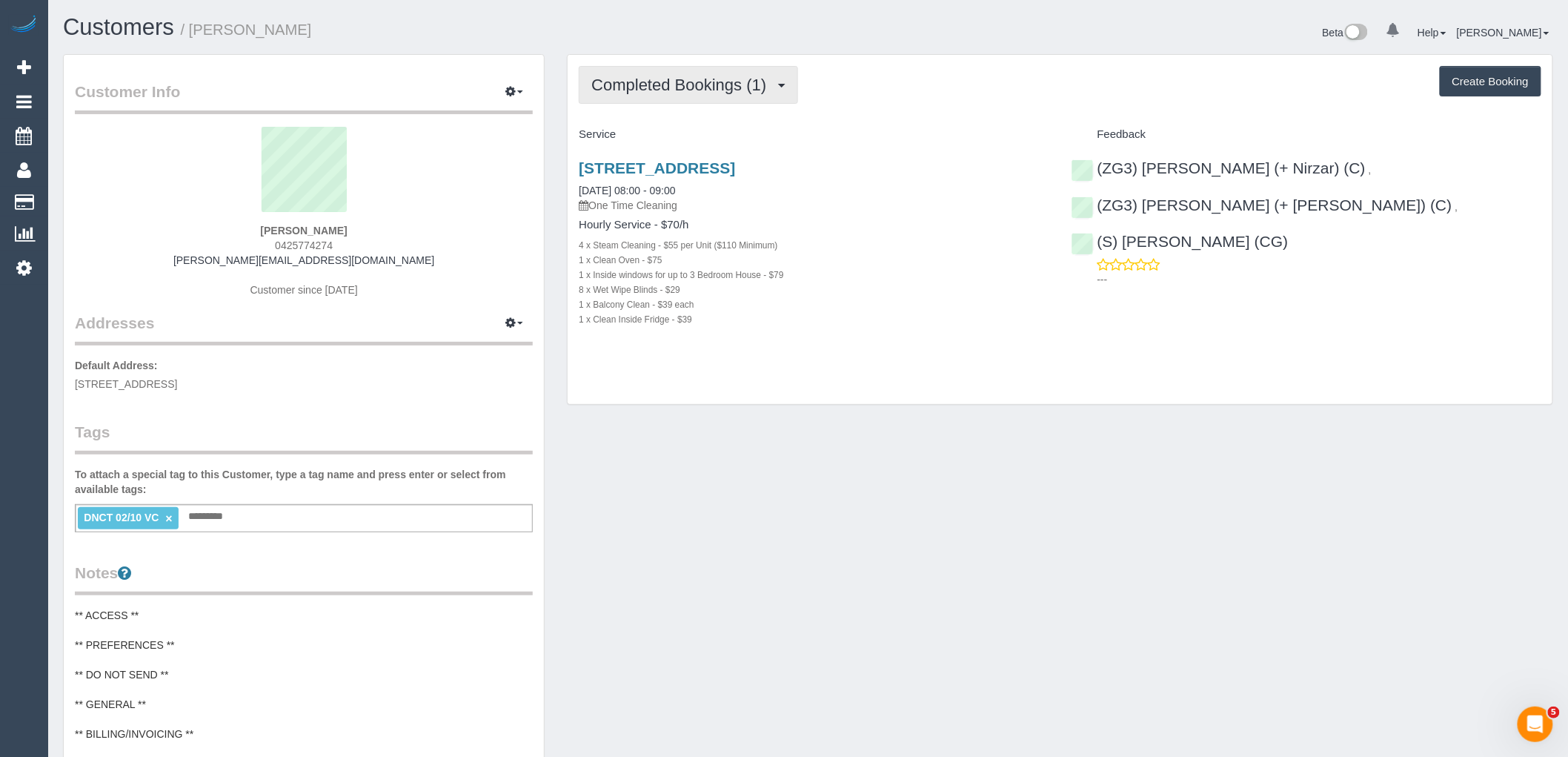
click at [721, 90] on span "Completed Bookings (1)" at bounding box center [683, 85] width 183 height 18
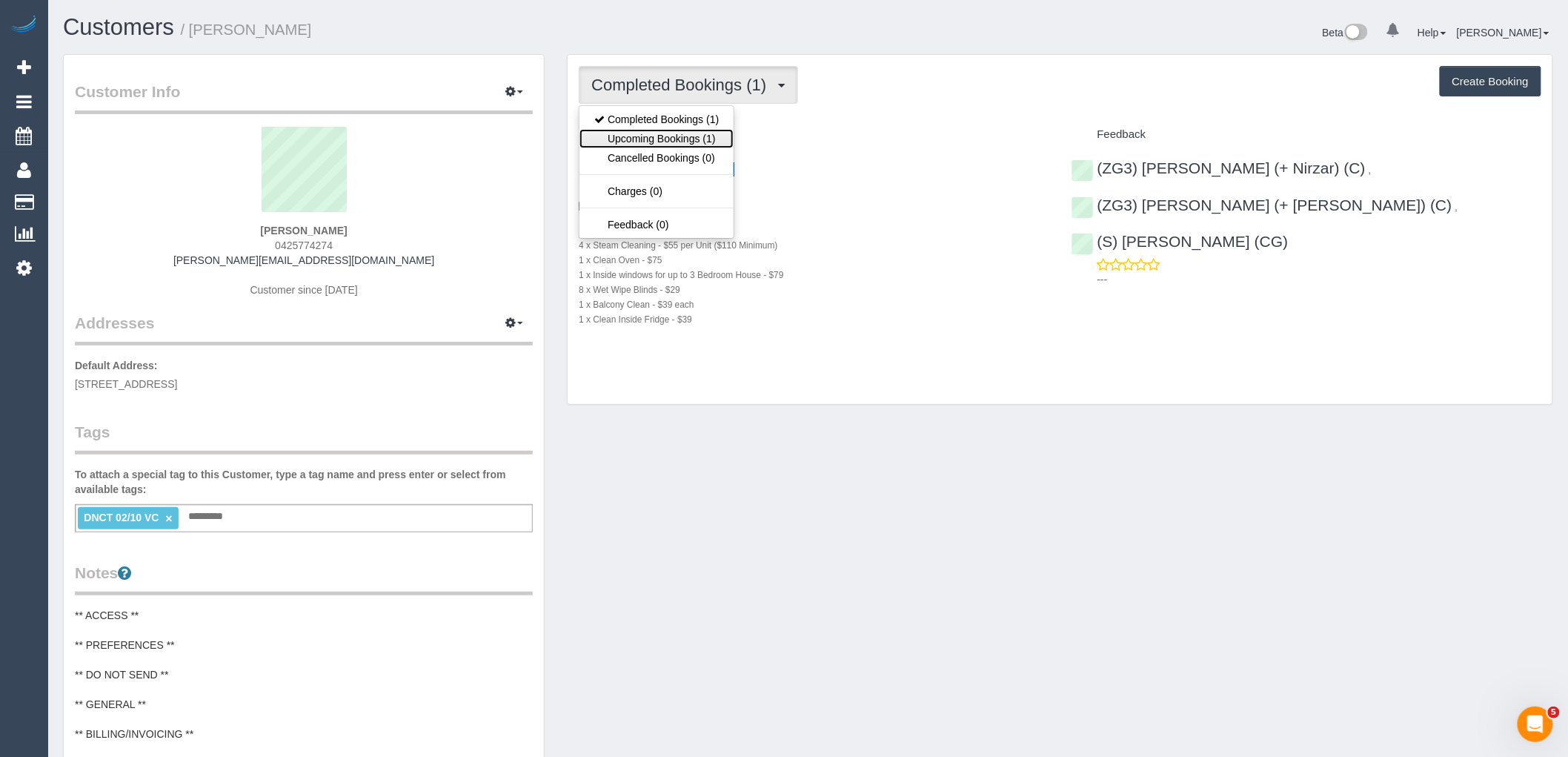
click at [721, 134] on link "Upcoming Bookings (1)" at bounding box center [656, 138] width 154 height 19
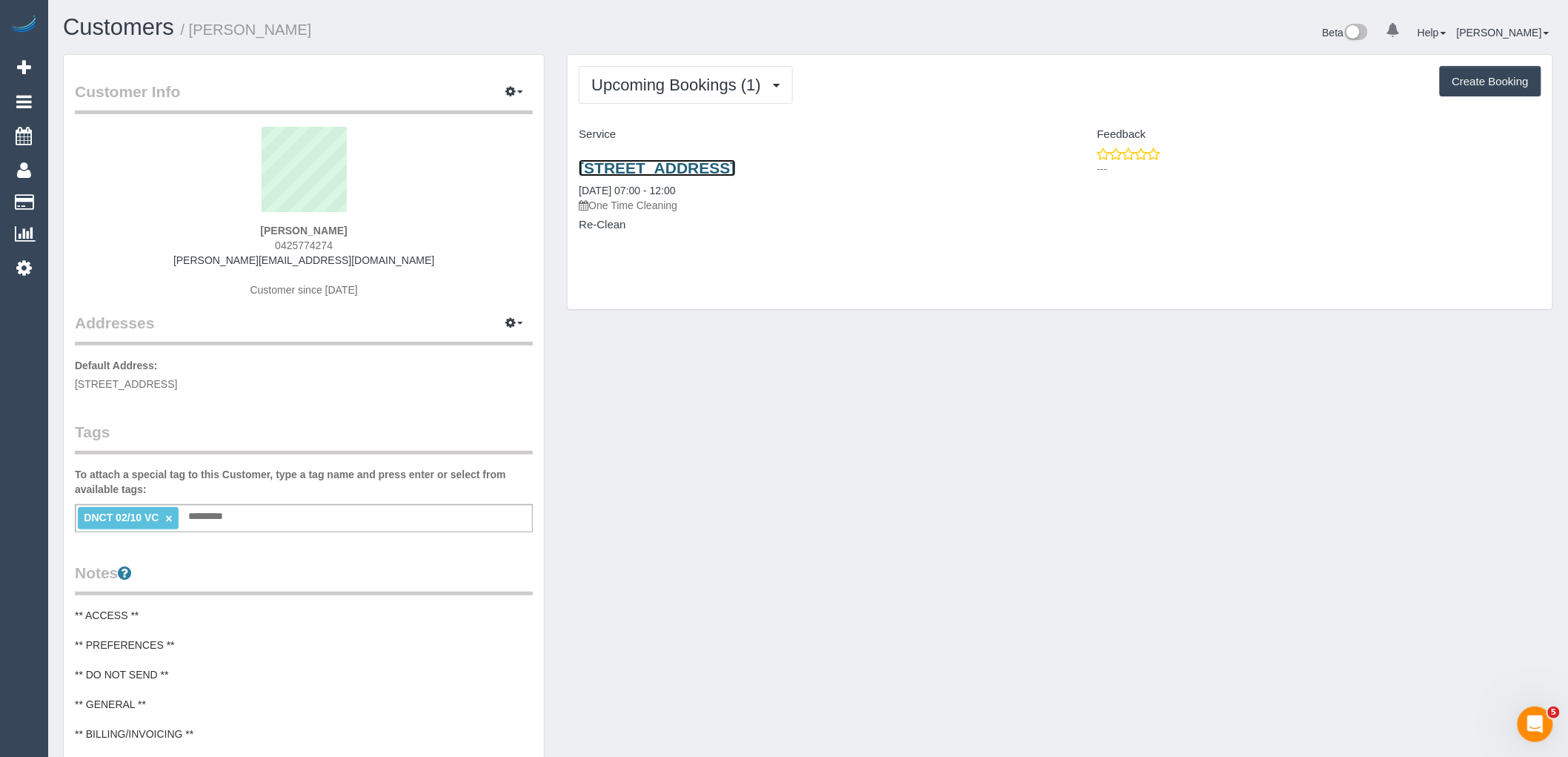
click at [735, 168] on link "[STREET_ADDRESS]" at bounding box center [656, 167] width 156 height 17
click at [716, 93] on button "Upcoming Bookings (1)" at bounding box center [685, 85] width 214 height 38
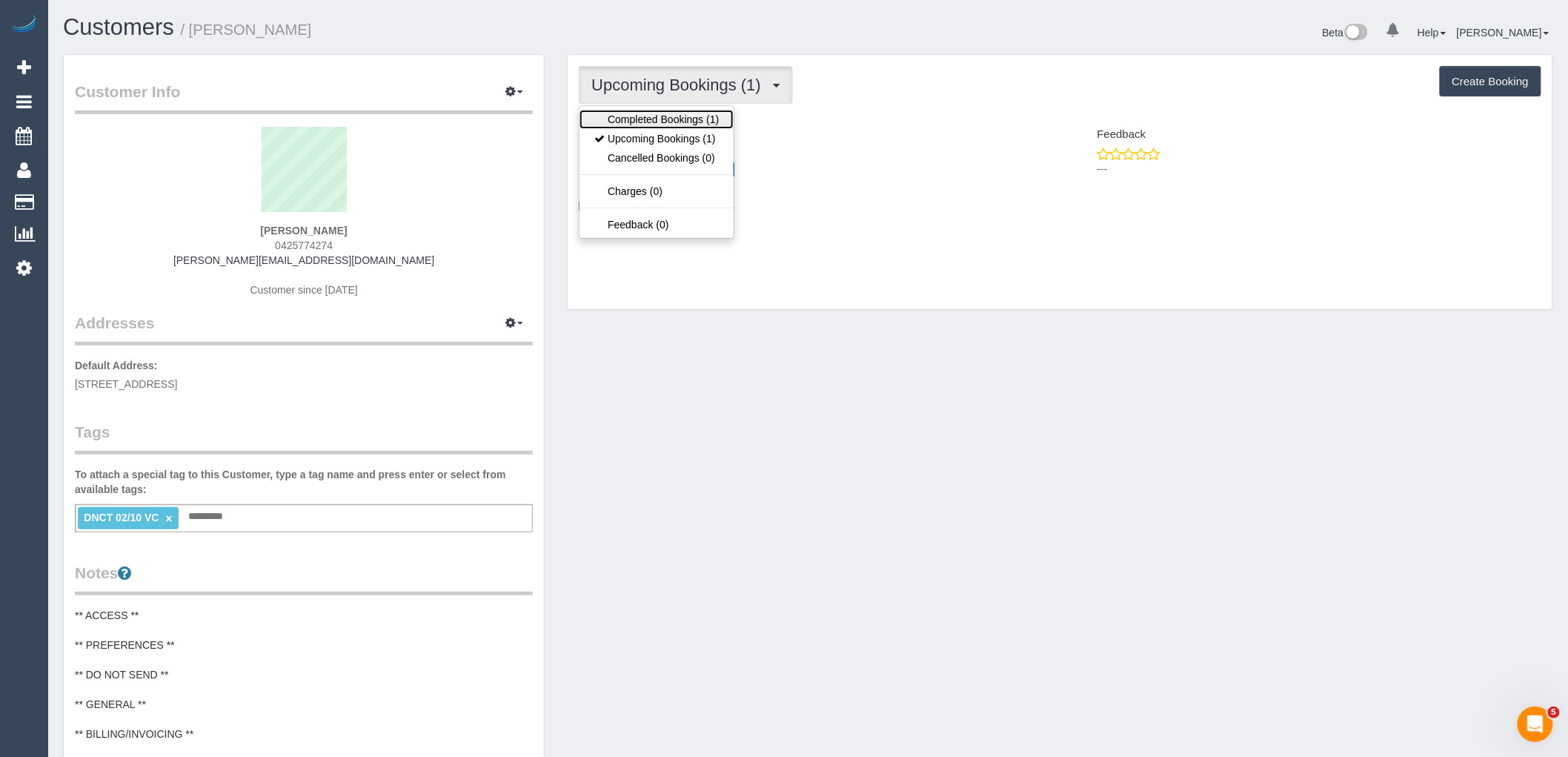
click at [713, 126] on link "Completed Bookings (1)" at bounding box center [656, 118] width 154 height 19
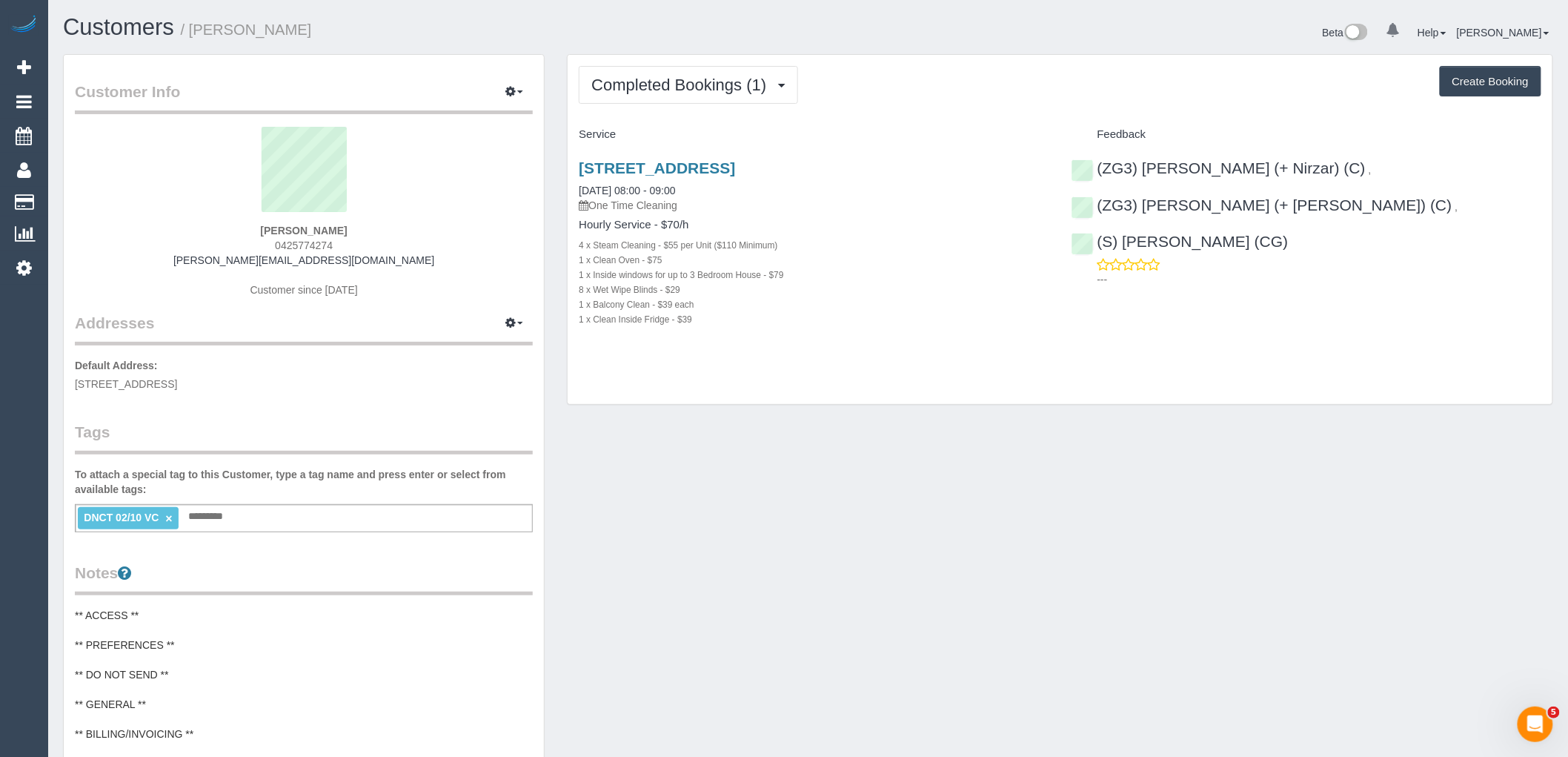
drag, startPoint x: 384, startPoint y: 228, endPoint x: 77, endPoint y: 241, distance: 307.3
click at [163, 228] on div "[PERSON_NAME] 0425774274 [PERSON_NAME][EMAIL_ADDRESS][DOMAIN_NAME] Customer sin…" at bounding box center [304, 219] width 458 height 185
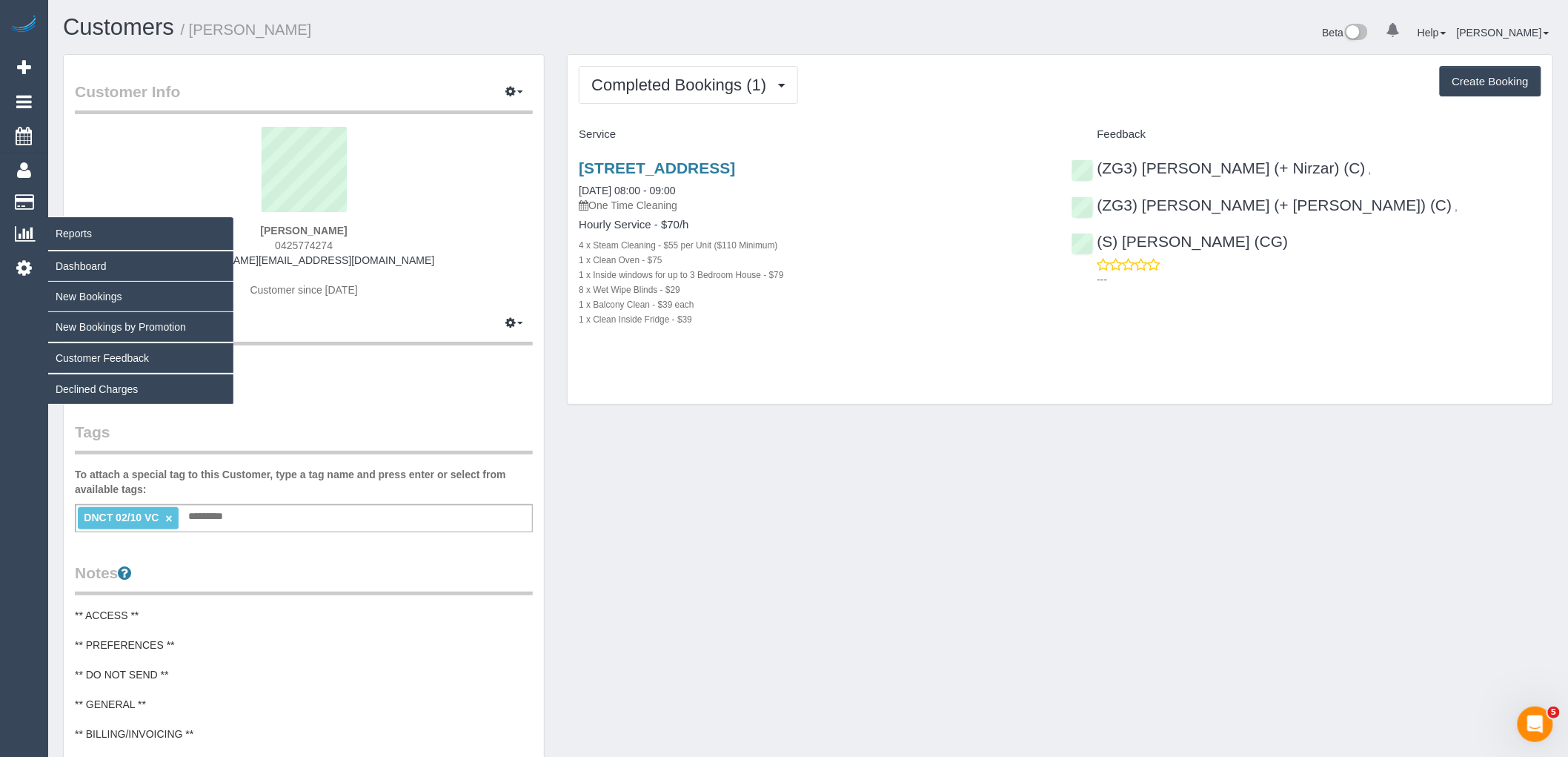
copy strong "[PERSON_NAME]"
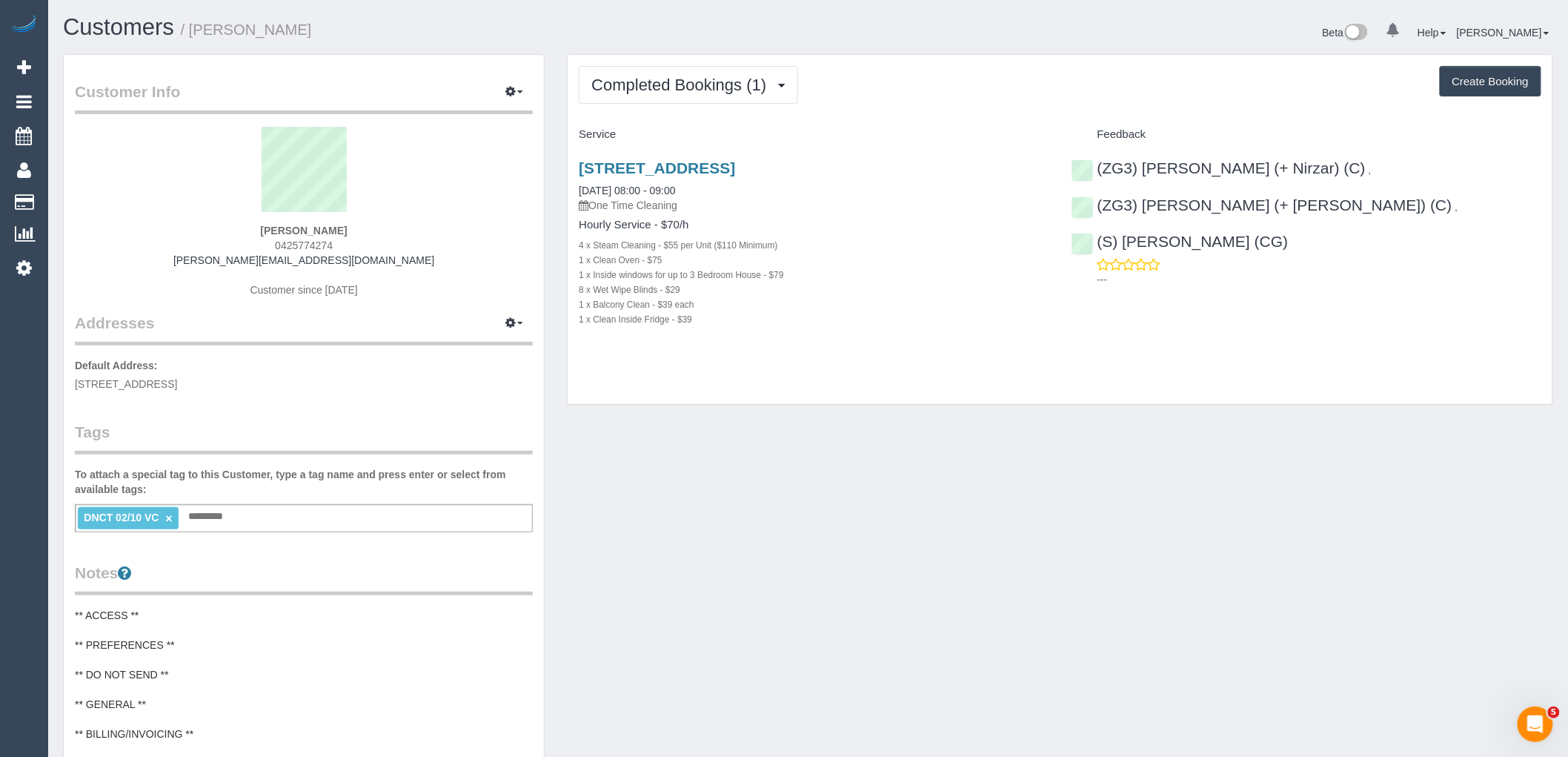
click at [380, 260] on div "[PERSON_NAME] 0425774274 [PERSON_NAME][EMAIL_ADDRESS][DOMAIN_NAME] Customer sin…" at bounding box center [304, 219] width 458 height 185
drag, startPoint x: 381, startPoint y: 230, endPoint x: 230, endPoint y: 230, distance: 151.0
click at [231, 230] on div "[PERSON_NAME] 0425774274 [PERSON_NAME][EMAIL_ADDRESS][DOMAIN_NAME] Customer sin…" at bounding box center [304, 219] width 458 height 185
copy strong "[PERSON_NAME]"
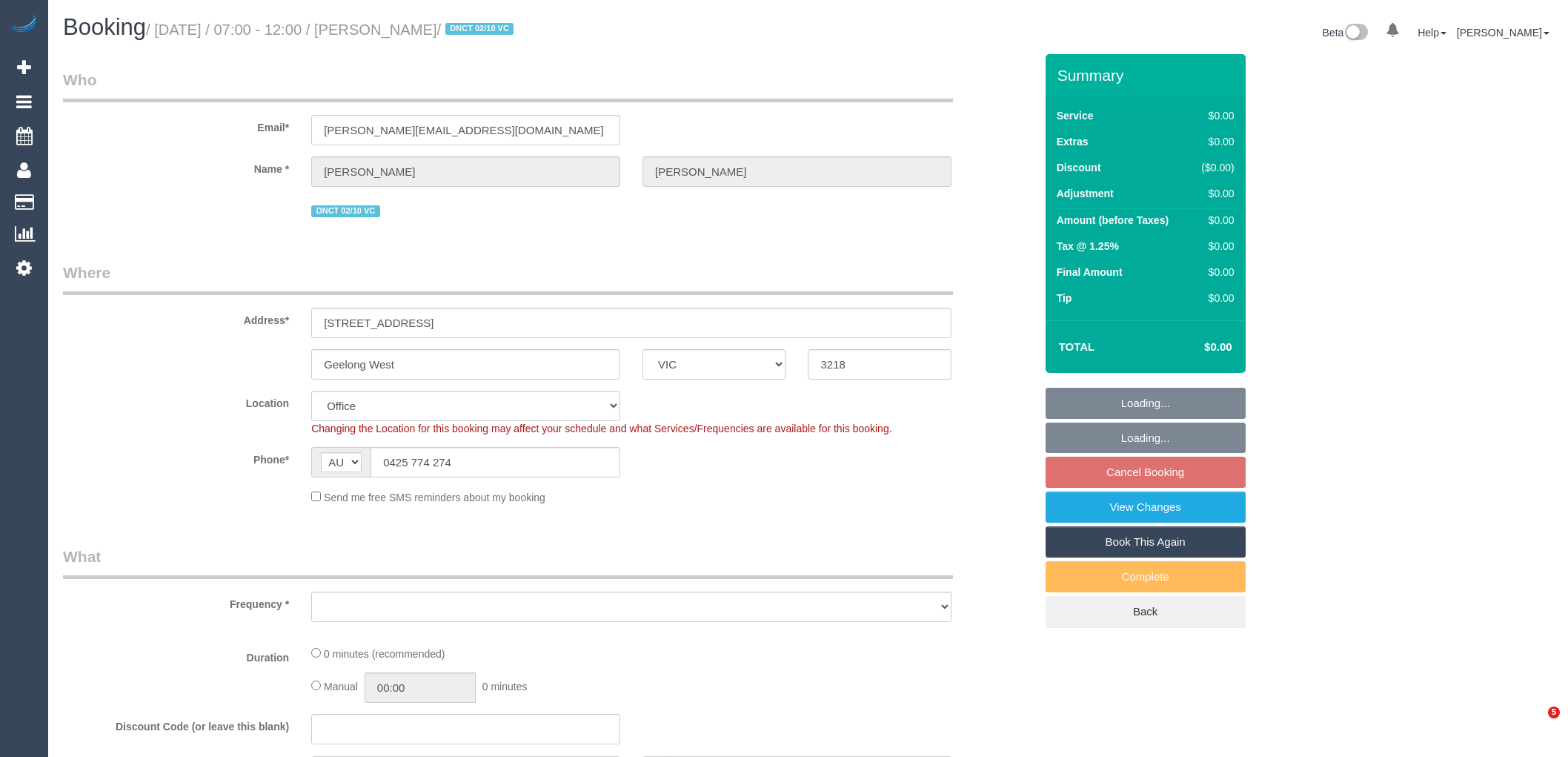
select select "VIC"
select select "string:stripe-pm_1SBq7G2GScqysDRVu3NOUJl8"
select select "number:28"
select select "number:15"
select select "number:19"
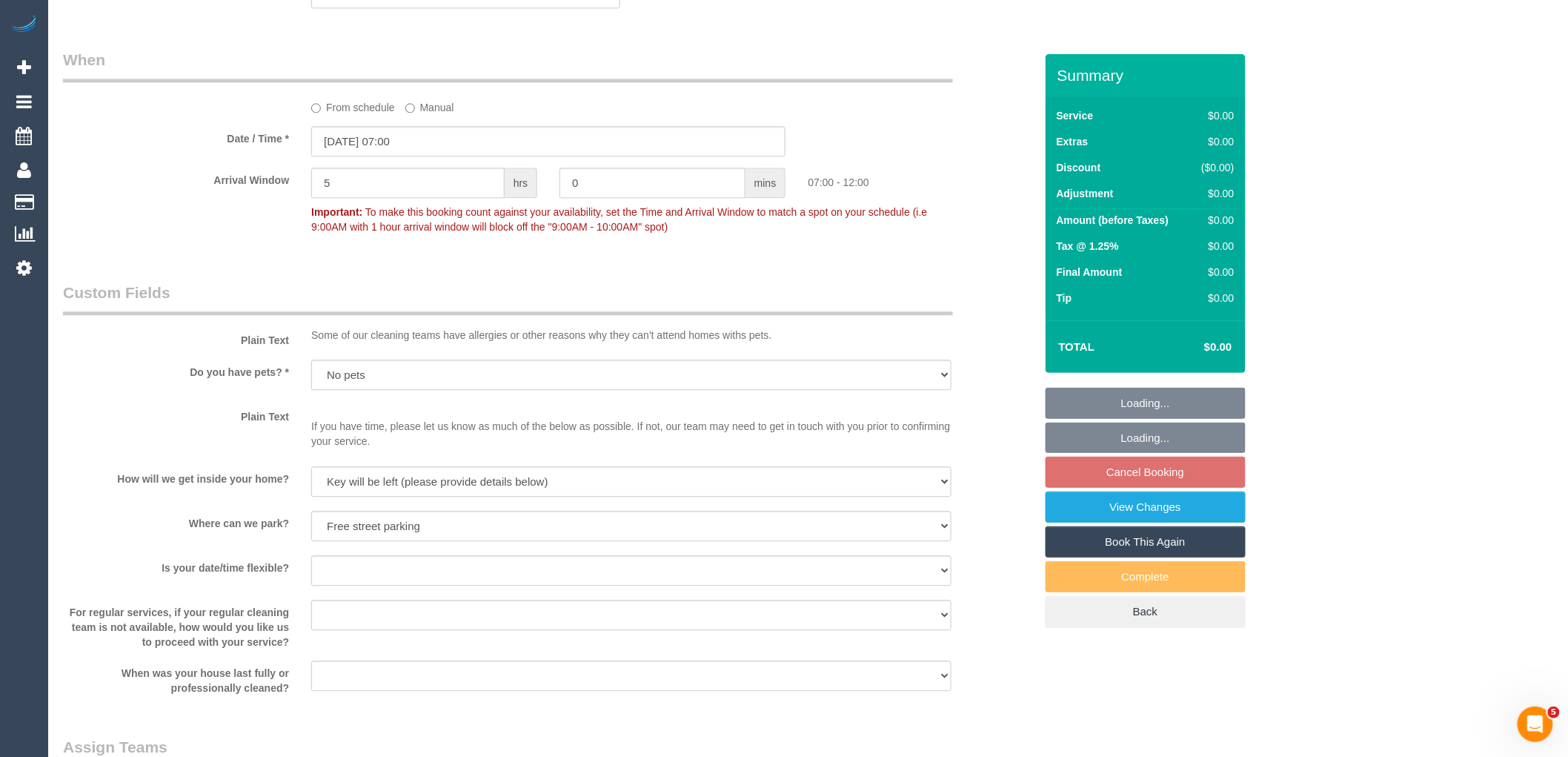
select select "object:2011"
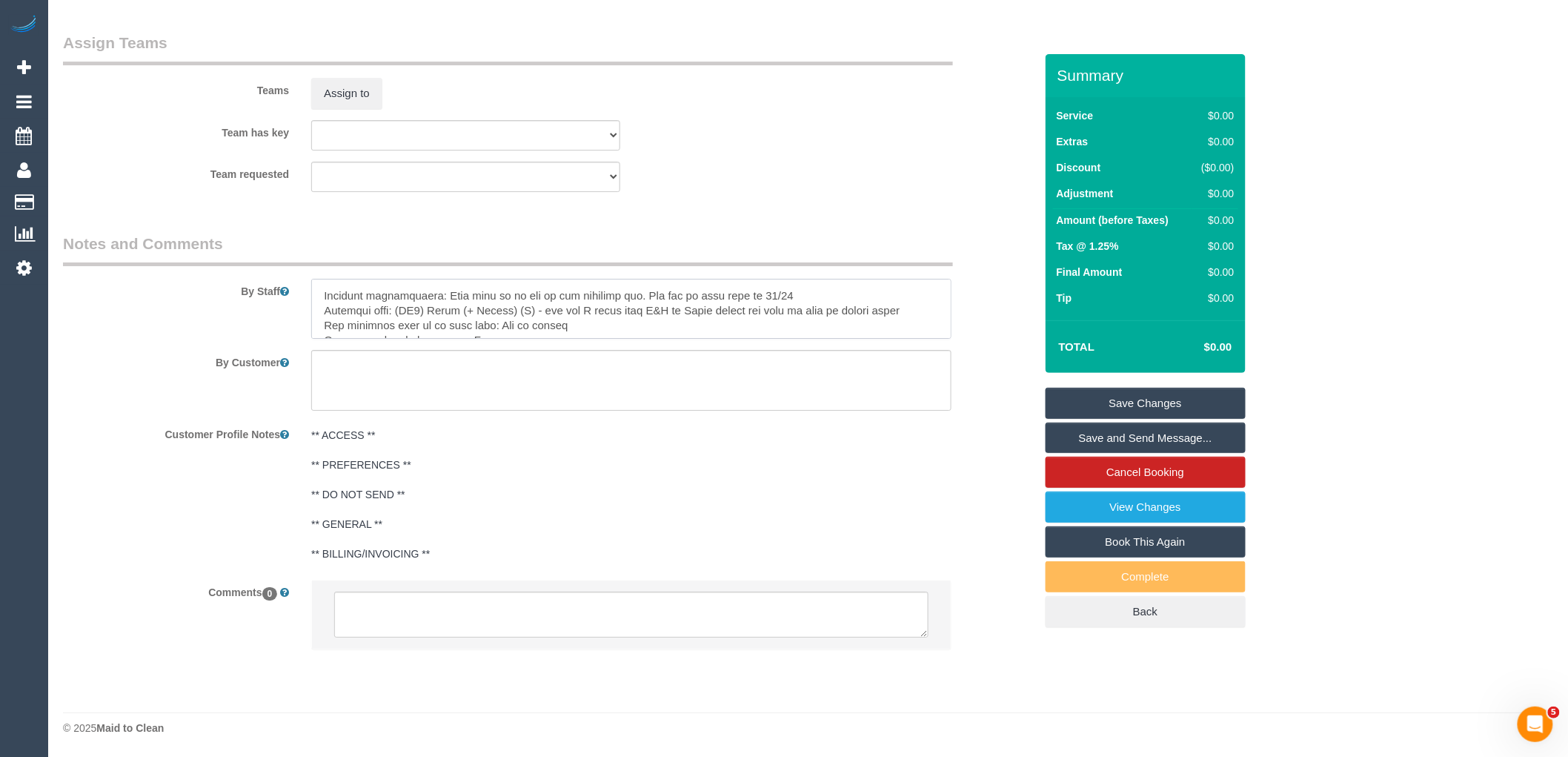
scroll to position [251, 0]
drag, startPoint x: 322, startPoint y: 294, endPoint x: 675, endPoint y: 374, distance: 362.0
click at [675, 374] on sui-booking-comments "By Staff By Customer Customer Profile Notes ** ACCESS ** ** PREFERENCES ** ** D…" at bounding box center [549, 449] width 971 height 432
type textarea "Re-clean tasks: Please note this was booked in as a full property spring clean …"
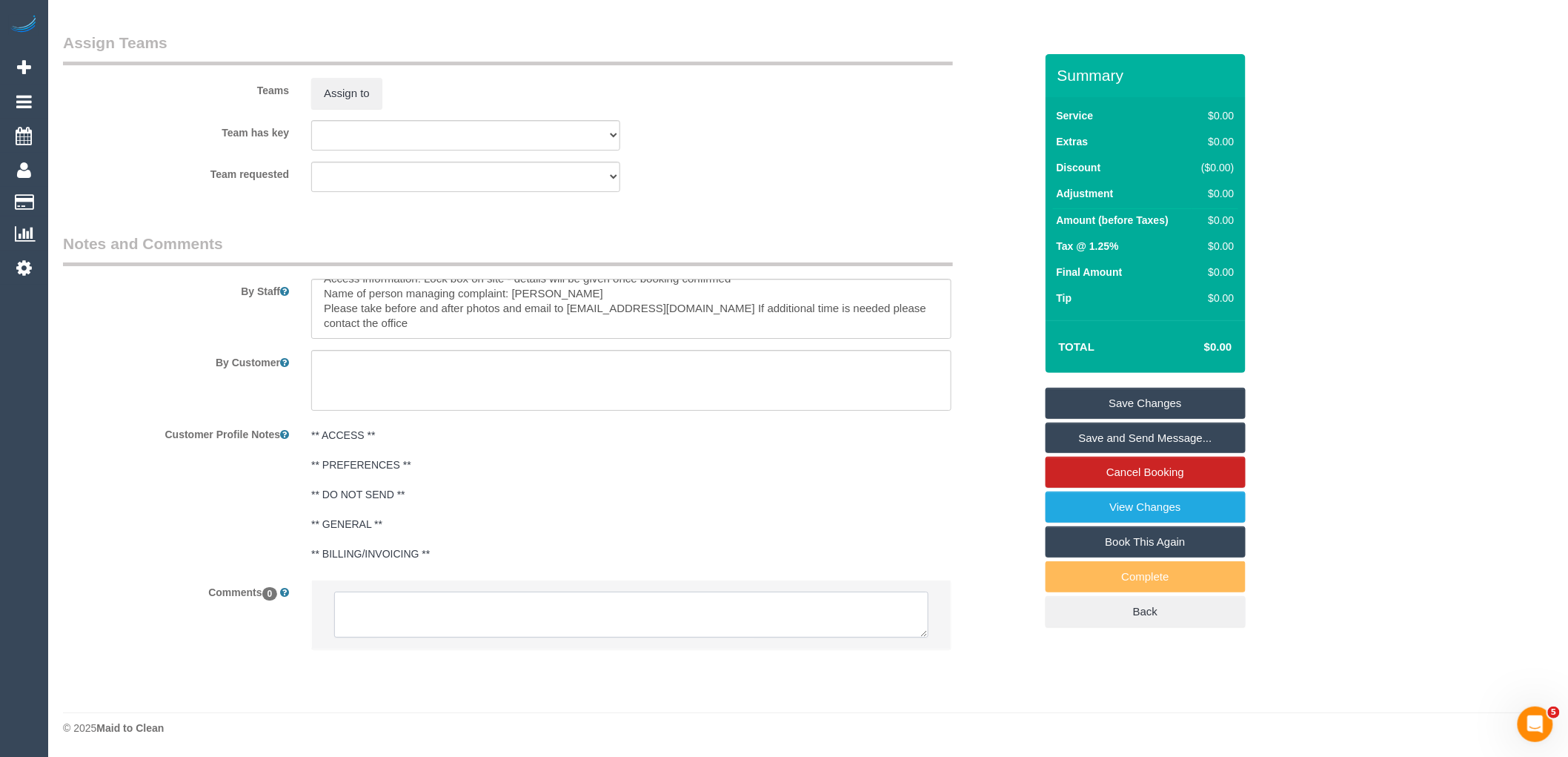
click at [448, 624] on textarea at bounding box center [631, 614] width 594 height 46
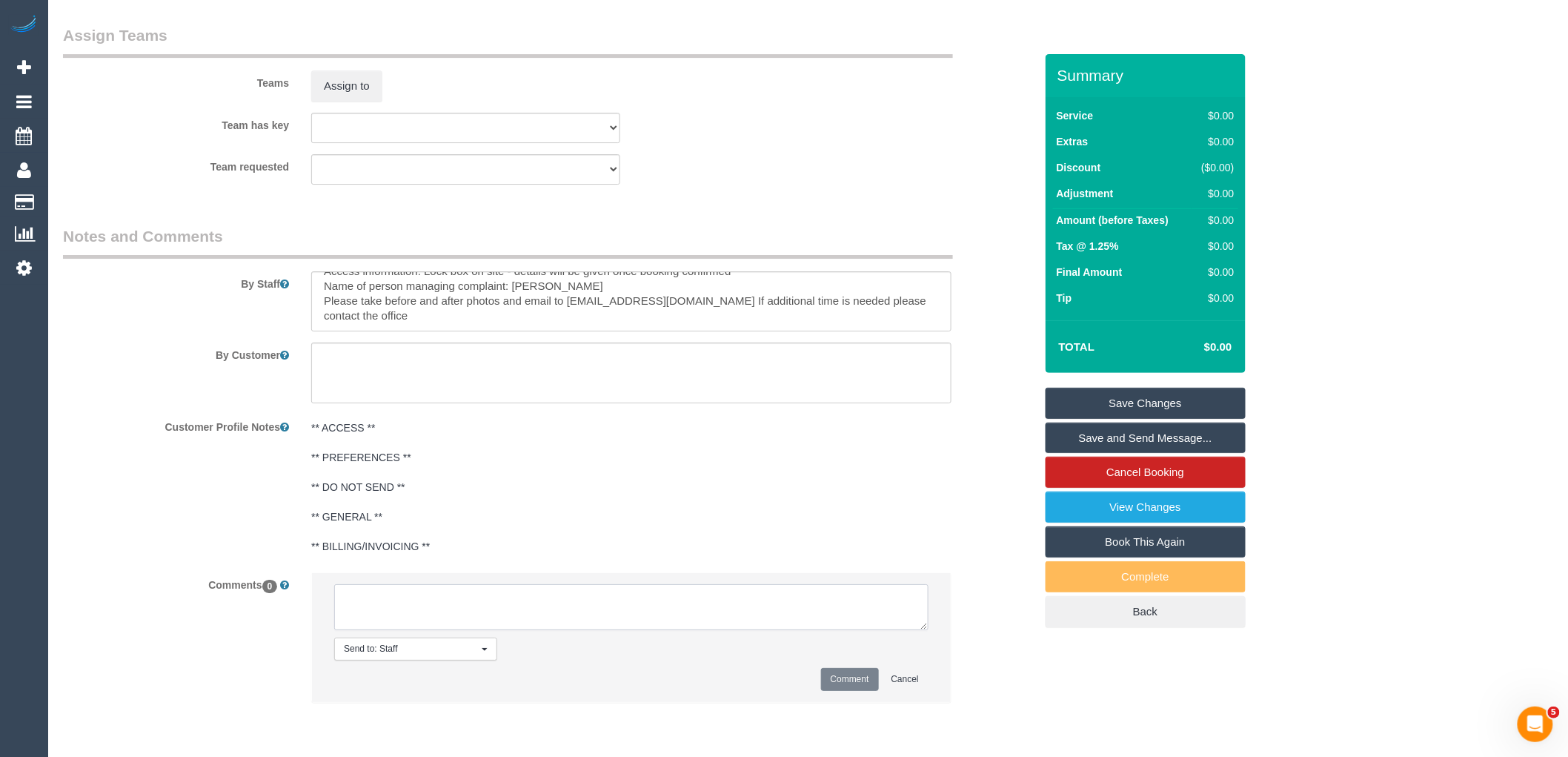
paste textarea "Customer availability: Full flex as no one in the property atm. Any day or time…"
type textarea "Customer availability: Full flex as no one in the property atm. Any day or time…"
click at [854, 684] on button "Comment" at bounding box center [850, 678] width 58 height 23
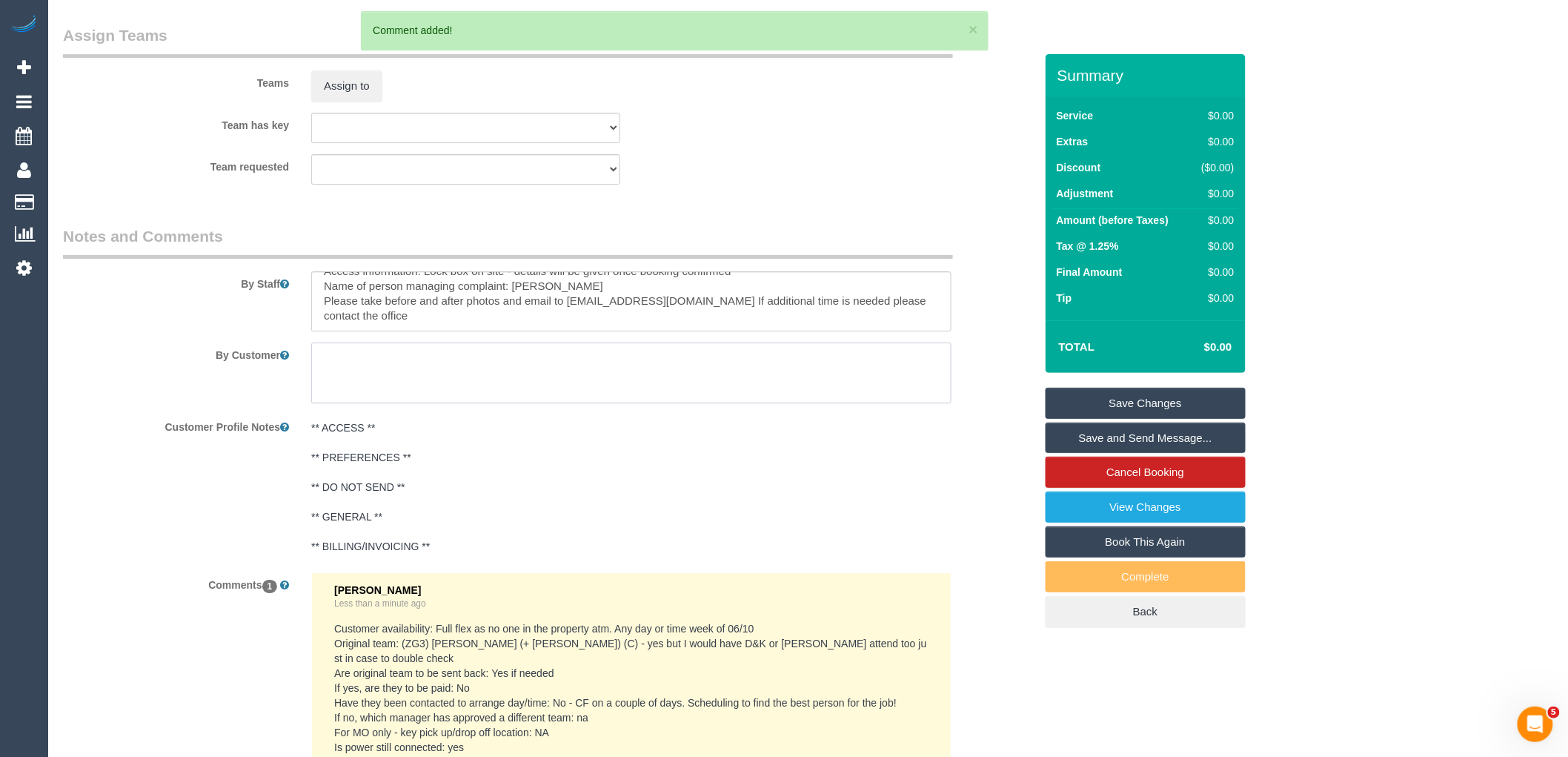
click at [396, 380] on textarea at bounding box center [631, 373] width 640 height 61
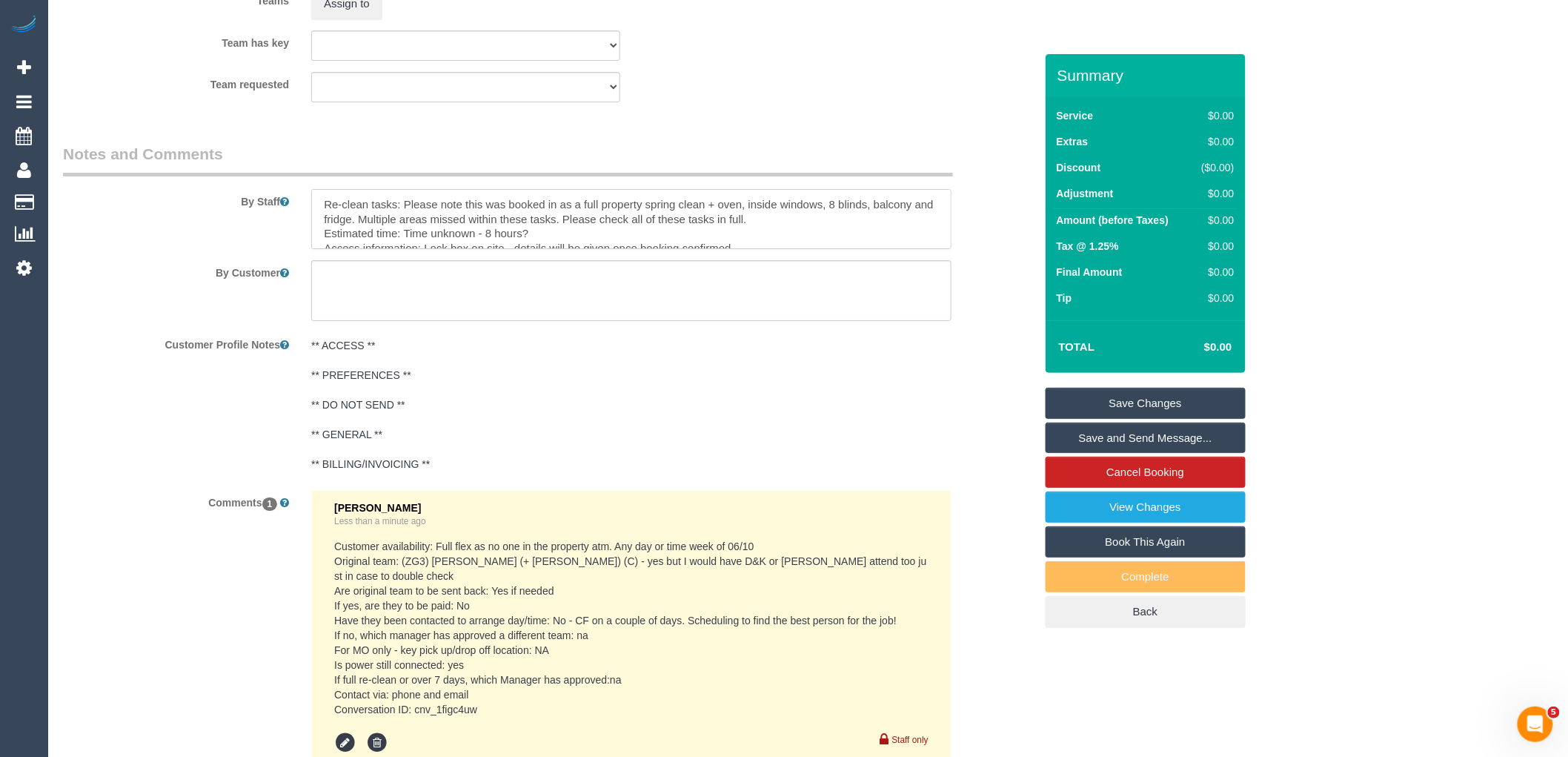
click at [833, 225] on textarea at bounding box center [631, 219] width 640 height 61
click at [571, 240] on textarea at bounding box center [631, 219] width 640 height 61
click at [676, 247] on textarea at bounding box center [631, 219] width 640 height 61
type textarea "Re-clean tasks: Please note this was booked in as a full property spring clean …"
click at [826, 343] on div "** ACCESS ** ** PREFERENCES ** ** DO NOT SEND ** ** GENERAL ** ** BILLING/INVOI…" at bounding box center [631, 405] width 663 height 147
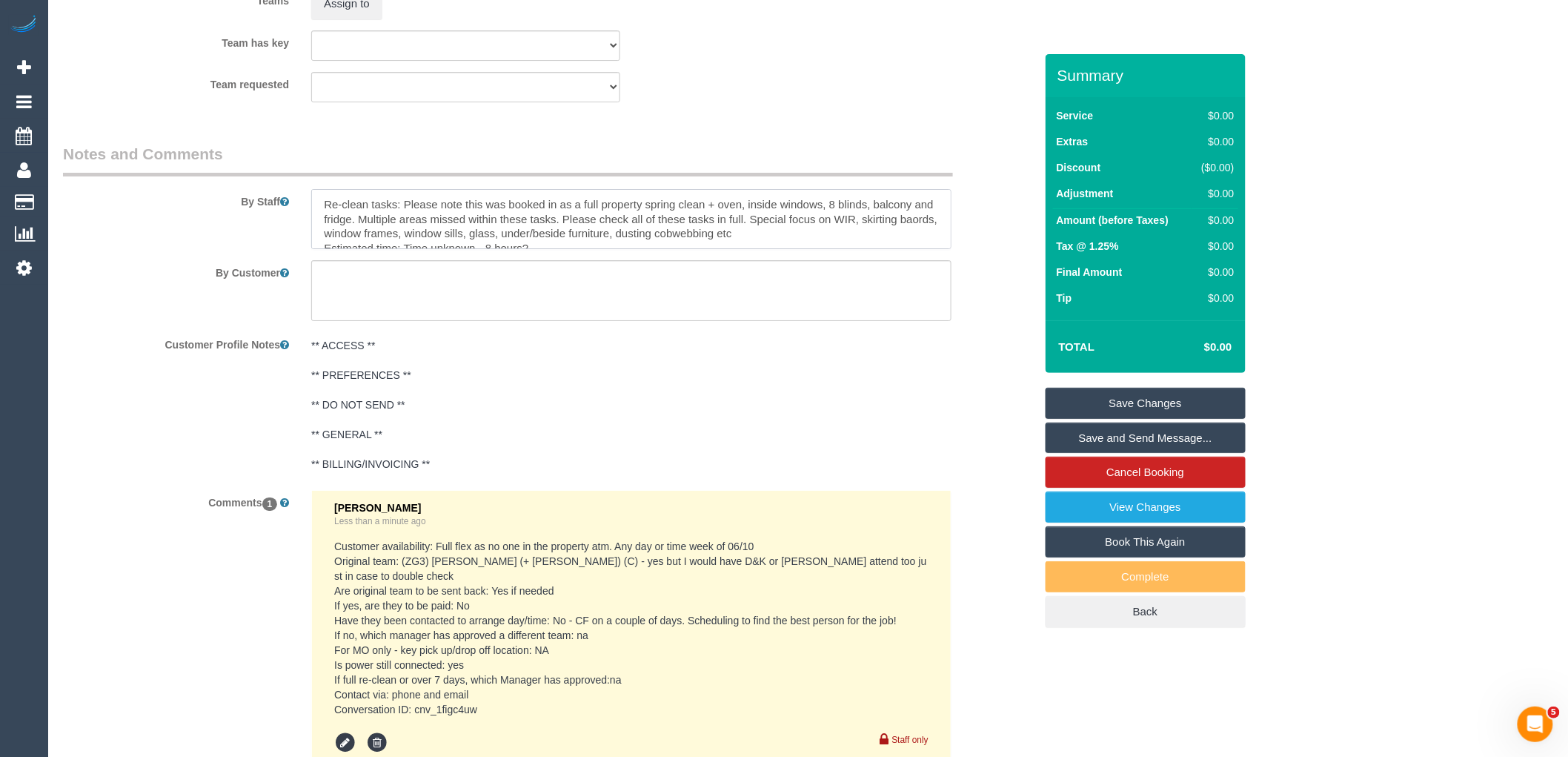
click at [801, 234] on textarea at bounding box center [631, 219] width 640 height 61
click at [1166, 402] on link "Save Changes" at bounding box center [1145, 403] width 200 height 31
